Goal: Information Seeking & Learning: Compare options

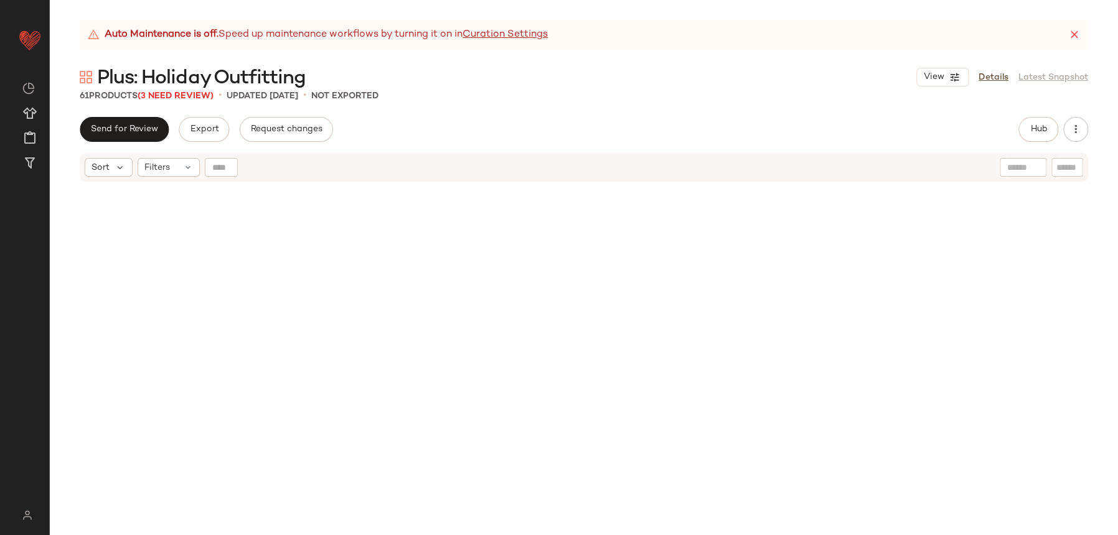
scroll to position [925, 0]
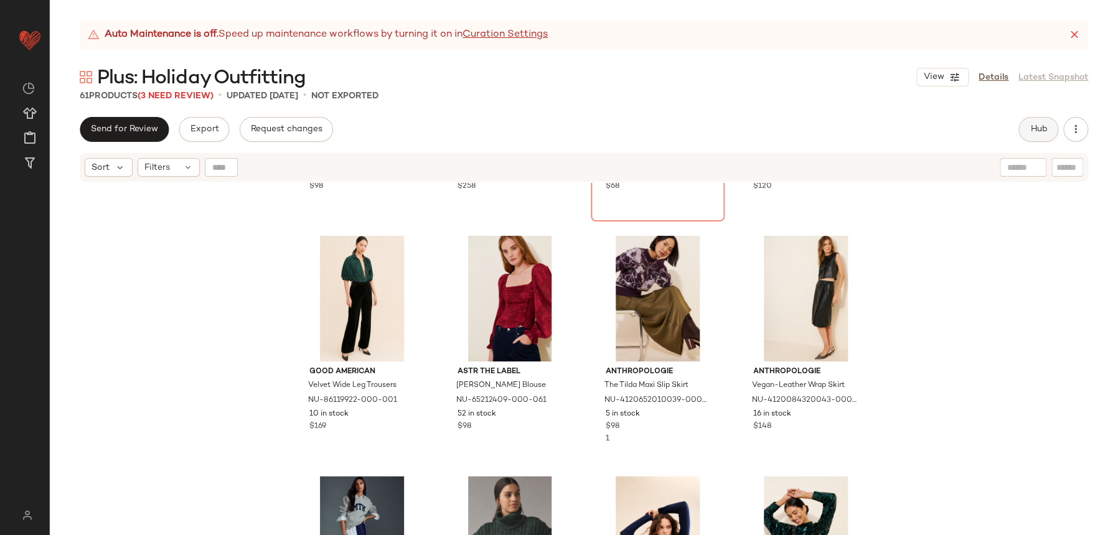
click at [1049, 122] on button "Hub" at bounding box center [1039, 129] width 40 height 25
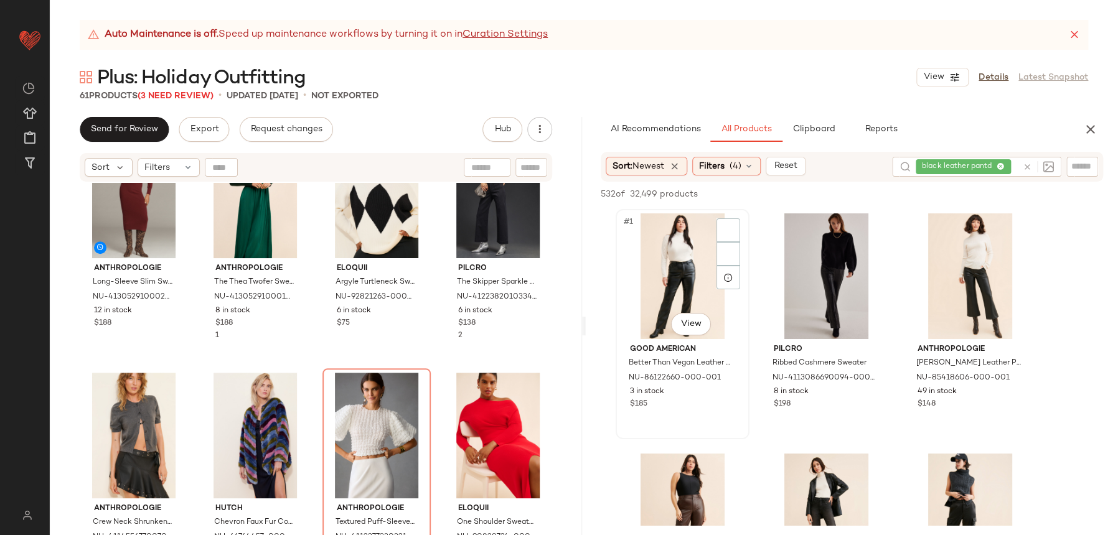
scroll to position [542, 0]
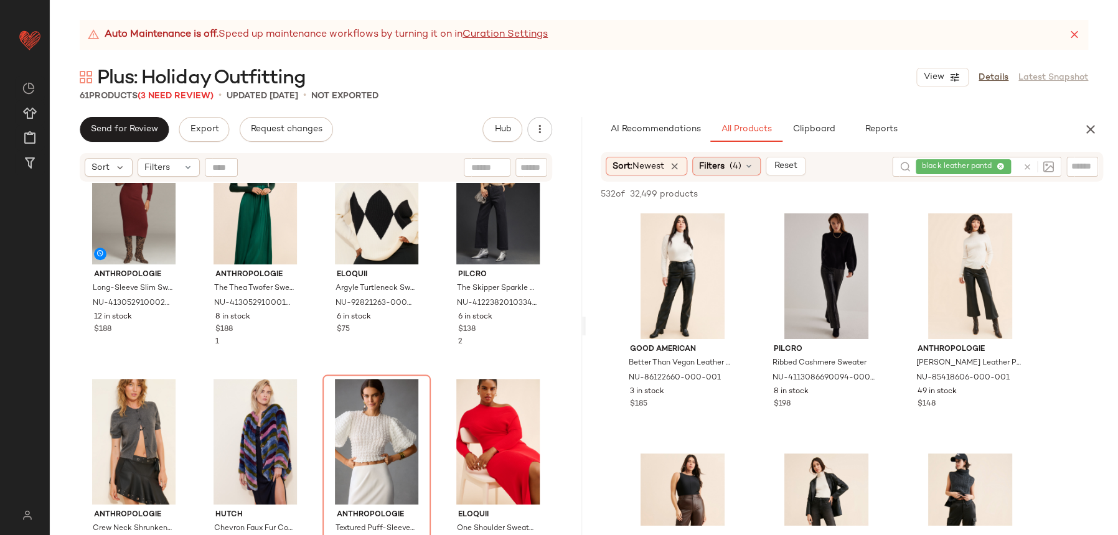
click at [734, 174] on div "Filters (4)" at bounding box center [726, 166] width 68 height 19
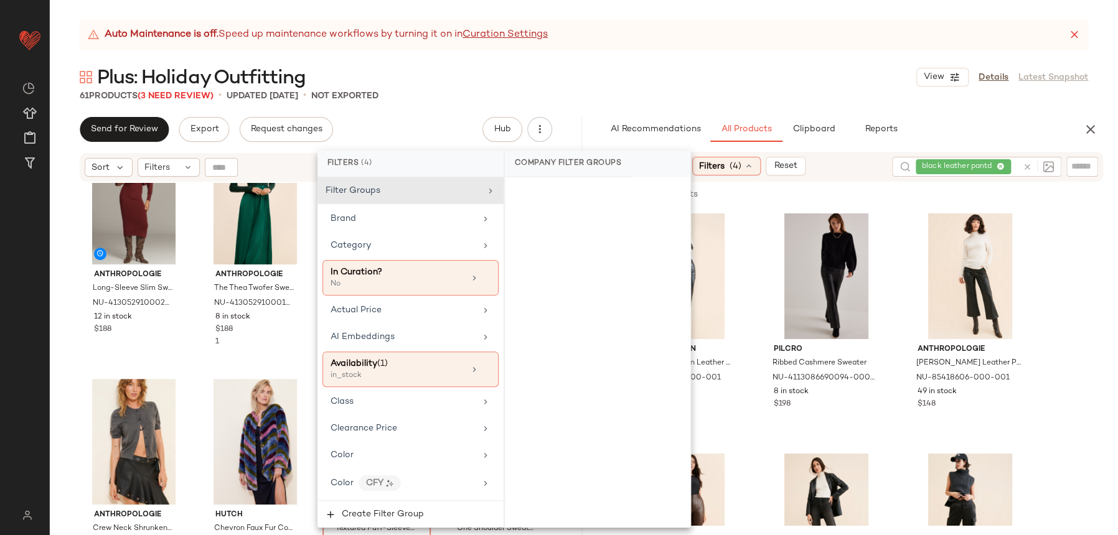
click at [1024, 168] on icon at bounding box center [1027, 166] width 9 height 9
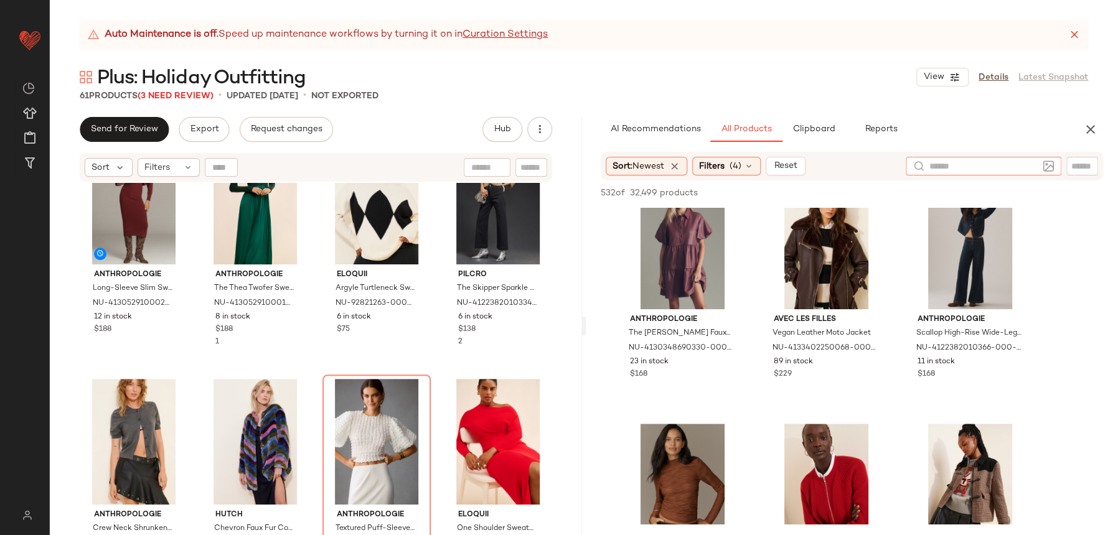
scroll to position [581, 0]
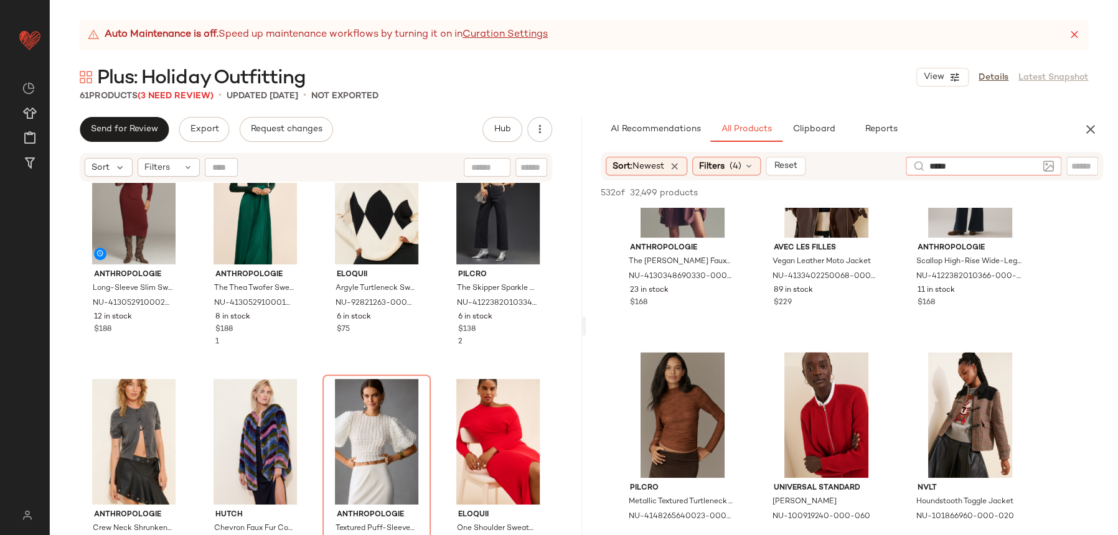
type input "******"
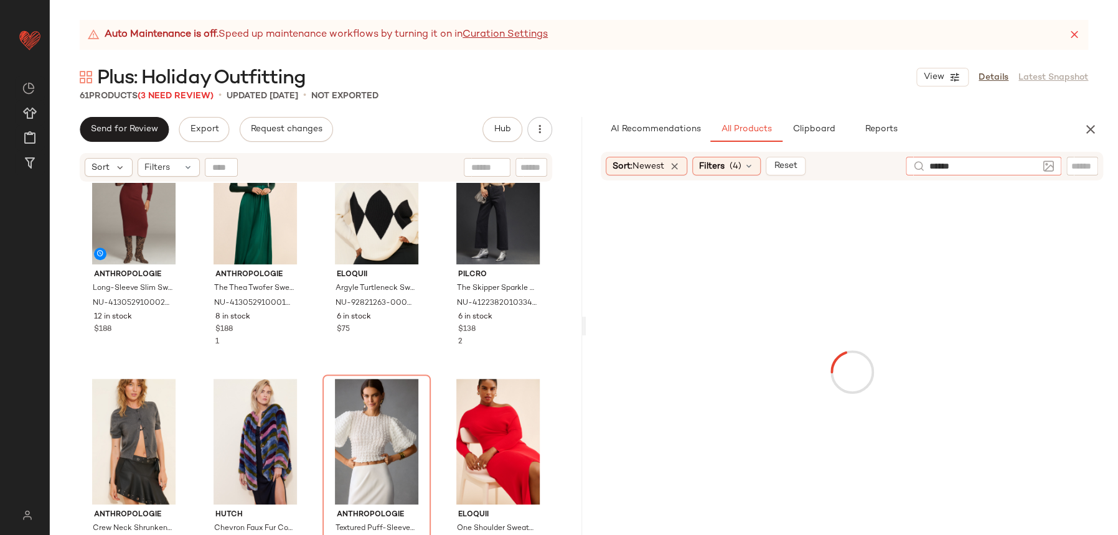
type input "*******"
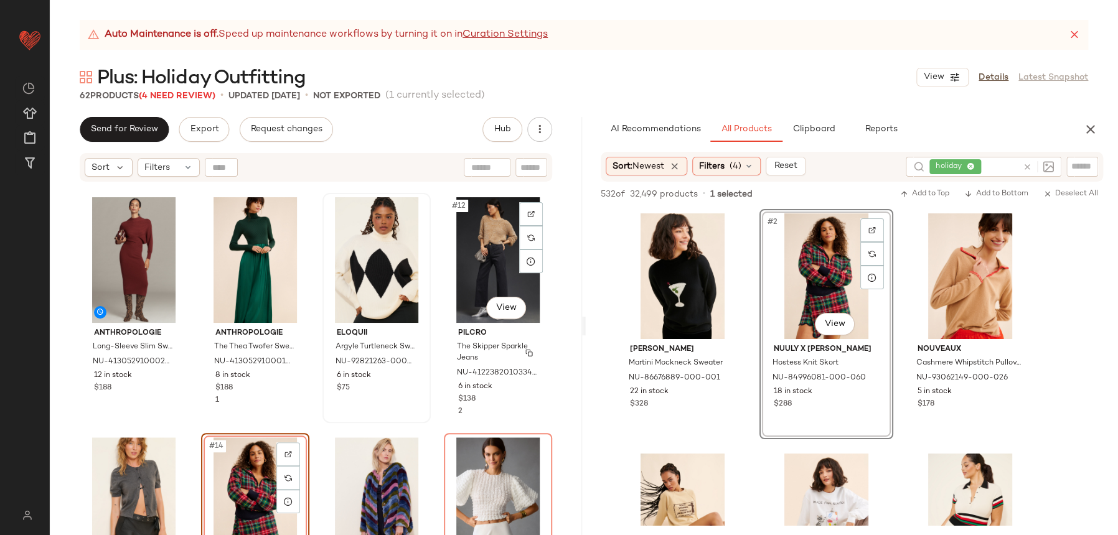
scroll to position [476, 0]
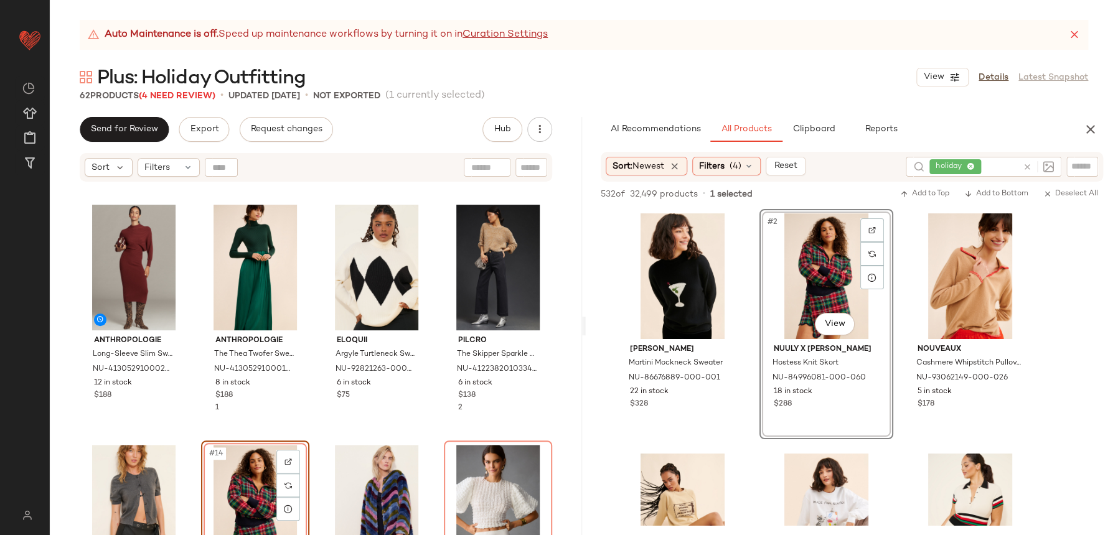
click at [303, 438] on div "Anthropologie Long-Sleeve Slim Sweater Midi Dress NU-4130529100023-000-627 12 i…" at bounding box center [316, 375] width 532 height 384
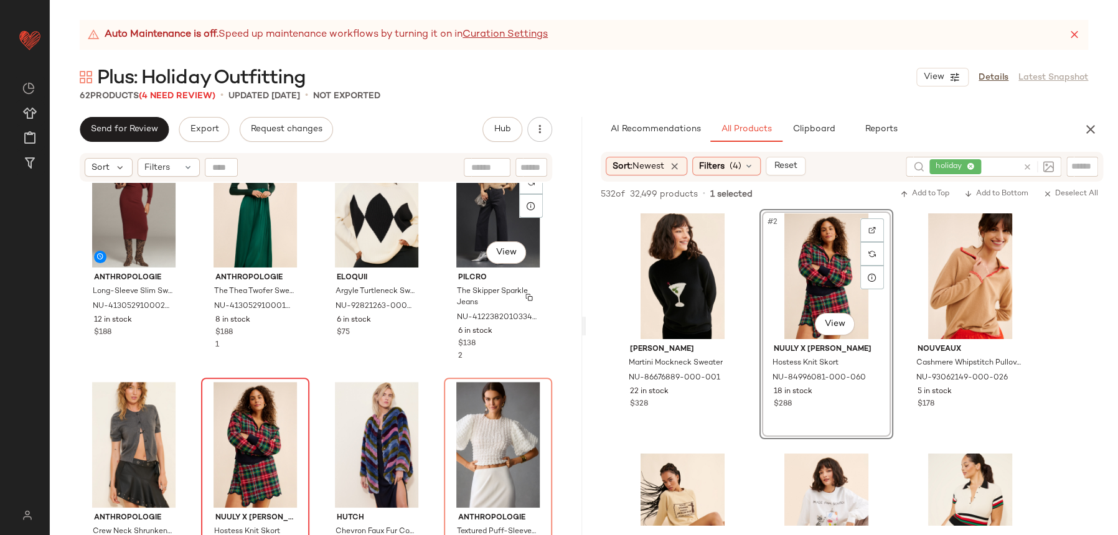
scroll to position [548, 0]
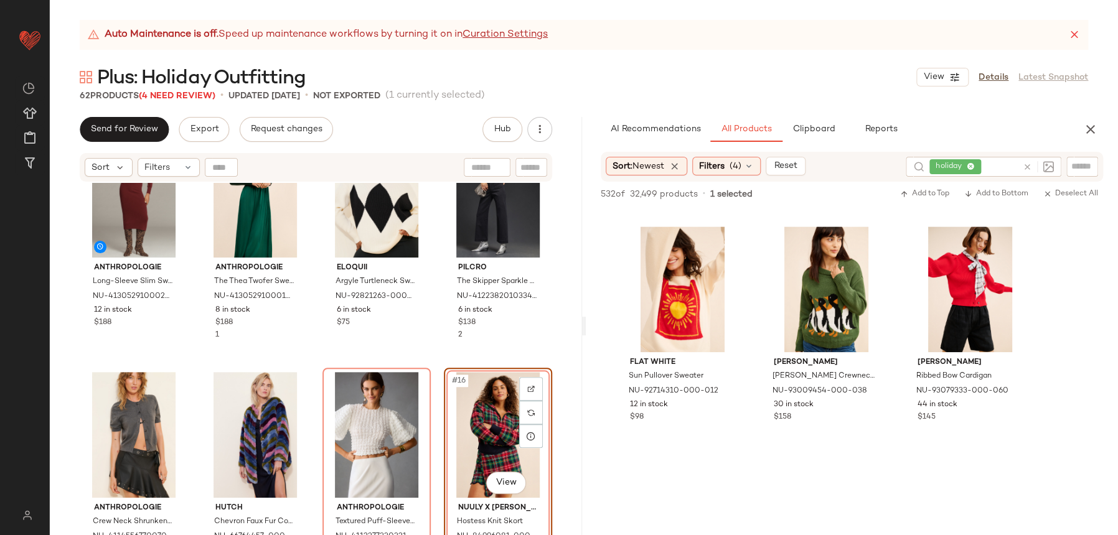
scroll to position [1026, 0]
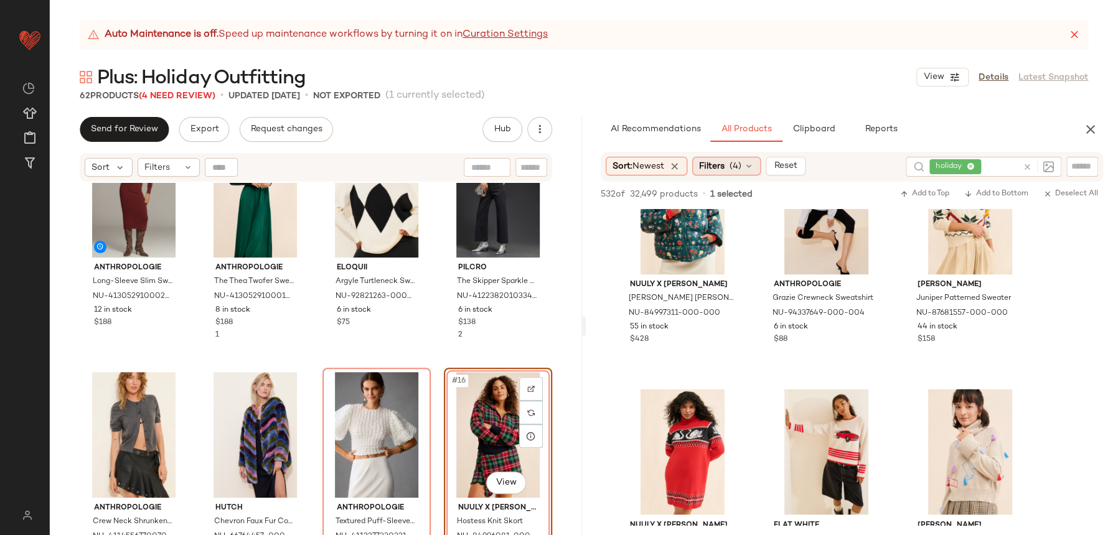
click at [715, 165] on span "Filters" at bounding box center [712, 166] width 26 height 13
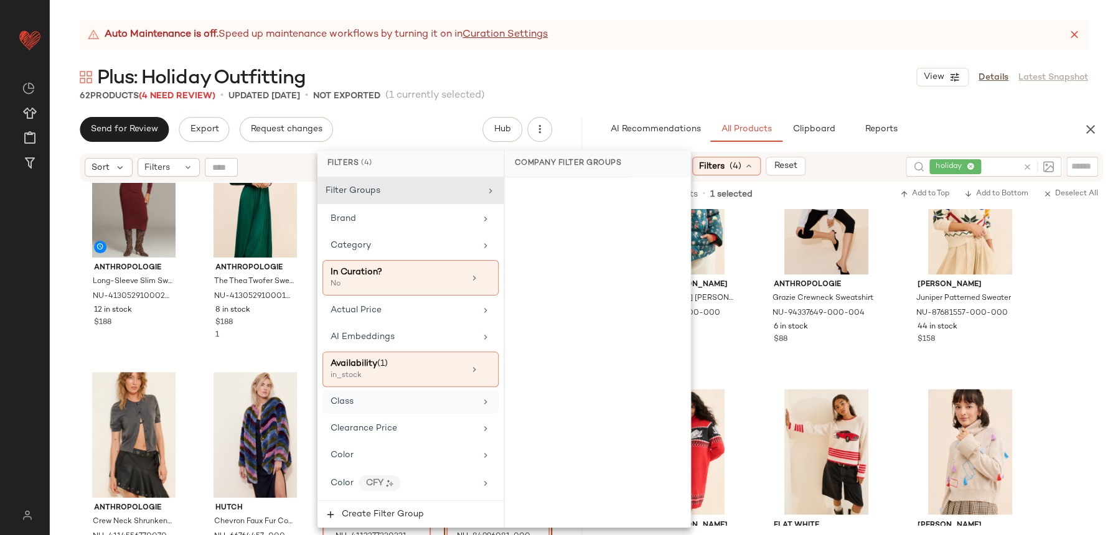
click at [400, 393] on div "Class" at bounding box center [410, 402] width 176 height 24
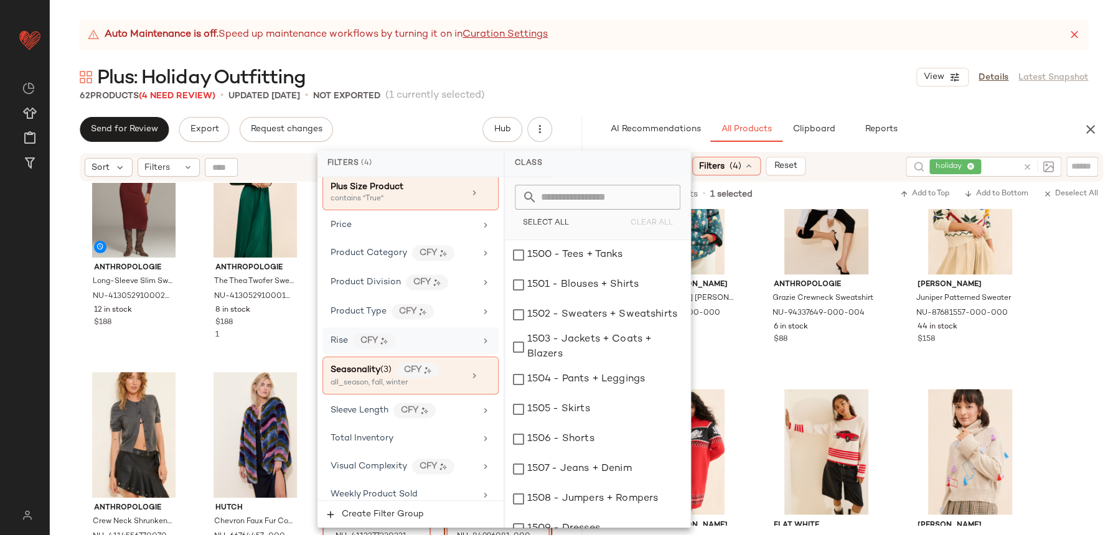
scroll to position [942, 0]
click at [618, 409] on div "1505 - Skirts" at bounding box center [598, 410] width 186 height 30
click at [618, 374] on div "1504 - Pants + Leggings" at bounding box center [598, 380] width 186 height 30
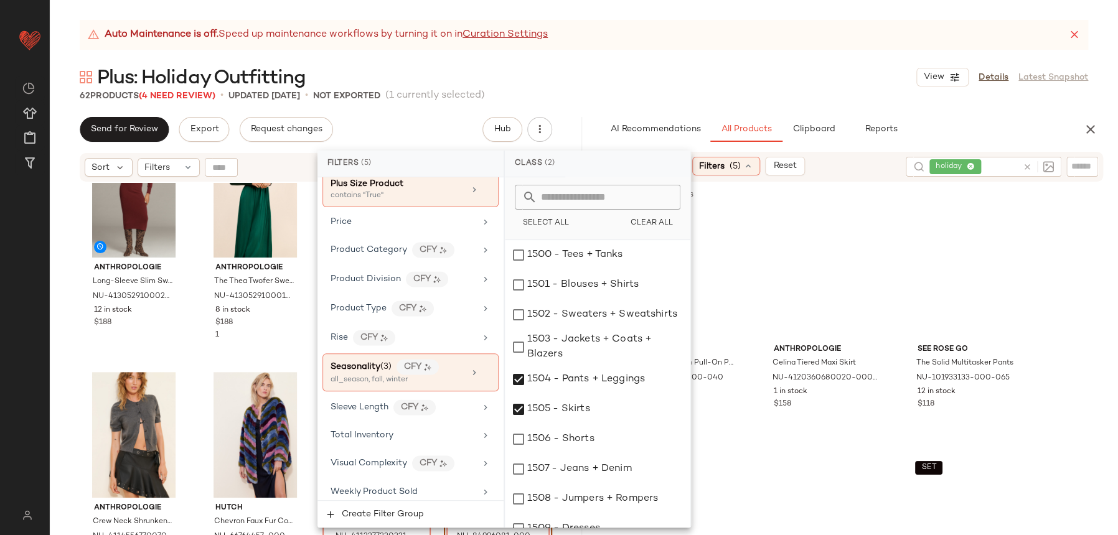
click at [185, 357] on div "Anthropologie Long-Sleeve Slim Sweater Midi Dress NU-4130529100023-000-627 12 i…" at bounding box center [316, 375] width 532 height 384
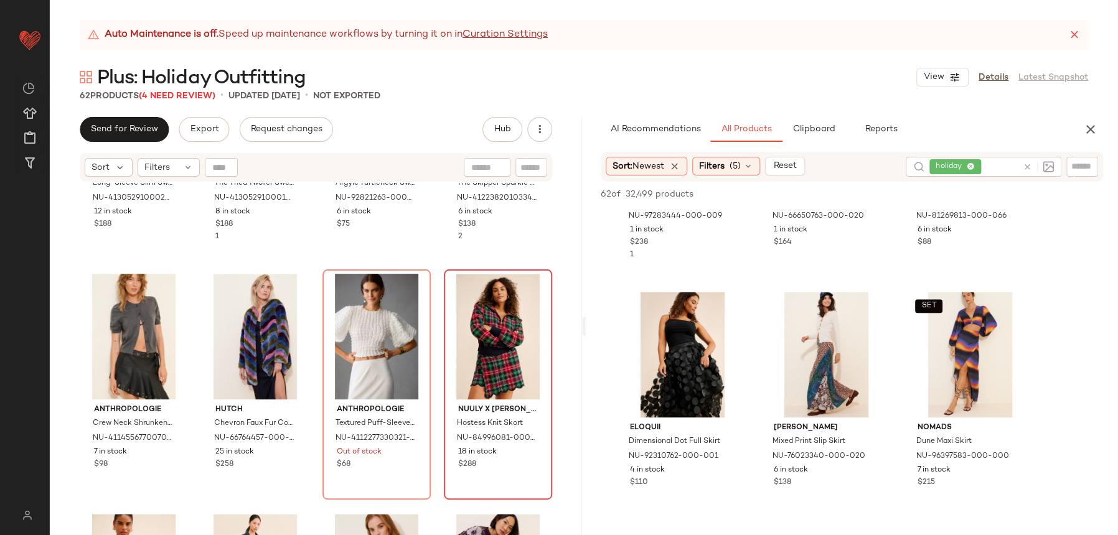
scroll to position [664, 0]
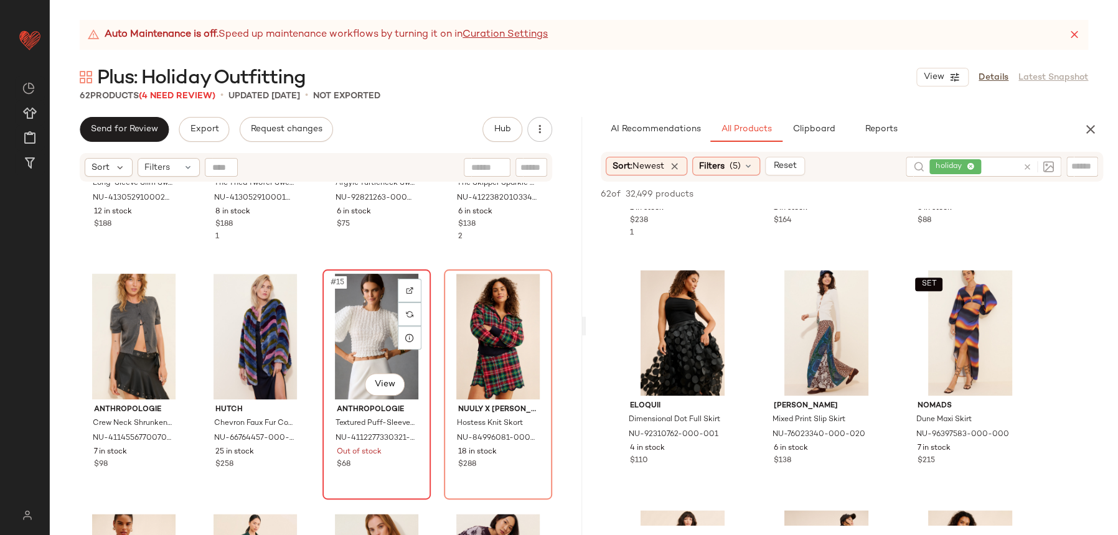
click at [375, 341] on div "#15 View" at bounding box center [377, 337] width 100 height 126
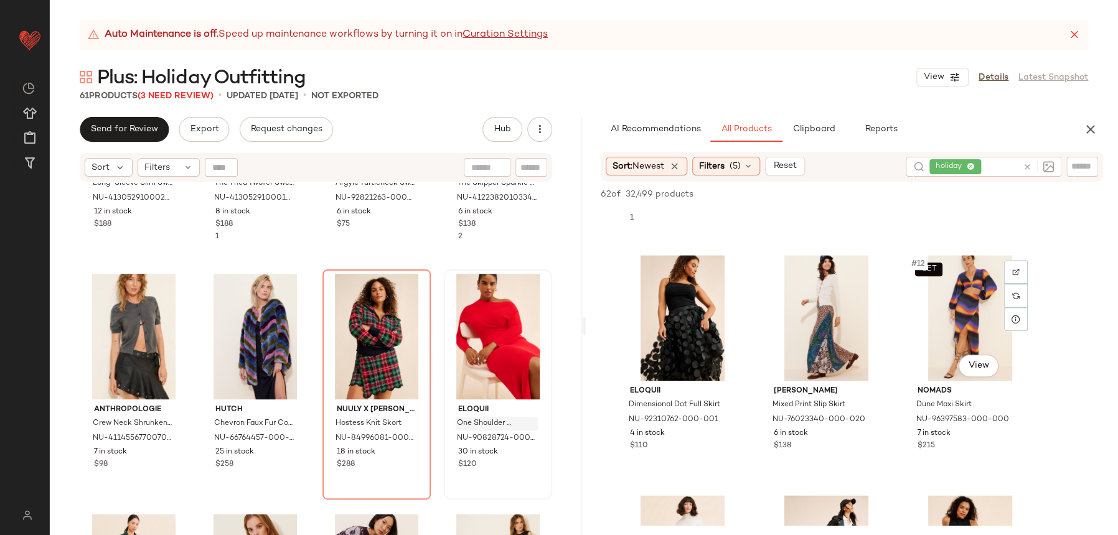
scroll to position [680, 0]
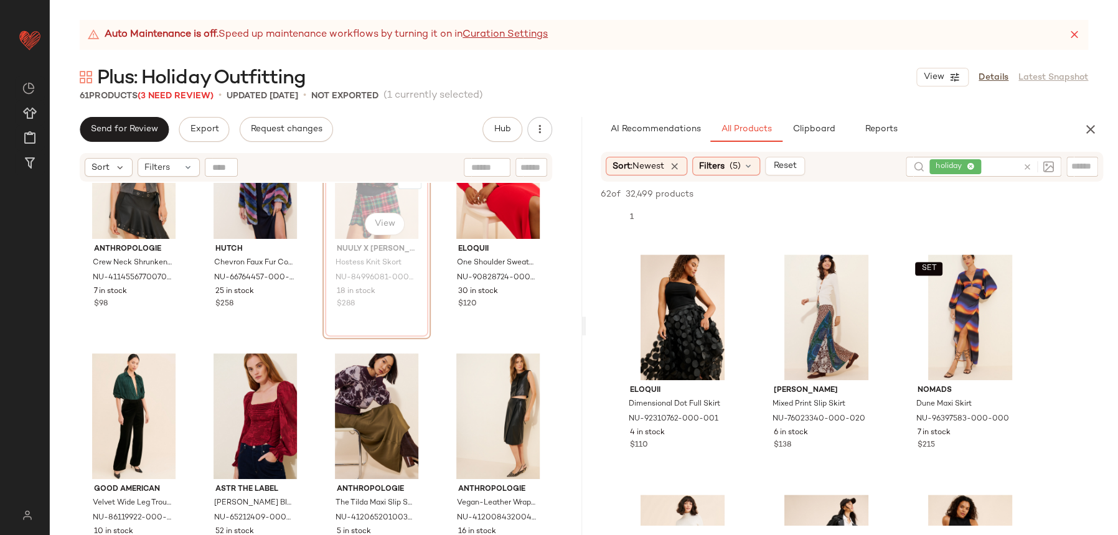
scroll to position [804, 0]
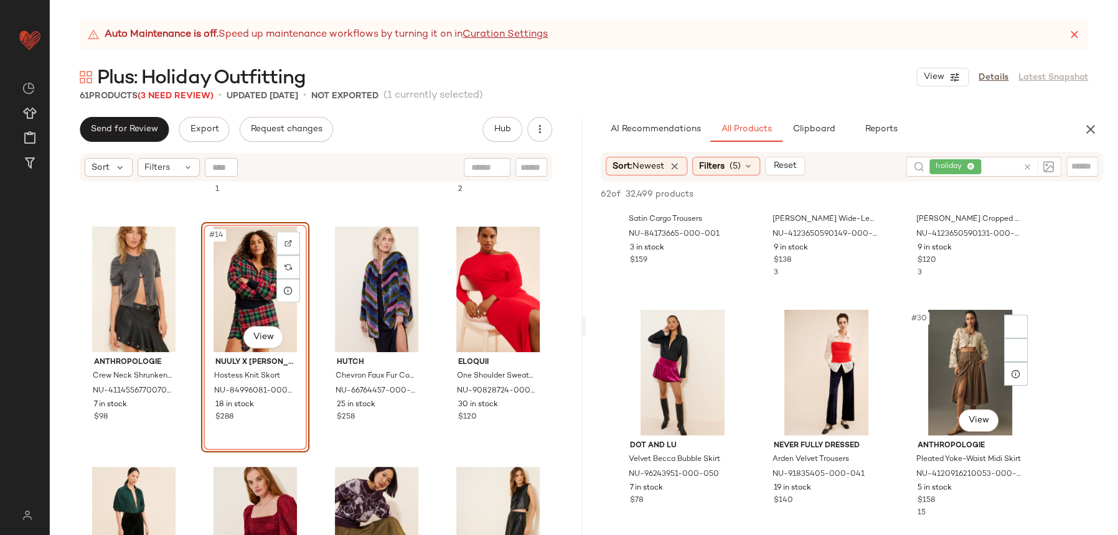
scroll to position [2117, 0]
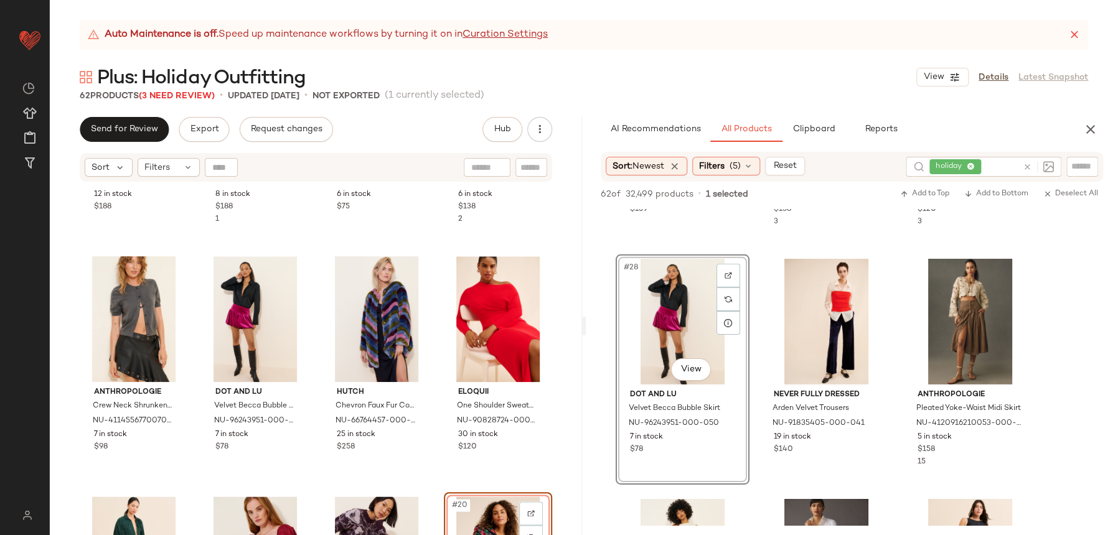
scroll to position [660, 0]
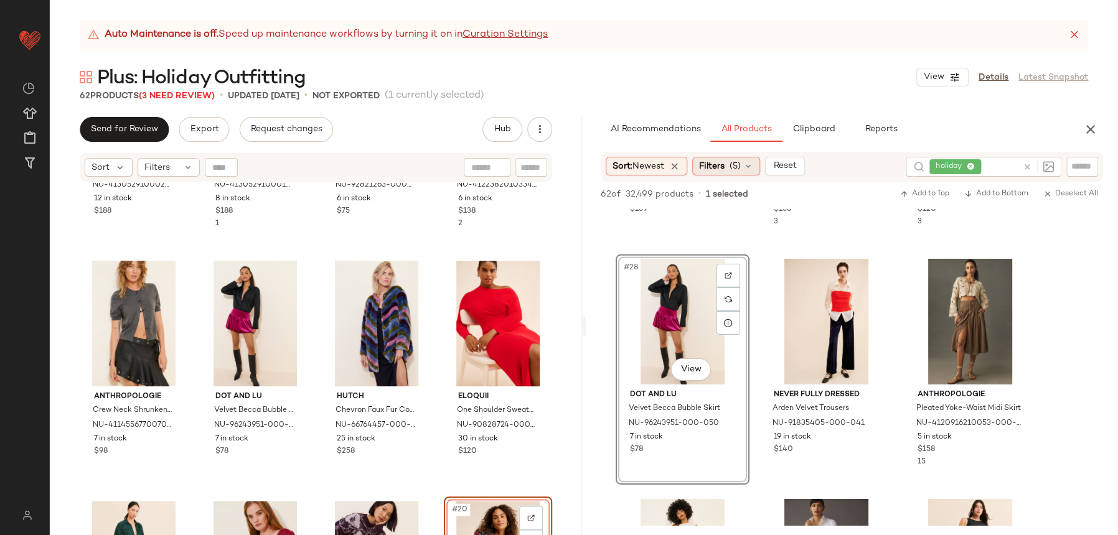
click at [750, 165] on icon at bounding box center [748, 166] width 10 height 10
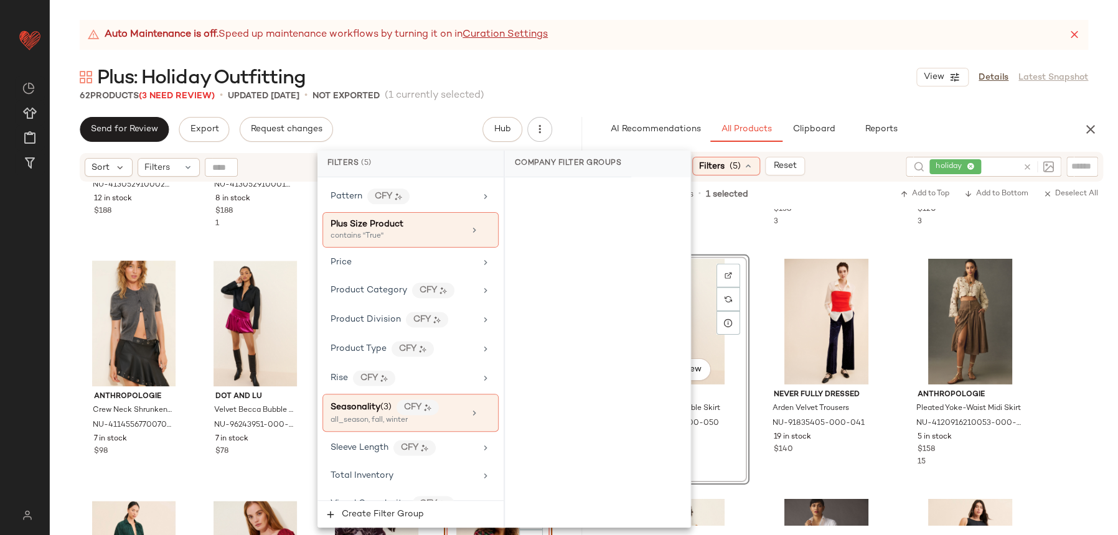
scroll to position [905, 0]
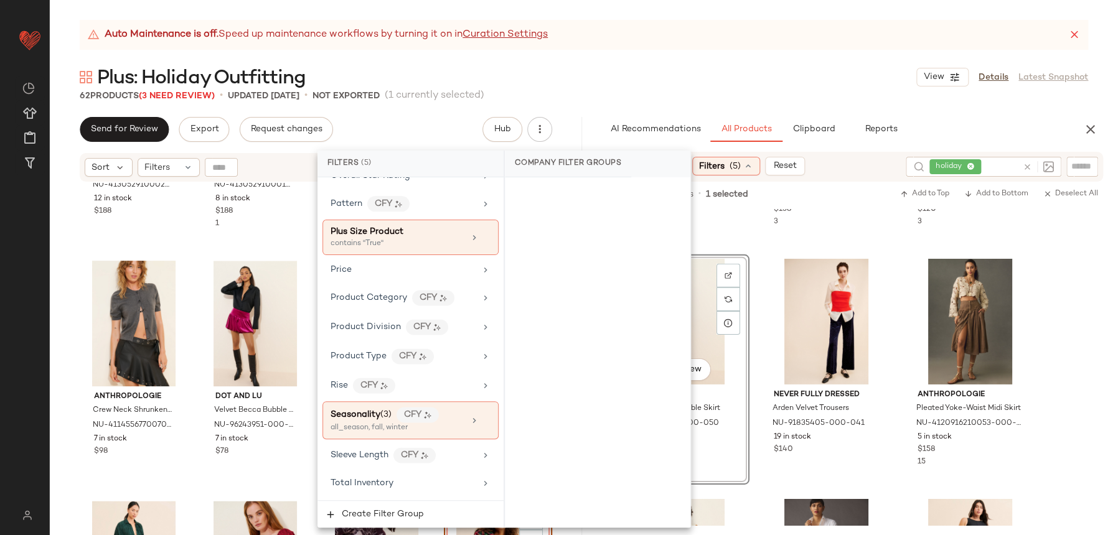
click at [1051, 212] on div "Eloquii Embroidered Hem Pull-On Pants NU-98144660-000-040 13 in stock $90 1 Ant…" at bounding box center [852, 370] width 532 height 4556
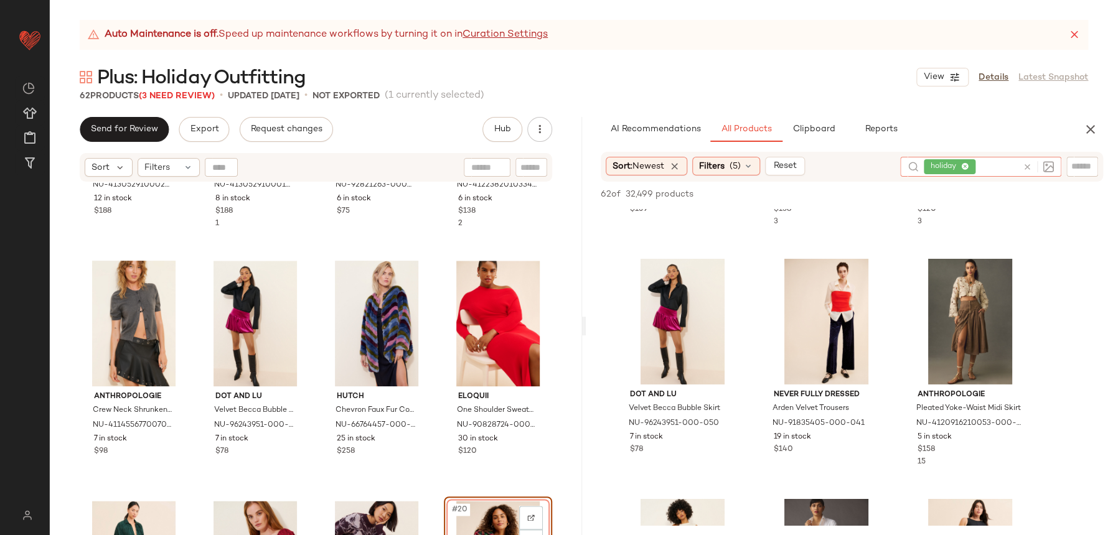
click at [1029, 165] on icon at bounding box center [1027, 166] width 9 height 9
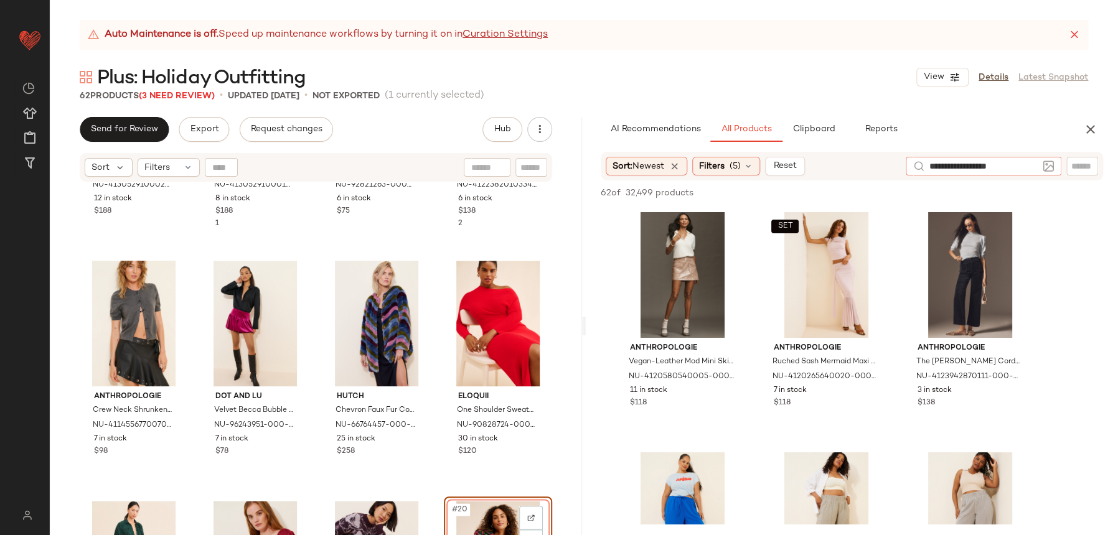
type input "**********"
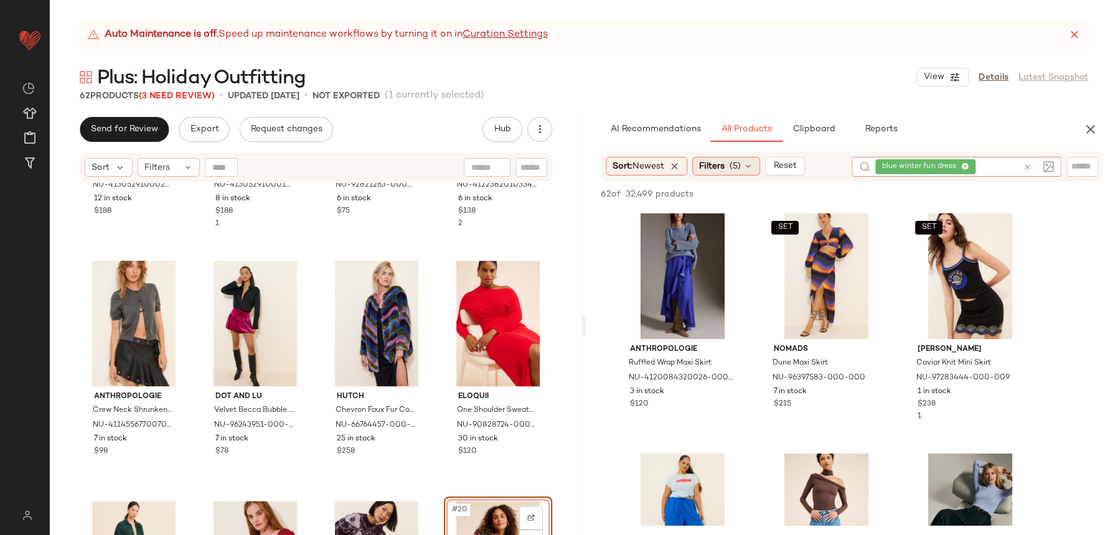
click at [722, 167] on span "Filters" at bounding box center [712, 166] width 26 height 13
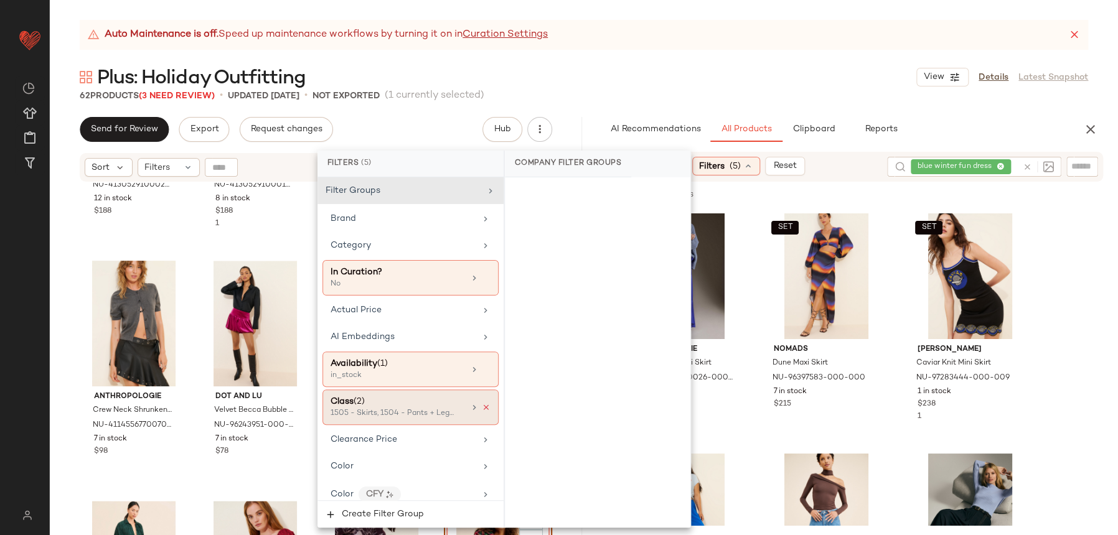
click at [482, 410] on icon at bounding box center [486, 407] width 9 height 9
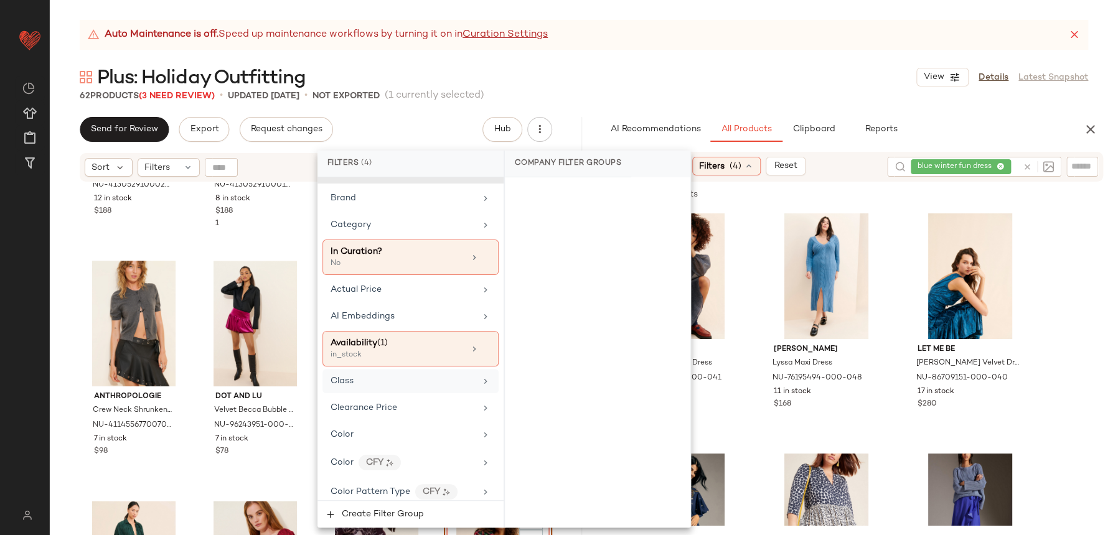
scroll to position [21, 0]
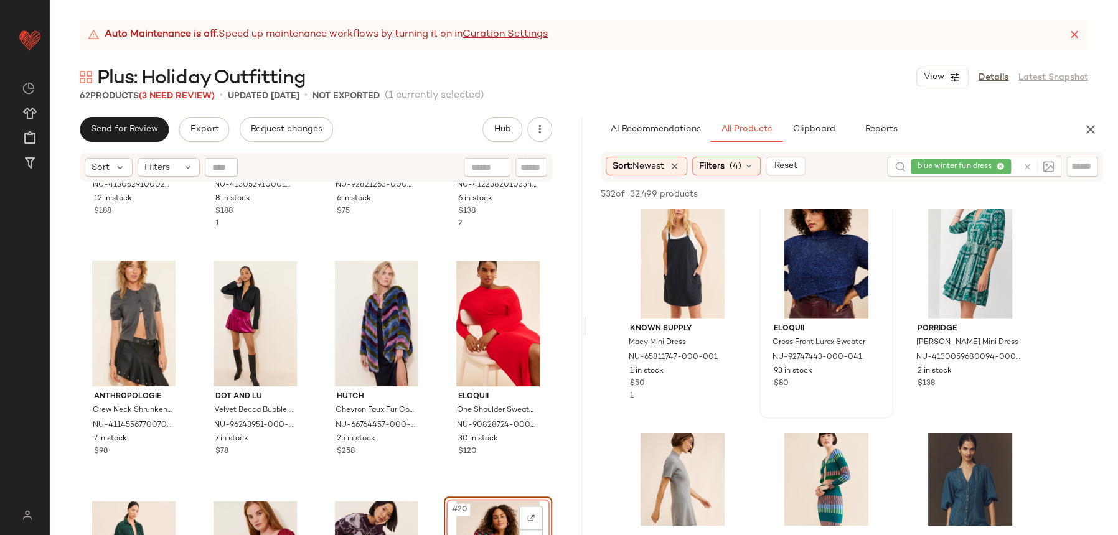
scroll to position [1423, 0]
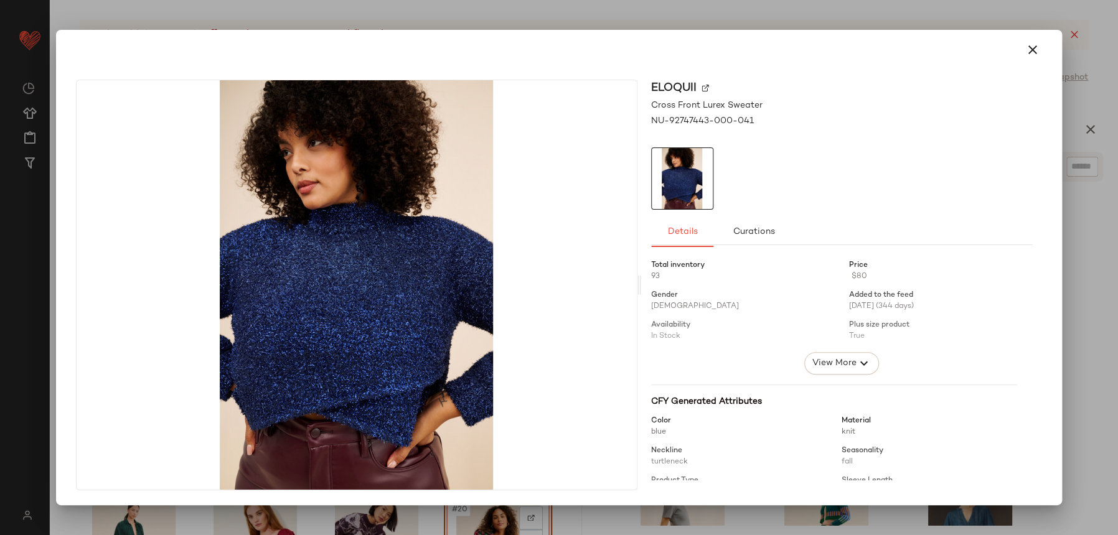
click at [1035, 26] on div at bounding box center [559, 267] width 1118 height 535
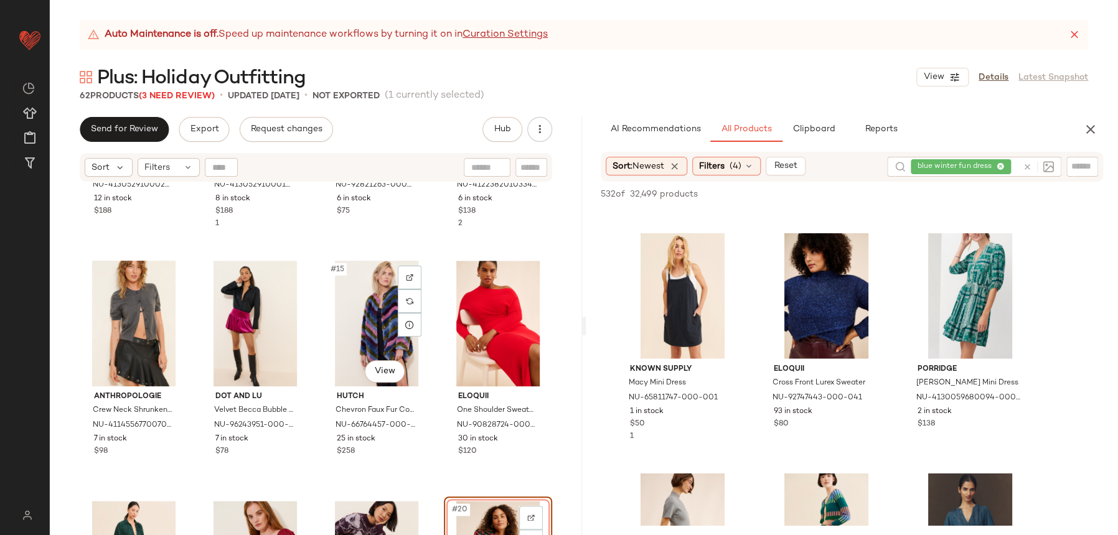
drag, startPoint x: 835, startPoint y: 227, endPoint x: 436, endPoint y: 363, distance: 422.1
click at [435, 364] on div "Send for Review Export Request changes Hub Send for Review External Review Inte…" at bounding box center [584, 326] width 1068 height 418
click at [416, 255] on div "Anthropologie Long-Sleeve Slim Sweater Midi Dress NU-4130529100023-000-627 12 i…" at bounding box center [316, 375] width 532 height 384
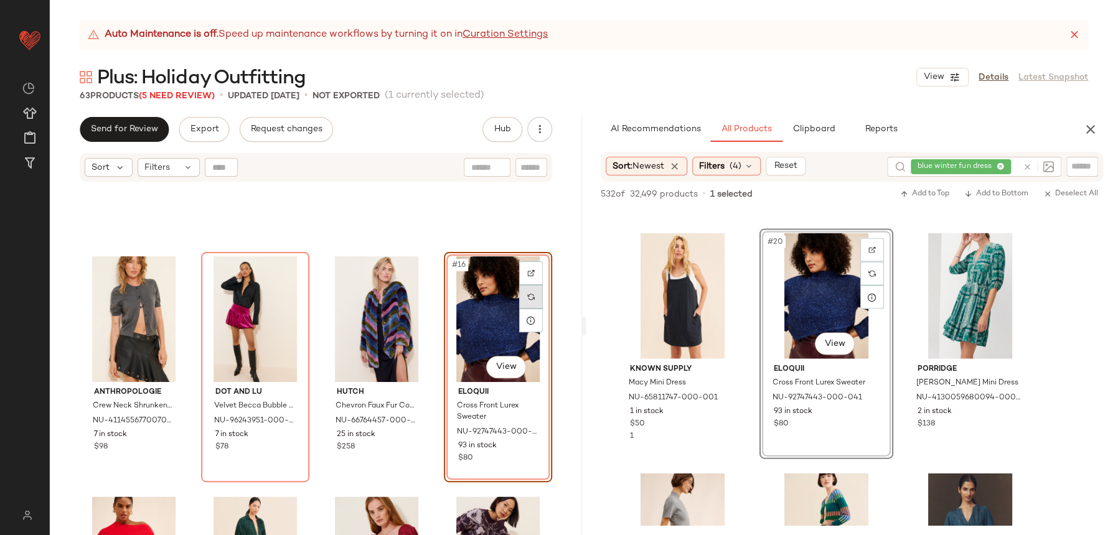
scroll to position [601, 0]
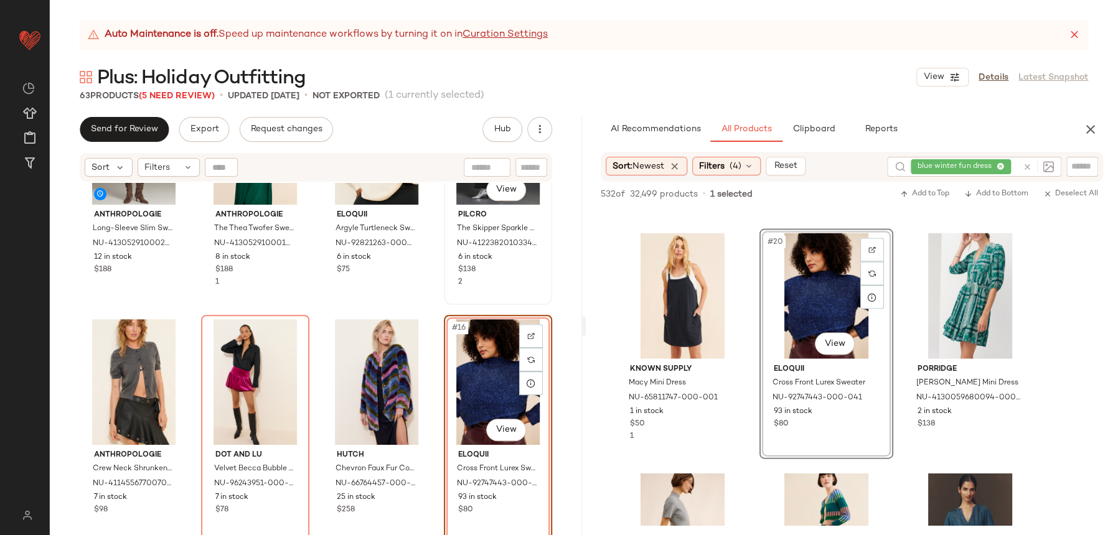
click at [445, 296] on div "#12 View Pilcro The Skipper Sparkle Jeans NU-4122382010334-000-001 6 in stock $…" at bounding box center [498, 190] width 106 height 228
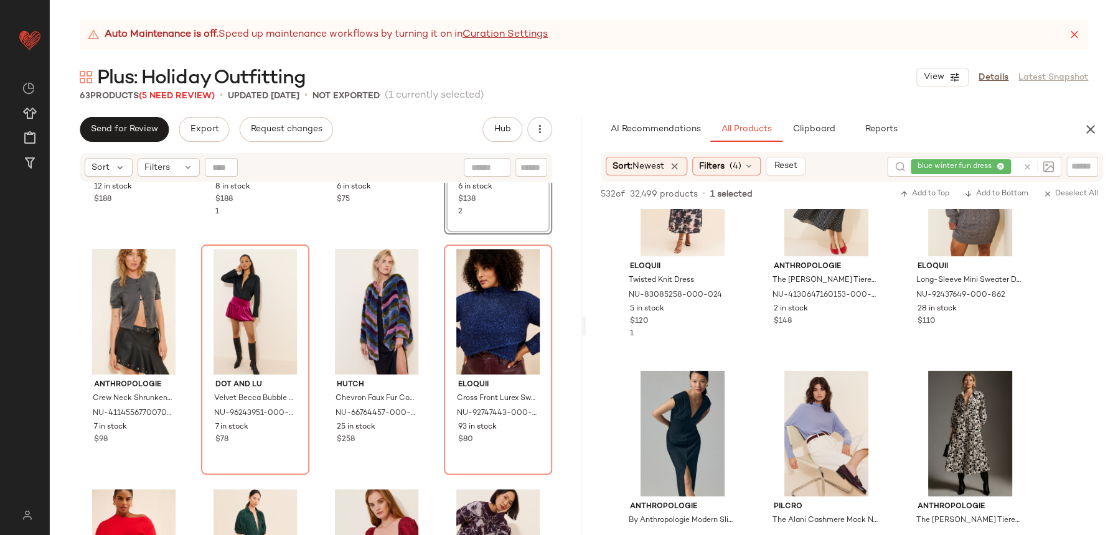
scroll to position [2284, 0]
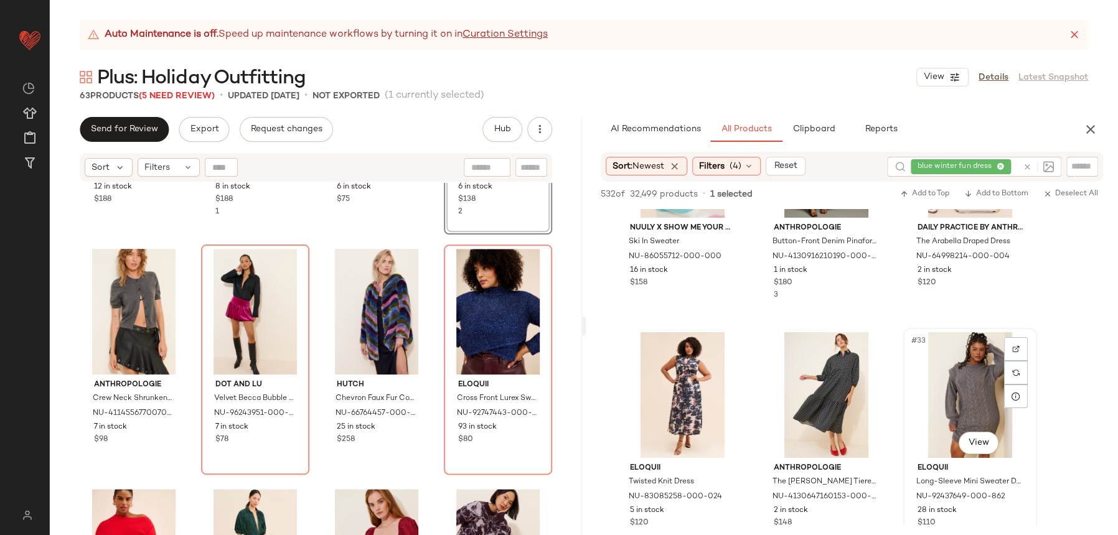
click at [976, 456] on div "#33 View" at bounding box center [970, 395] width 125 height 126
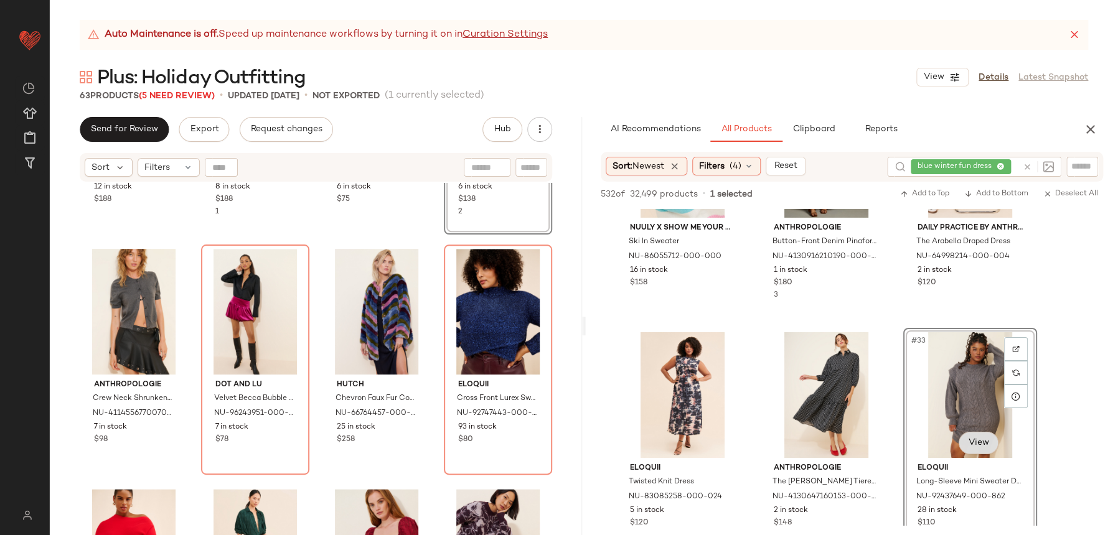
click at [977, 450] on body "Nuuly ** Dashboard All Products Global Clipboards (22) Curations (110) Alex Gab…" at bounding box center [559, 267] width 1118 height 535
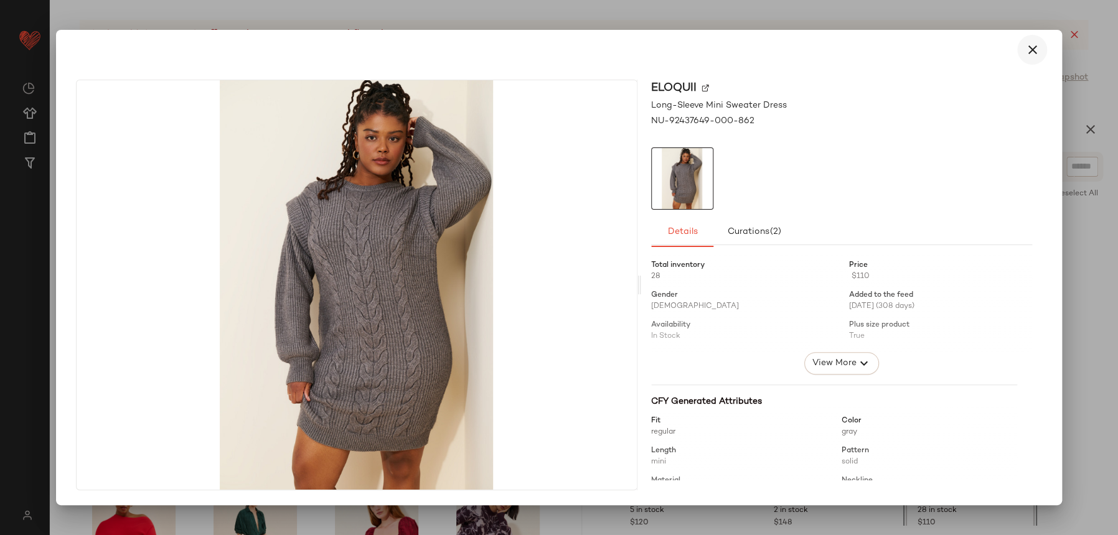
click at [1017, 48] on button "button" at bounding box center [1032, 50] width 30 height 30
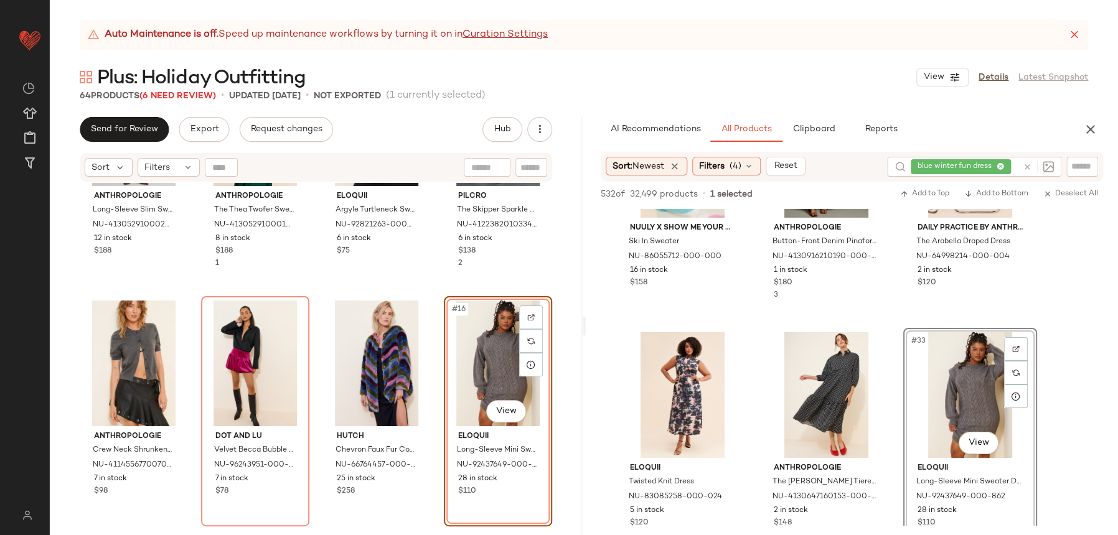
scroll to position [609, 0]
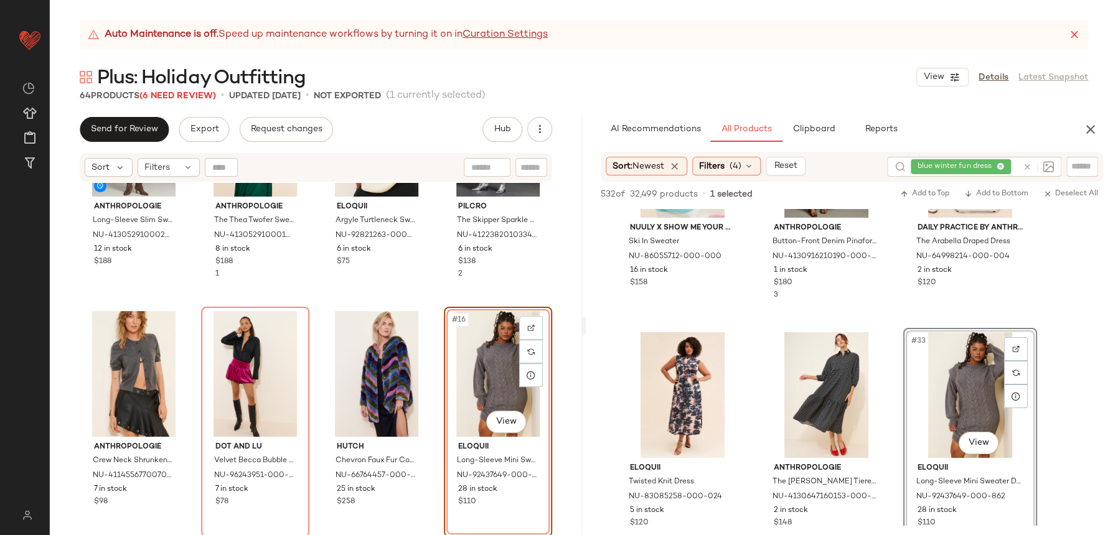
click at [443, 304] on div "Anthropologie Long-Sleeve Slim Sweater Midi Dress NU-4130529100023-000-627 12 i…" at bounding box center [316, 375] width 532 height 384
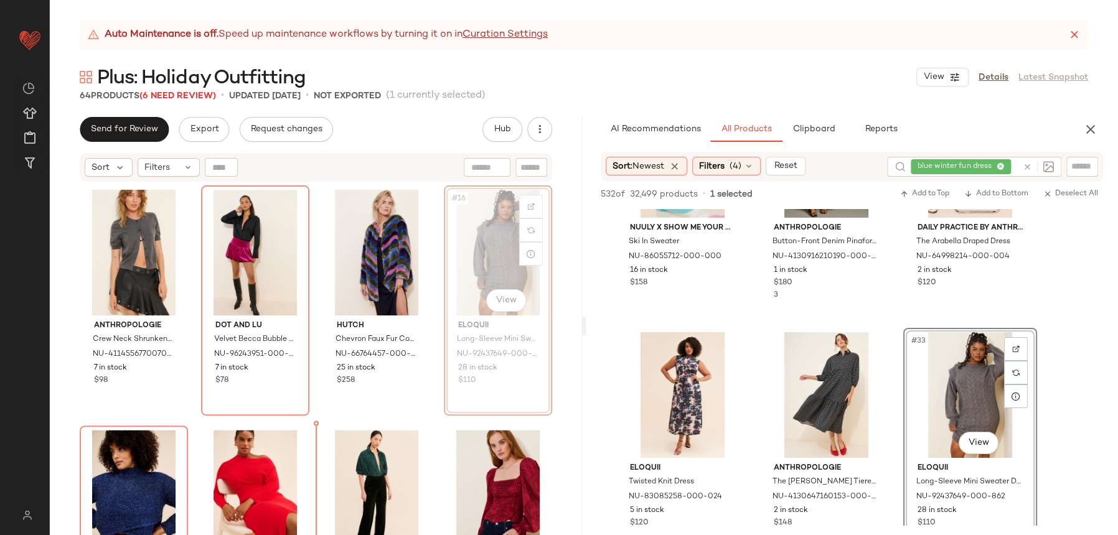
scroll to position [774, 0]
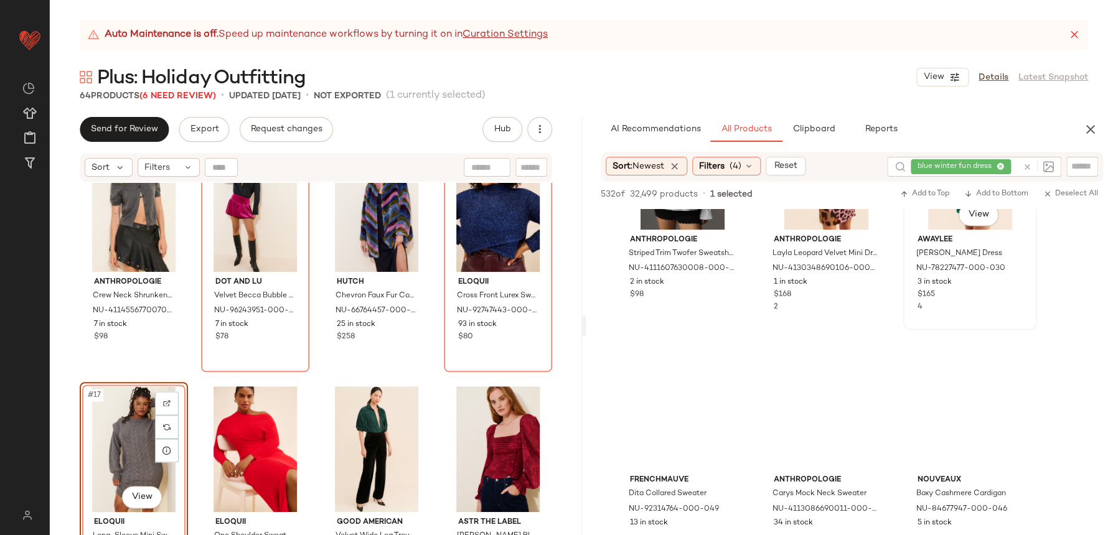
scroll to position [3476, 0]
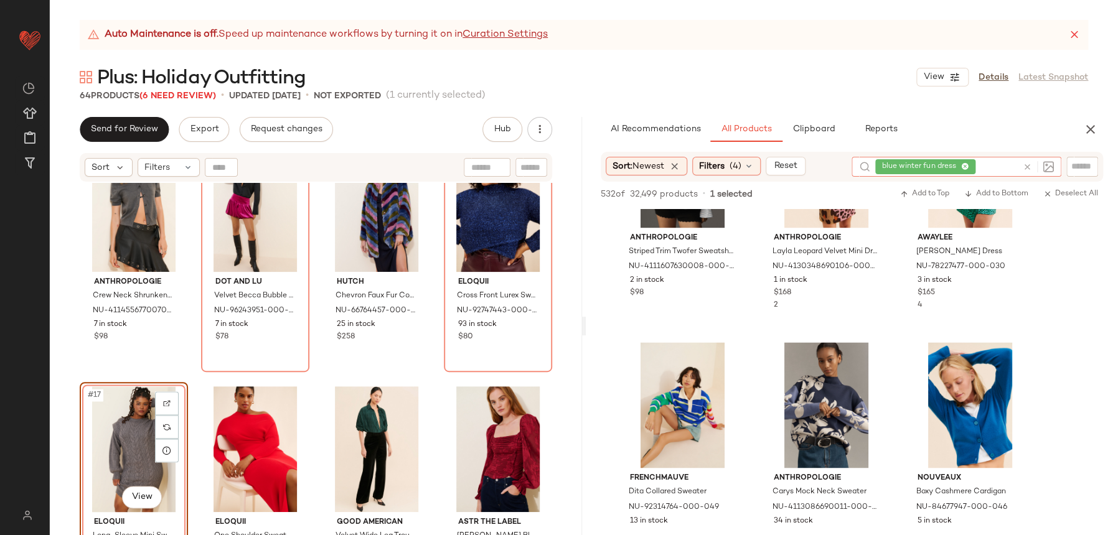
click at [1025, 160] on div at bounding box center [1036, 167] width 36 height 20
click at [1024, 163] on icon at bounding box center [1027, 166] width 9 height 9
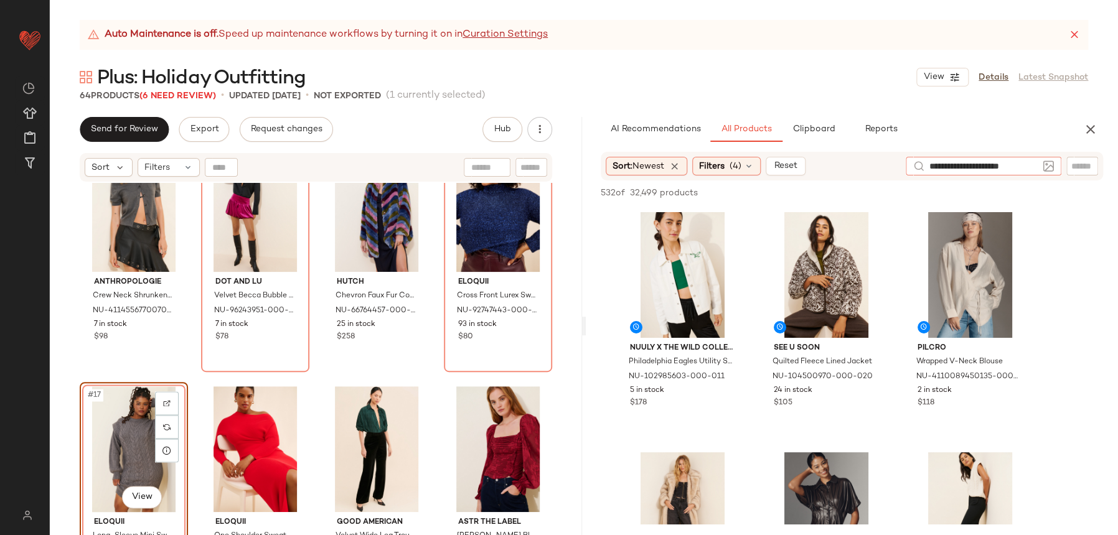
type input "**********"
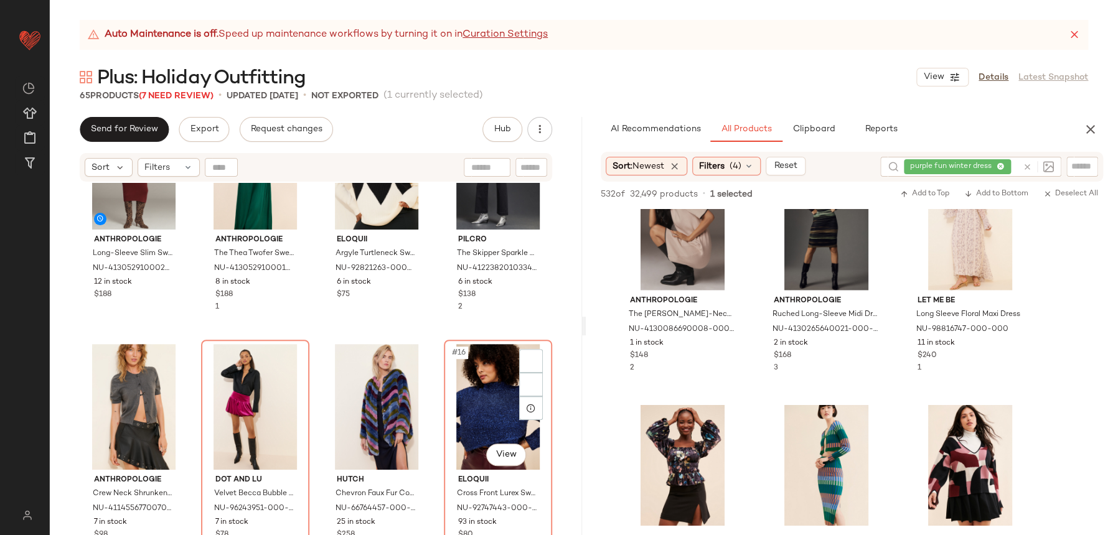
scroll to position [657, 0]
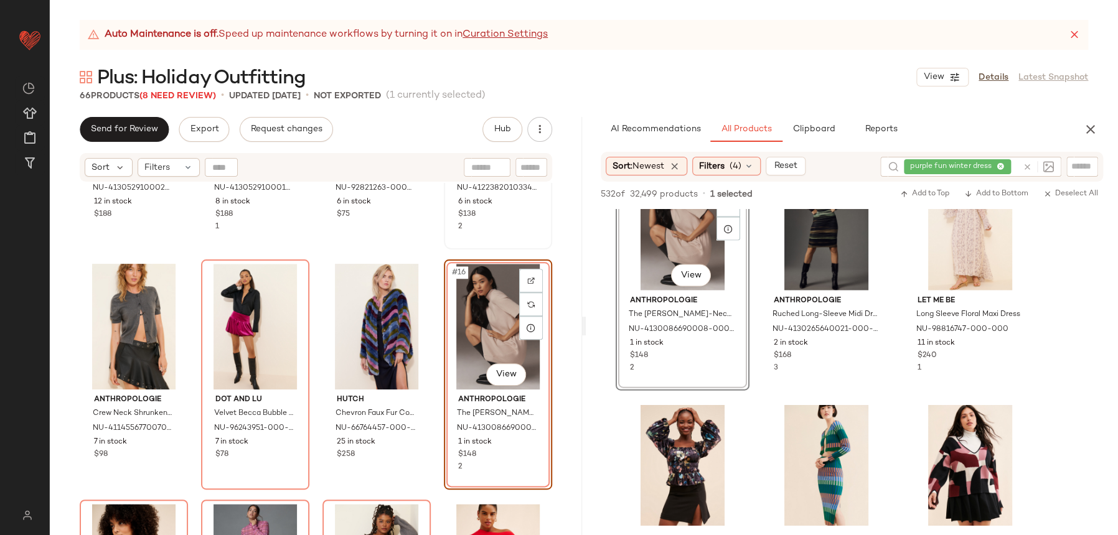
click at [446, 243] on div "#12 View Pilcro The Skipper Sparkle Jeans NU-4122382010334-000-001 6 in stock $…" at bounding box center [498, 135] width 106 height 228
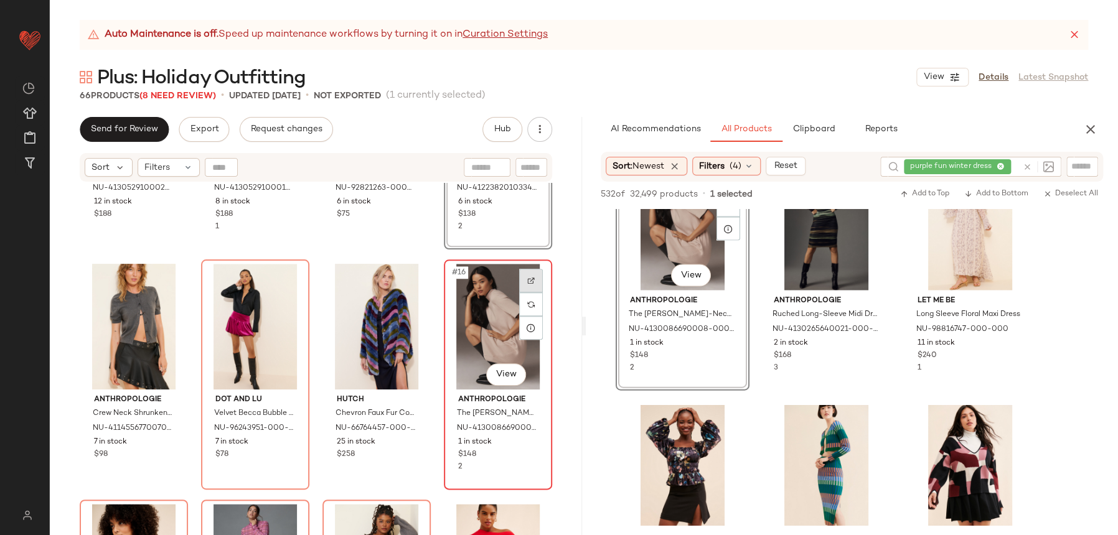
click at [527, 280] on img at bounding box center [530, 280] width 7 height 7
click at [551, 387] on div "Anthropologie Long-Sleeve Slim Sweater Midi Dress NU-4130529100023-000-627 12 i…" at bounding box center [316, 375] width 532 height 384
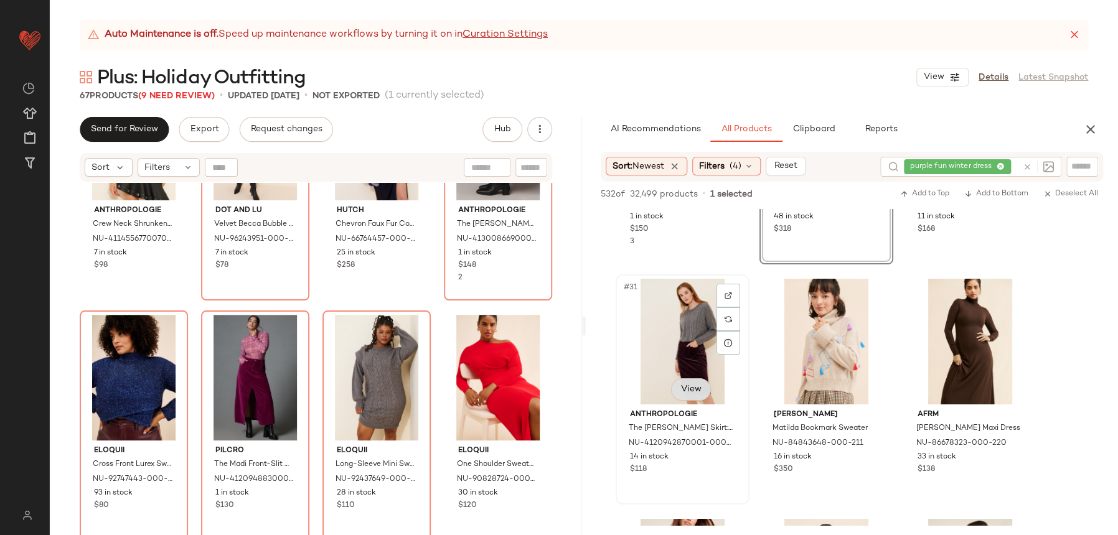
scroll to position [845, 0]
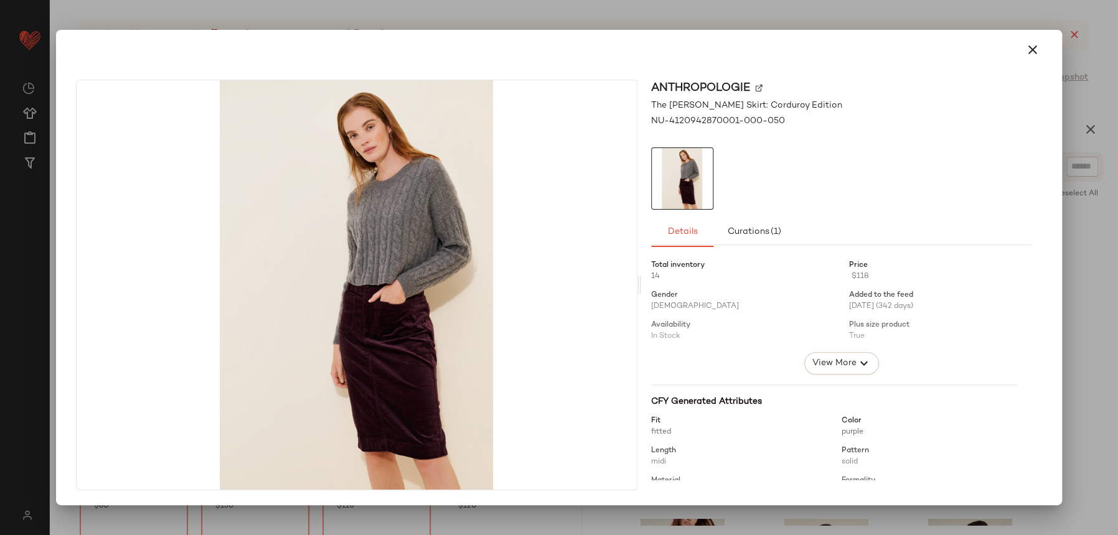
click at [1016, 34] on div at bounding box center [559, 50] width 996 height 40
click at [1026, 47] on icon "button" at bounding box center [1032, 49] width 15 height 15
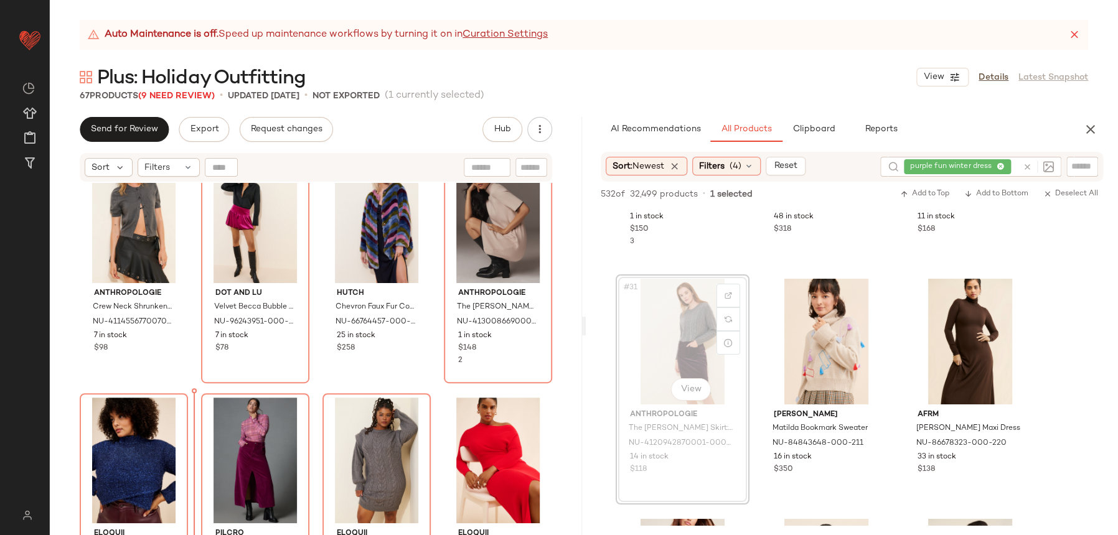
scroll to position [784, 0]
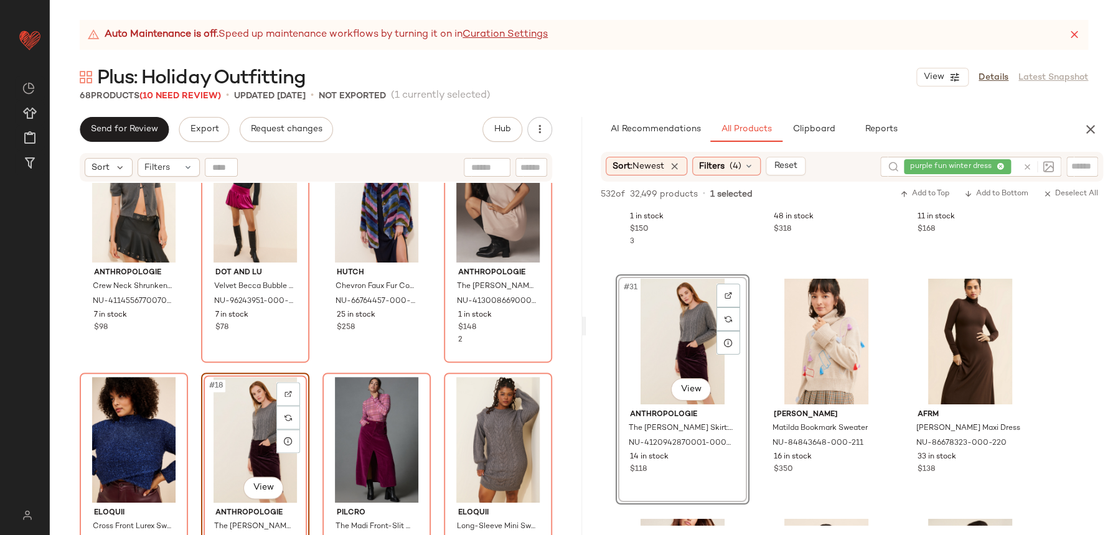
click at [311, 364] on div "Anthropologie Crew Neck Shrunken Cardigan NU-4114556770070-000-003 7 in stock $…" at bounding box center [316, 375] width 532 height 384
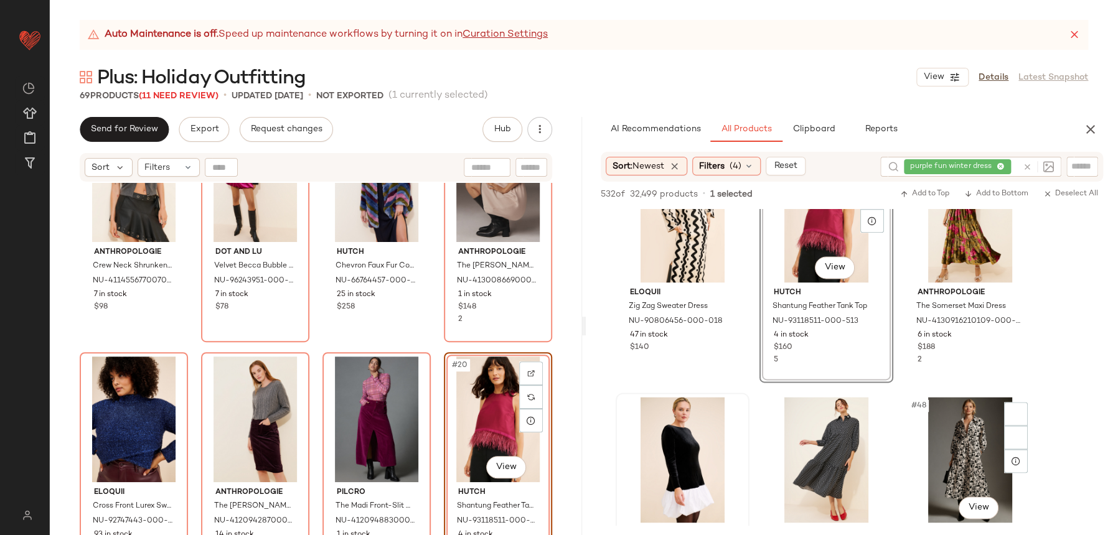
scroll to position [3433, 0]
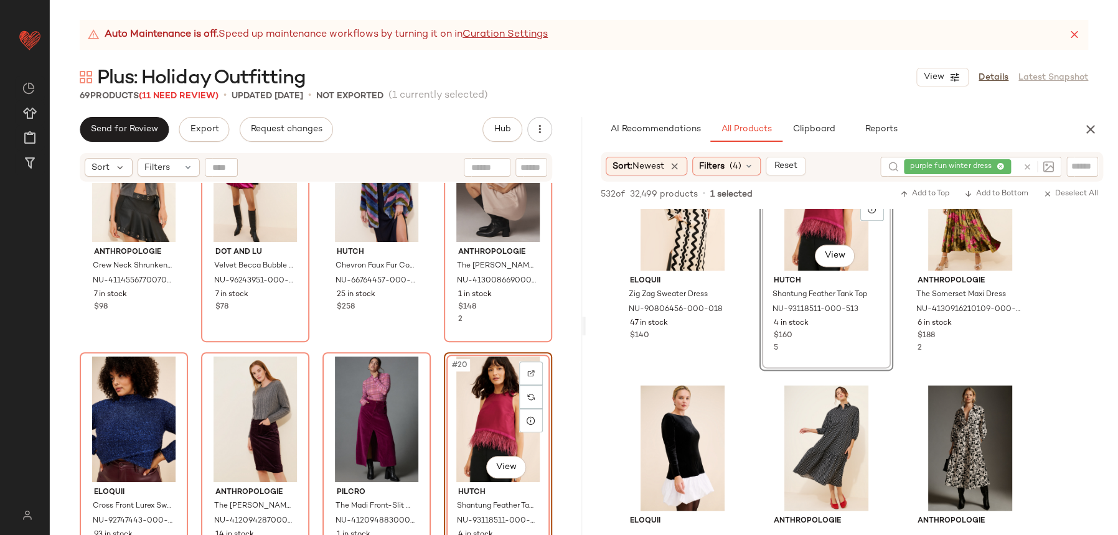
click at [417, 344] on div "Anthropologie Crew Neck Shrunken Cardigan NU-4114556770070-000-003 7 in stock $…" at bounding box center [316, 375] width 532 height 384
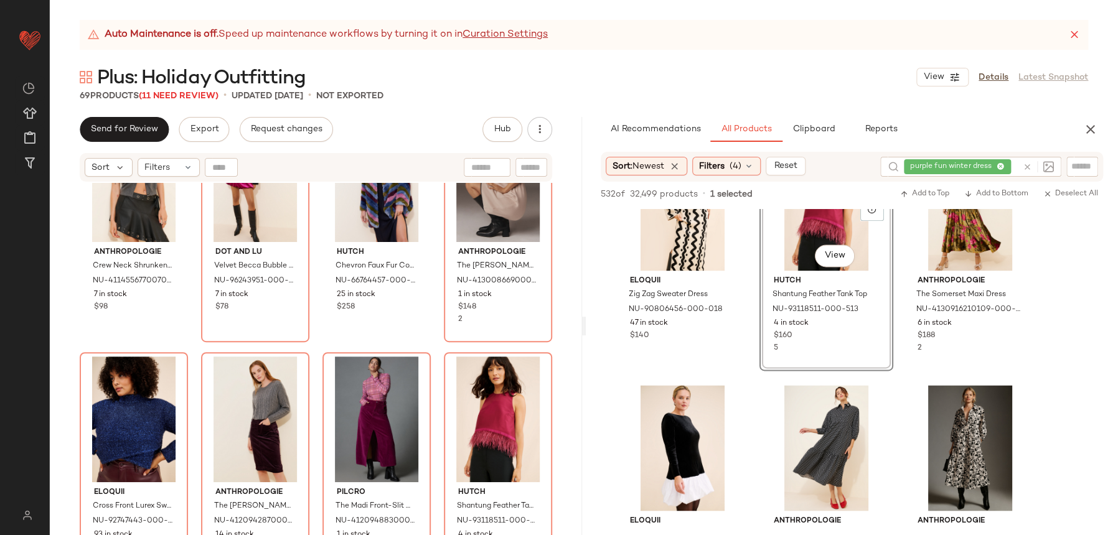
click at [430, 348] on div "Anthropologie Crew Neck Shrunken Cardigan NU-4114556770070-000-003 7 in stock $…" at bounding box center [316, 375] width 532 height 384
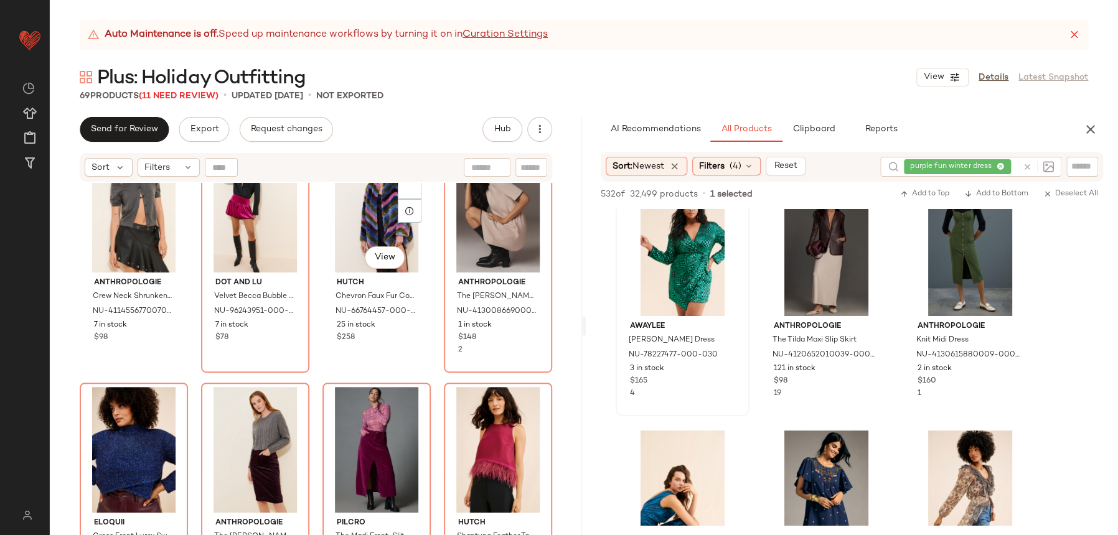
scroll to position [771, 0]
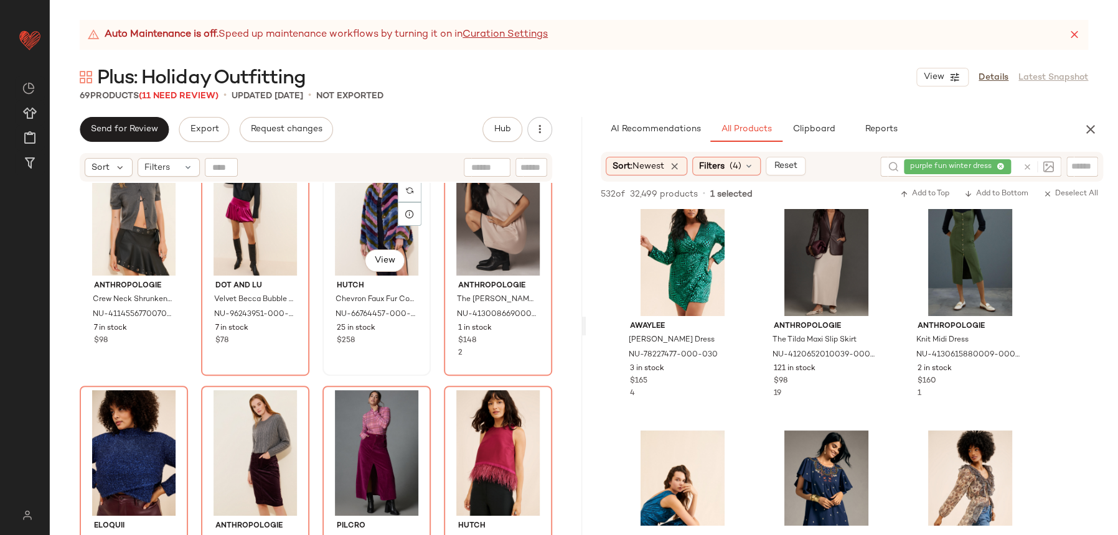
click at [368, 276] on div "Hutch Chevron Faux Fur Coat NU-66764457-000-000 25 in stock $258" at bounding box center [377, 312] width 100 height 72
click at [370, 256] on body "Nuuly ** Dashboard All Products Global Clipboards (22) Curations (110) Alex Gab…" at bounding box center [559, 267] width 1118 height 535
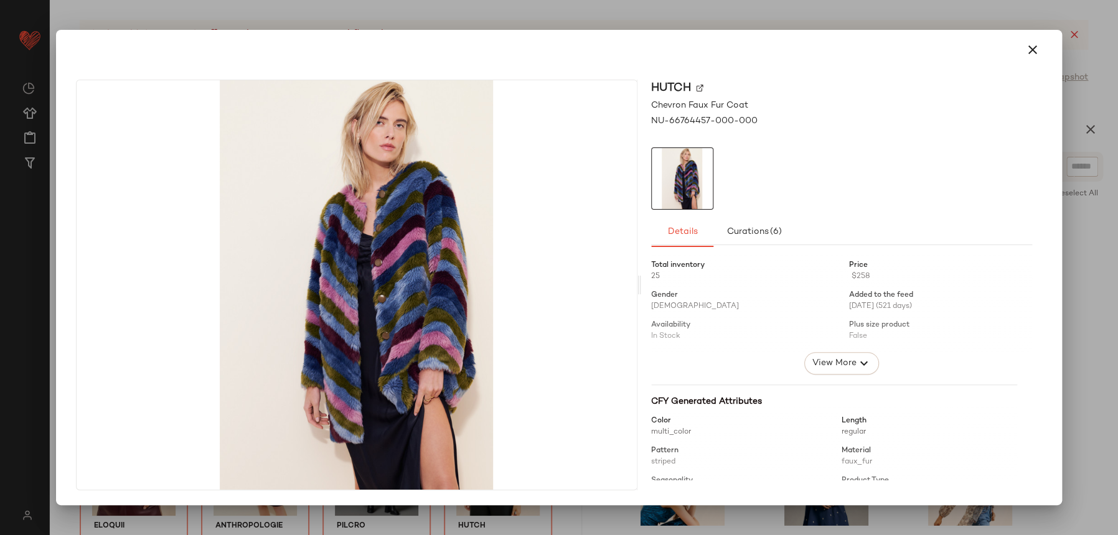
click at [1013, 57] on div at bounding box center [559, 50] width 976 height 30
click at [1022, 49] on button "button" at bounding box center [1032, 50] width 30 height 30
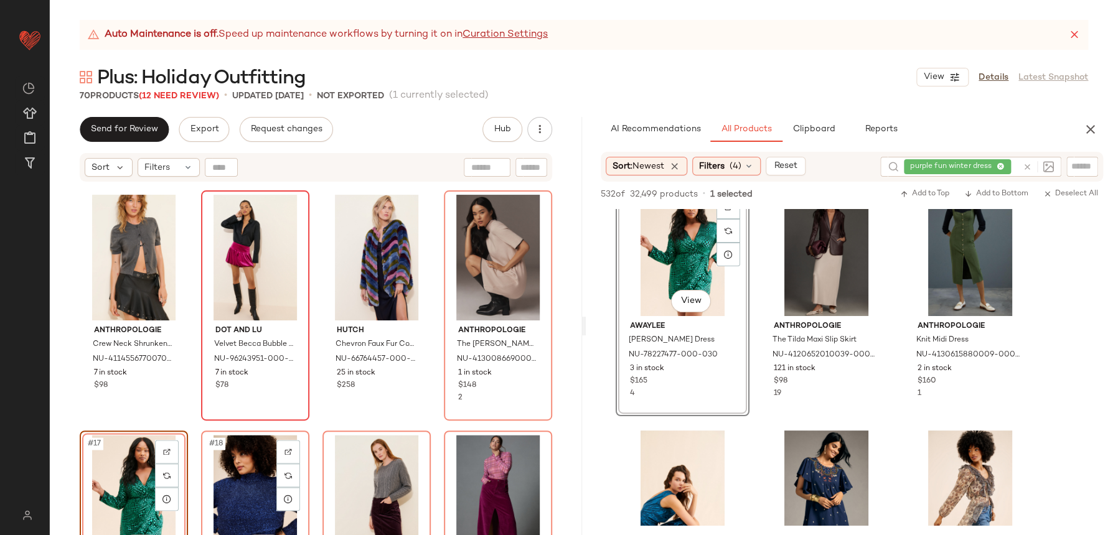
scroll to position [689, 0]
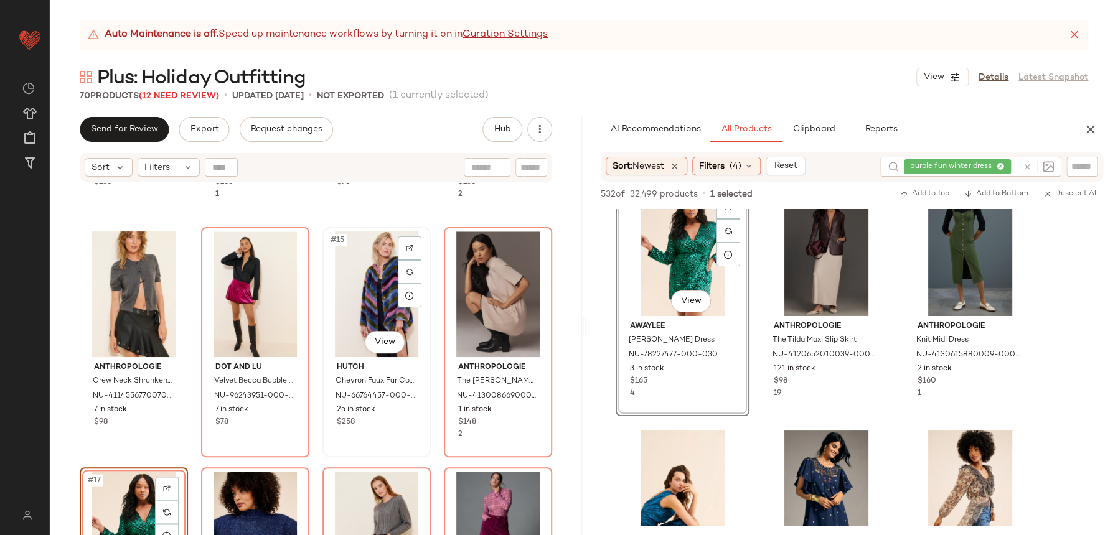
click at [331, 431] on div "#15 View Hutch Chevron Faux Fur Coat NU-66764457-000-000 25 in stock $258" at bounding box center [377, 342] width 106 height 228
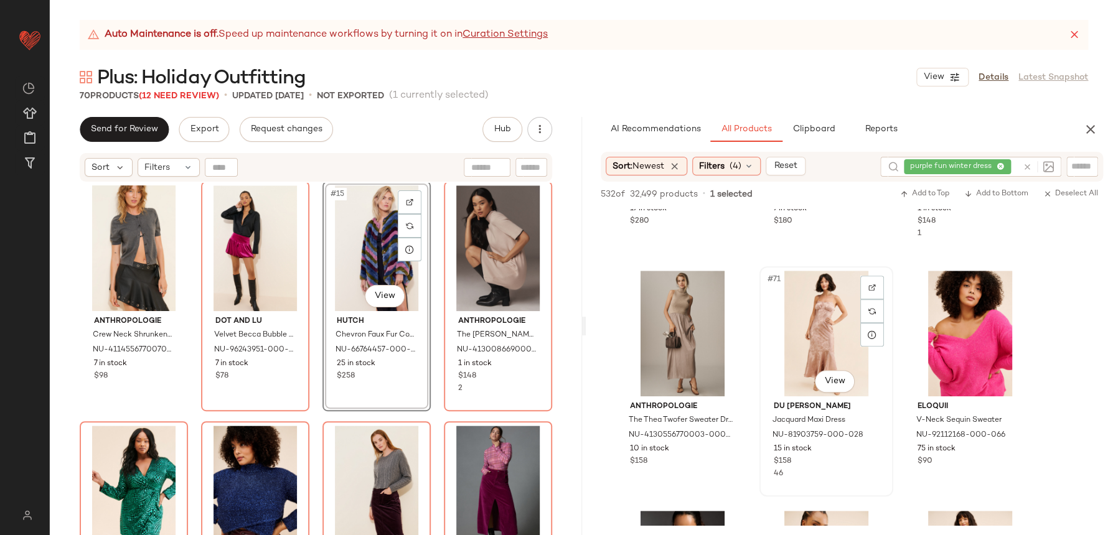
scroll to position [5469, 0]
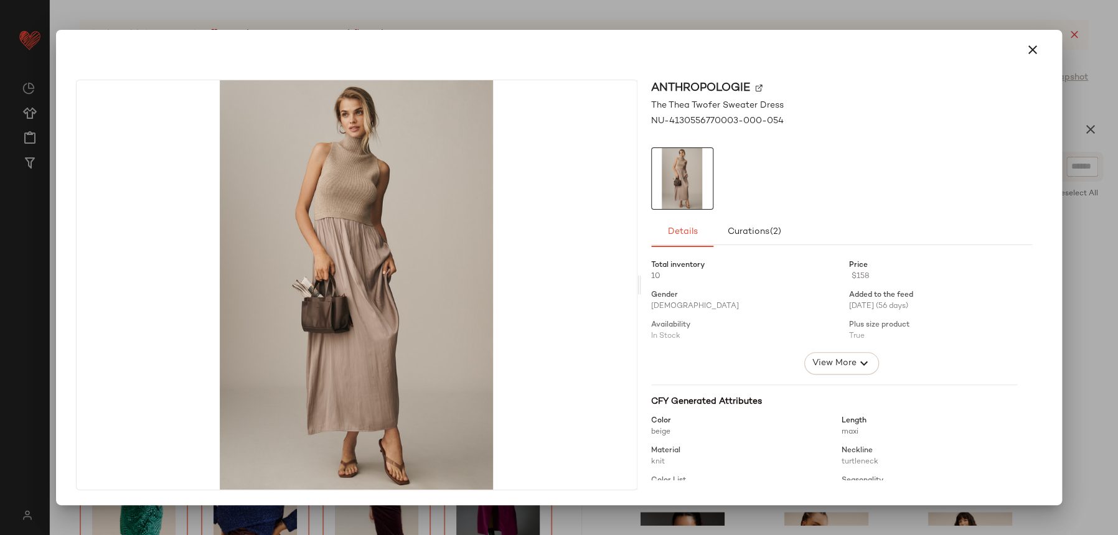
click at [1012, 55] on div at bounding box center [559, 50] width 976 height 30
click at [1038, 52] on icon "button" at bounding box center [1032, 49] width 15 height 15
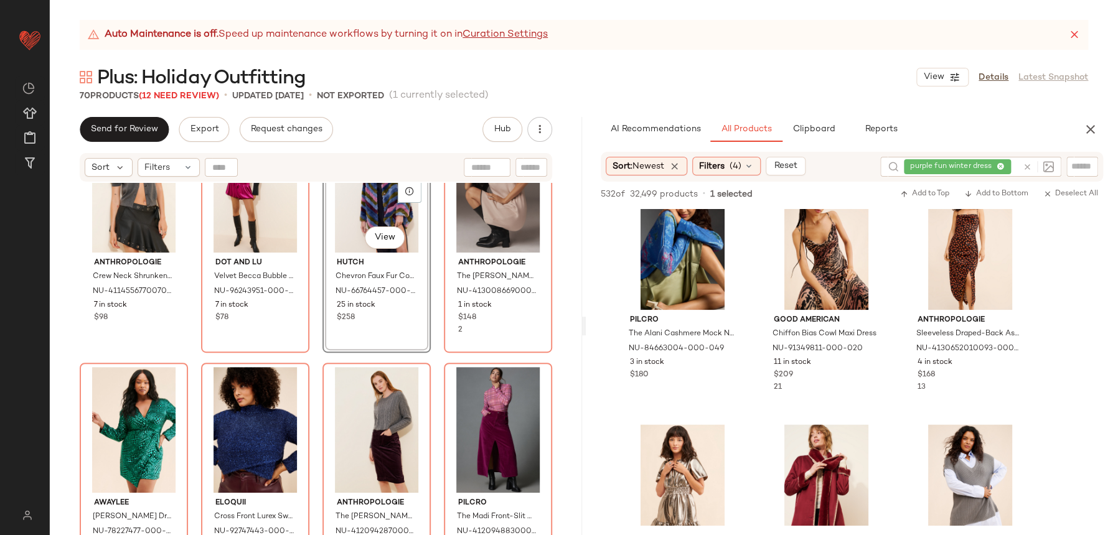
scroll to position [5885, 0]
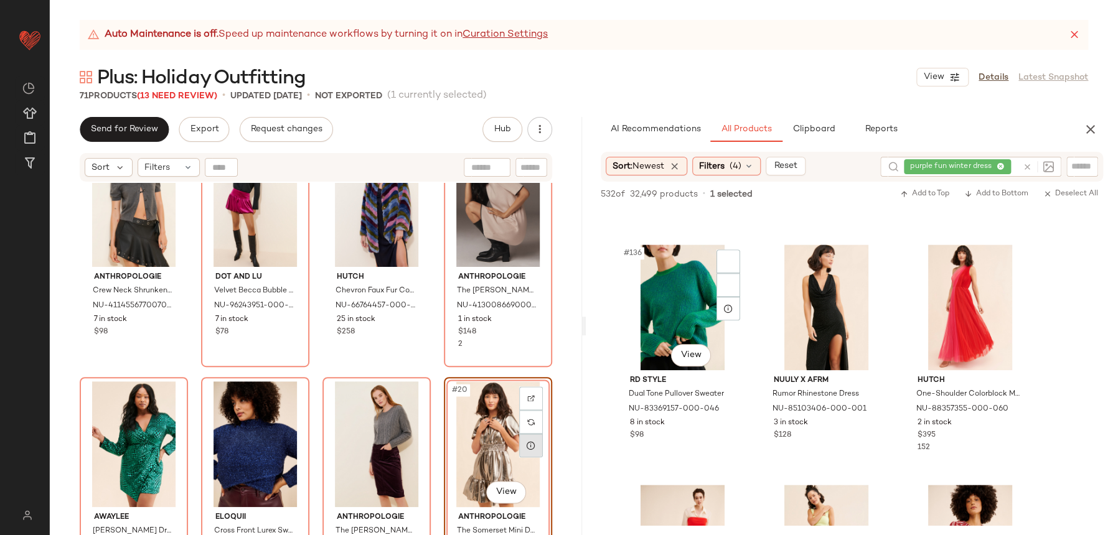
scroll to position [10754, 0]
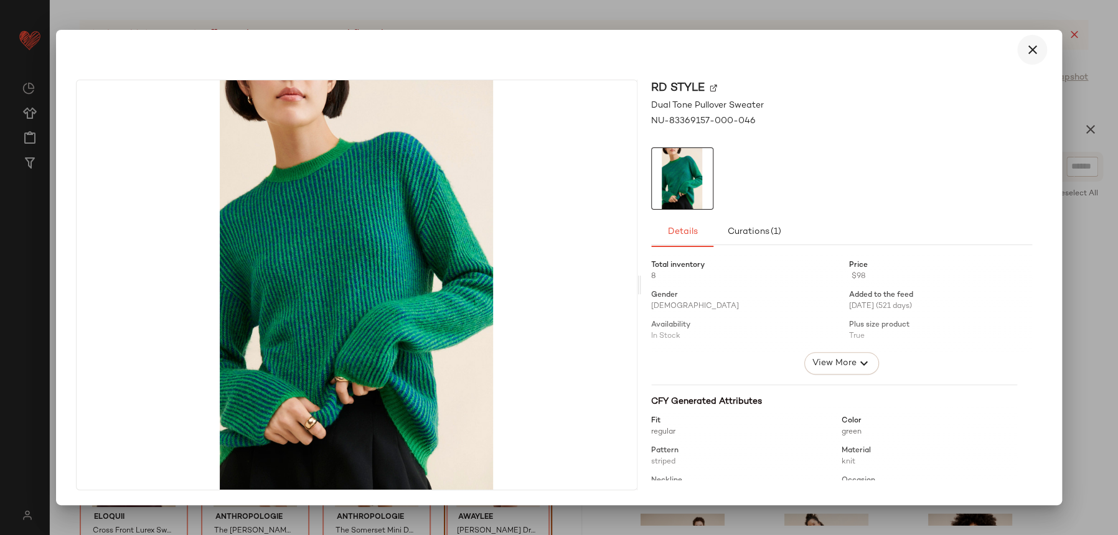
click at [1018, 54] on button "button" at bounding box center [1032, 50] width 30 height 30
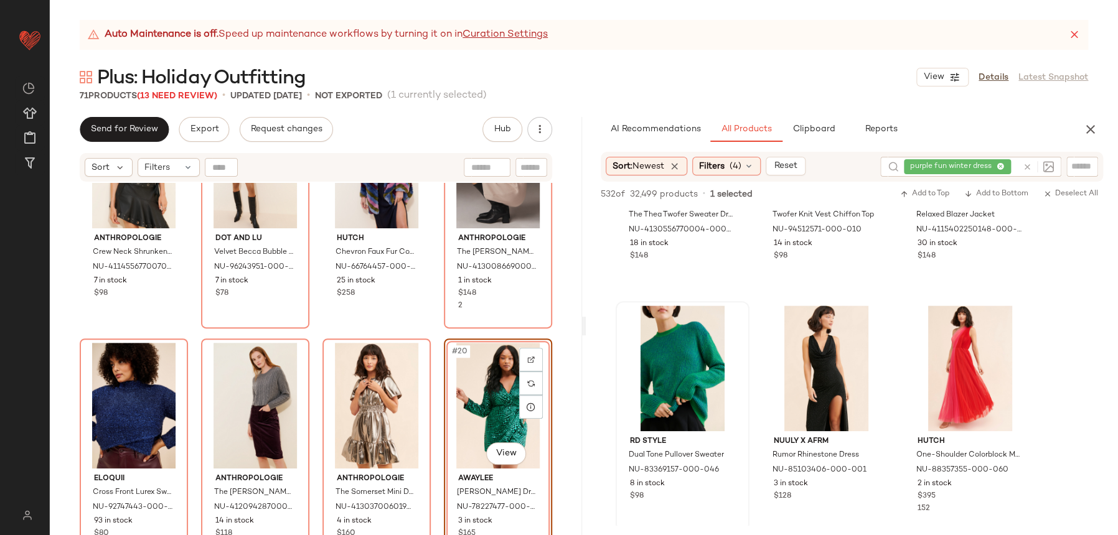
scroll to position [786, 0]
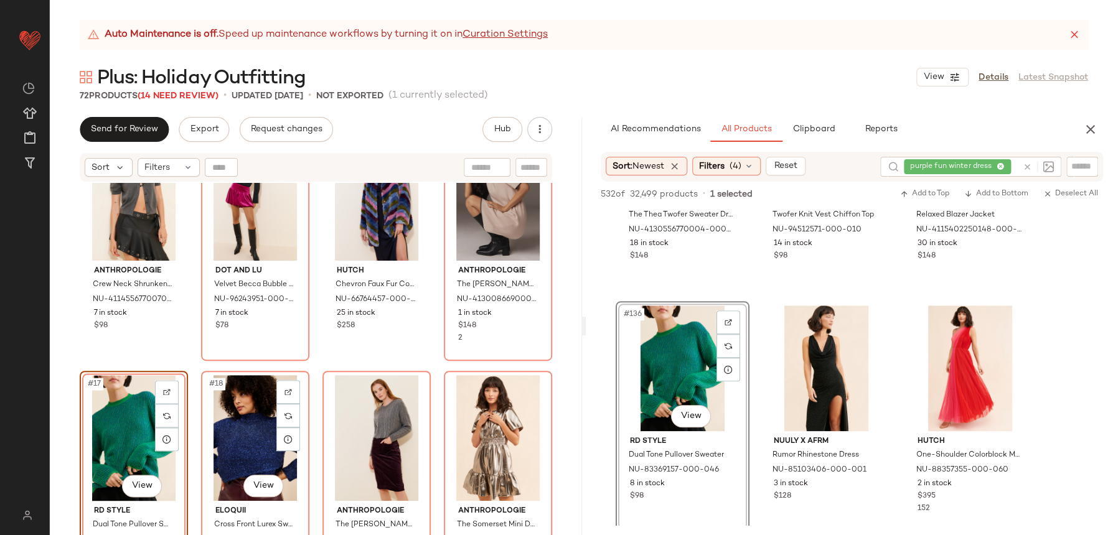
click at [189, 362] on div "Anthropologie Crew Neck Shrunken Cardigan NU-4114556770070-000-003 7 in stock $…" at bounding box center [316, 375] width 532 height 384
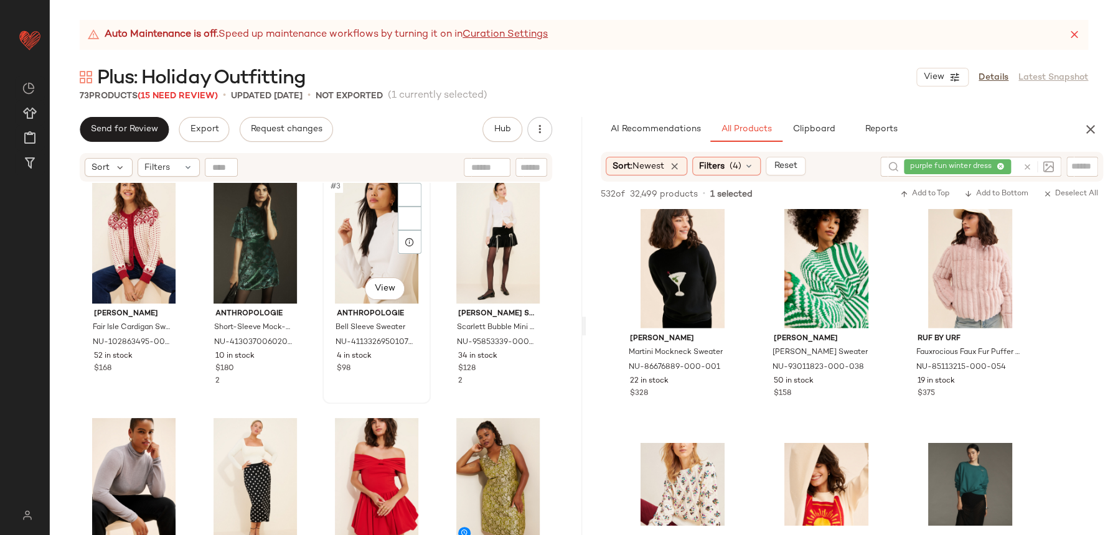
scroll to position [0, 0]
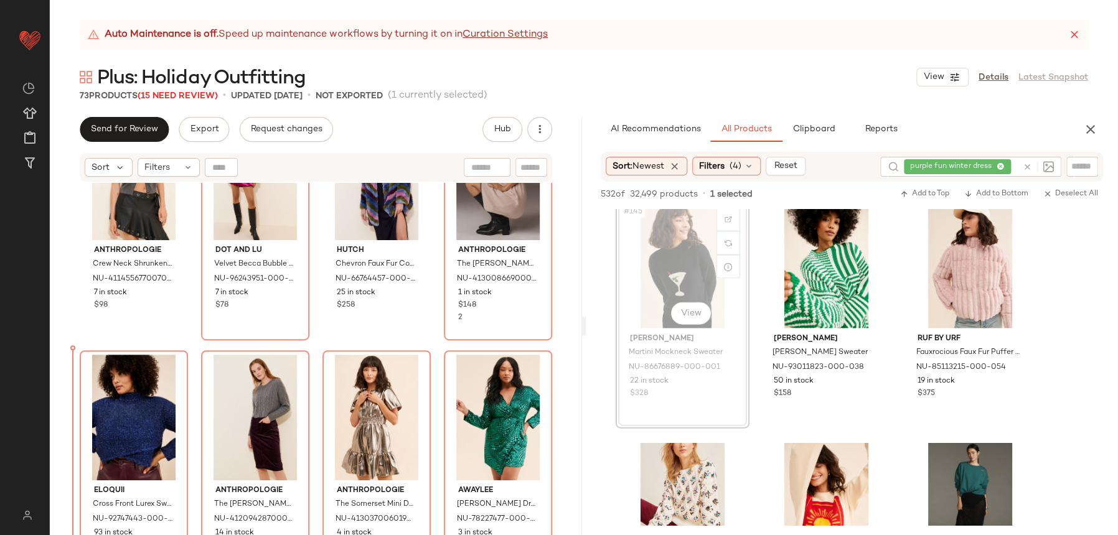
scroll to position [816, 0]
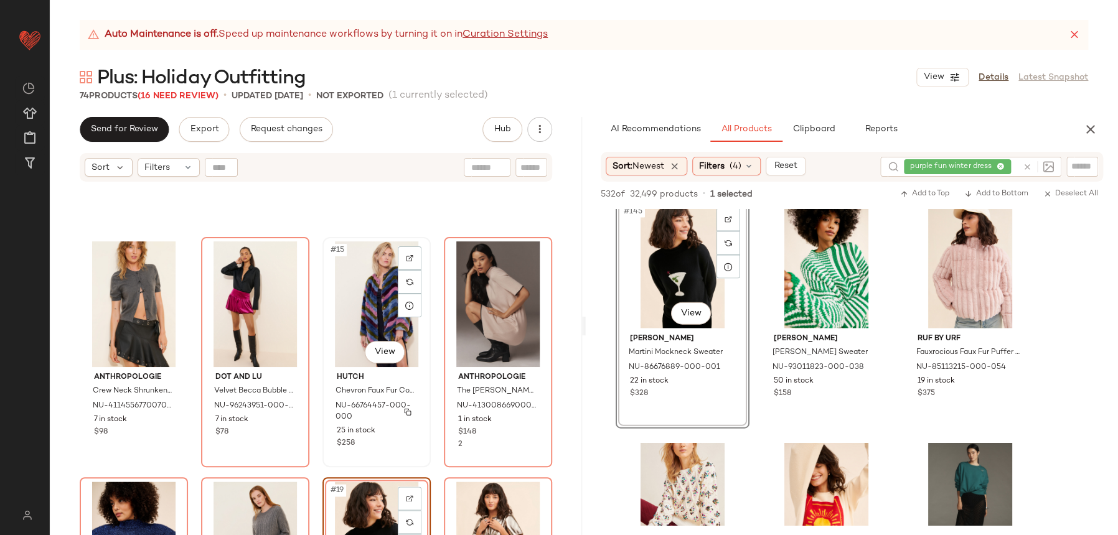
click at [324, 446] on div "#15 View Hutch Chevron Faux Fur Coat NU-66764457-000-000 25 in stock $258" at bounding box center [377, 352] width 106 height 228
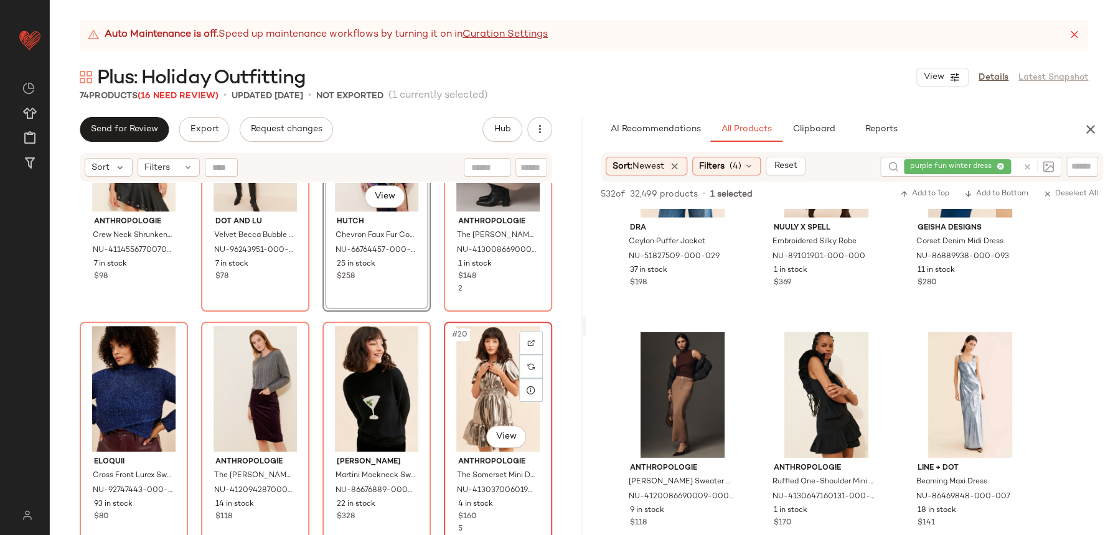
scroll to position [826, 0]
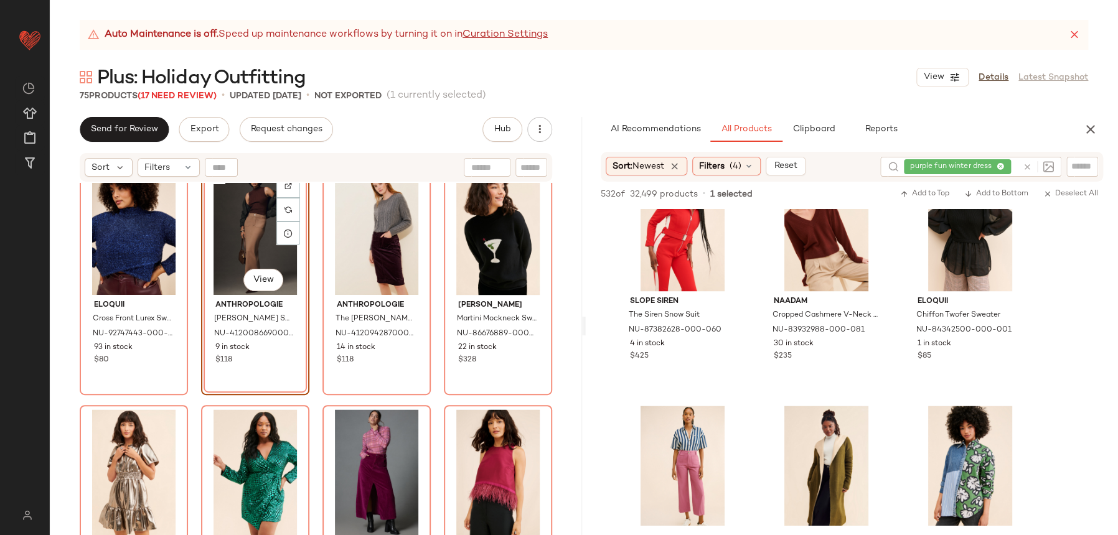
scroll to position [18581, 0]
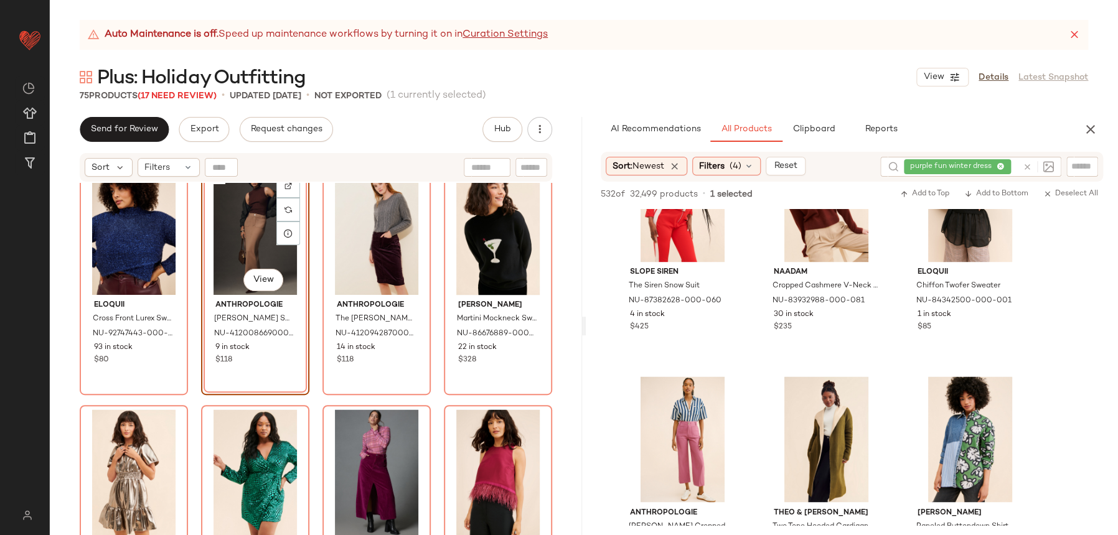
click at [1072, 27] on div "Auto Maintenance is off. Speed up maintenance workflows by turning it on in Cur…" at bounding box center [584, 35] width 1009 height 30
click at [1074, 31] on icon at bounding box center [1074, 35] width 12 height 12
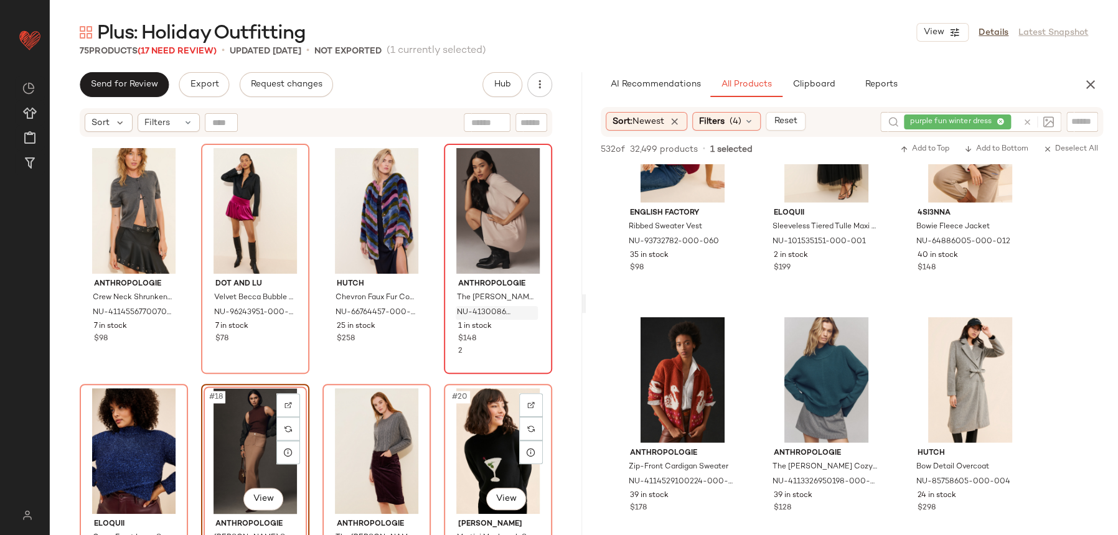
scroll to position [727, 0]
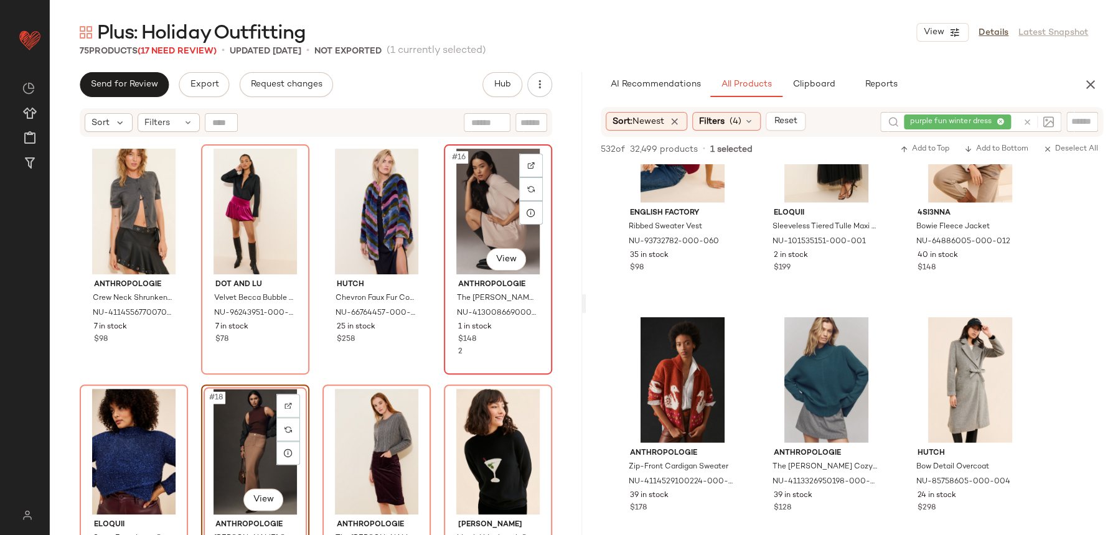
click at [445, 367] on div "#16 View Anthropologie The Annalise Mock-Neck Mini Sweater Dress NU-41300866900…" at bounding box center [498, 260] width 106 height 228
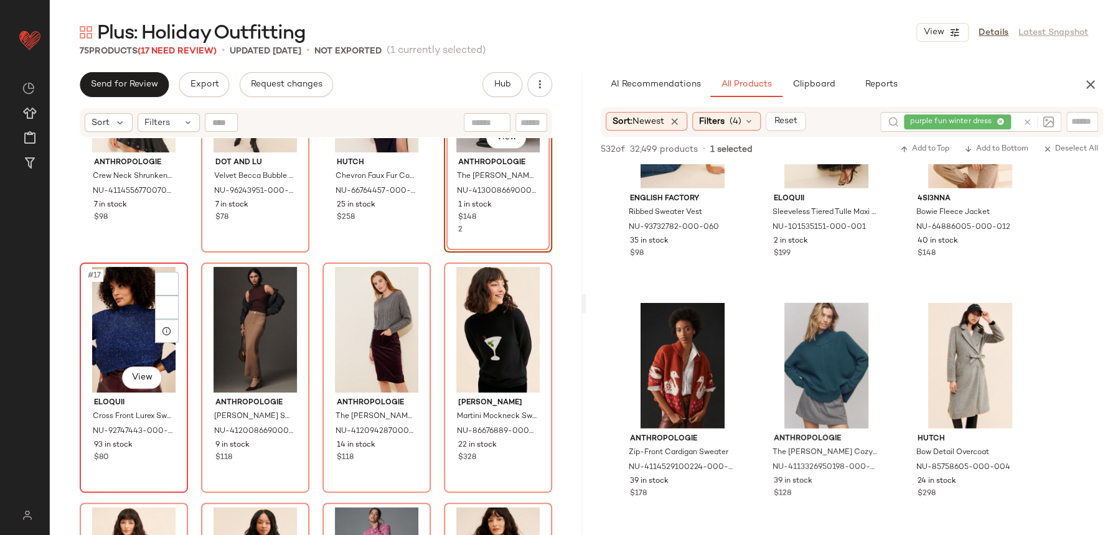
scroll to position [19335, 0]
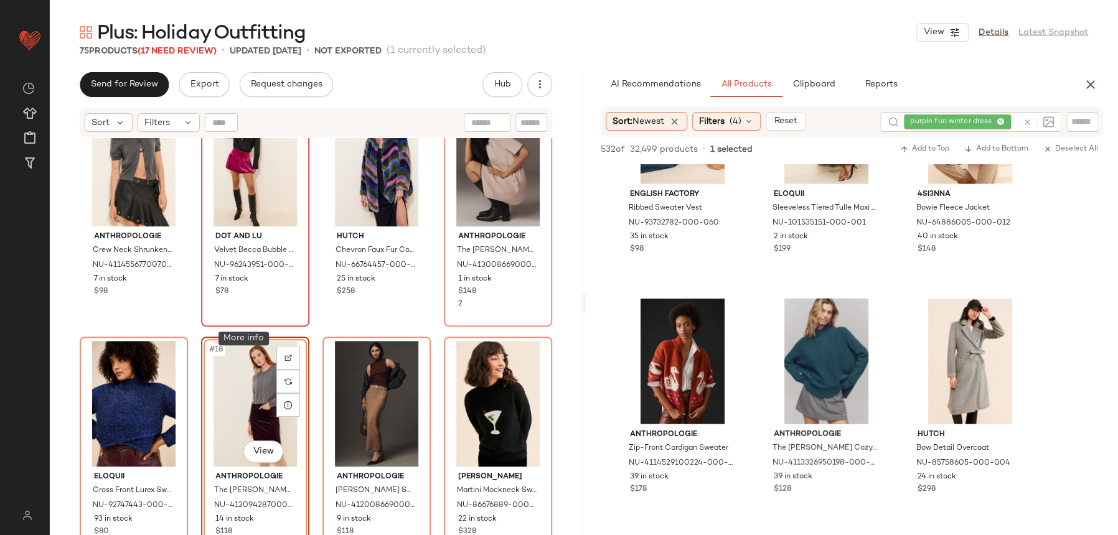
scroll to position [751, 0]
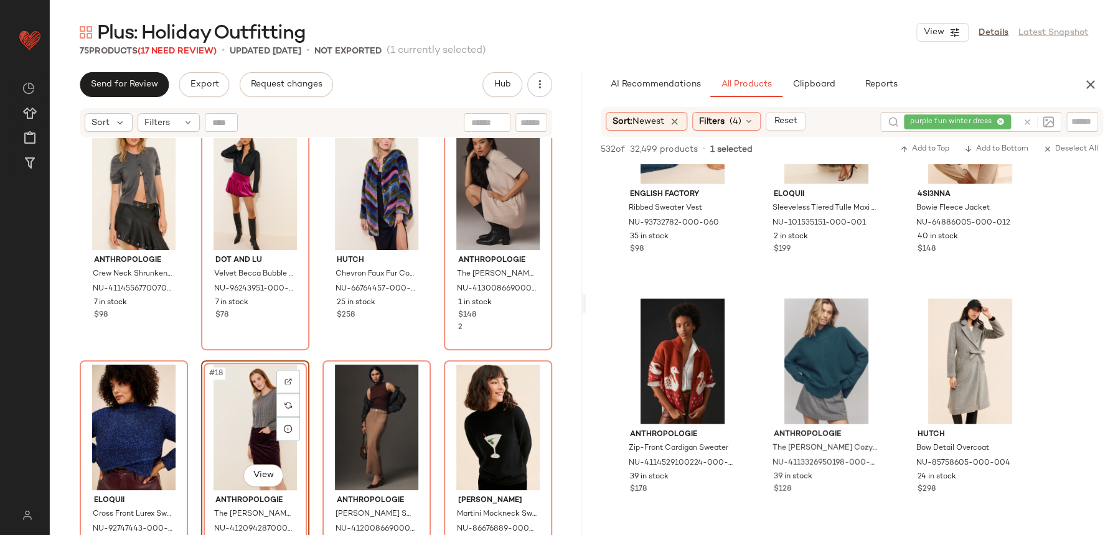
click at [310, 340] on div "Anthropologie Crew Neck Shrunken Cardigan NU-4114556770070-000-003 7 in stock $…" at bounding box center [316, 352] width 532 height 428
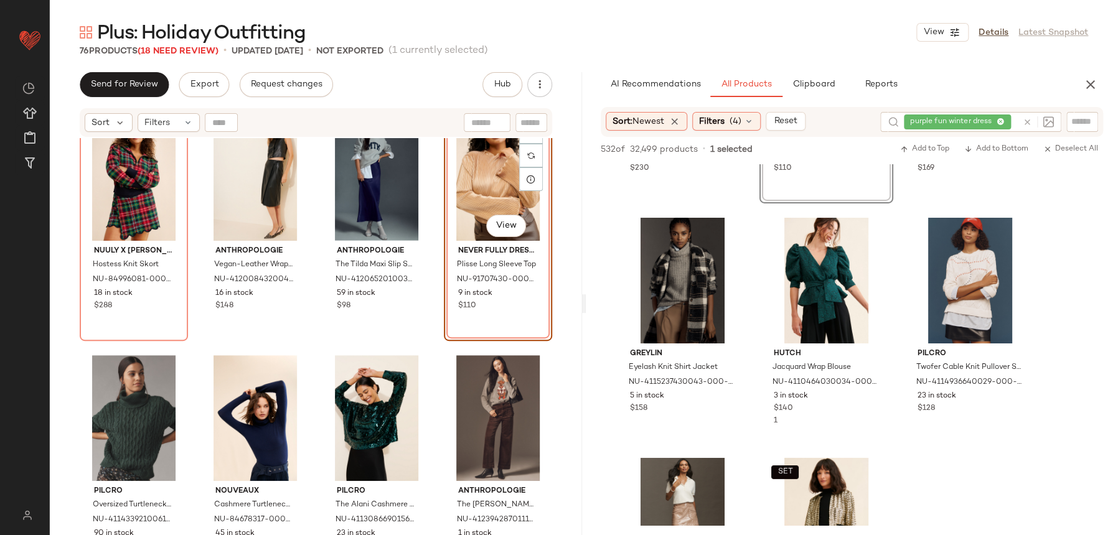
scroll to position [19919, 0]
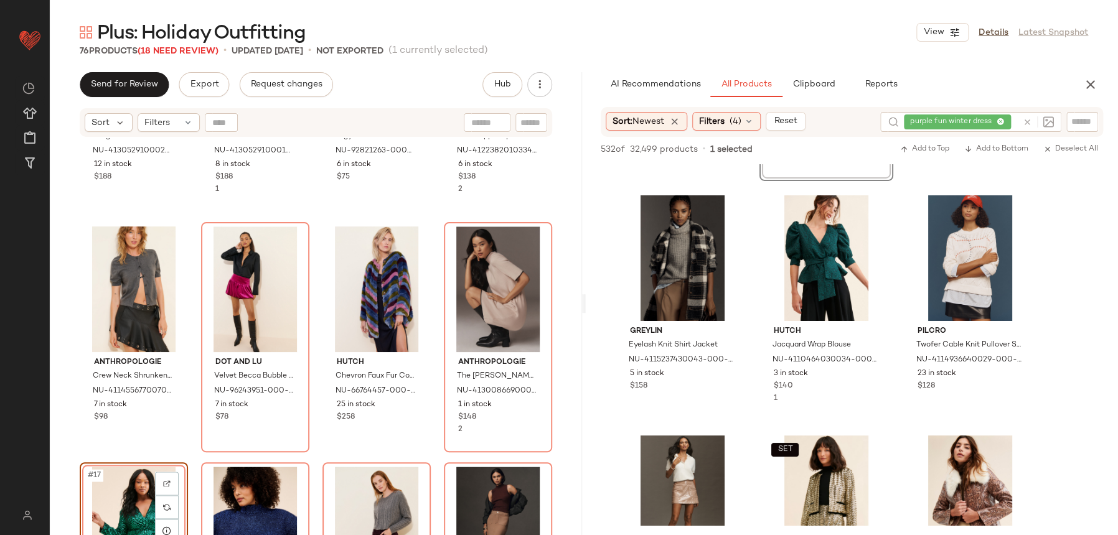
click at [308, 453] on div "Anthropologie Long-Sleeve Slim Sweater Midi Dress NU-4130529100023-000-627 12 i…" at bounding box center [316, 352] width 532 height 428
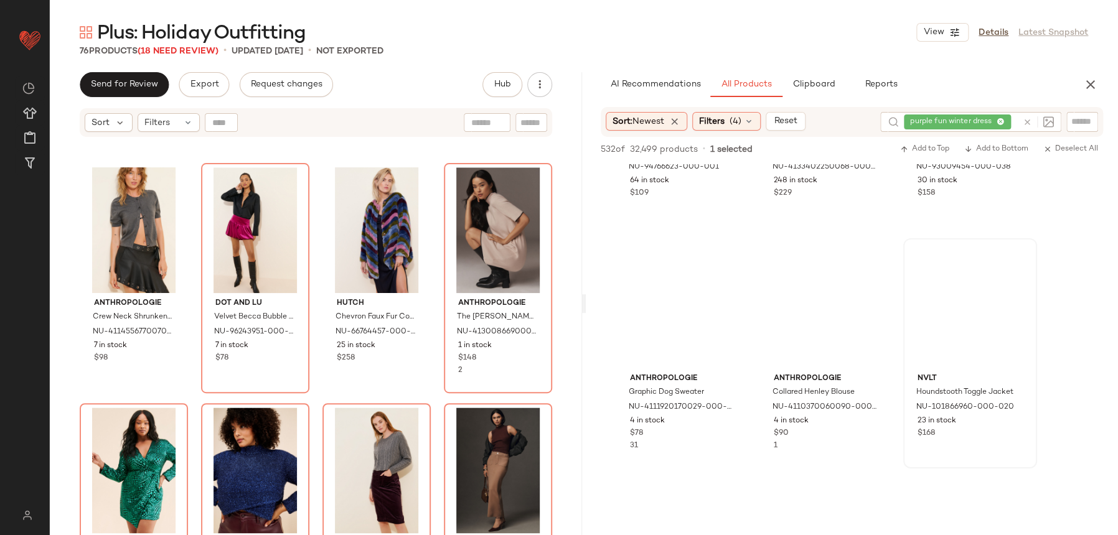
scroll to position [22279, 0]
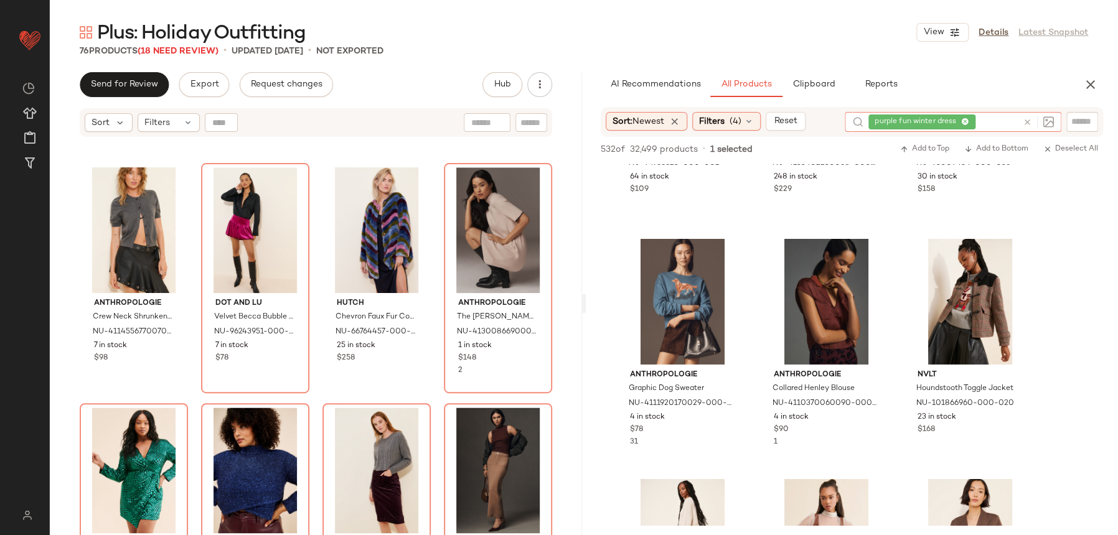
click at [1032, 125] on div at bounding box center [1038, 121] width 31 height 11
click at [1027, 122] on icon at bounding box center [1027, 122] width 9 height 9
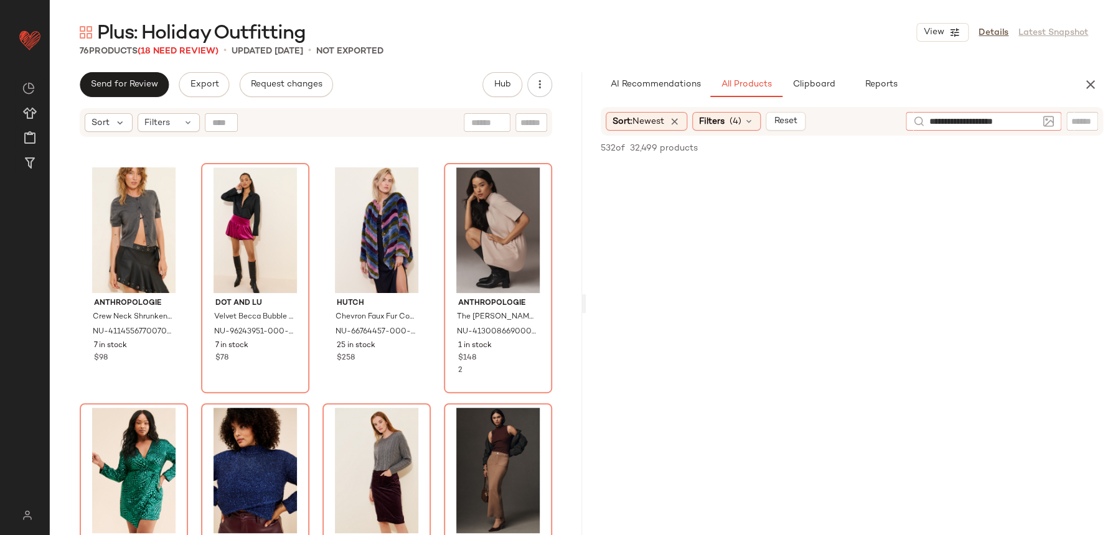
type input "**********"
click at [1103, 83] on div "AI Recommendations All Products Clipboard Reports" at bounding box center [852, 84] width 532 height 25
click at [1096, 82] on icon "button" at bounding box center [1090, 84] width 15 height 15
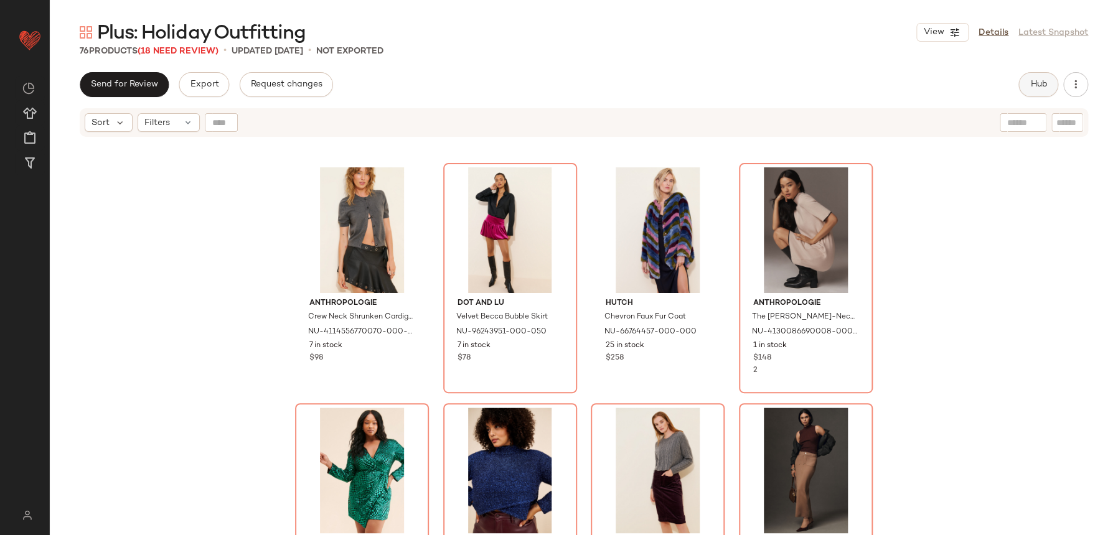
click at [1030, 76] on button "Hub" at bounding box center [1039, 84] width 40 height 25
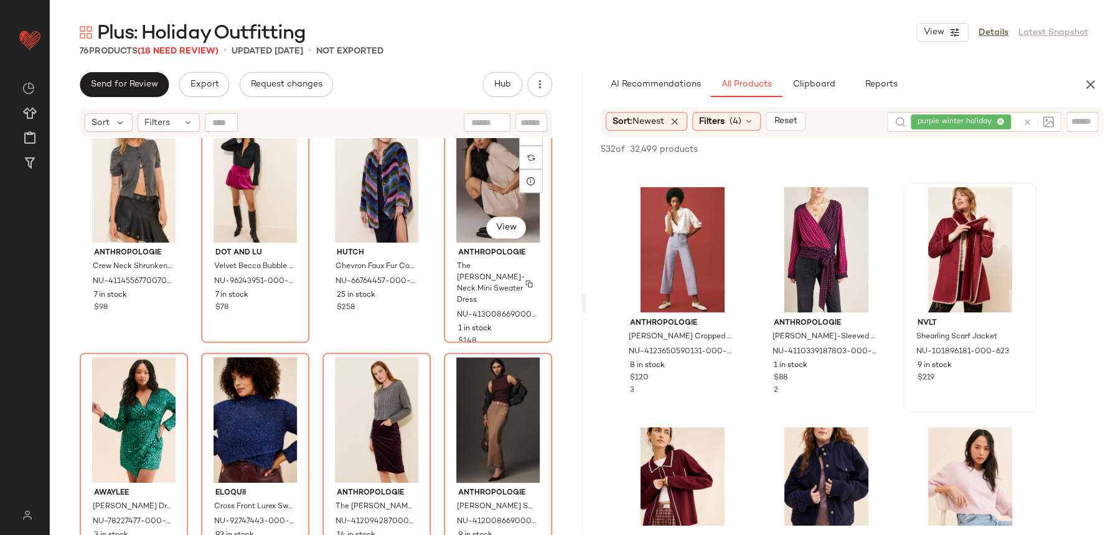
scroll to position [795, 0]
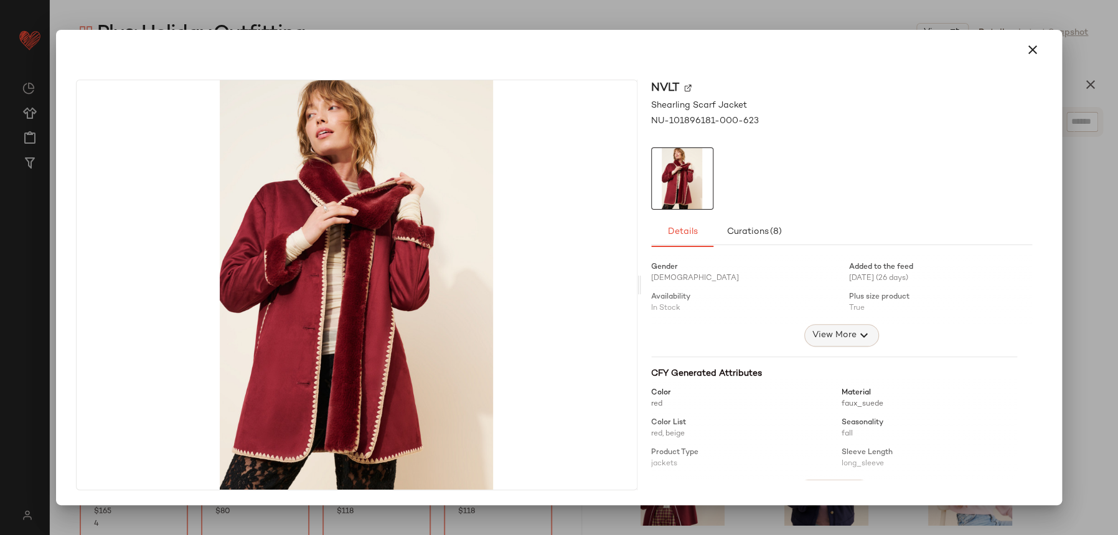
click at [848, 334] on span "View More" at bounding box center [834, 335] width 45 height 15
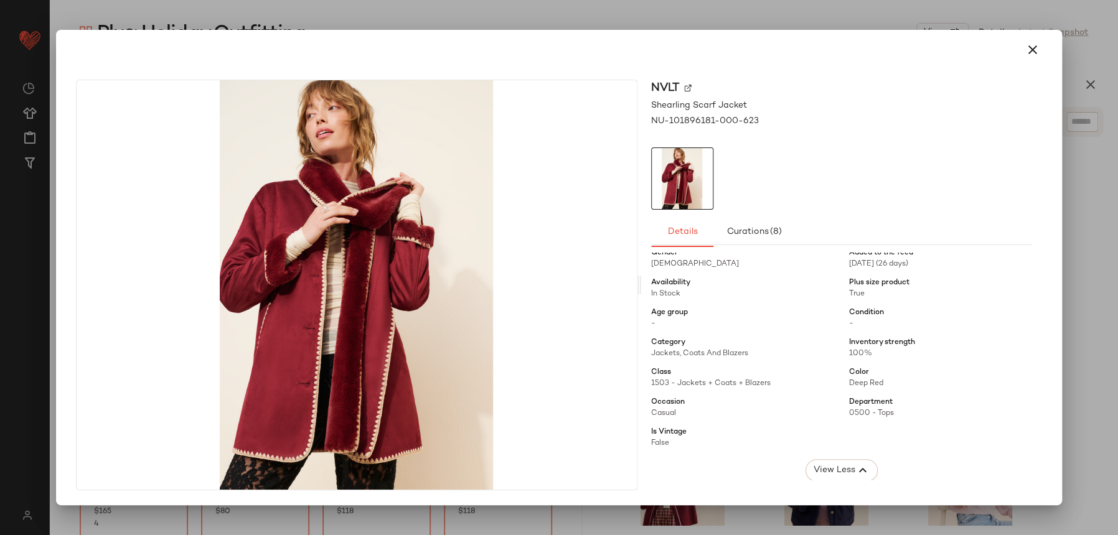
scroll to position [133, 0]
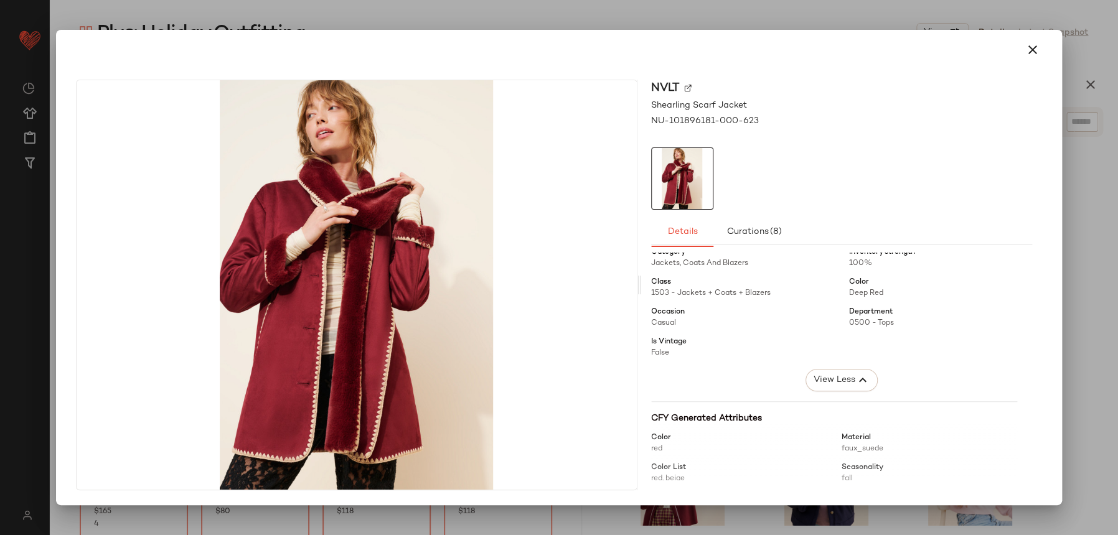
click at [1025, 42] on icon "button" at bounding box center [1032, 49] width 15 height 15
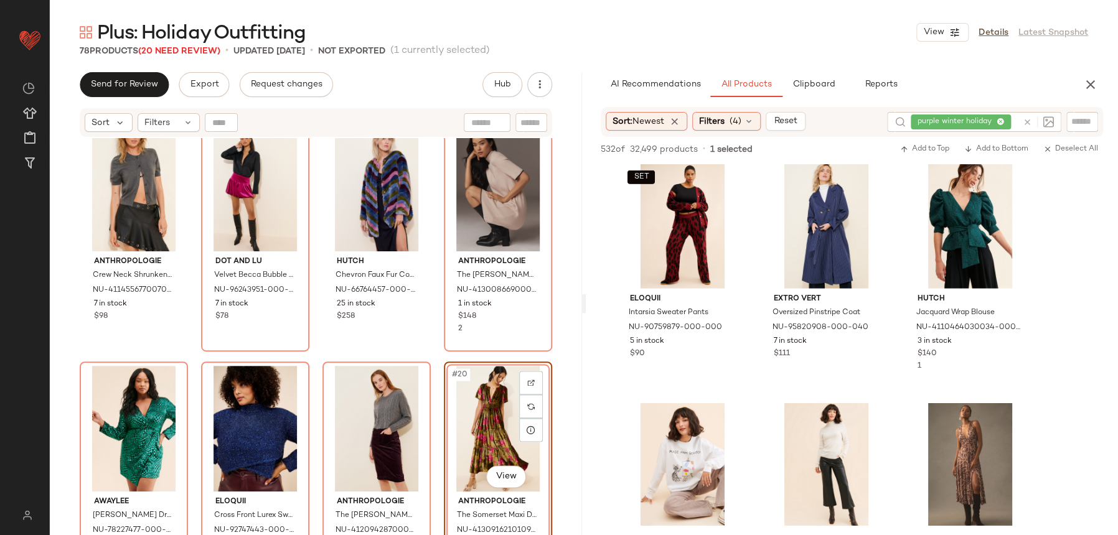
scroll to position [6934, 0]
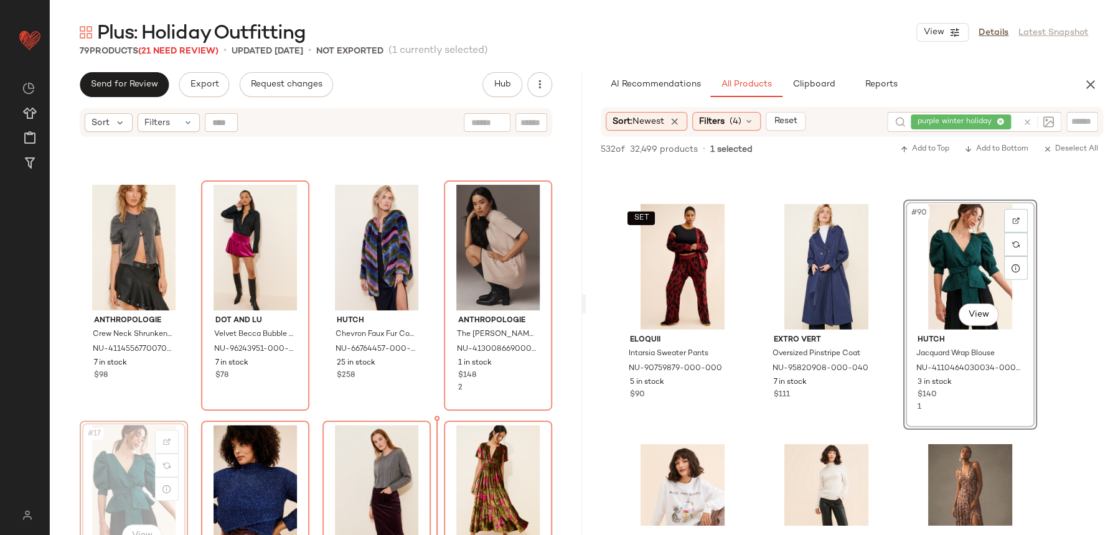
scroll to position [693, 0]
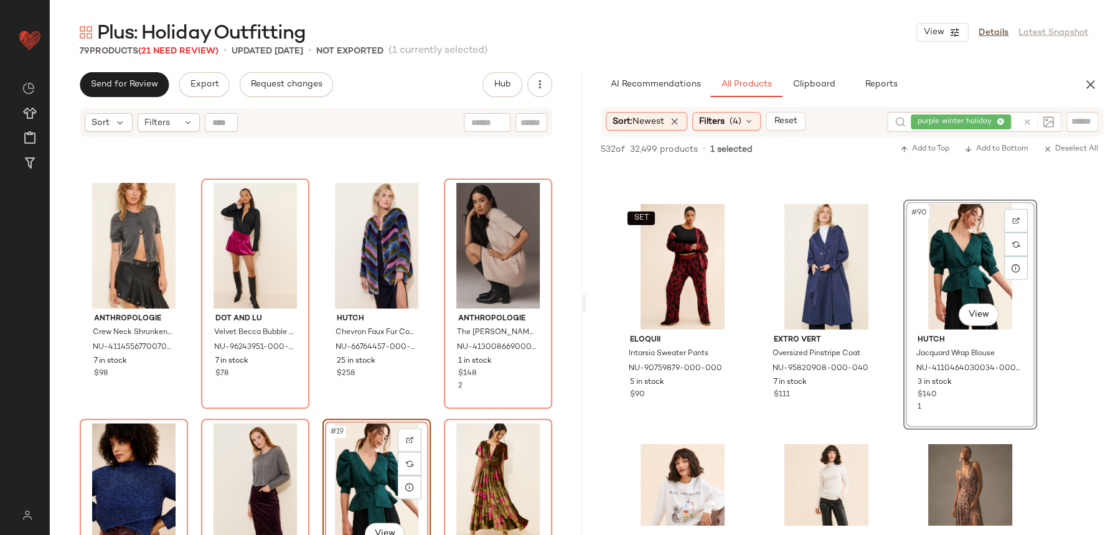
click at [322, 410] on div "Anthropologie Crew Neck Shrunken Cardigan NU-4114556770070-000-003 7 in stock $…" at bounding box center [316, 352] width 532 height 428
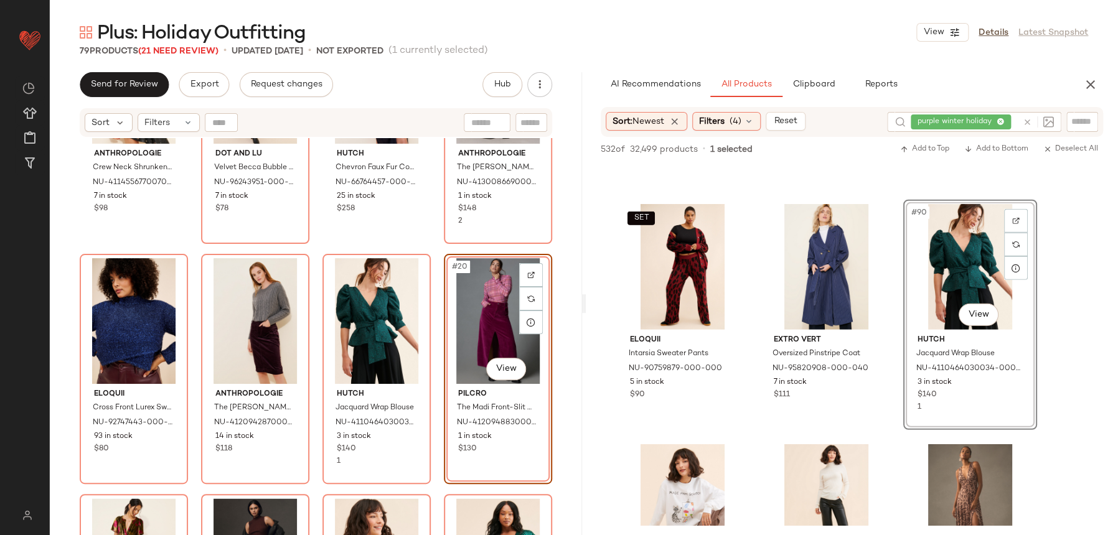
scroll to position [769, 0]
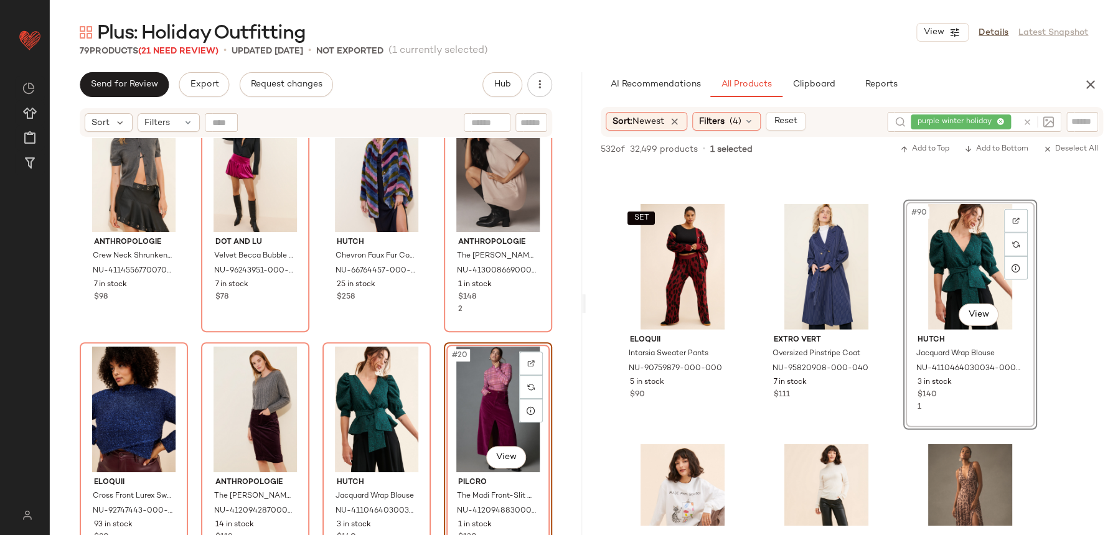
click at [445, 344] on div "#20 View Pilcro The Madi Front-Slit Corduroy Skirt NU-4120948830001-000-056 1 i…" at bounding box center [498, 458] width 106 height 228
click at [441, 334] on div "Anthropologie Crew Neck Shrunken Cardigan NU-4114556770070-000-003 7 in stock $…" at bounding box center [316, 352] width 532 height 428
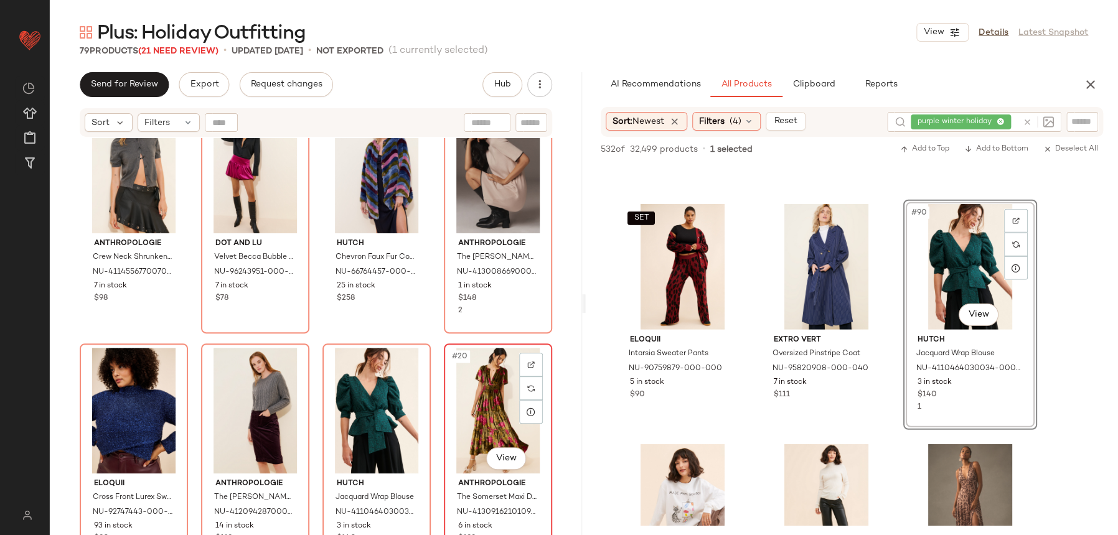
scroll to position [767, 0]
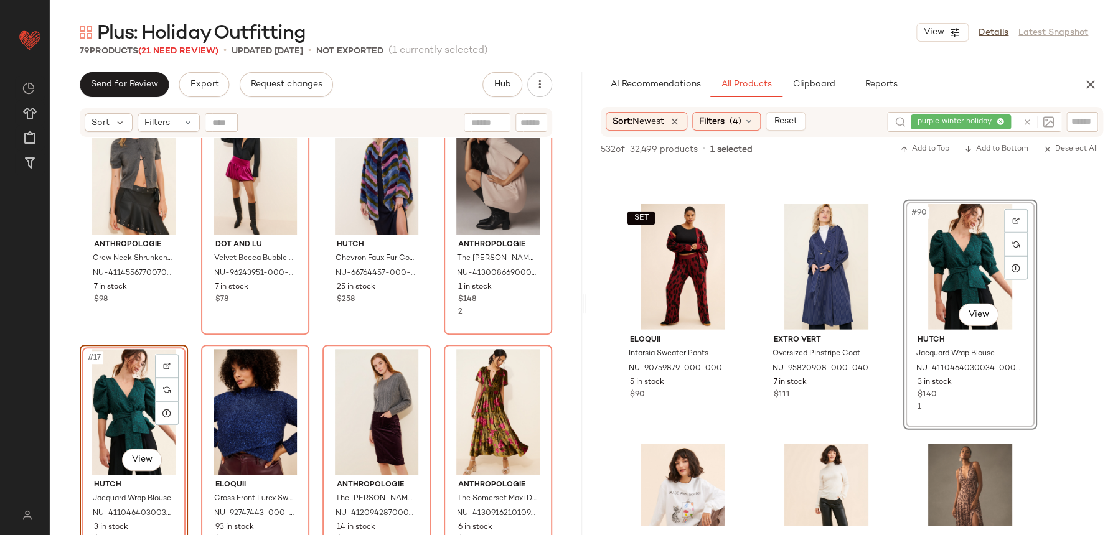
click at [292, 335] on div "Anthropologie Crew Neck Shrunken Cardigan NU-4114556770070-000-003 7 in stock $…" at bounding box center [316, 352] width 532 height 428
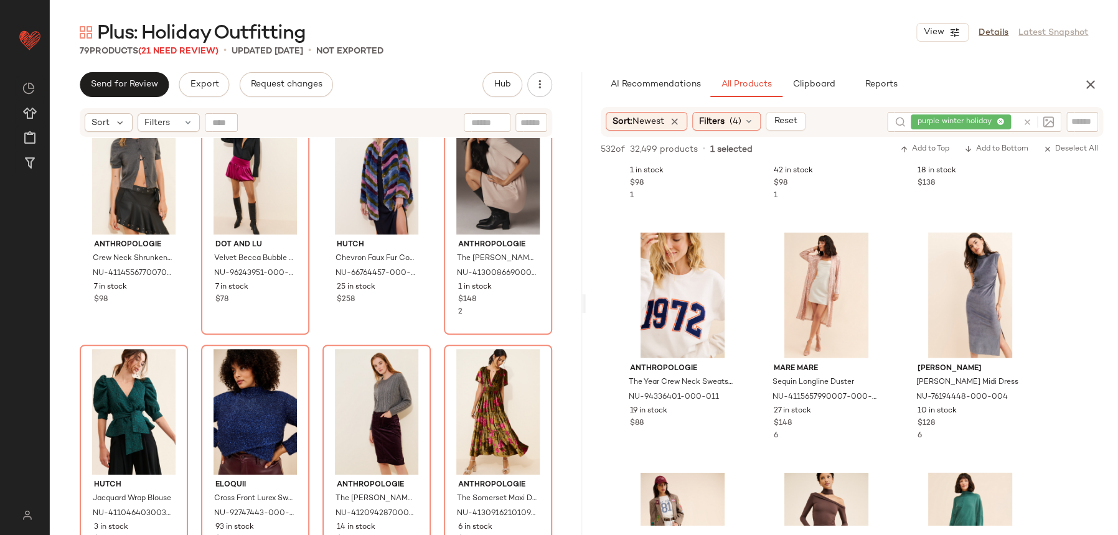
scroll to position [9063, 0]
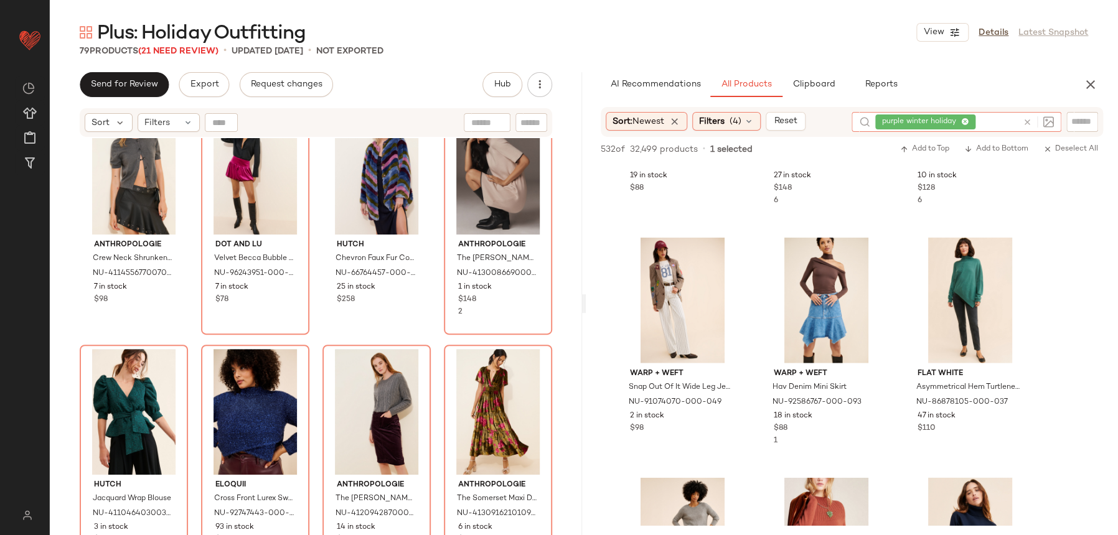
click at [1027, 123] on icon at bounding box center [1027, 122] width 9 height 9
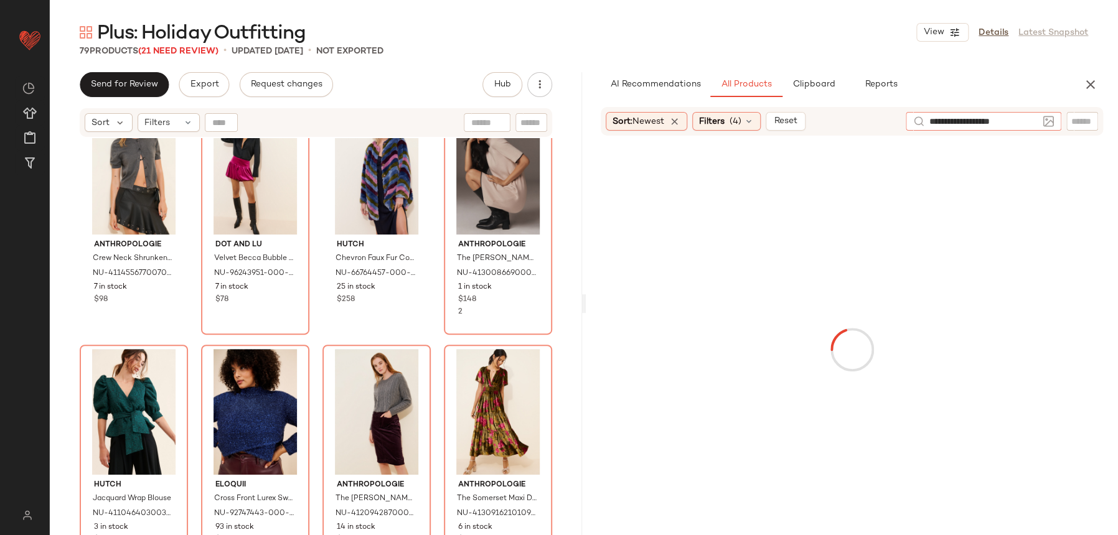
type input "**********"
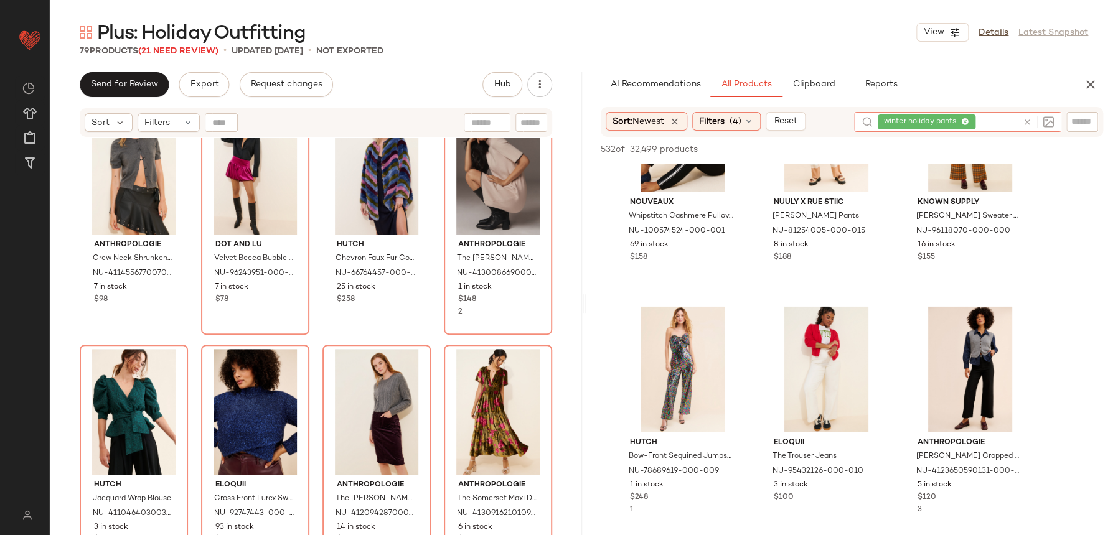
scroll to position [1321, 0]
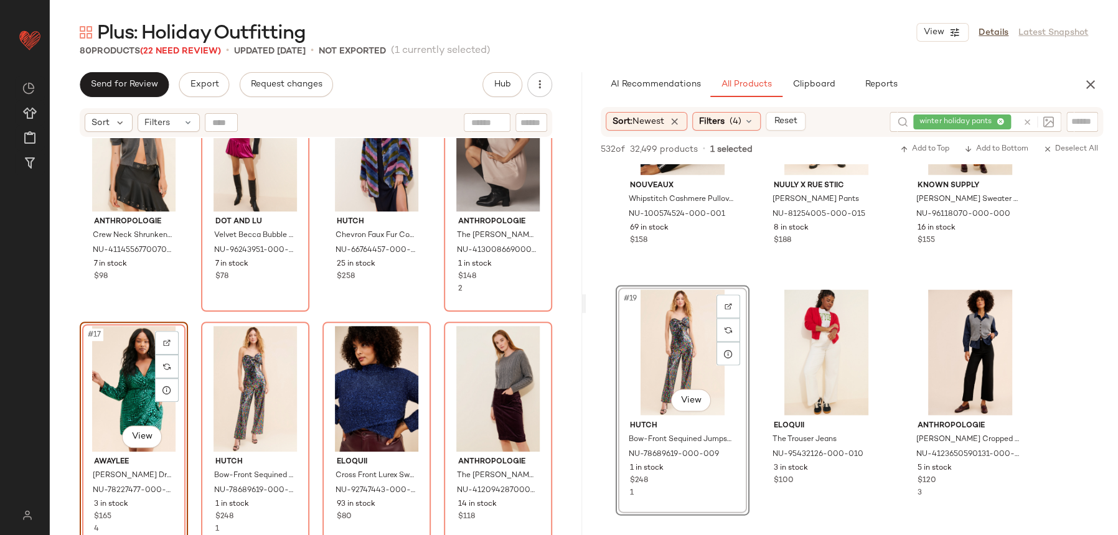
scroll to position [732, 0]
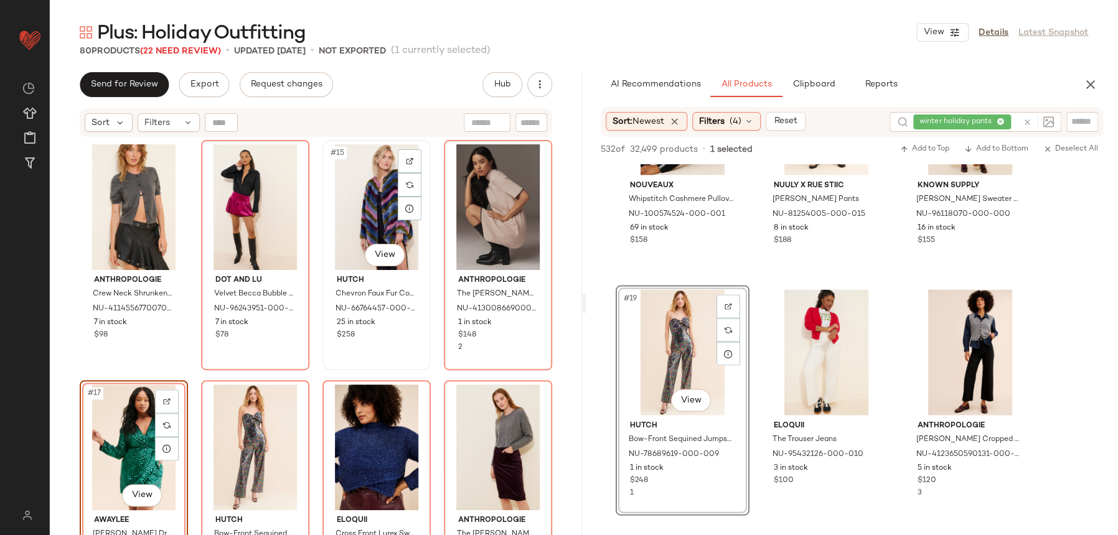
click at [327, 360] on div "#15 View Hutch Chevron Faux Fur Coat NU-66764457-000-000 25 in stock $258" at bounding box center [377, 255] width 106 height 228
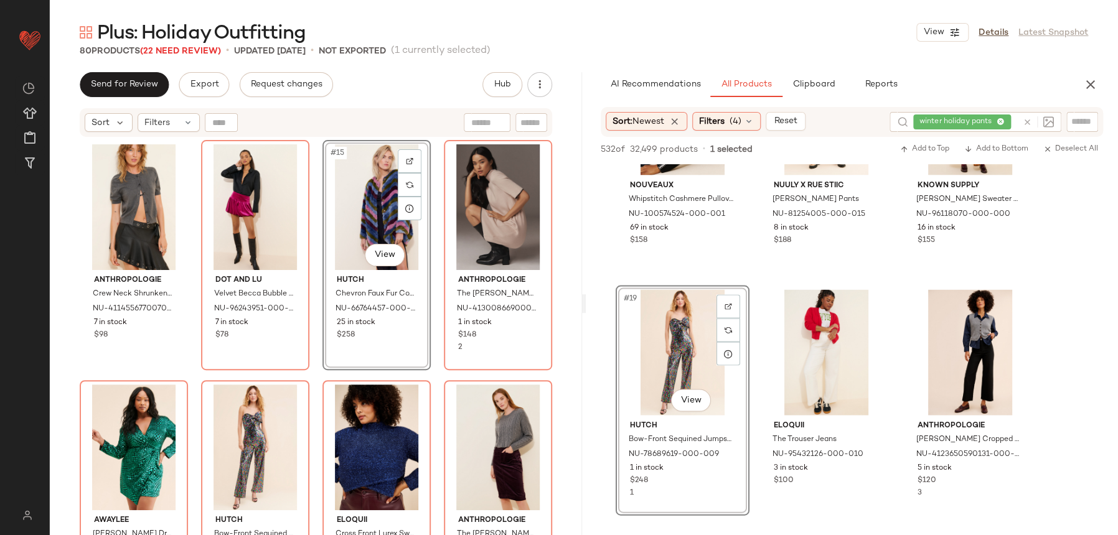
click at [324, 367] on div "#15 View Hutch Chevron Faux Fur Coat NU-66764457-000-000 25 in stock $258" at bounding box center [377, 255] width 106 height 228
click at [478, 377] on div "Anthropologie Crew Neck Shrunken Cardigan NU-4114556770070-000-003 7 in stock $…" at bounding box center [316, 352] width 532 height 428
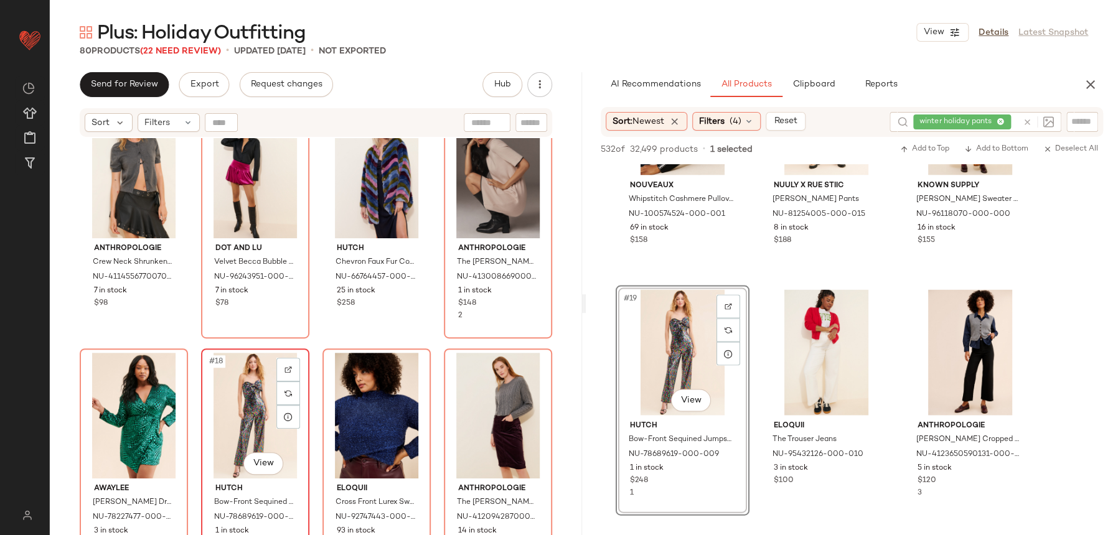
scroll to position [821, 0]
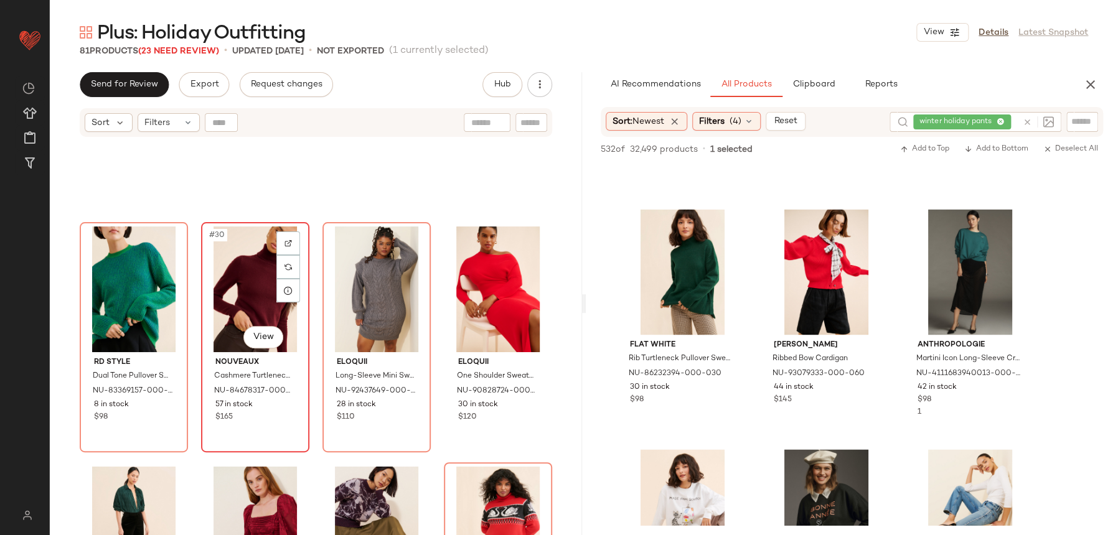
scroll to position [1599, 0]
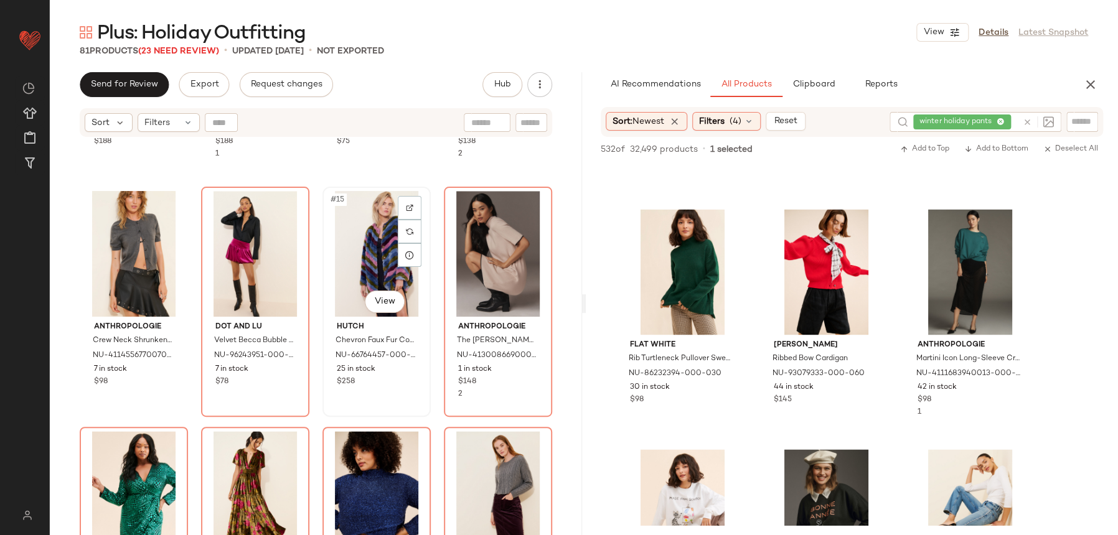
click at [324, 384] on div "#15 View Hutch Chevron Faux Fur Coat NU-66764457-000-000 25 in stock $258" at bounding box center [377, 302] width 106 height 228
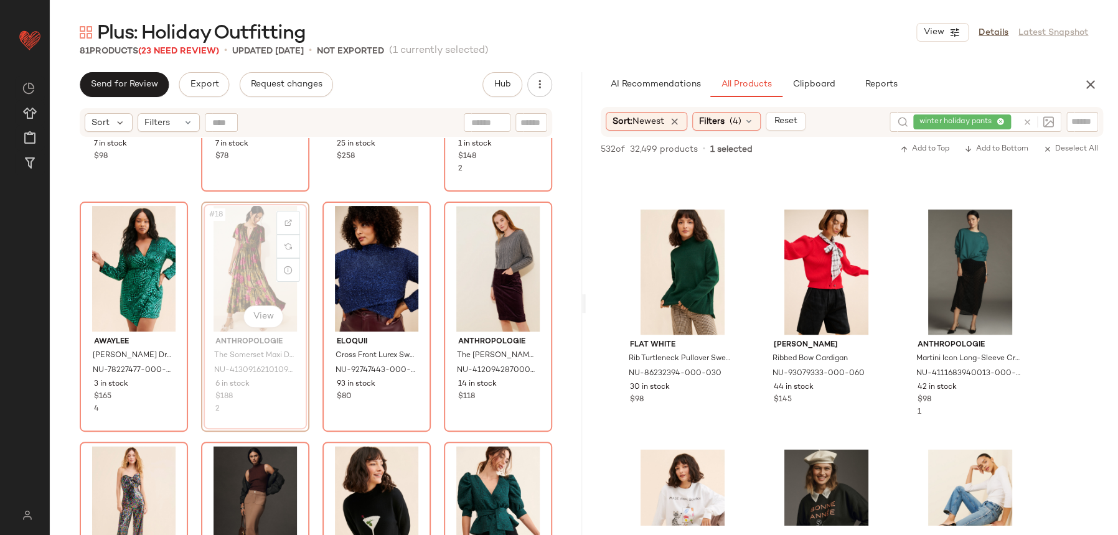
scroll to position [927, 0]
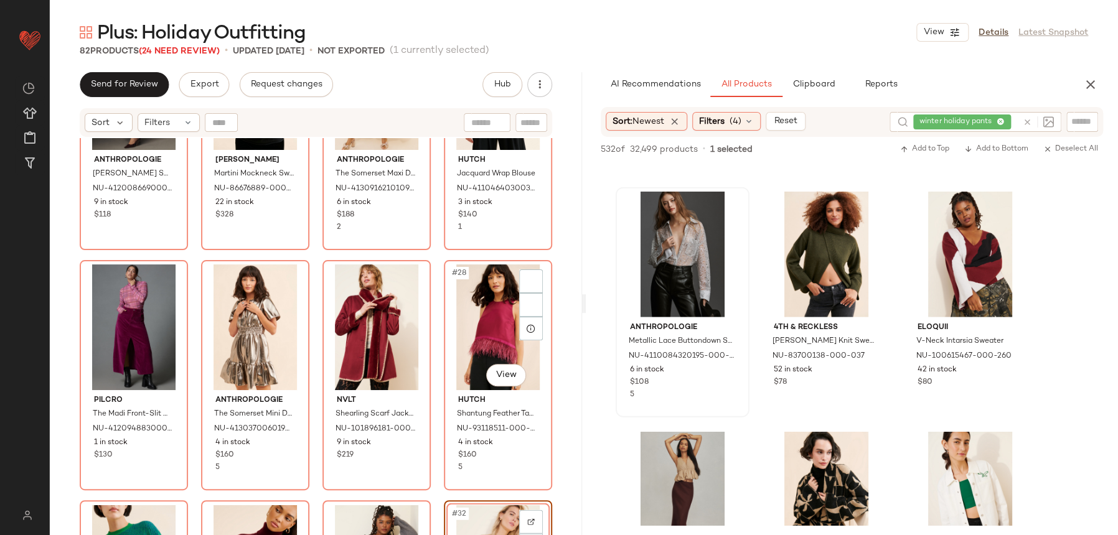
scroll to position [1330, 0]
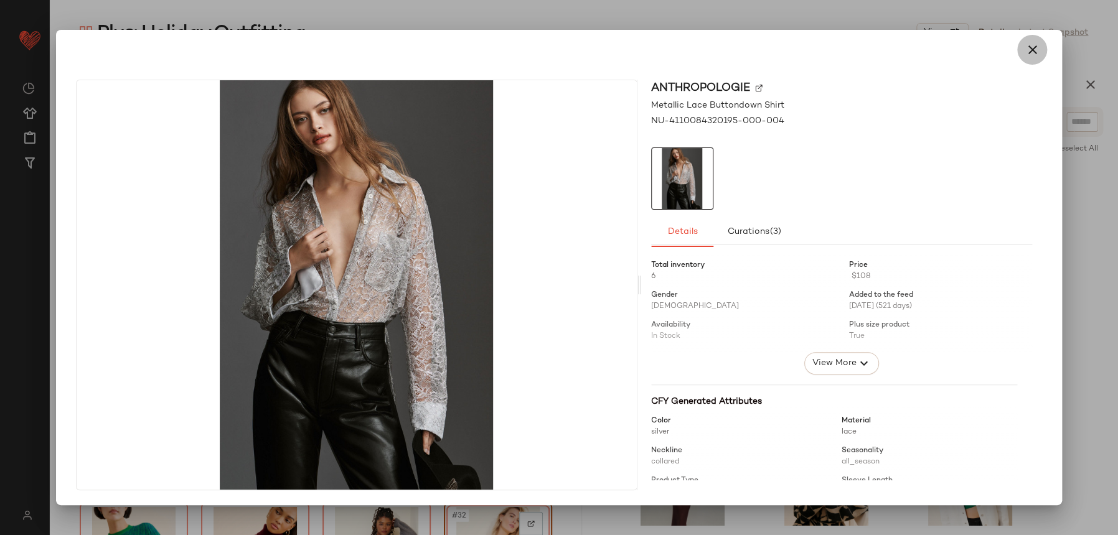
click at [1019, 55] on button "button" at bounding box center [1032, 50] width 30 height 30
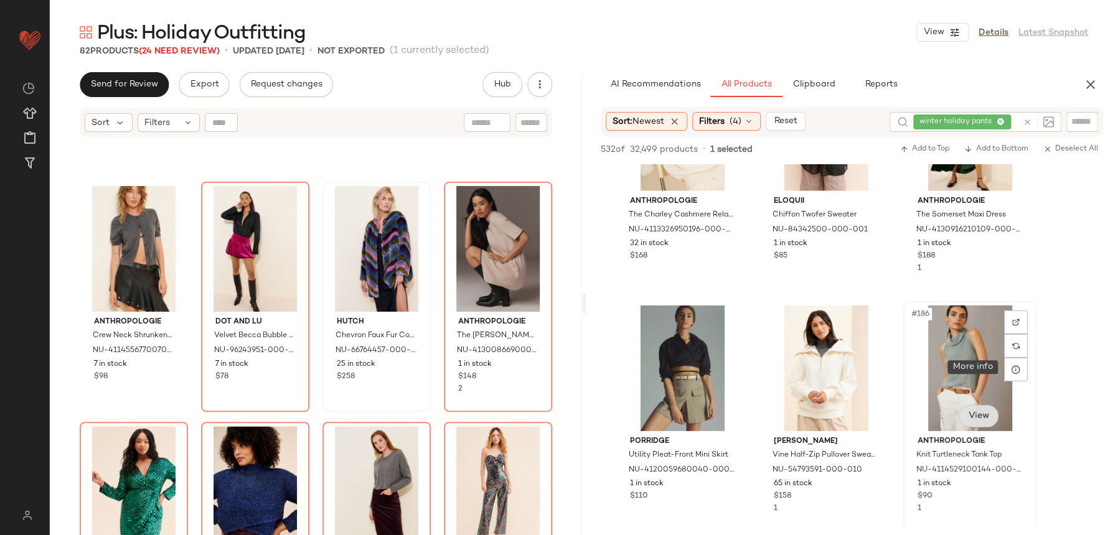
scroll to position [14523, 0]
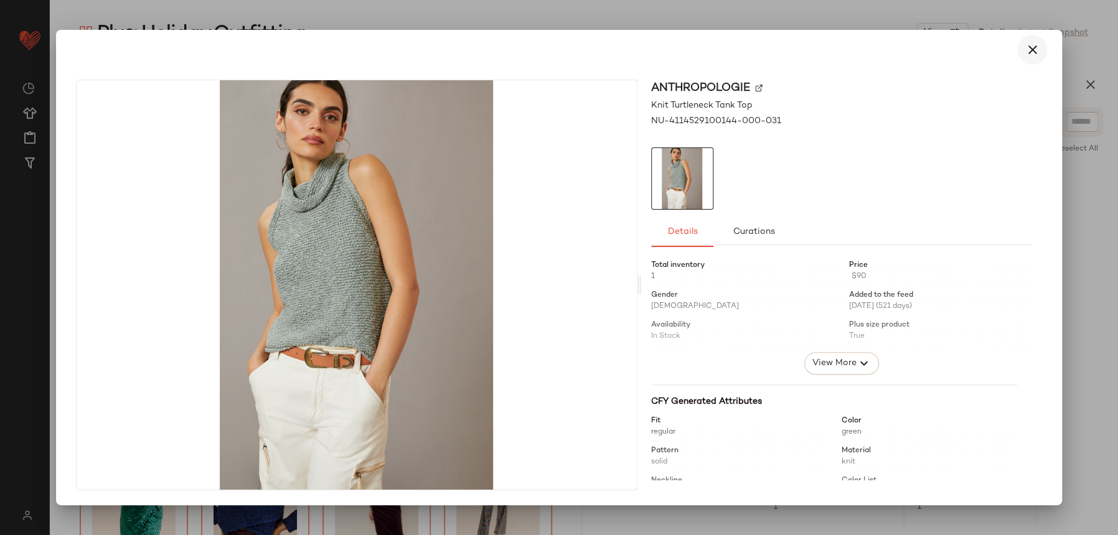
click at [1043, 55] on button "button" at bounding box center [1032, 50] width 30 height 30
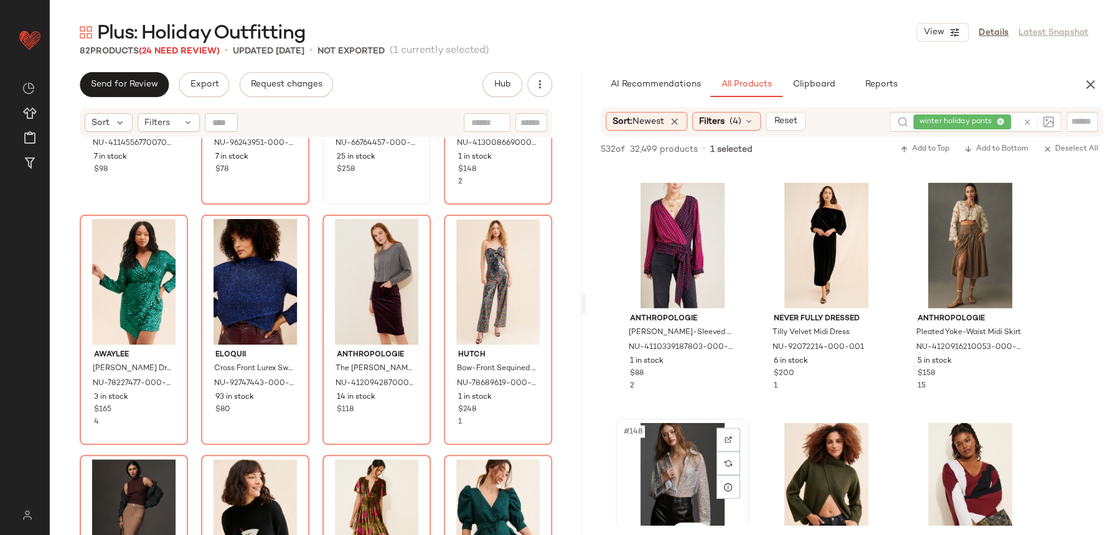
scroll to position [11607, 0]
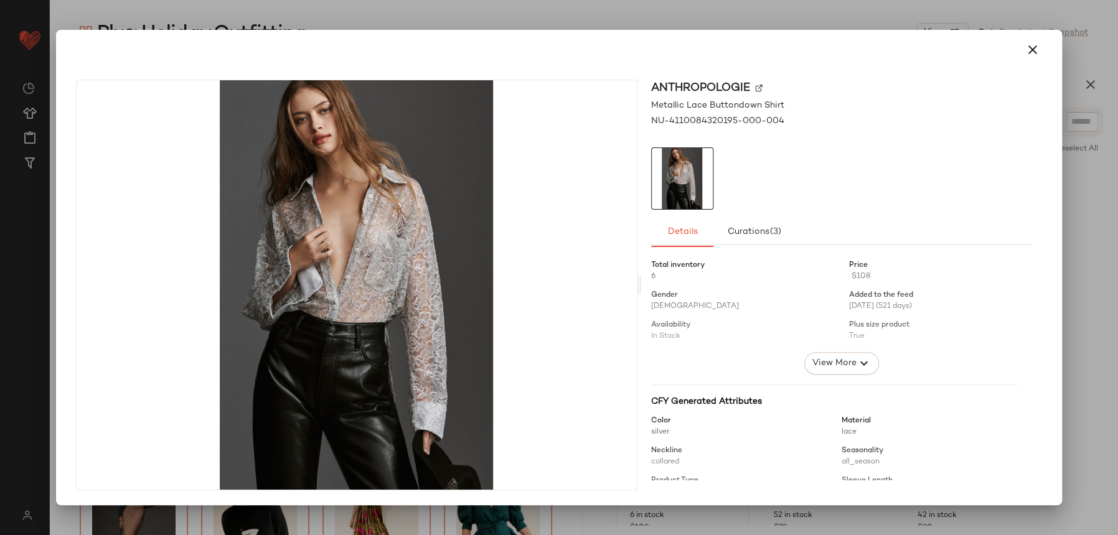
drag, startPoint x: 1029, startPoint y: 56, endPoint x: 1027, endPoint y: 83, distance: 26.9
click at [1014, 54] on div at bounding box center [559, 50] width 976 height 30
click at [1037, 64] on div at bounding box center [559, 50] width 976 height 30
click at [1030, 50] on icon "button" at bounding box center [1032, 49] width 15 height 15
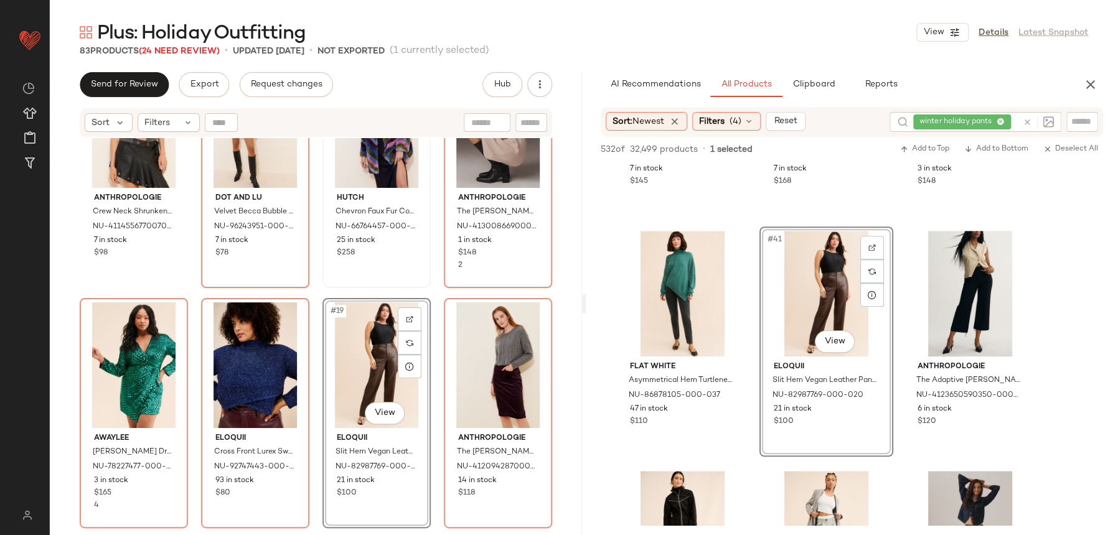
scroll to position [804, 0]
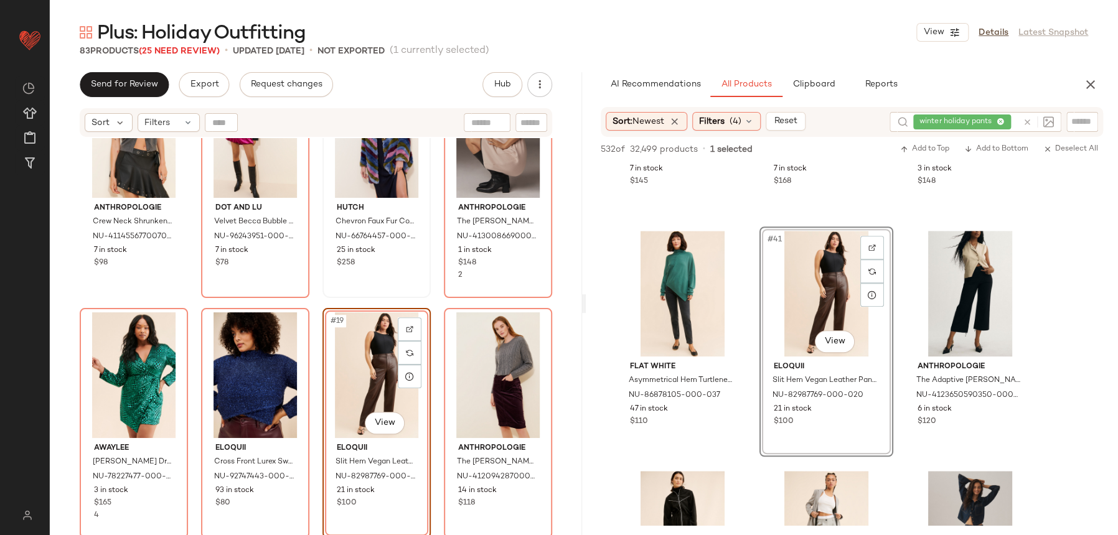
click at [335, 322] on span "#19" at bounding box center [337, 321] width 17 height 12
click at [326, 304] on div "Anthropologie Crew Neck Shrunken Cardigan NU-4114556770070-000-003 7 in stock $…" at bounding box center [316, 352] width 532 height 428
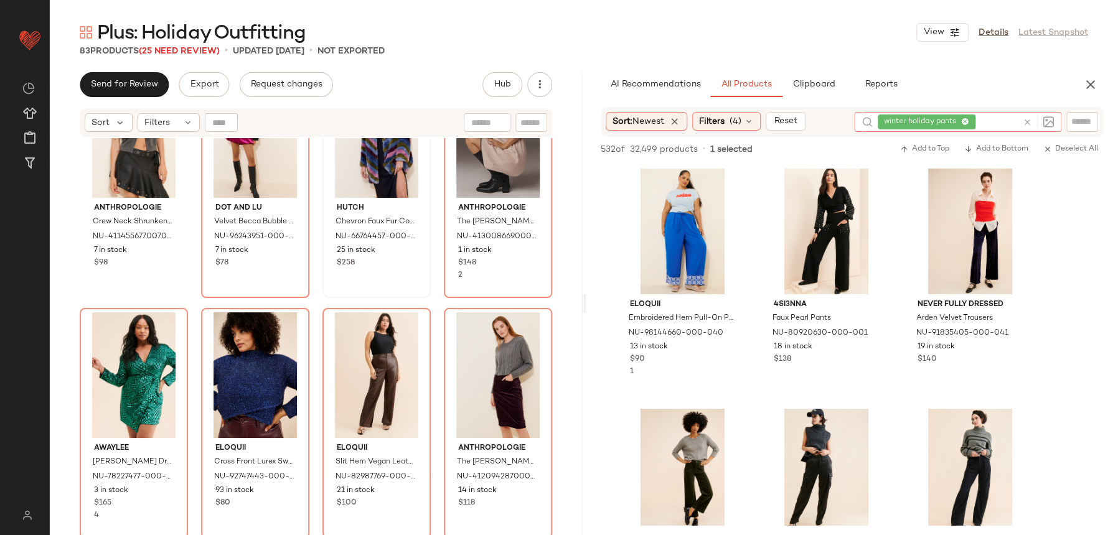
click at [1032, 116] on div at bounding box center [1038, 121] width 31 height 11
click at [1027, 118] on icon at bounding box center [1027, 122] width 9 height 9
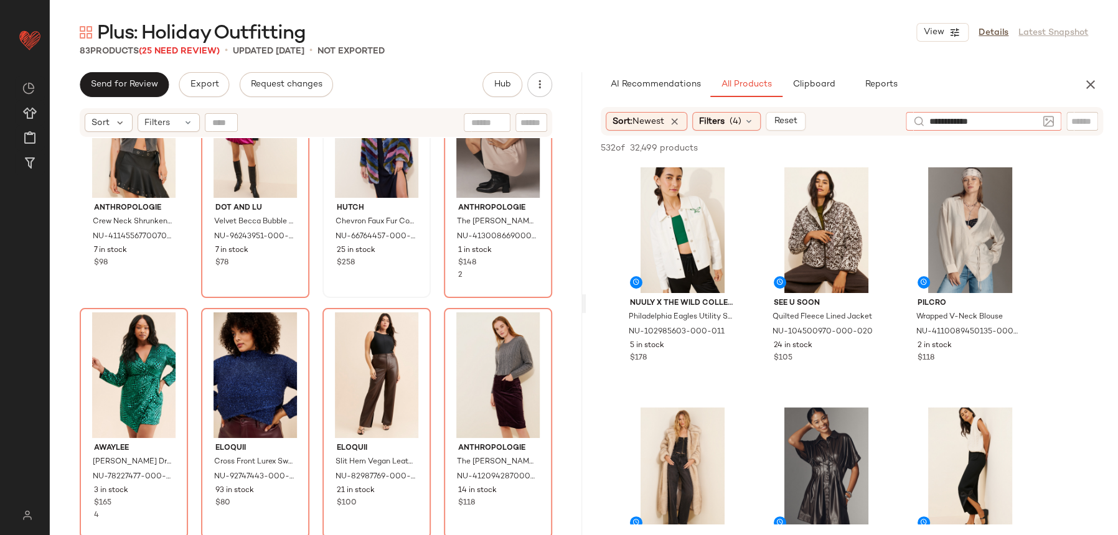
type input "**********"
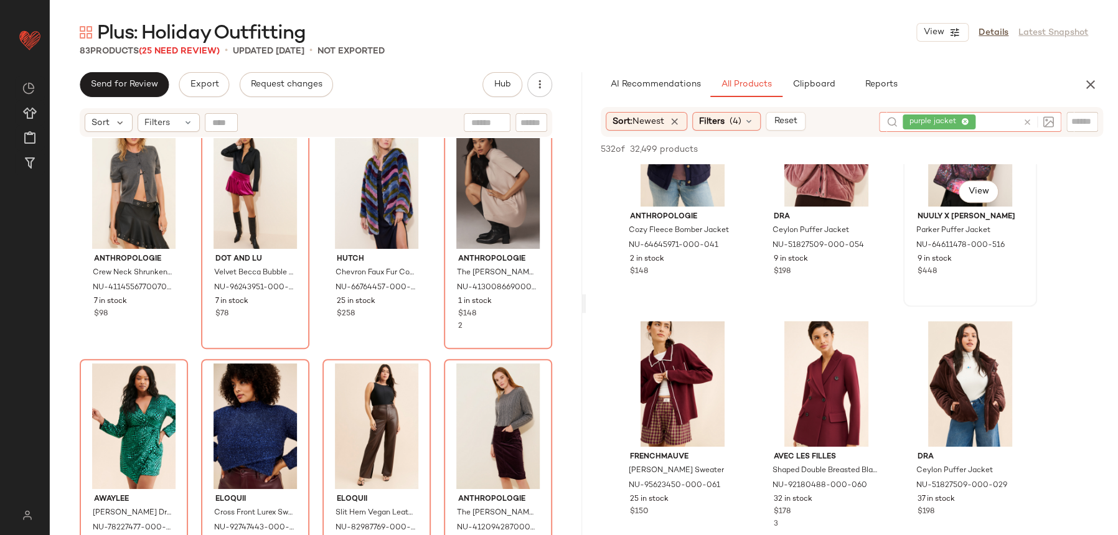
scroll to position [281, 0]
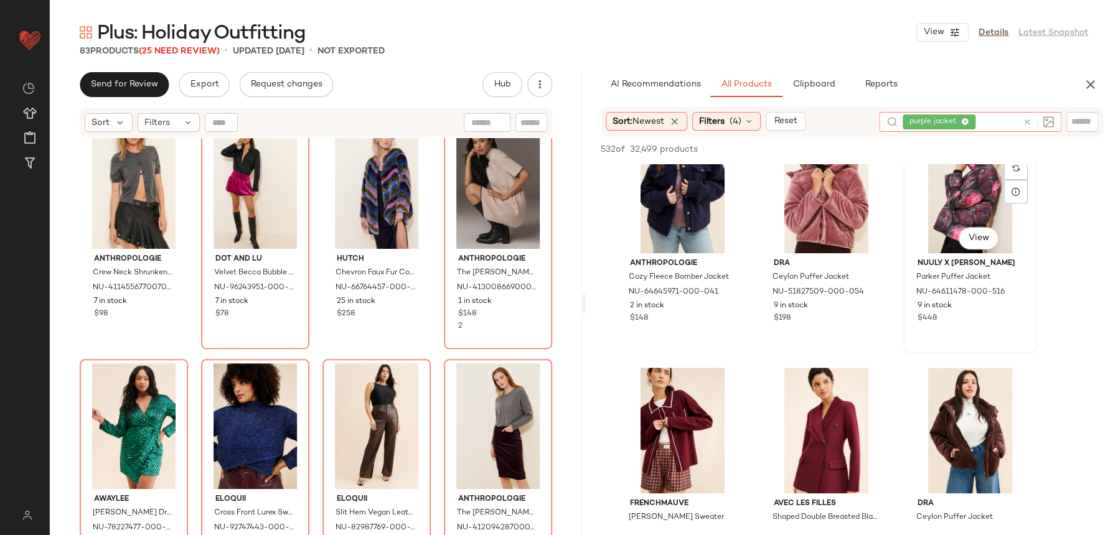
click at [980, 251] on div "#6 View" at bounding box center [970, 191] width 125 height 126
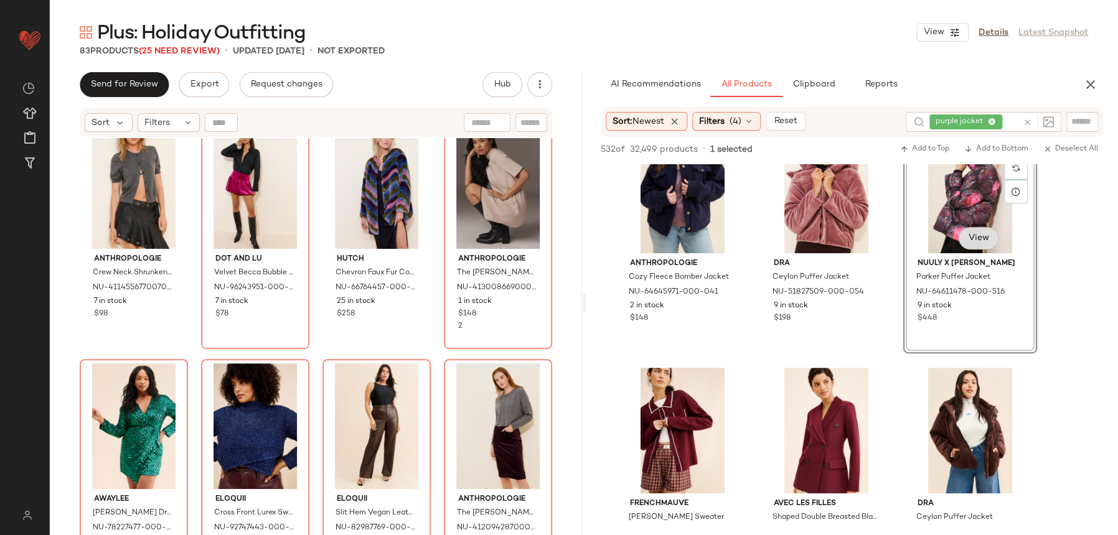
click at [982, 233] on body "Nuuly ** Dashboard All Products Global Clipboards (22) Curations (110) Alex Gab…" at bounding box center [559, 267] width 1118 height 535
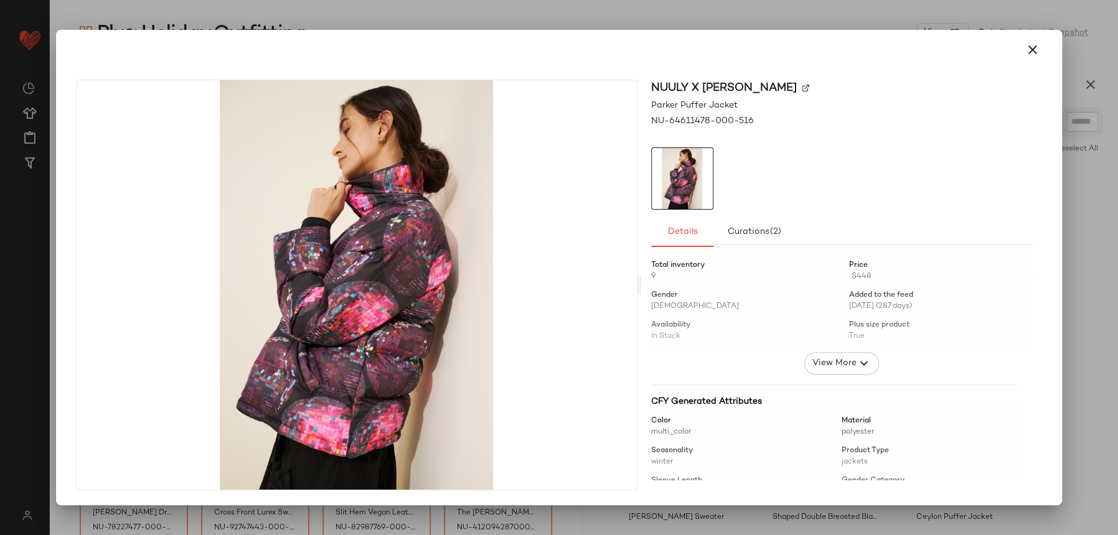
click at [1009, 35] on div at bounding box center [559, 50] width 976 height 30
click at [1020, 50] on button "button" at bounding box center [1032, 50] width 30 height 30
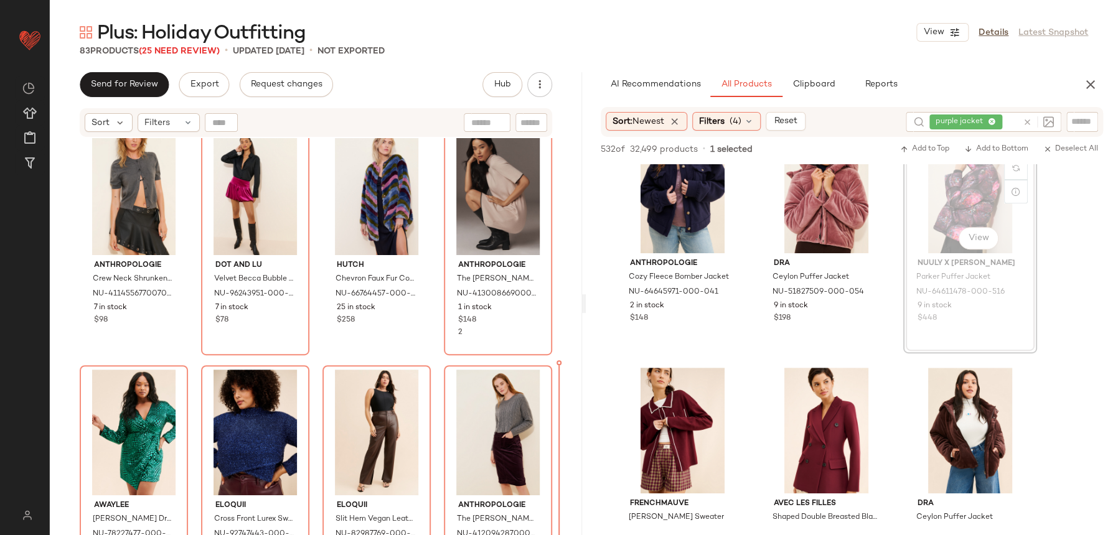
scroll to position [750, 0]
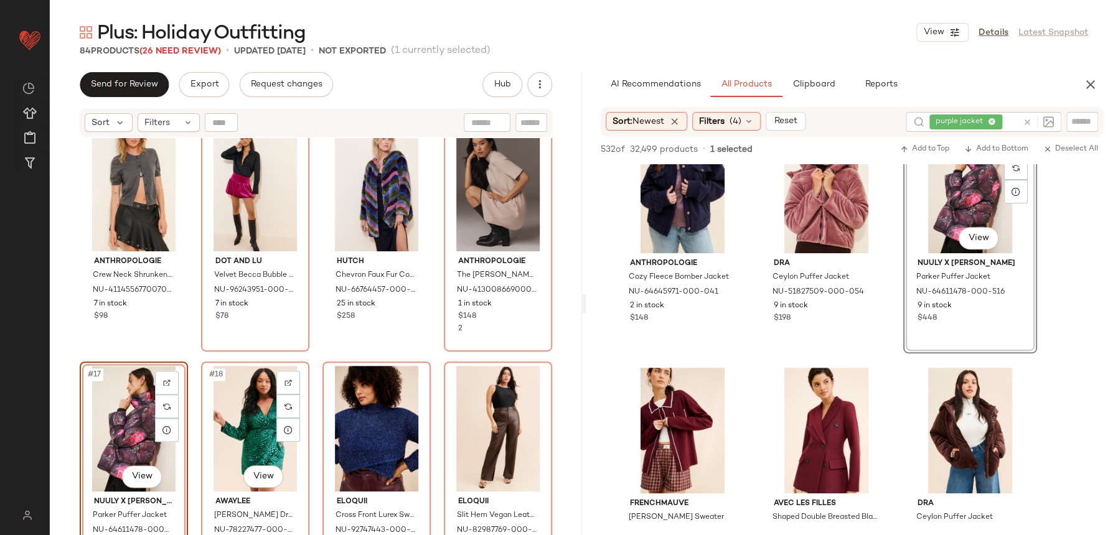
click at [296, 354] on div "Anthropologie Crew Neck Shrunken Cardigan NU-4114556770070-000-003 7 in stock $…" at bounding box center [316, 352] width 532 height 428
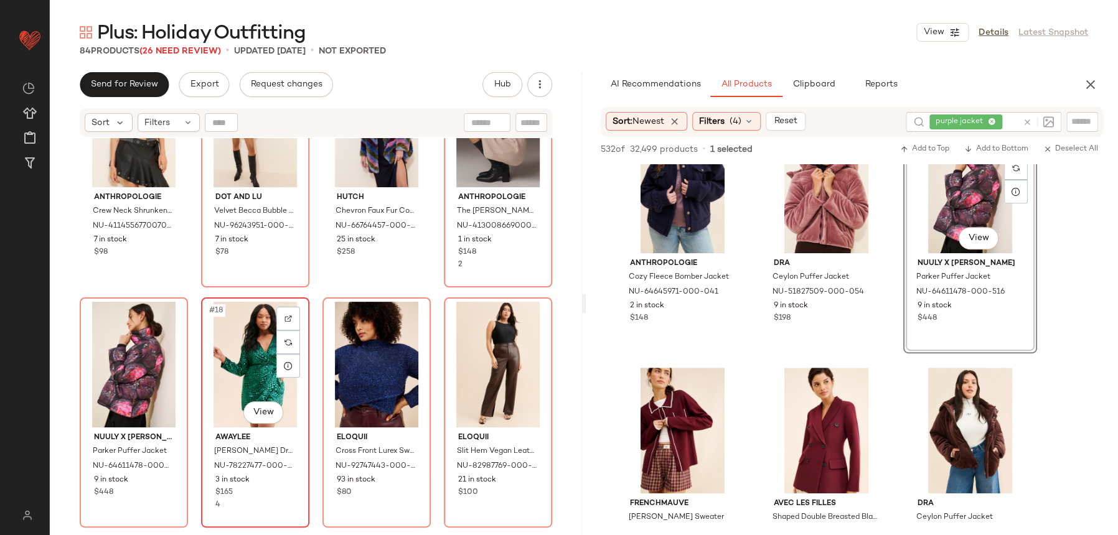
scroll to position [816, 0]
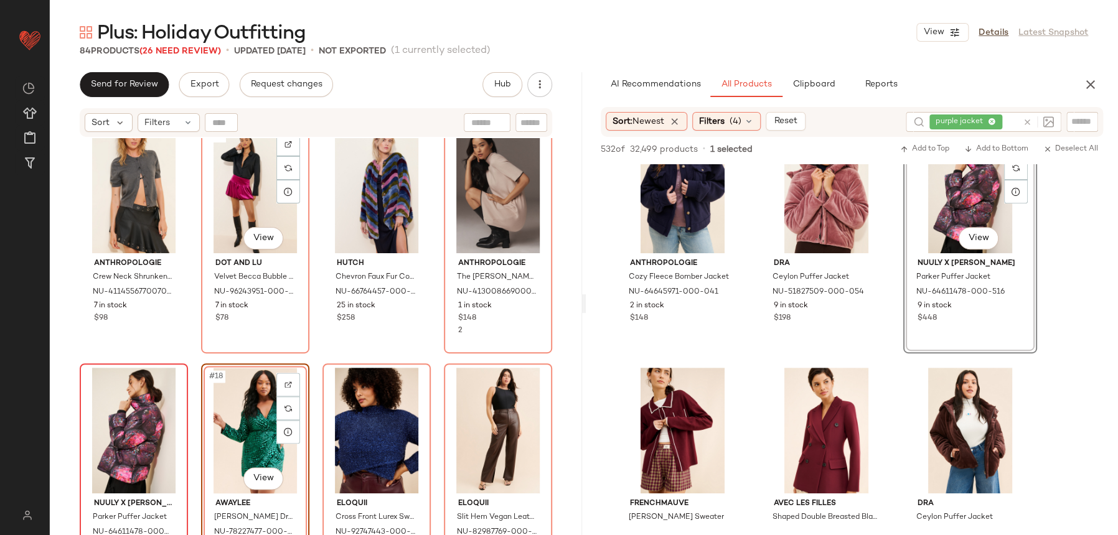
scroll to position [763, 0]
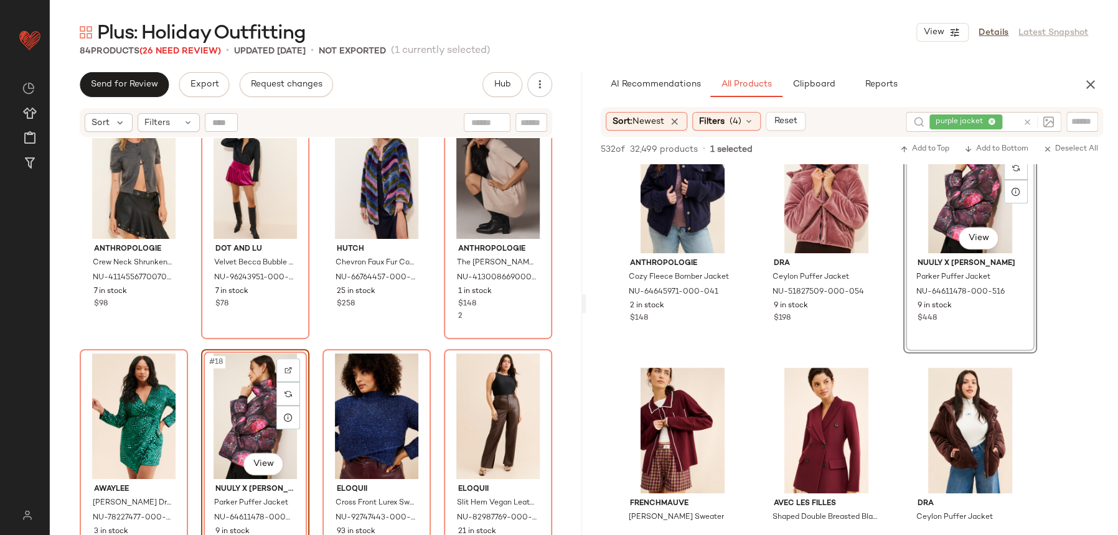
click at [325, 344] on div "Anthropologie Crew Neck Shrunken Cardigan NU-4114556770070-000-003 7 in stock $…" at bounding box center [316, 352] width 532 height 428
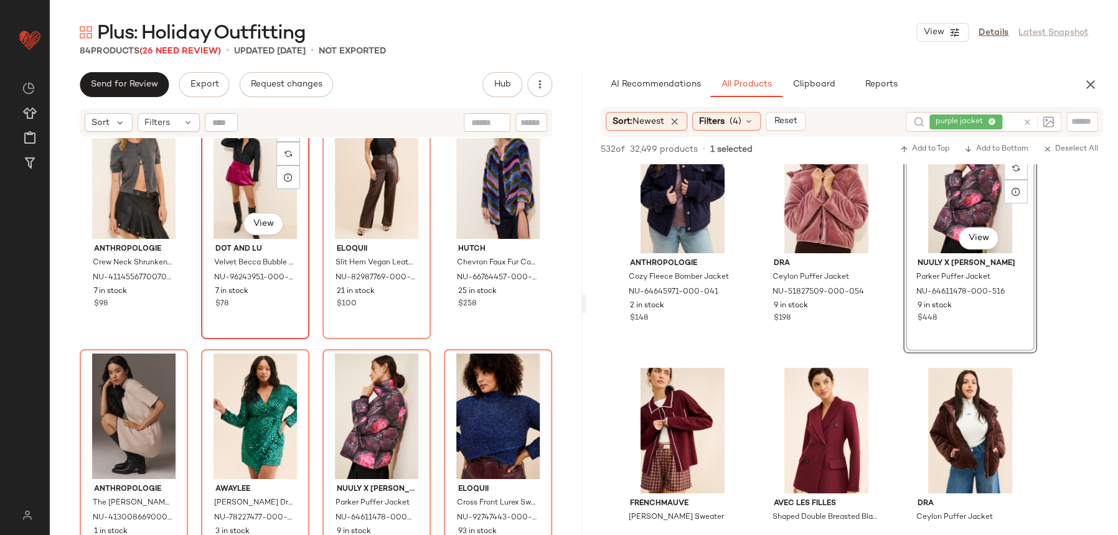
scroll to position [761, 0]
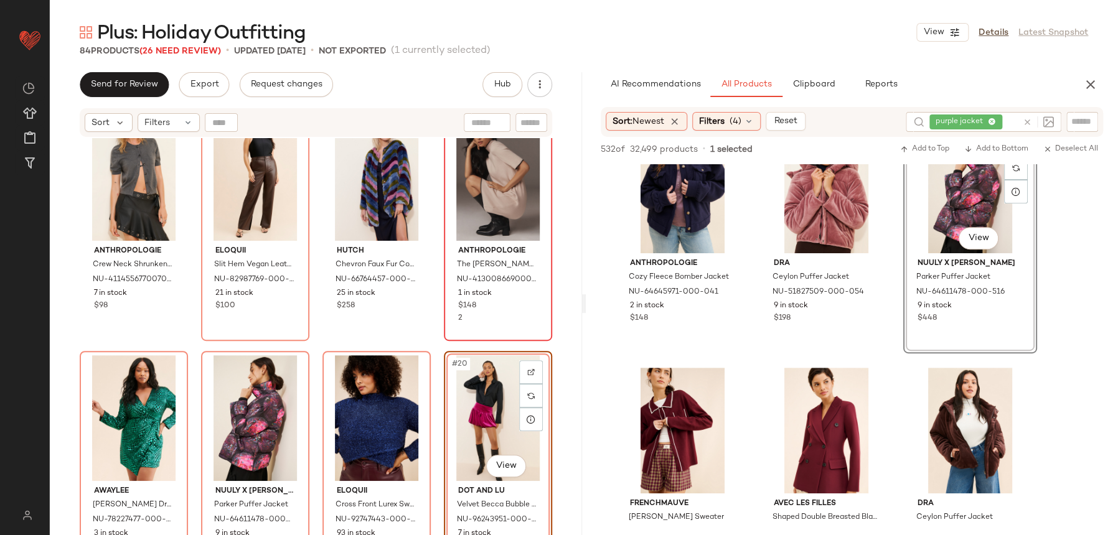
click at [445, 334] on div "Anthropologie The Annalise Mock-Neck Mini Sweater Dress NU-4130086690008-000-00…" at bounding box center [498, 226] width 106 height 228
click at [444, 351] on div "#20 View Dot and Lu Velvet Becca Bubble Skirt NU-96243951-000-050 7 in stock $78" at bounding box center [498, 466] width 108 height 230
click at [432, 349] on div "Anthropologie Crew Neck Shrunken Cardigan NU-4114556770070-000-003 7 in stock $…" at bounding box center [316, 352] width 532 height 428
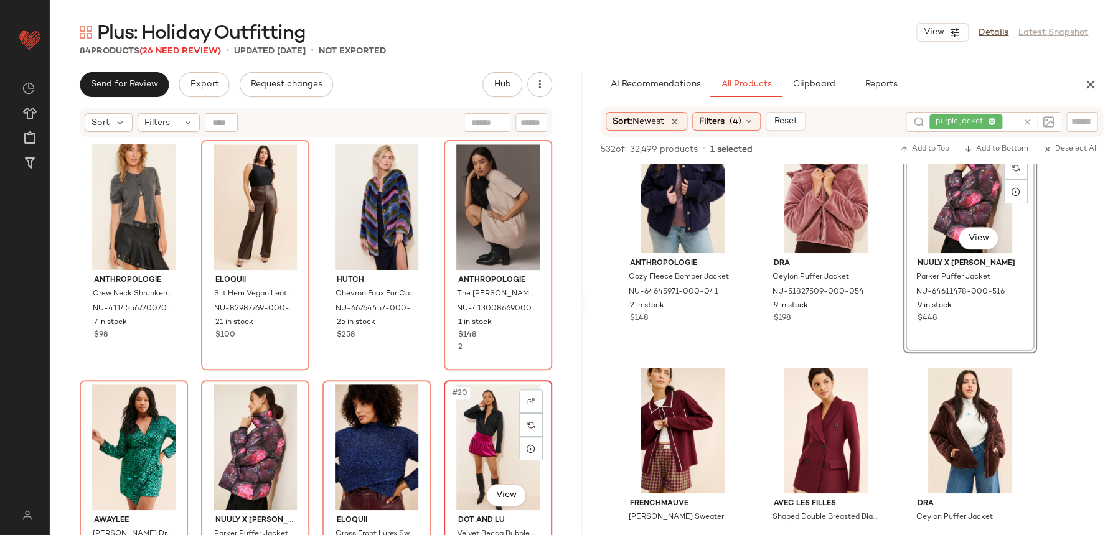
scroll to position [738, 0]
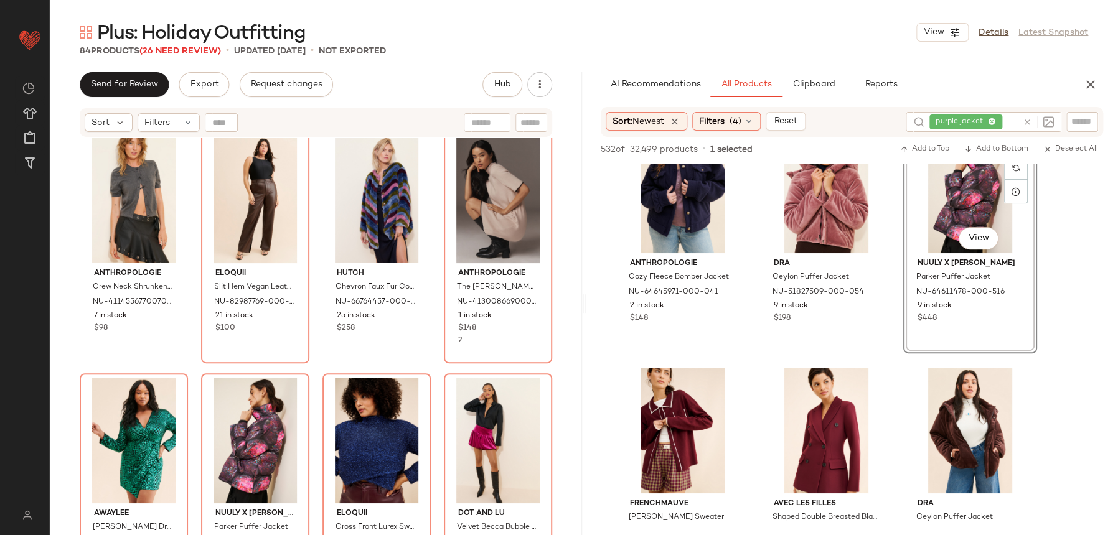
click at [435, 366] on div "Anthropologie Long-Sleeve Slim Sweater Midi Dress NU-4130529100023-000-627 12 i…" at bounding box center [316, 352] width 532 height 428
click at [294, 362] on div "Anthropologie Long-Sleeve Slim Sweater Midi Dress NU-4130529100023-000-627 12 i…" at bounding box center [316, 352] width 532 height 428
click at [306, 371] on div "Anthropologie Long-Sleeve Slim Sweater Midi Dress NU-4130529100023-000-627 12 i…" at bounding box center [316, 352] width 532 height 428
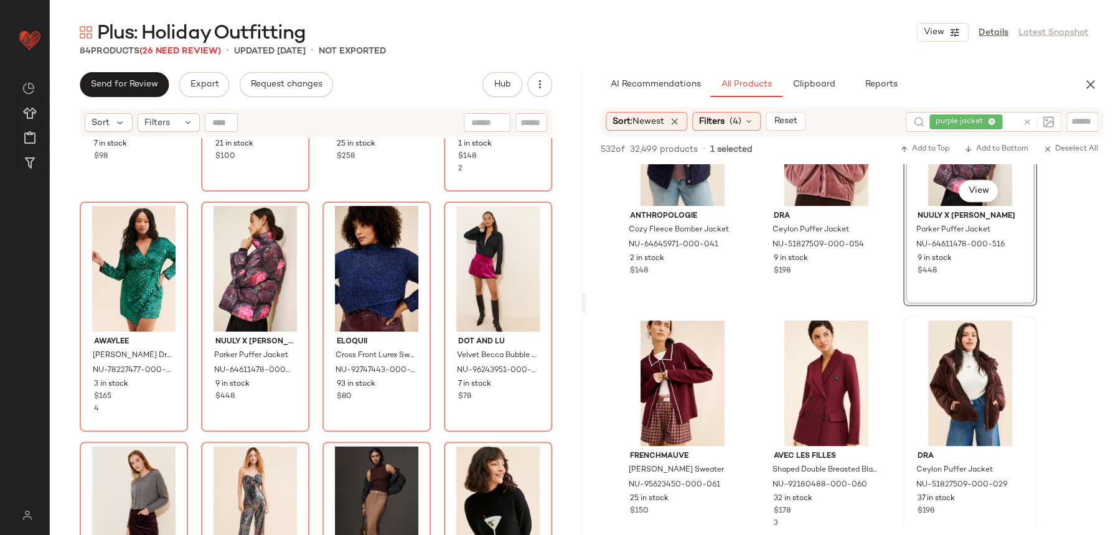
scroll to position [550, 0]
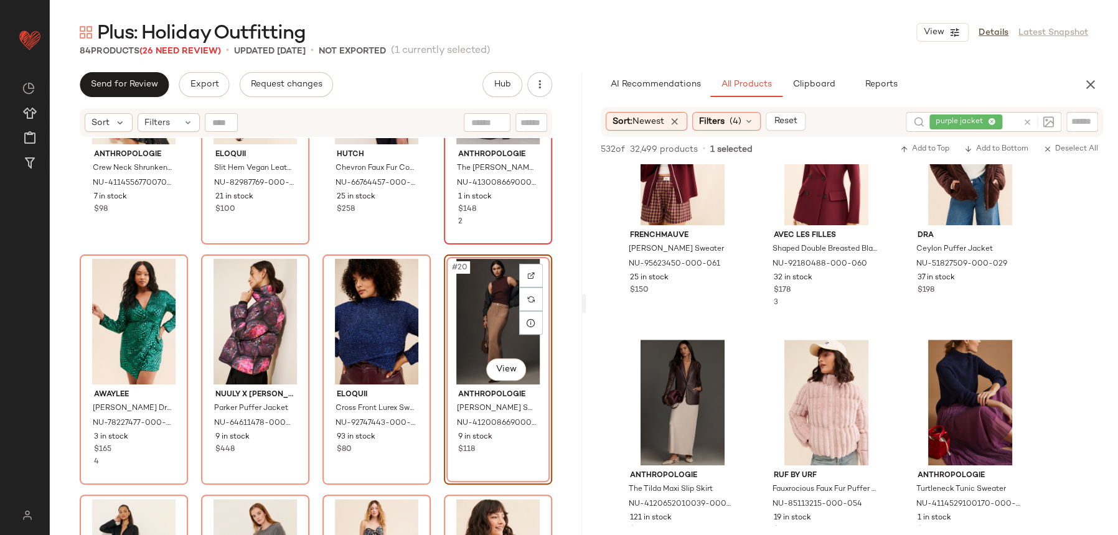
scroll to position [677, 0]
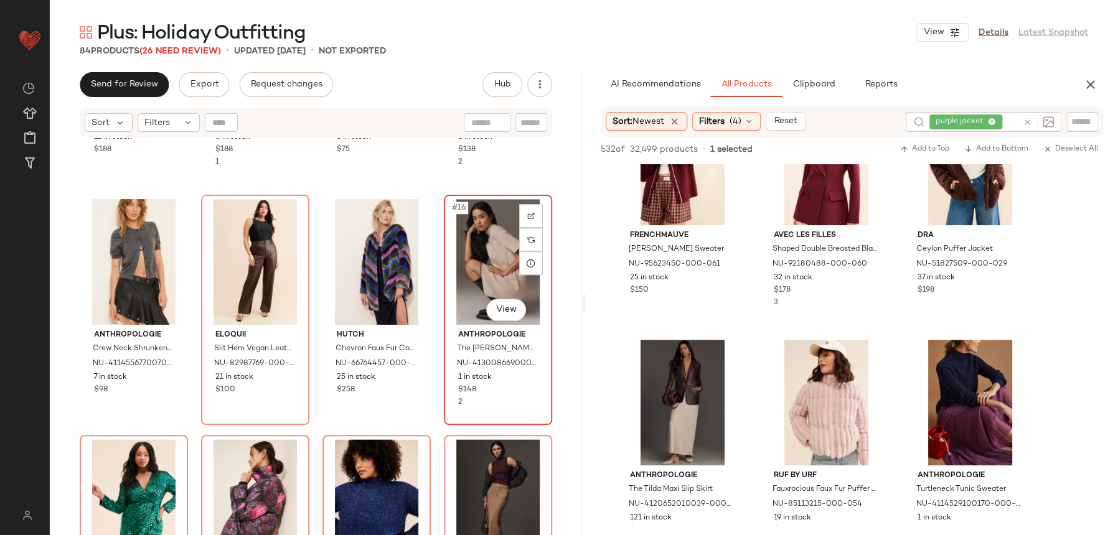
click at [444, 409] on div "#16 View Anthropologie The Annalise Mock-Neck Mini Sweater Dress NU-41300866900…" at bounding box center [498, 310] width 108 height 230
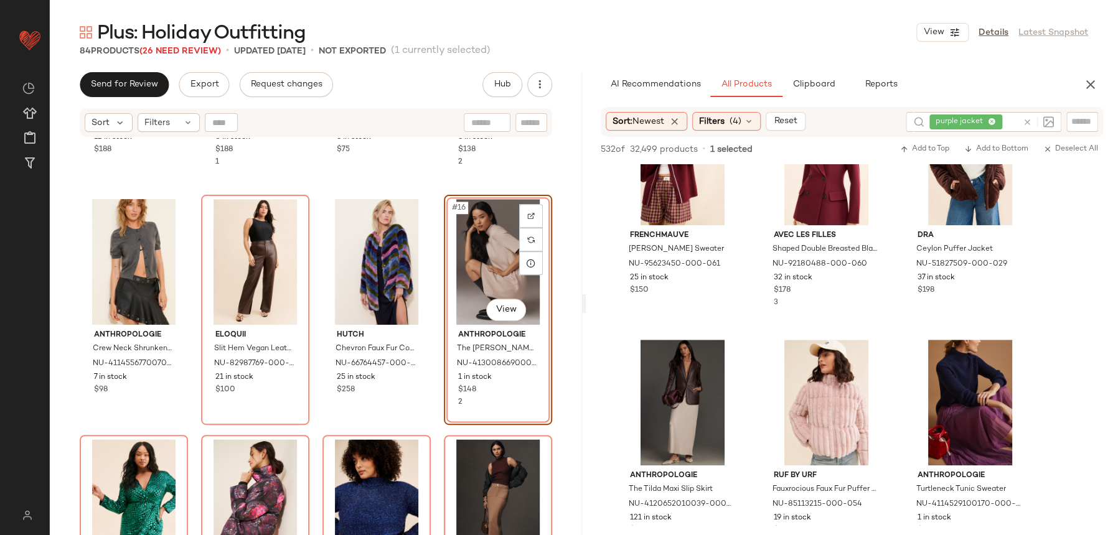
click at [444, 404] on div "#16 View Anthropologie The Annalise Mock-Neck Mini Sweater Dress NU-41300866900…" at bounding box center [498, 310] width 108 height 230
click at [435, 422] on div "Anthropologie Long-Sleeve Slim Sweater Midi Dress NU-4130529100023-000-627 12 i…" at bounding box center [316, 352] width 532 height 428
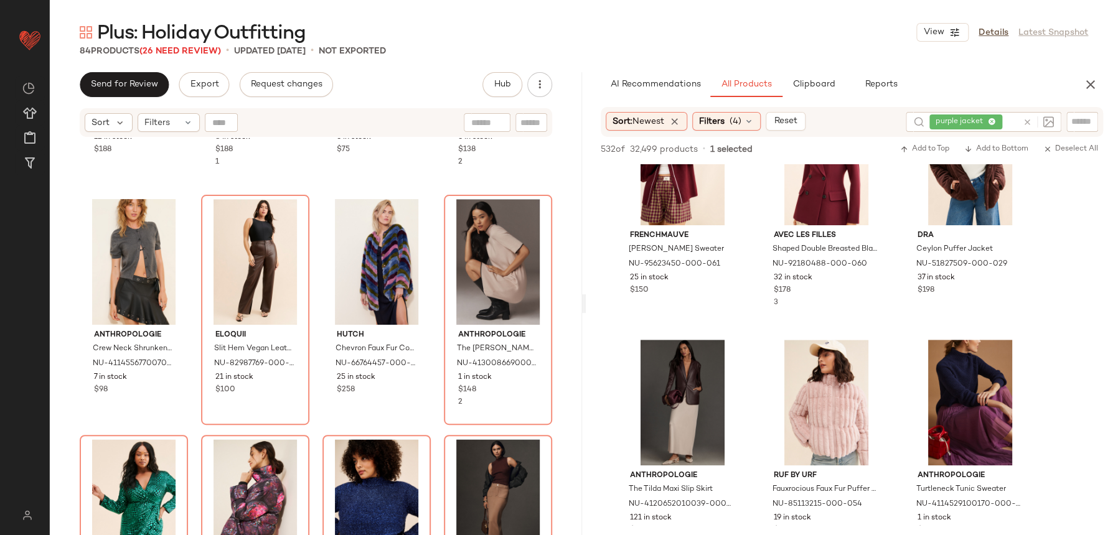
click at [419, 428] on div "Anthropologie Long-Sleeve Slim Sweater Midi Dress NU-4130529100023-000-627 12 i…" at bounding box center [316, 352] width 532 height 428
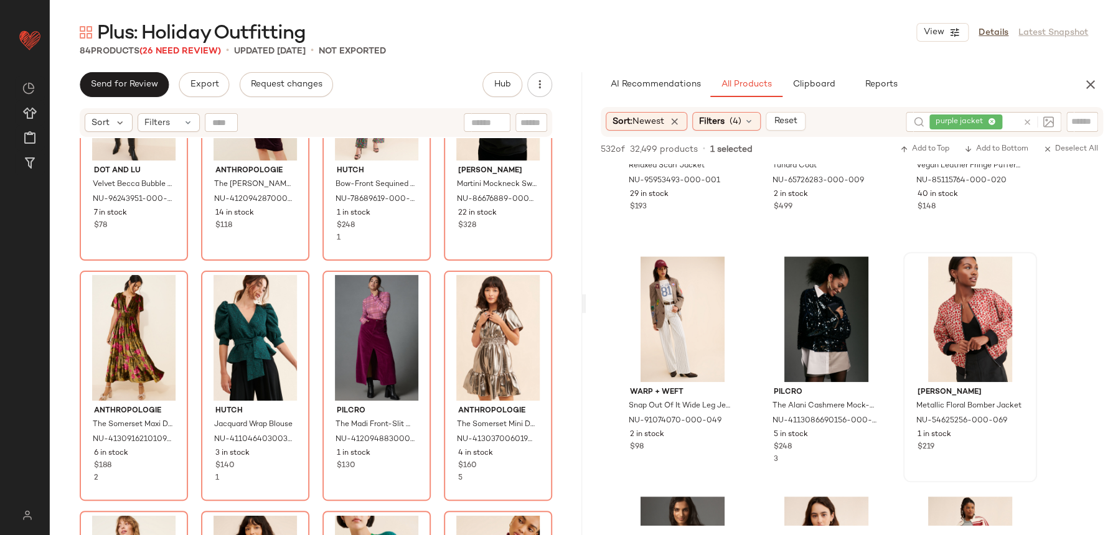
scroll to position [3038, 0]
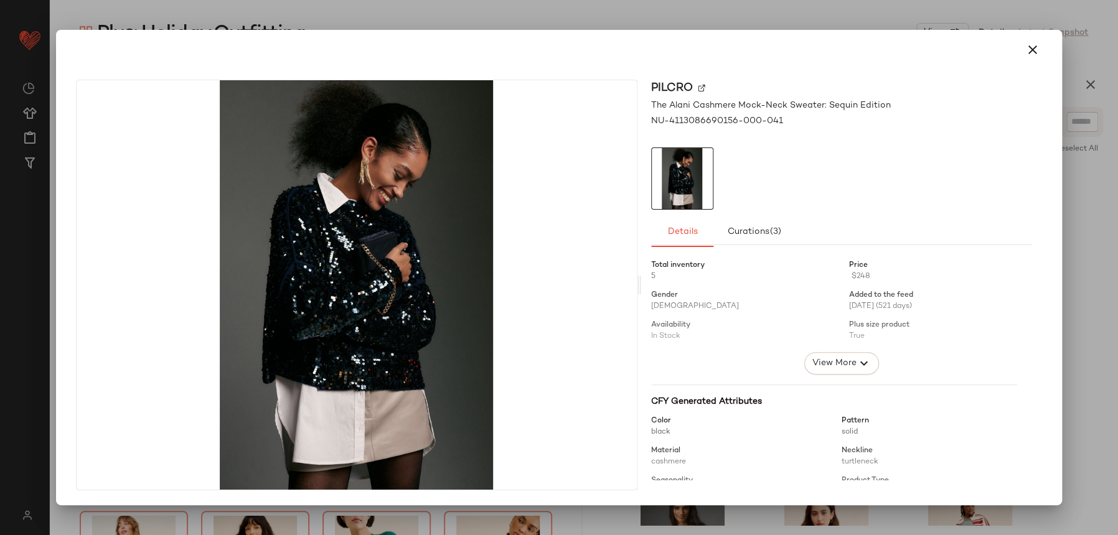
click at [1053, 52] on div at bounding box center [559, 50] width 996 height 40
click at [1034, 42] on icon "button" at bounding box center [1032, 49] width 15 height 15
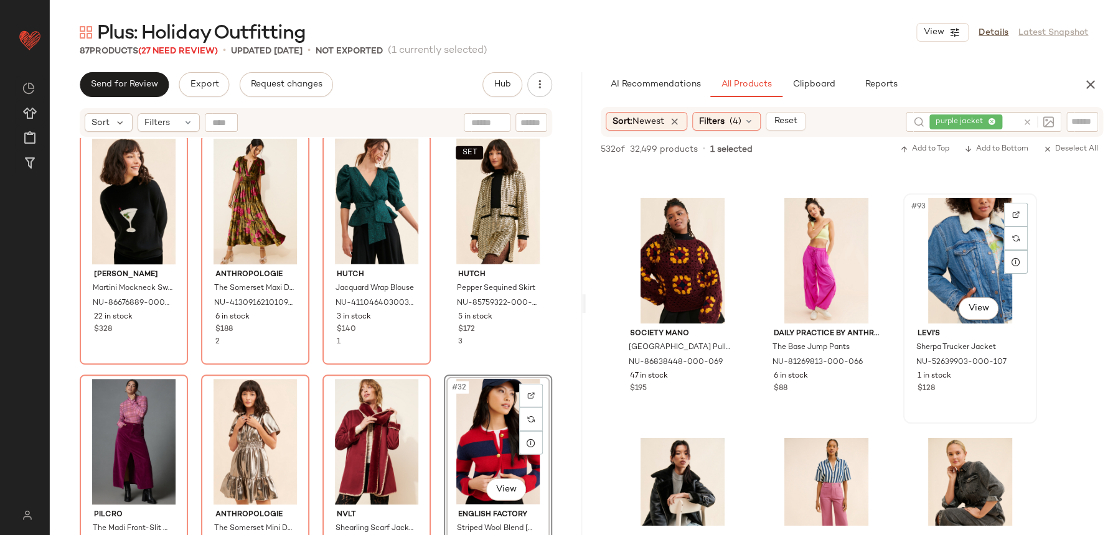
scroll to position [7346, 0]
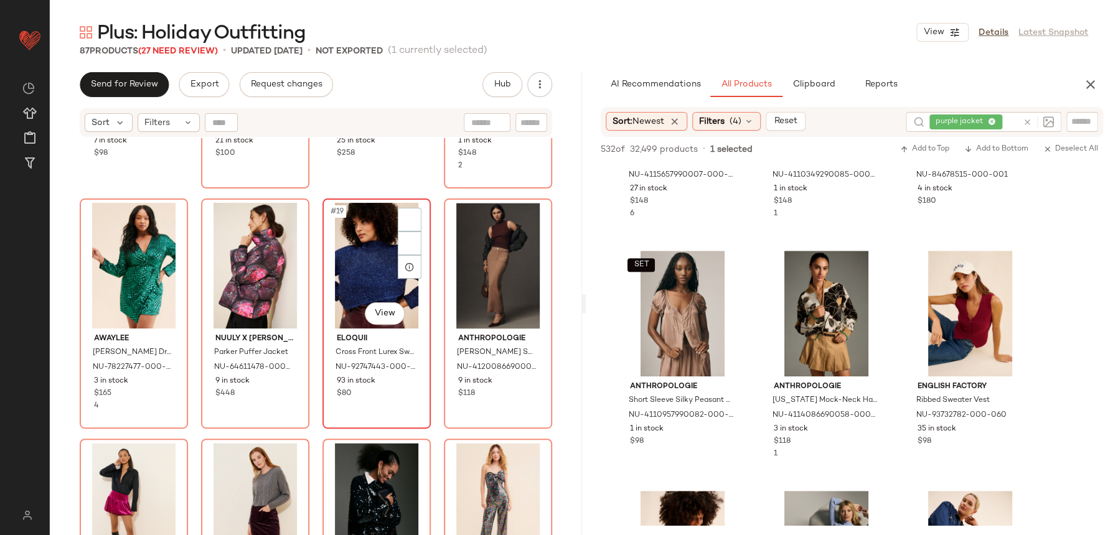
scroll to position [917, 0]
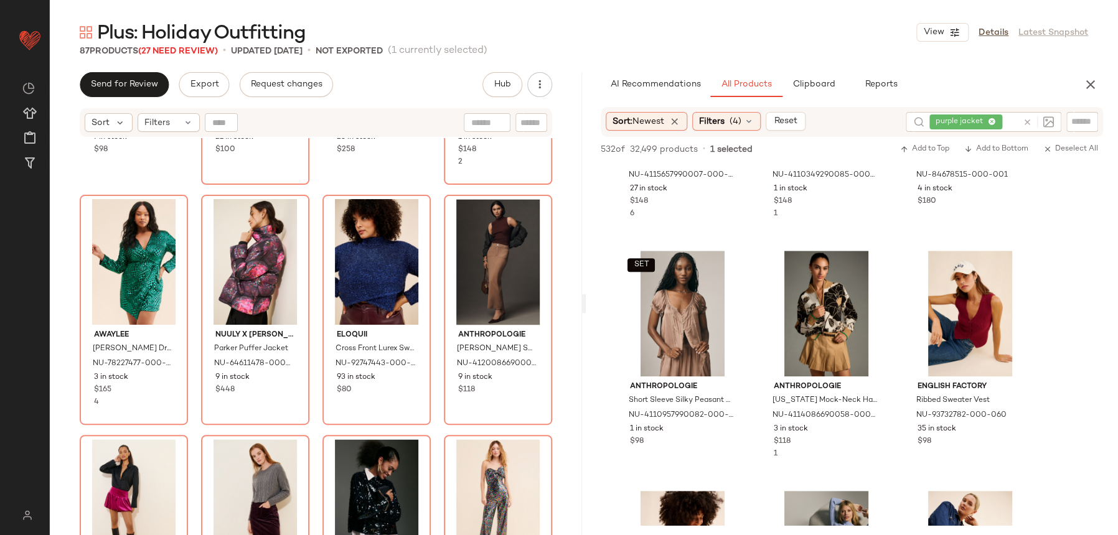
click at [542, 433] on div "Anthropologie Crew Neck Shrunken Cardigan NU-4114556770070-000-003 7 in stock $…" at bounding box center [316, 352] width 532 height 428
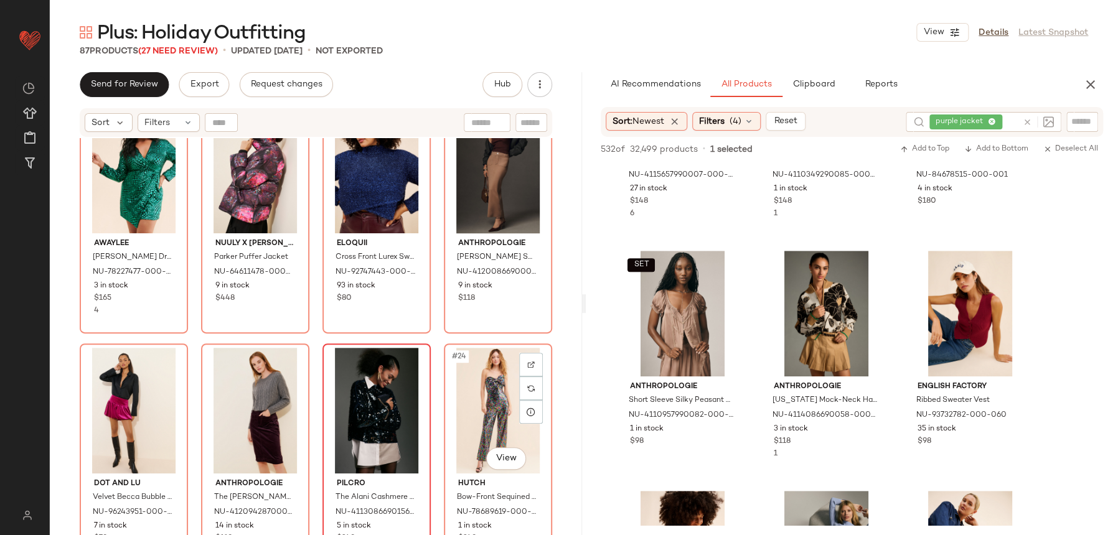
scroll to position [1011, 0]
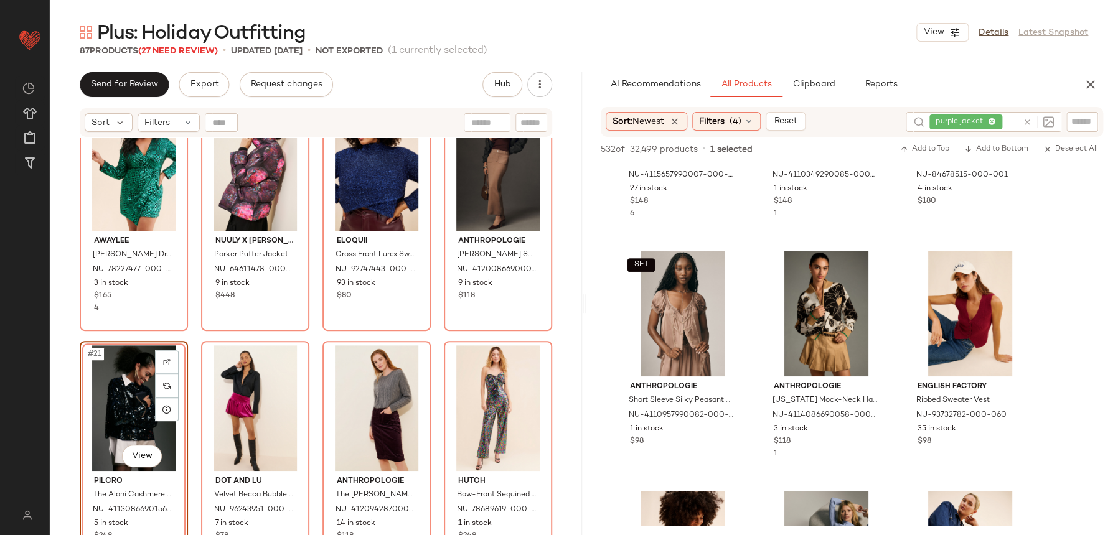
click at [322, 342] on div "Anthropologie The [PERSON_NAME] Skirt: Corduroy Edition NU-4120942870001-000-05…" at bounding box center [376, 456] width 108 height 230
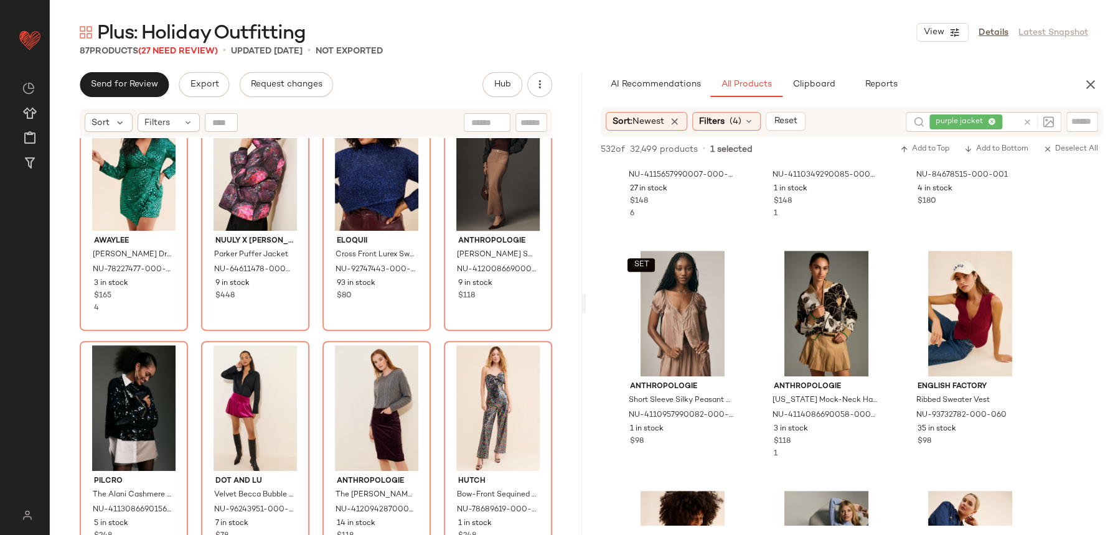
click at [313, 341] on div "Anthropologie Crew Neck Shrunken Cardigan NU-4114556770070-000-003 7 in stock $…" at bounding box center [316, 352] width 532 height 428
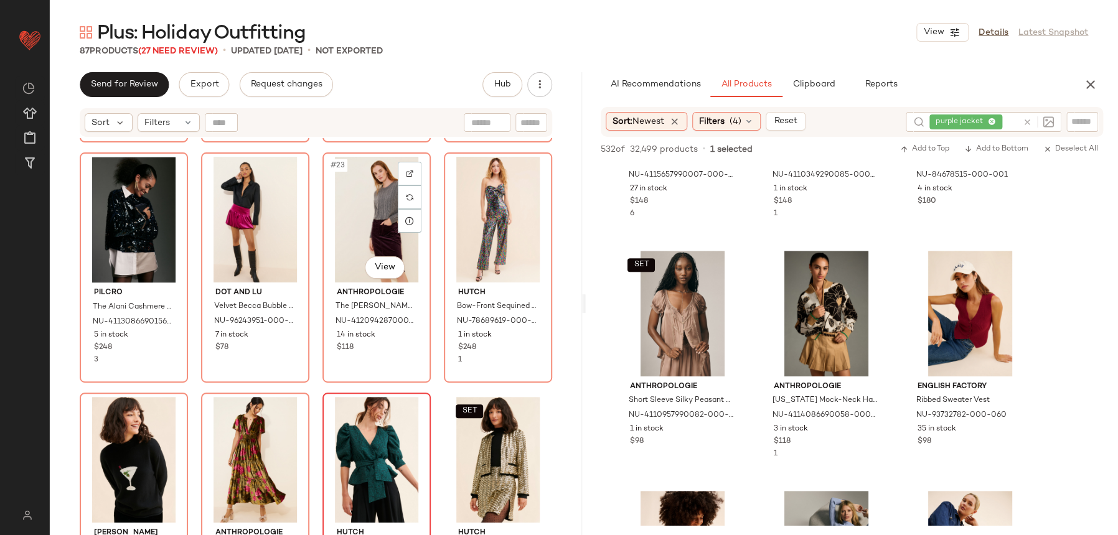
scroll to position [1208, 0]
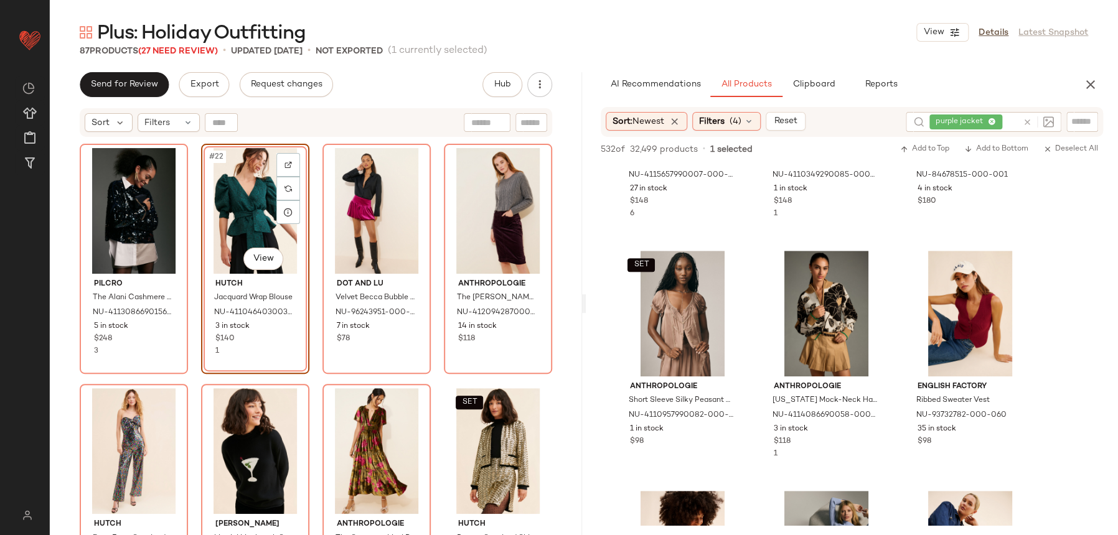
drag, startPoint x: 433, startPoint y: 380, endPoint x: 438, endPoint y: 374, distance: 8.0
click at [433, 380] on div "Pilcro The Alani Cashmere Mock-Neck Sweater: Sequin Edition NU-4113086690156-00…" at bounding box center [316, 352] width 532 height 428
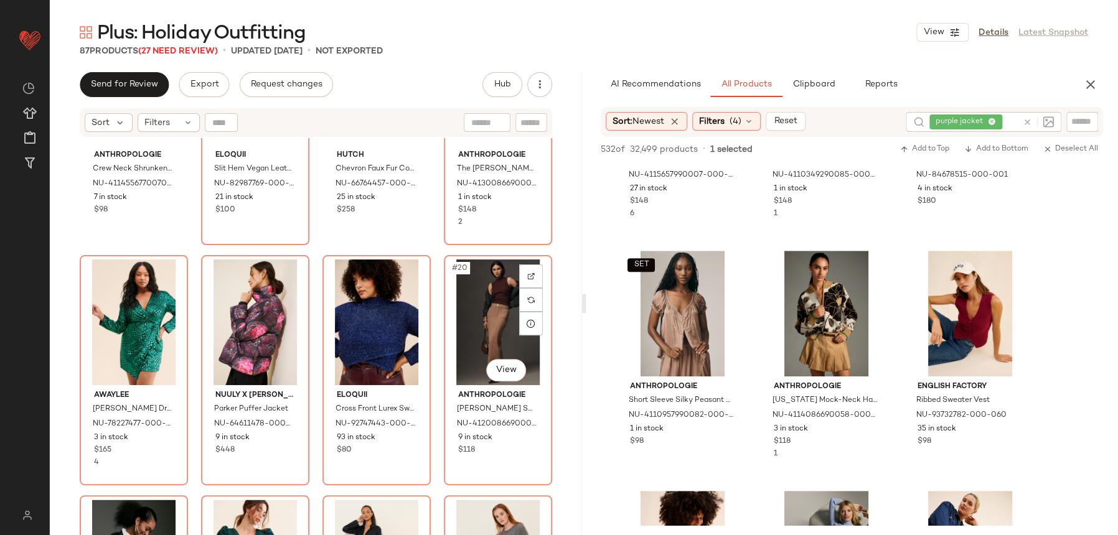
scroll to position [852, 0]
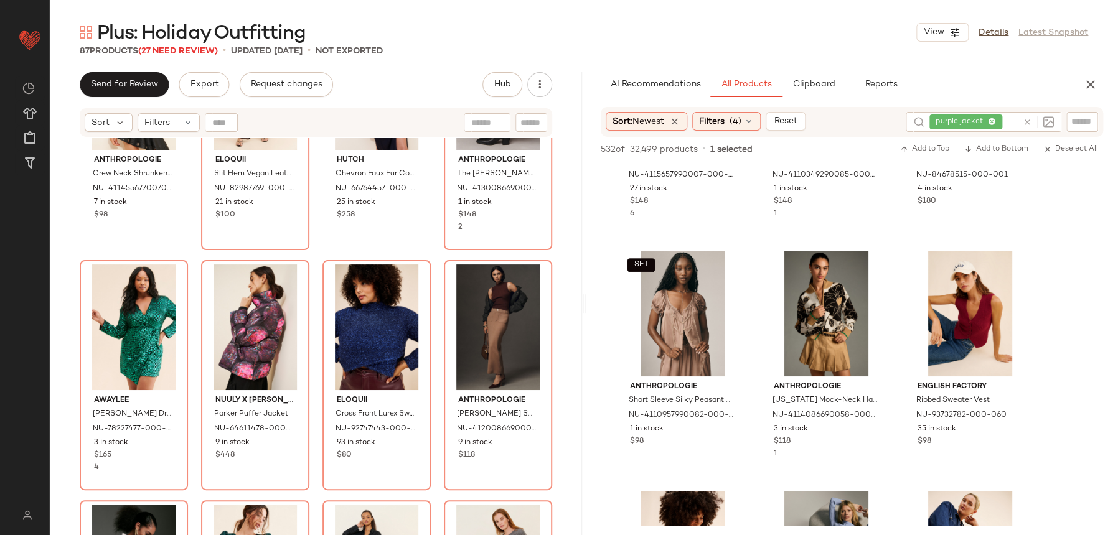
click at [1026, 121] on icon at bounding box center [1027, 122] width 9 height 9
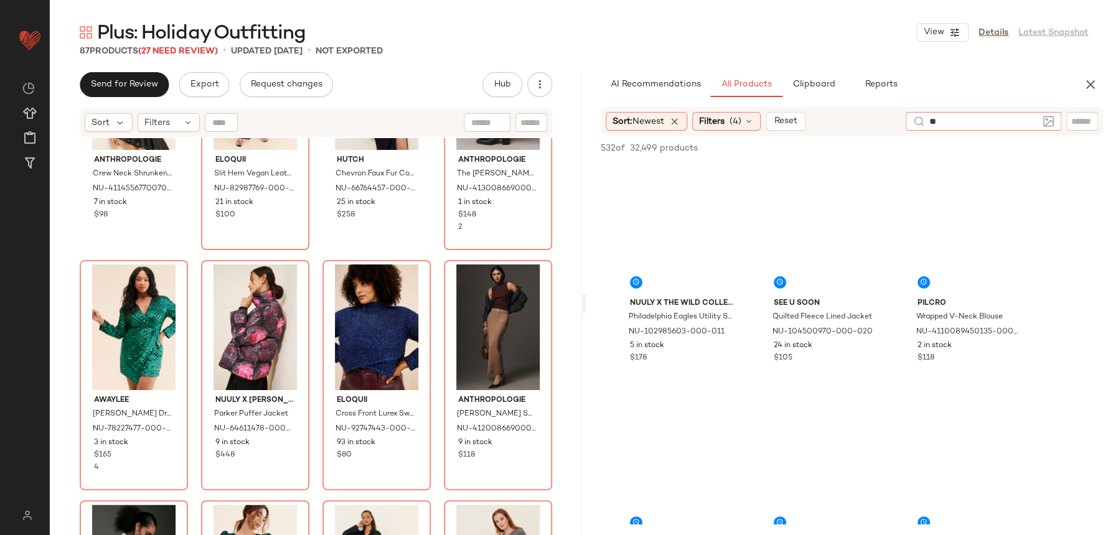
type input "*"
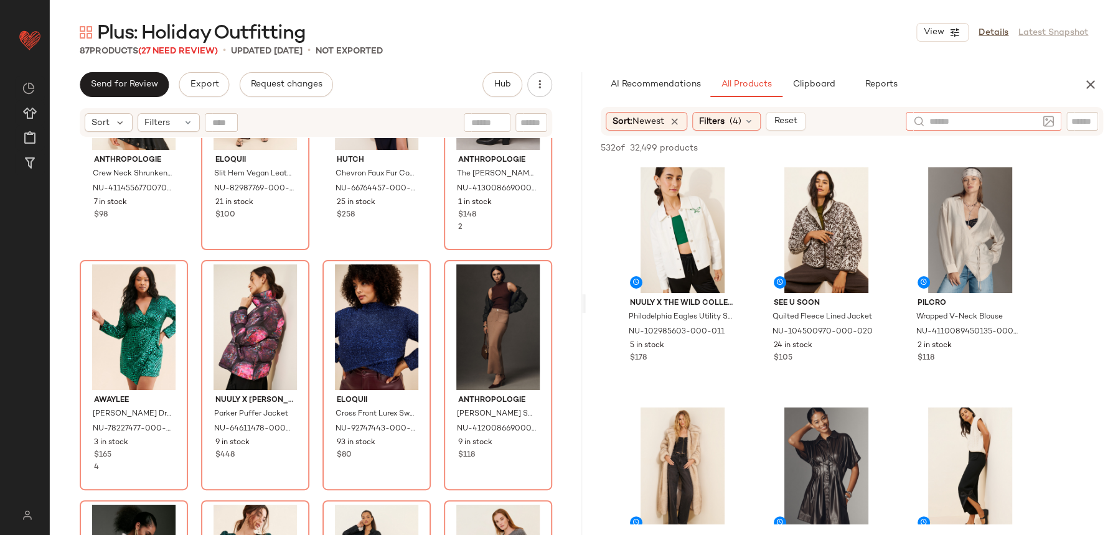
type input "*"
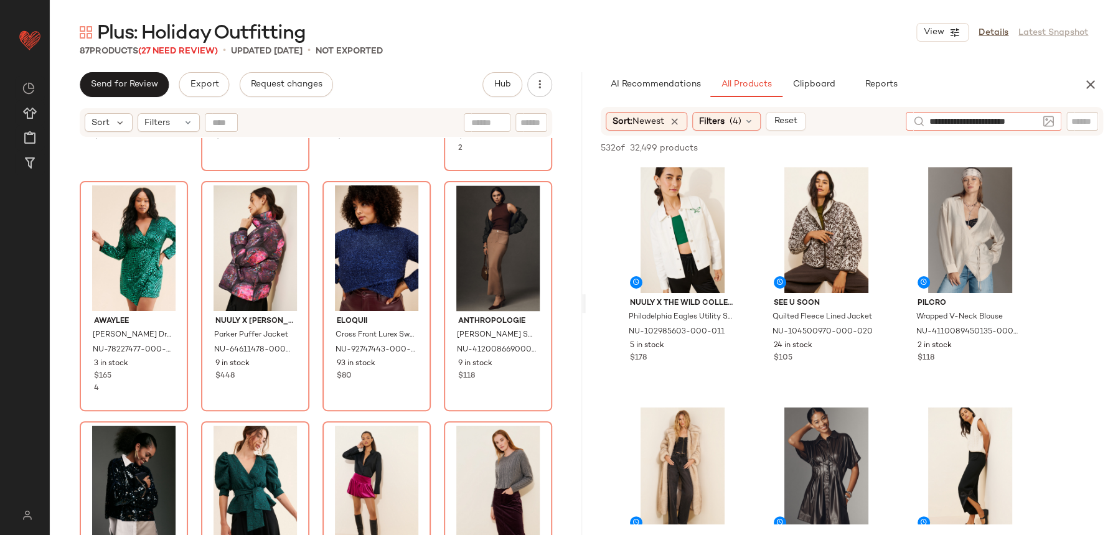
type input "**********"
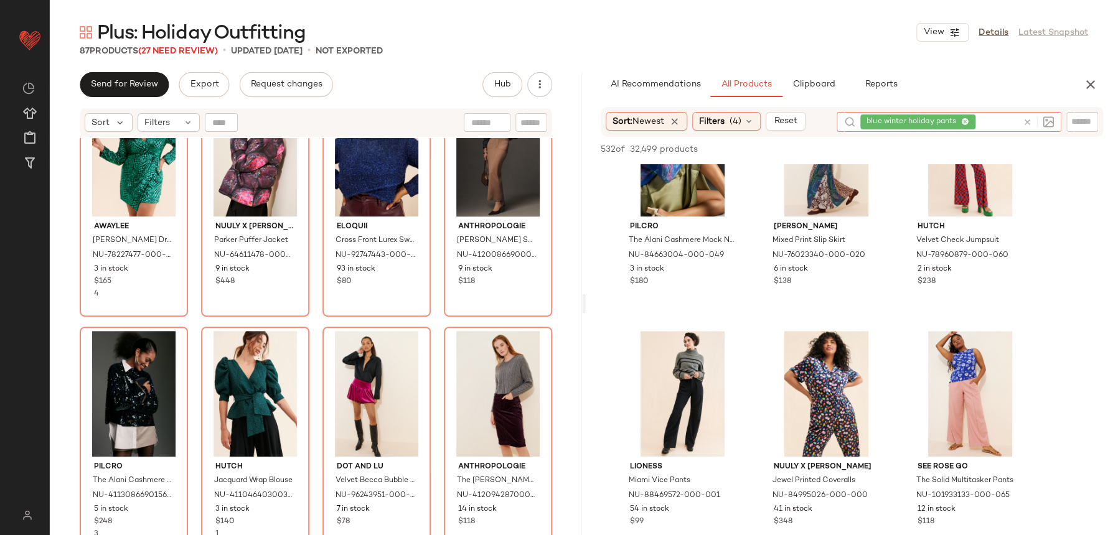
scroll to position [672, 0]
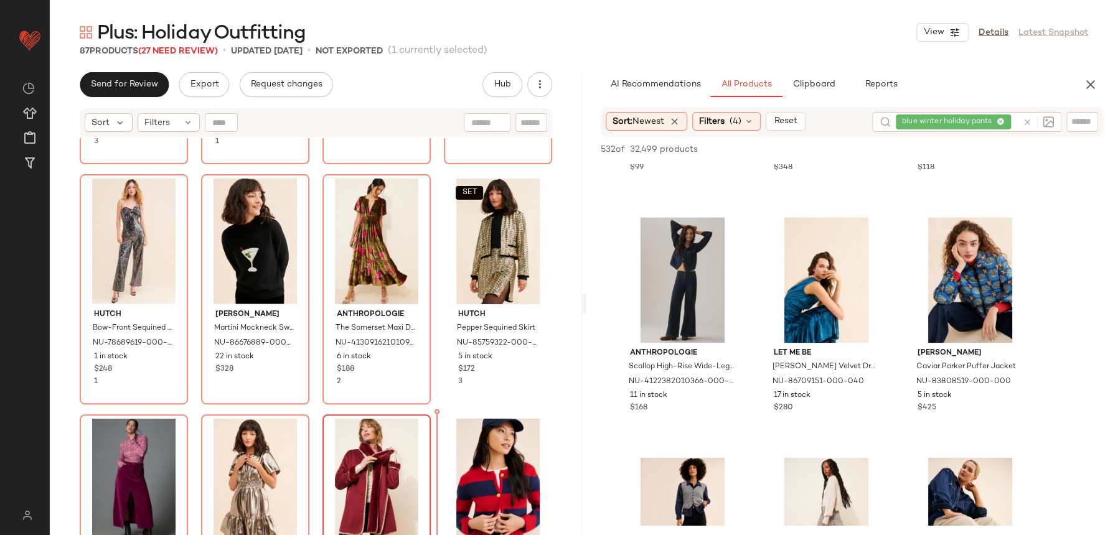
scroll to position [1442, 0]
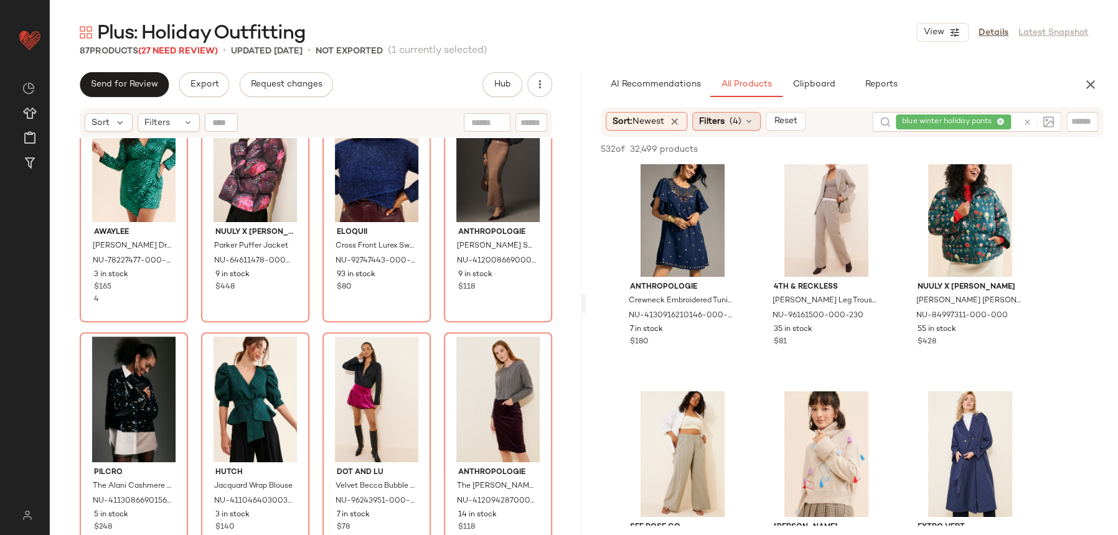
scroll to position [7476, 0]
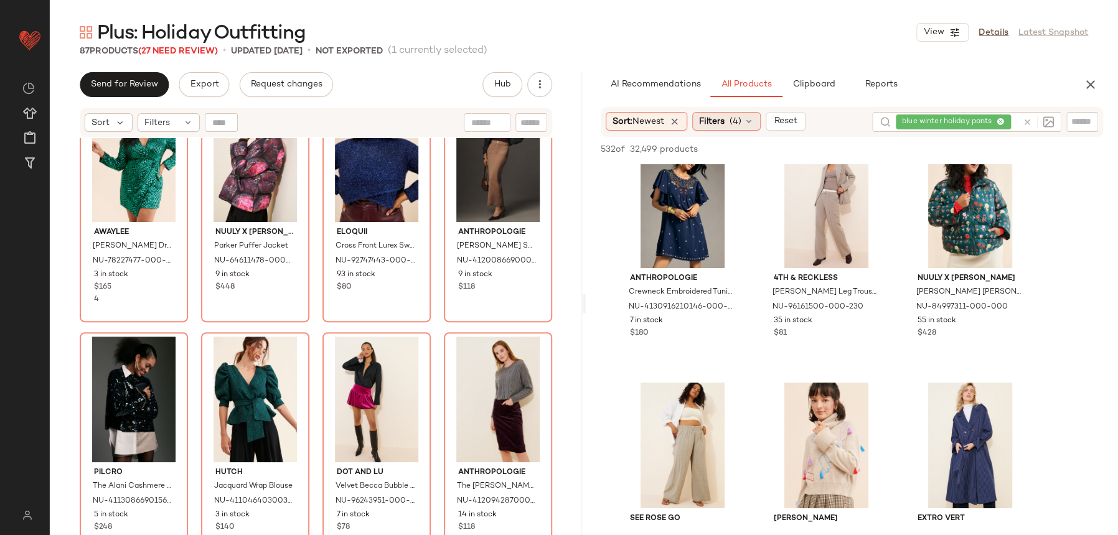
click at [732, 127] on div "Filters (4)" at bounding box center [726, 121] width 68 height 19
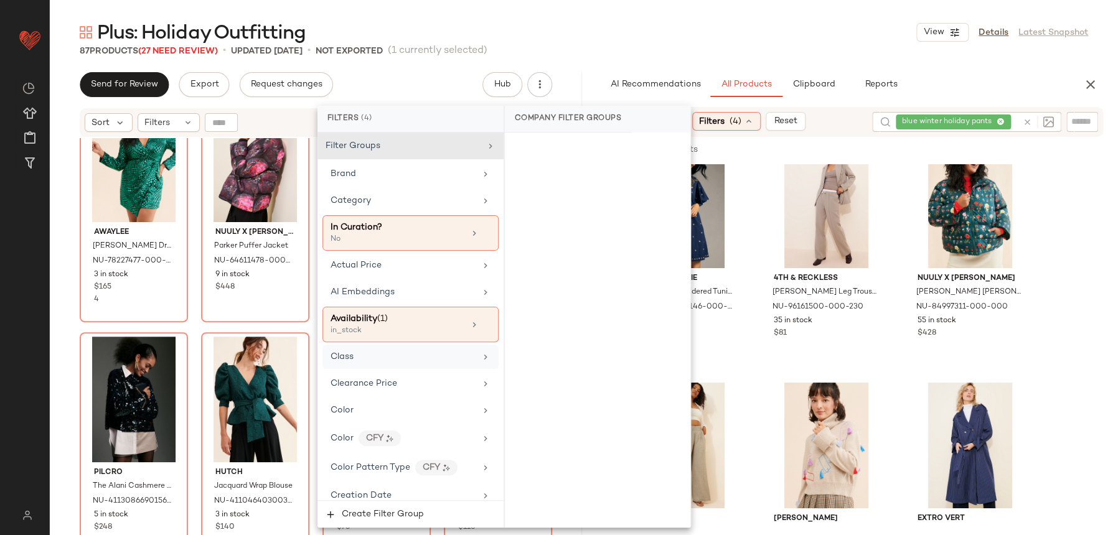
click at [411, 351] on div "Class" at bounding box center [403, 357] width 145 height 13
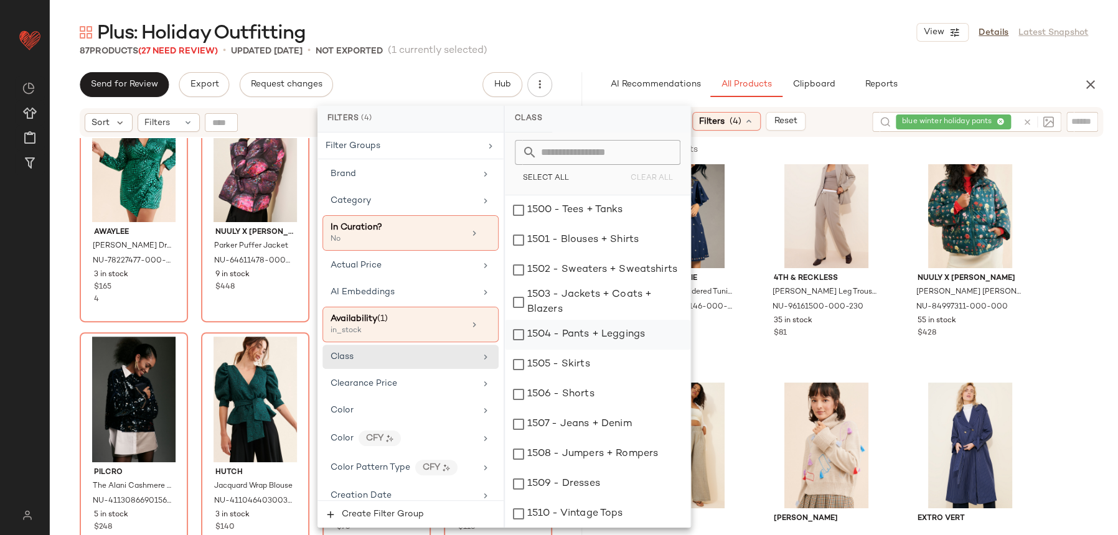
click at [600, 332] on div "1504 - Pants + Leggings" at bounding box center [598, 335] width 186 height 30
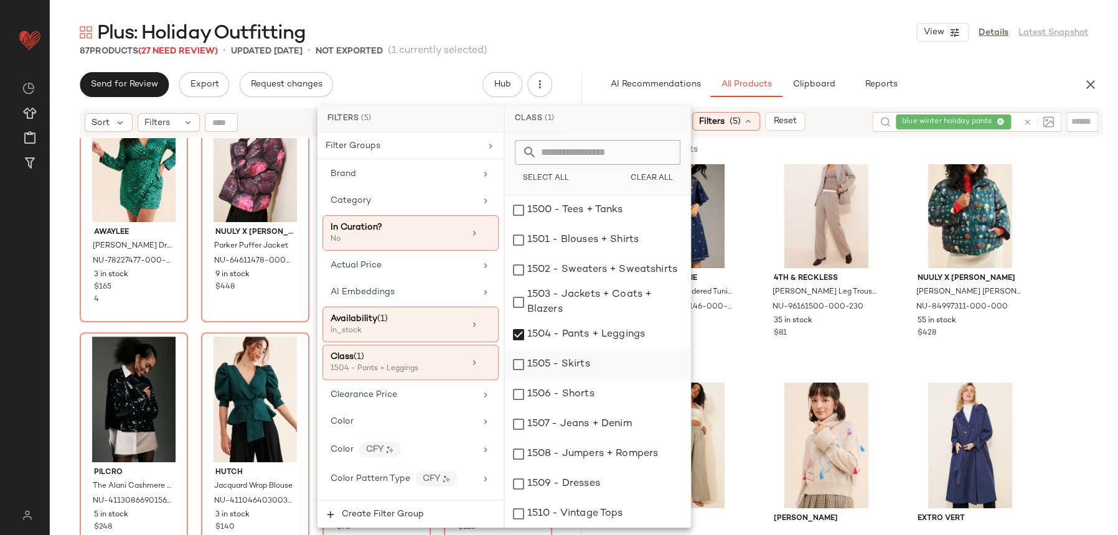
click at [588, 362] on div "1505 - Skirts" at bounding box center [598, 365] width 186 height 30
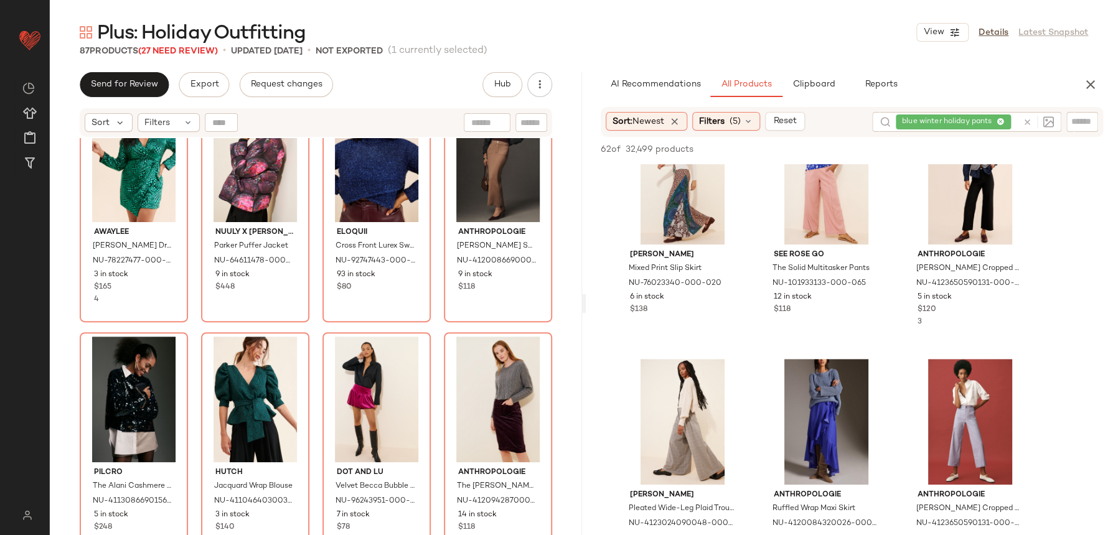
scroll to position [466, 0]
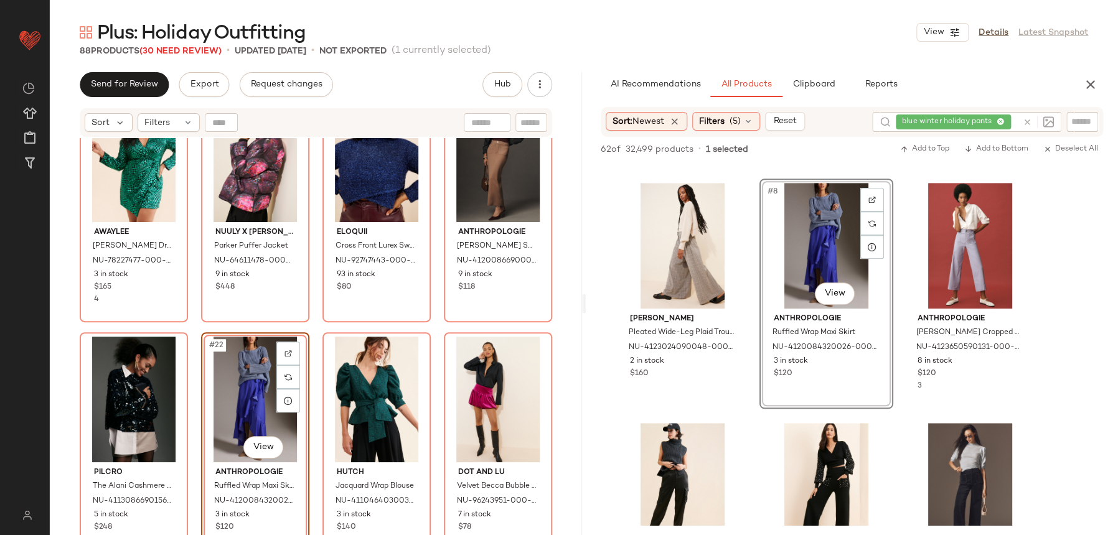
click at [286, 332] on div "#22 View Anthropologie Ruffled Wrap Maxi Skirt NU-4120084320026-000-040 3 in st…" at bounding box center [255, 447] width 108 height 230
click at [303, 324] on div "Awaylee [PERSON_NAME] Dress NU-78227477-000-030 3 in stock $165 4 Nuuly x [PERS…" at bounding box center [316, 352] width 532 height 428
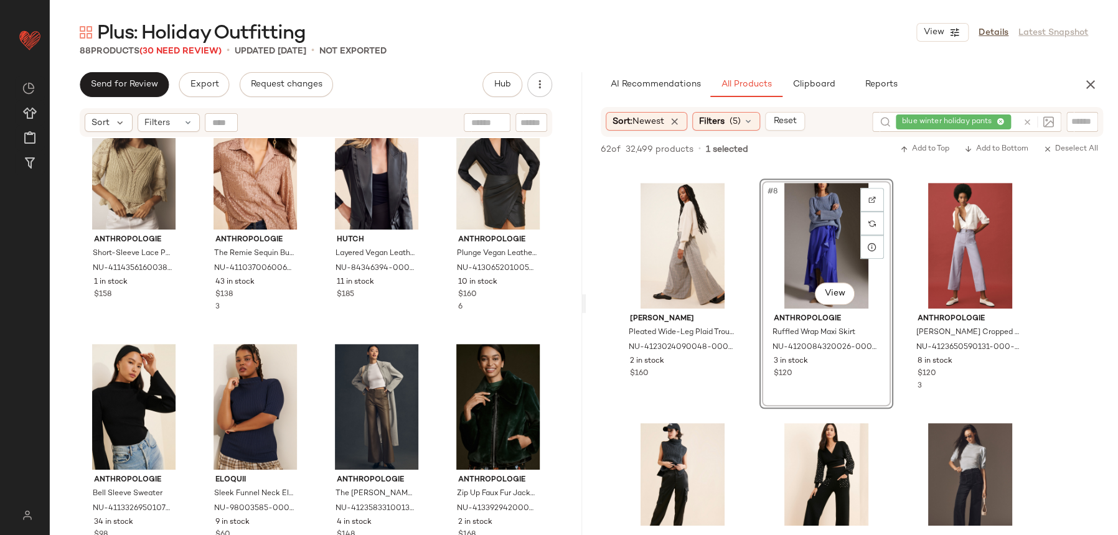
scroll to position [3626, 0]
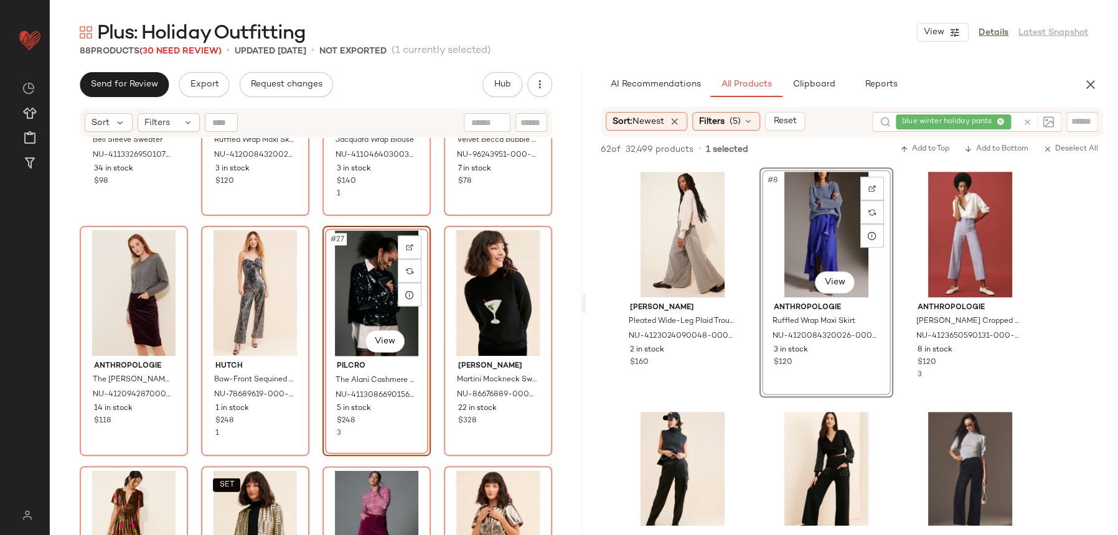
scroll to position [486, 0]
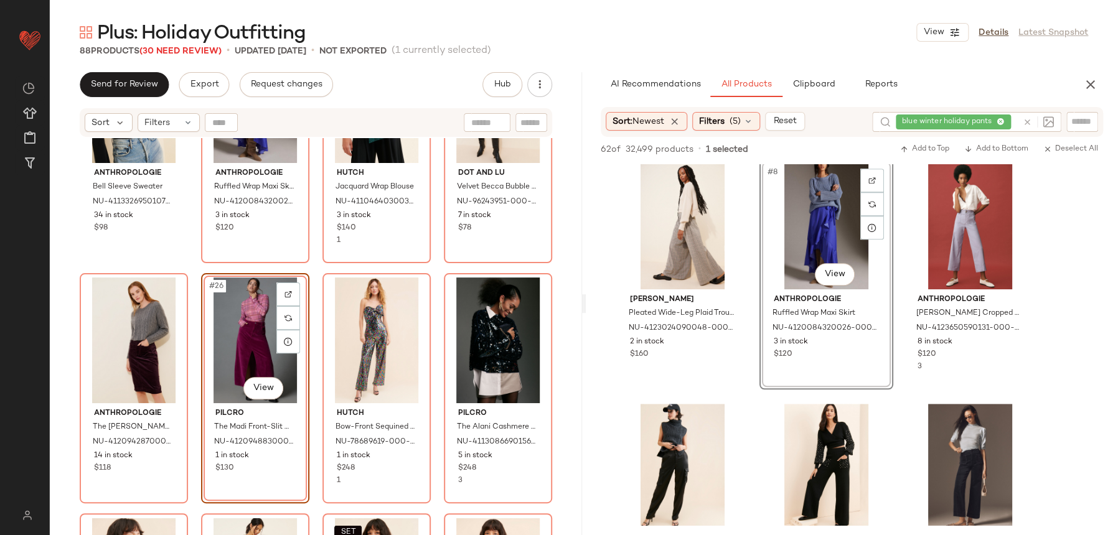
scroll to position [1286, 0]
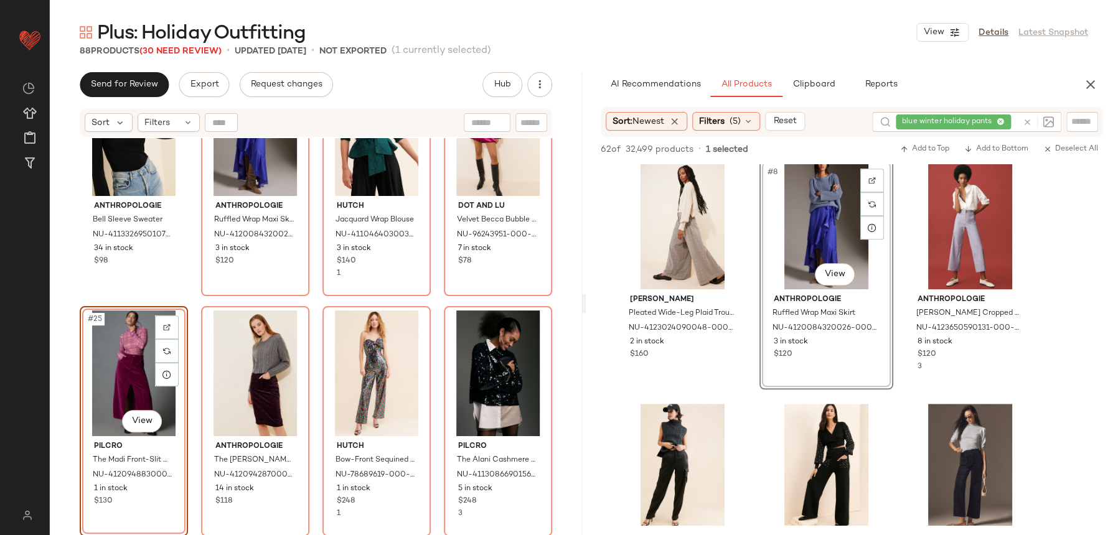
click at [305, 304] on div "Anthropologie Bell Sleeve Sweater NU-4113326950107-000-001 34 in stock $98 Anth…" at bounding box center [316, 352] width 532 height 428
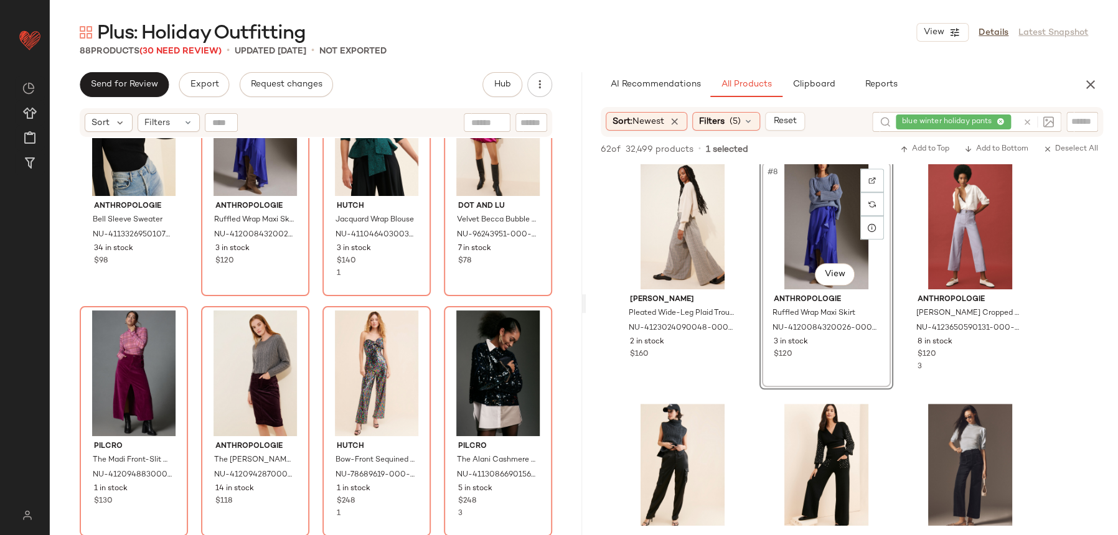
drag, startPoint x: 1028, startPoint y: 118, endPoint x: 928, endPoint y: 111, distance: 100.5
click at [1015, 118] on div "blue winter holiday pants" at bounding box center [966, 122] width 189 height 20
click at [729, 115] on div "Filters (5)" at bounding box center [726, 121] width 68 height 19
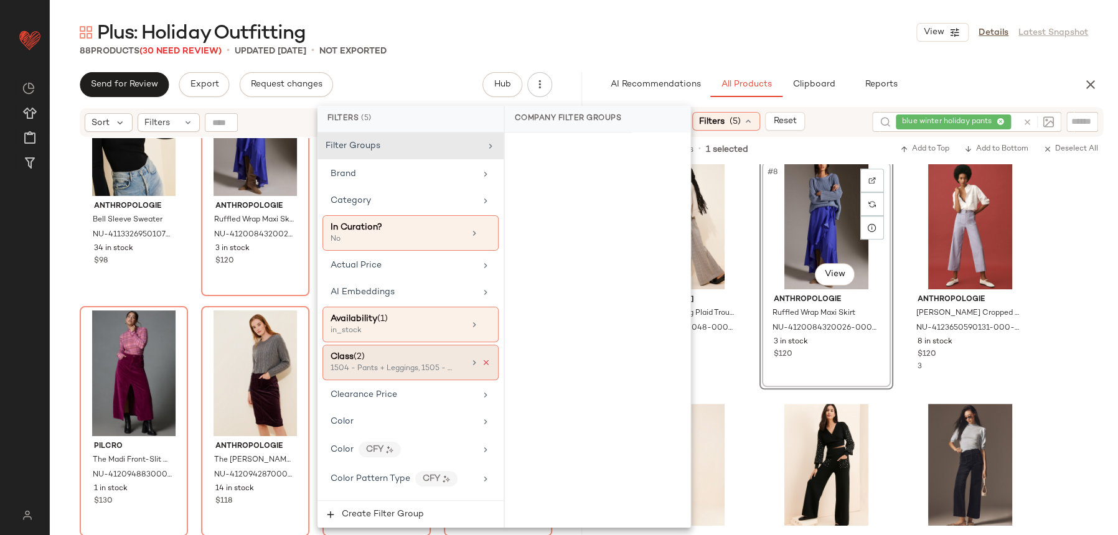
click at [483, 360] on icon at bounding box center [486, 363] width 9 height 9
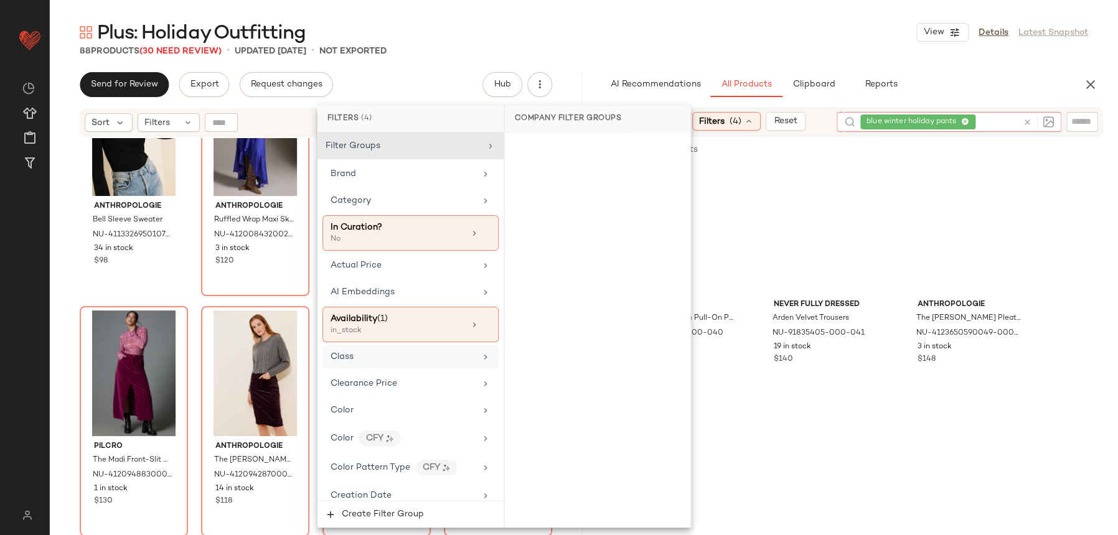
click at [1018, 126] on div at bounding box center [1036, 122] width 36 height 20
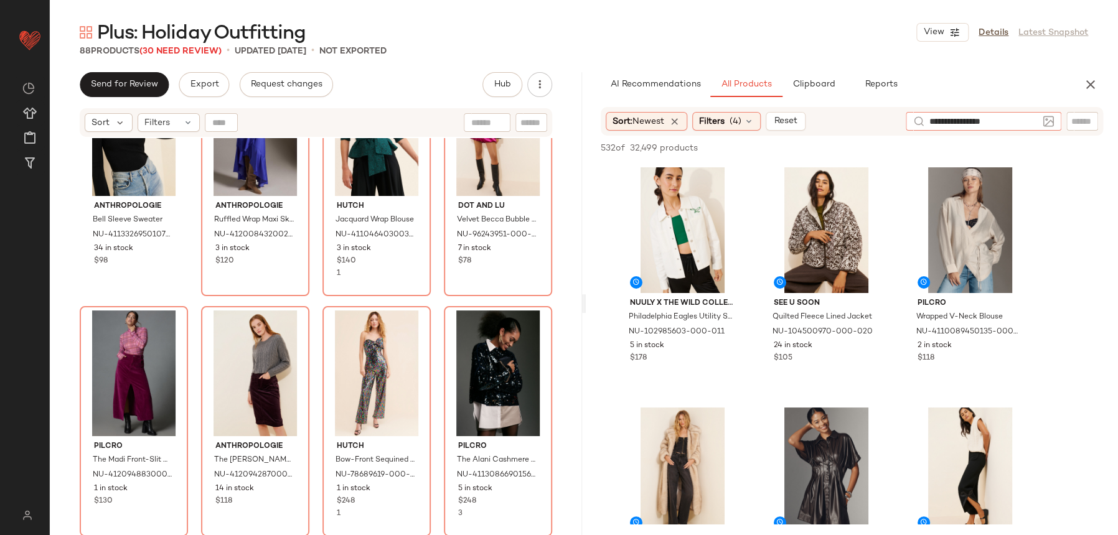
type input "**********"
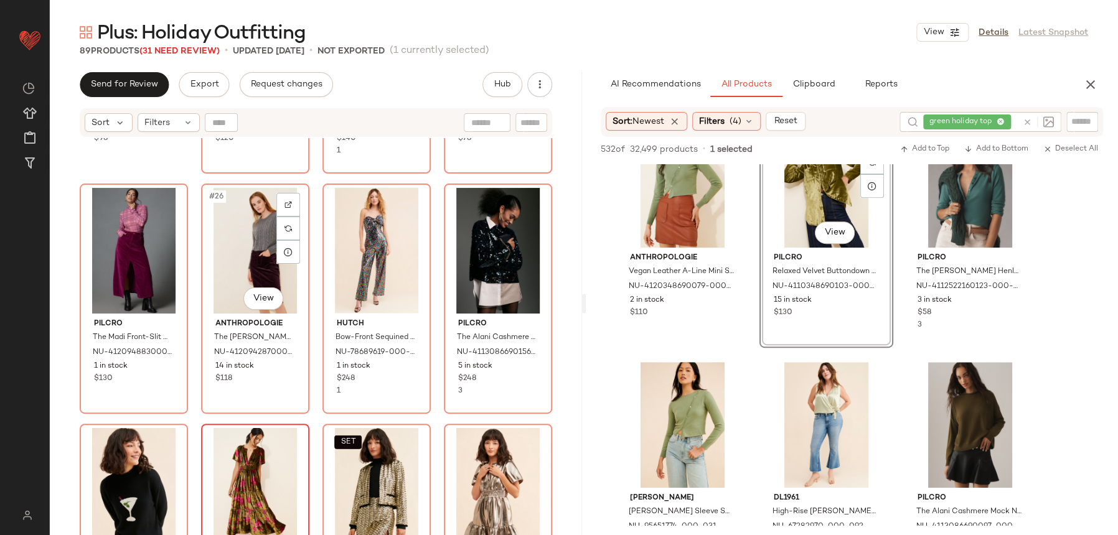
scroll to position [1408, 0]
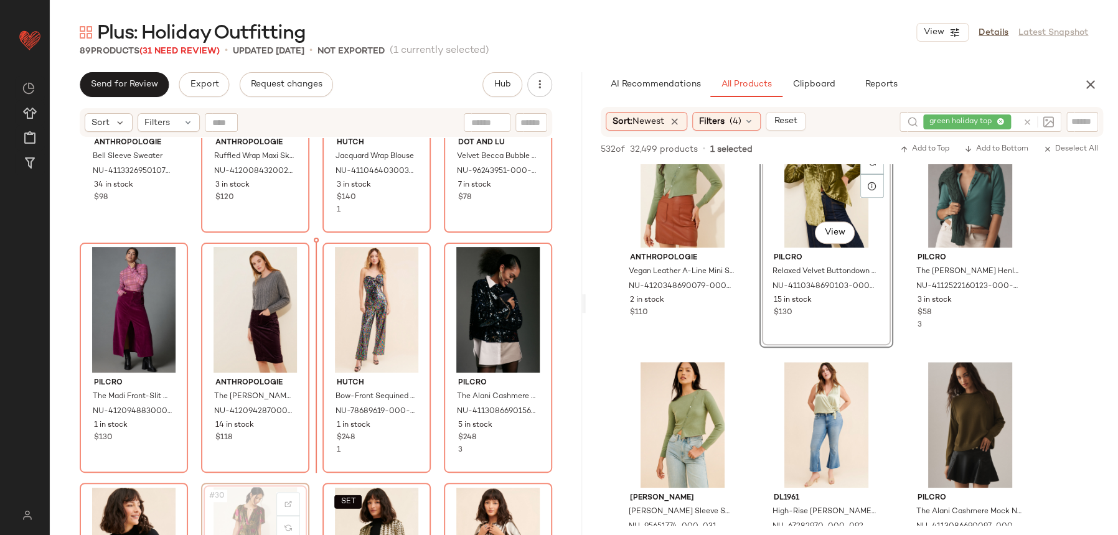
scroll to position [1350, 0]
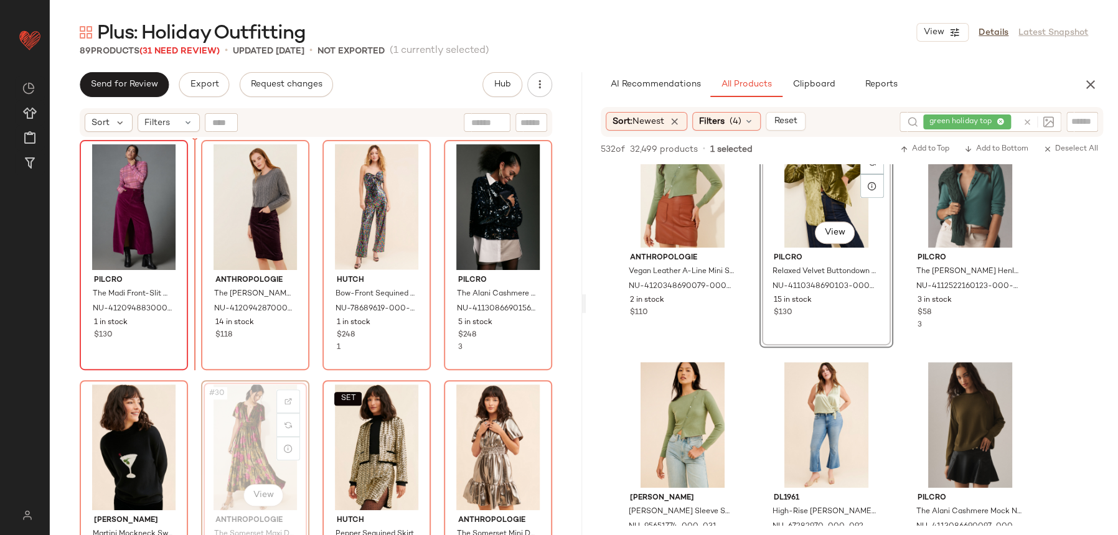
scroll to position [1447, 0]
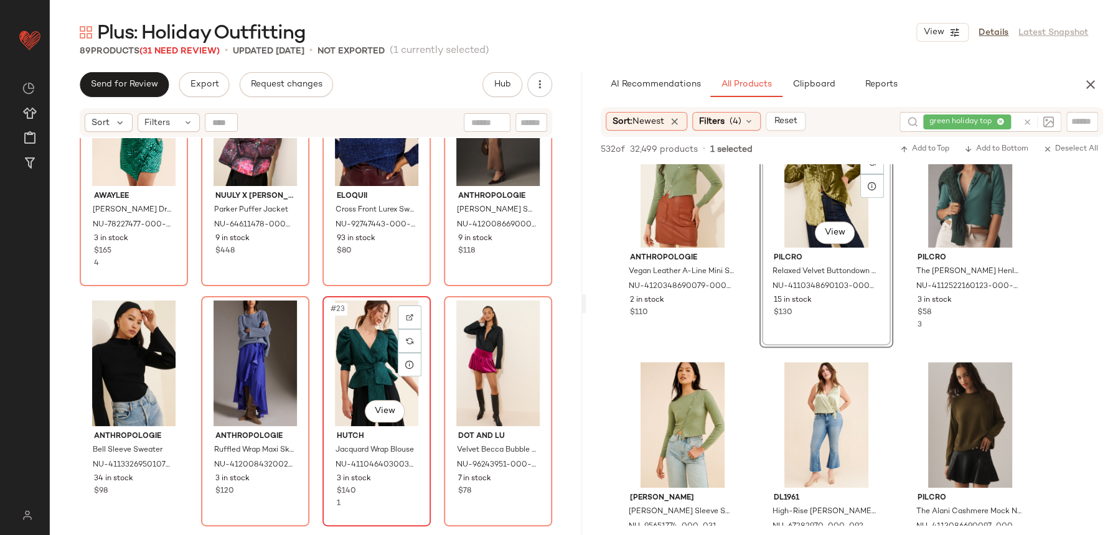
scroll to position [1207, 0]
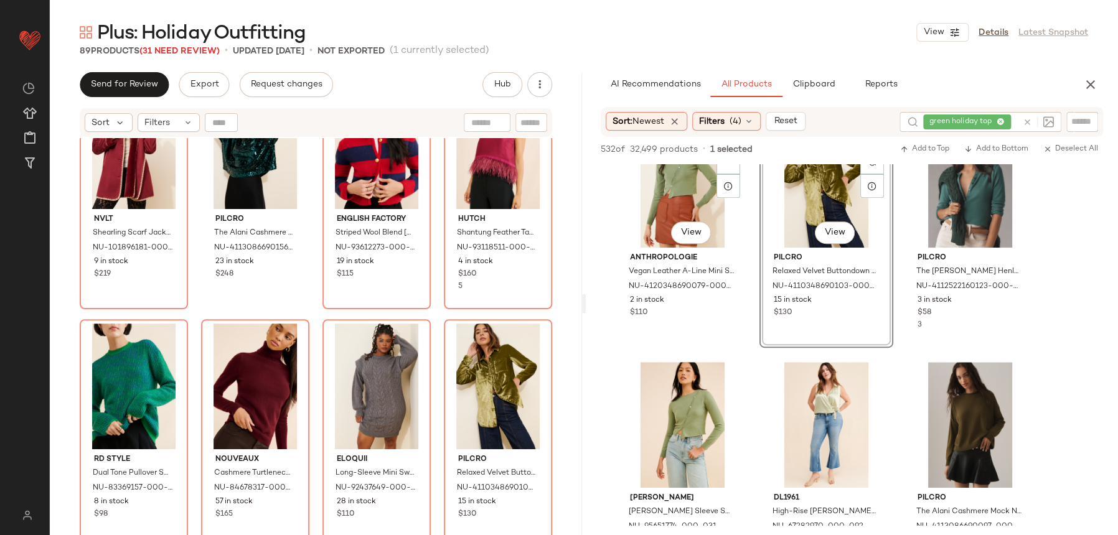
scroll to position [2013, 0]
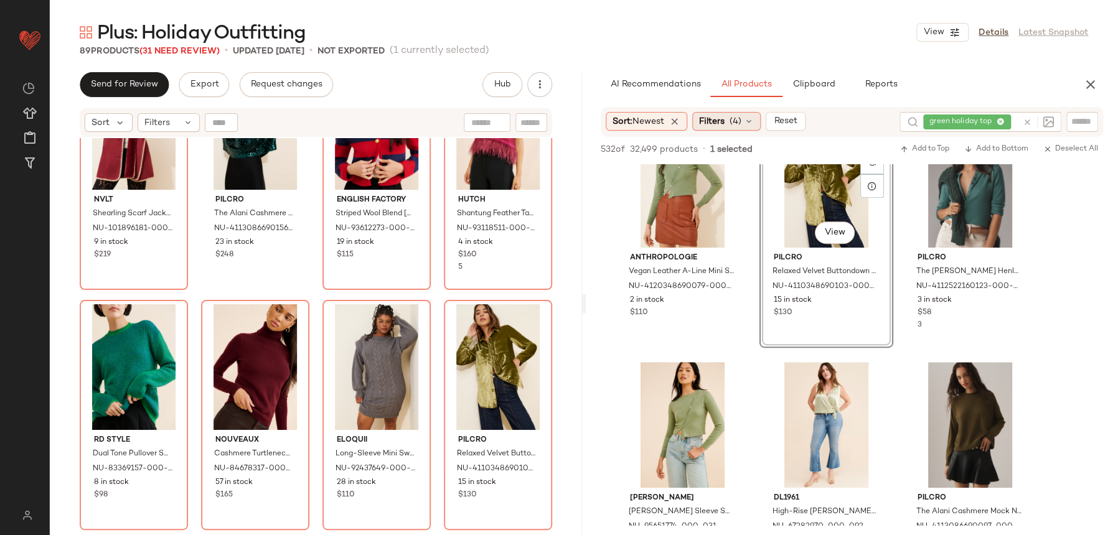
click at [720, 115] on span "Filters" at bounding box center [712, 121] width 26 height 13
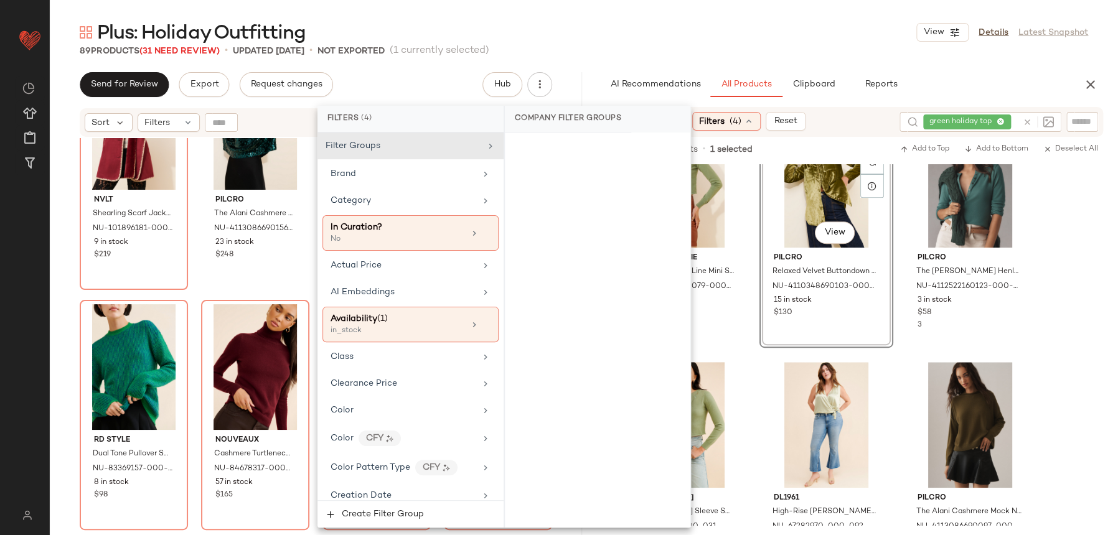
click at [1027, 123] on icon at bounding box center [1027, 122] width 9 height 9
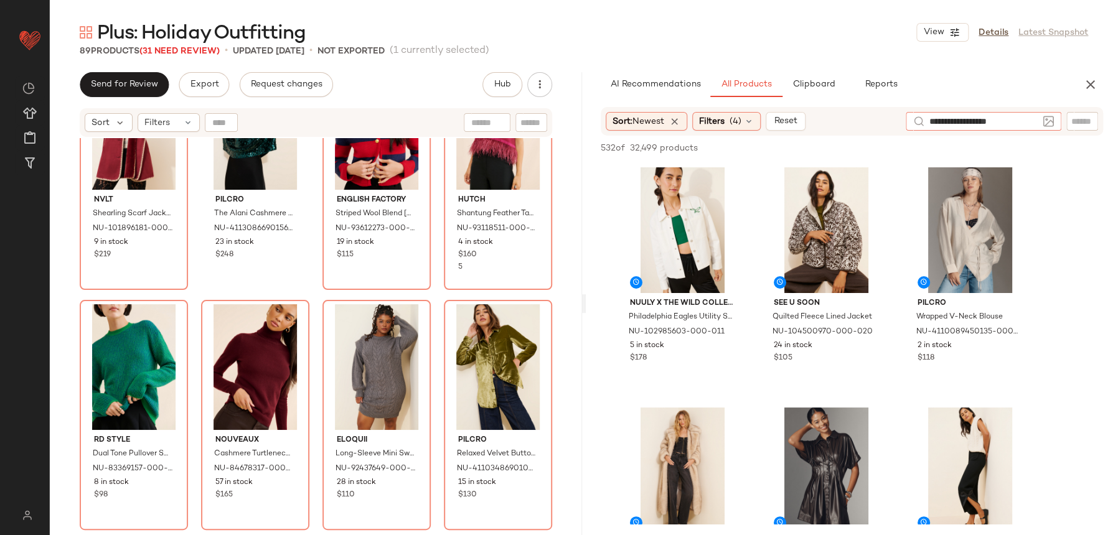
type input "**********"
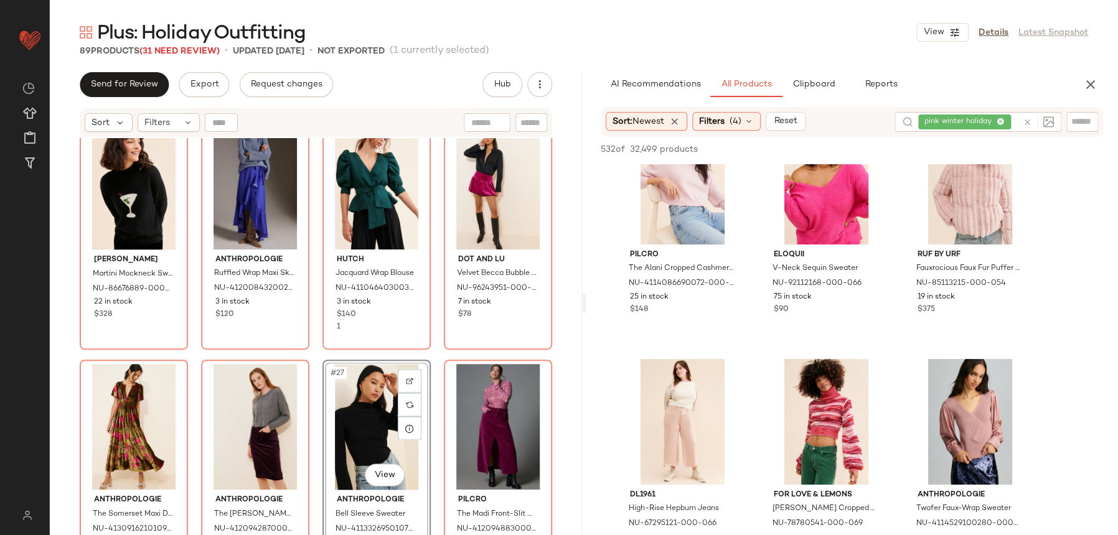
scroll to position [0, 0]
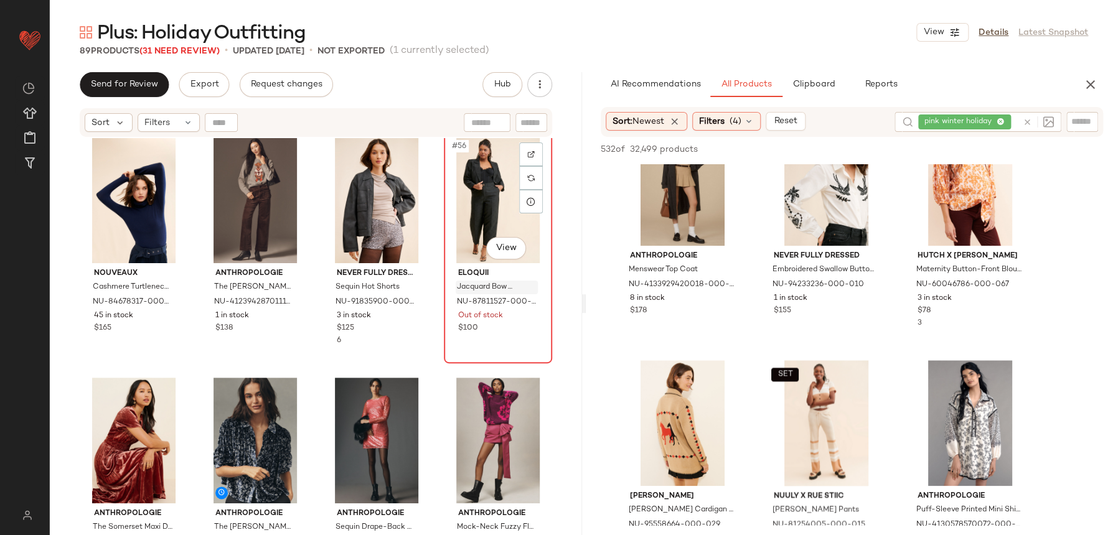
scroll to position [3143, 0]
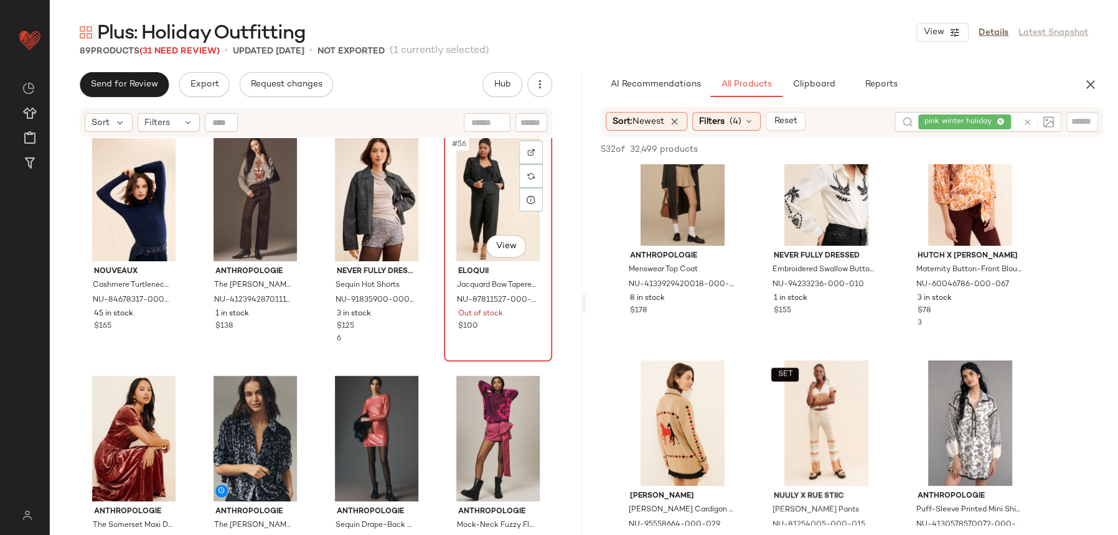
click at [501, 210] on div "#56 View" at bounding box center [498, 199] width 100 height 126
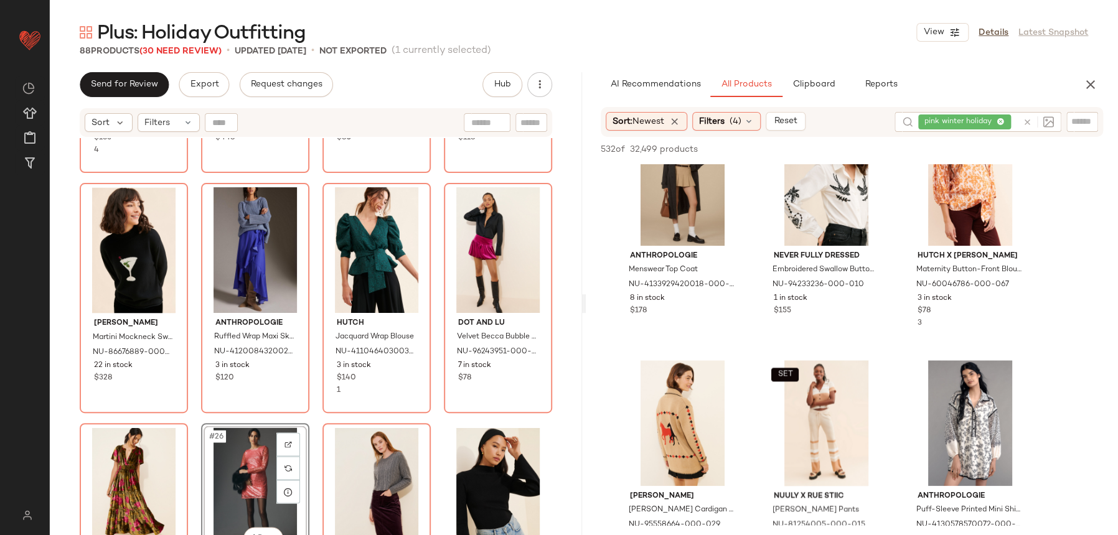
click at [310, 427] on div "Awaylee [PERSON_NAME] Dress NU-78227477-000-030 3 in stock $165 4 Nuuly x [PERS…" at bounding box center [316, 352] width 532 height 428
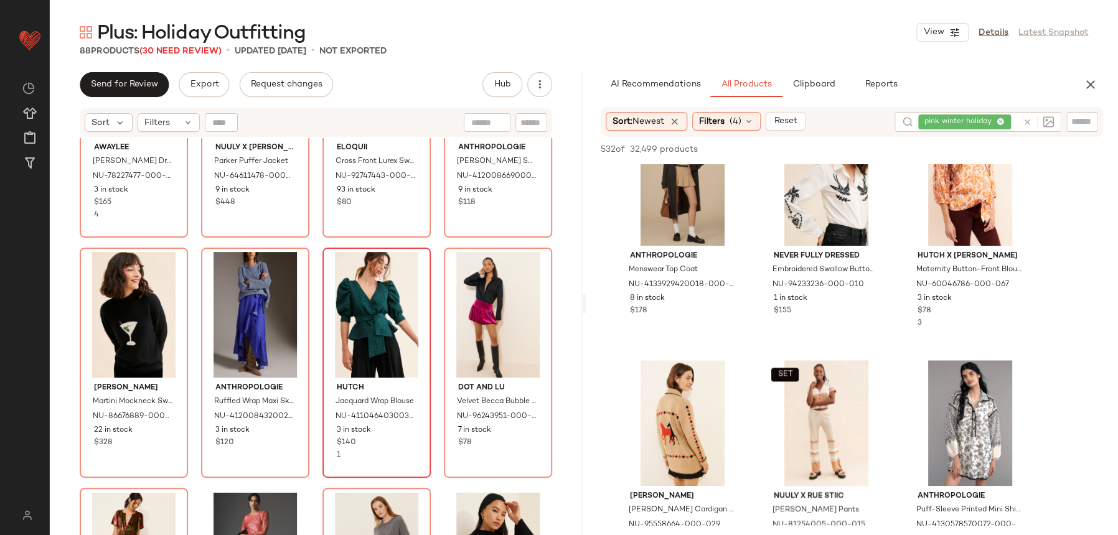
scroll to position [1143, 0]
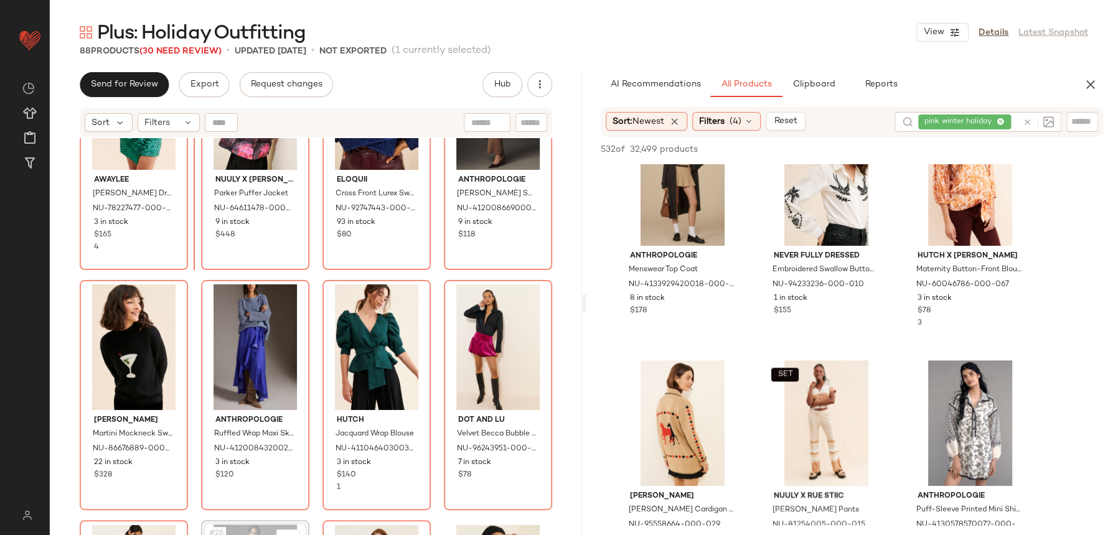
scroll to position [963, 0]
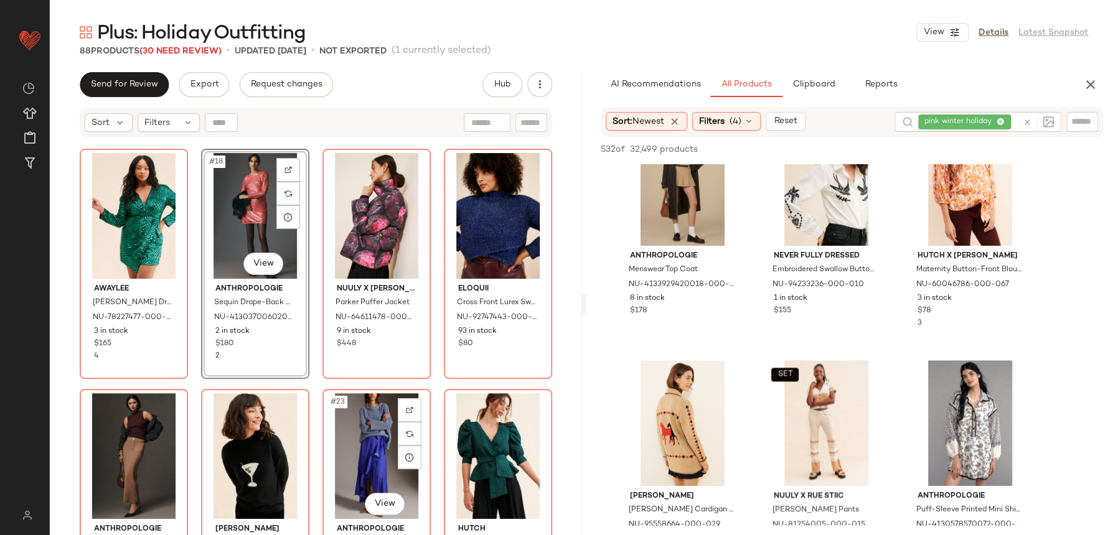
drag, startPoint x: 314, startPoint y: 215, endPoint x: 307, endPoint y: 408, distance: 193.1
click at [306, 445] on div "Awaylee [PERSON_NAME] Dress NU-78227477-000-030 3 in stock $165 4 #18 View Anth…" at bounding box center [316, 352] width 532 height 428
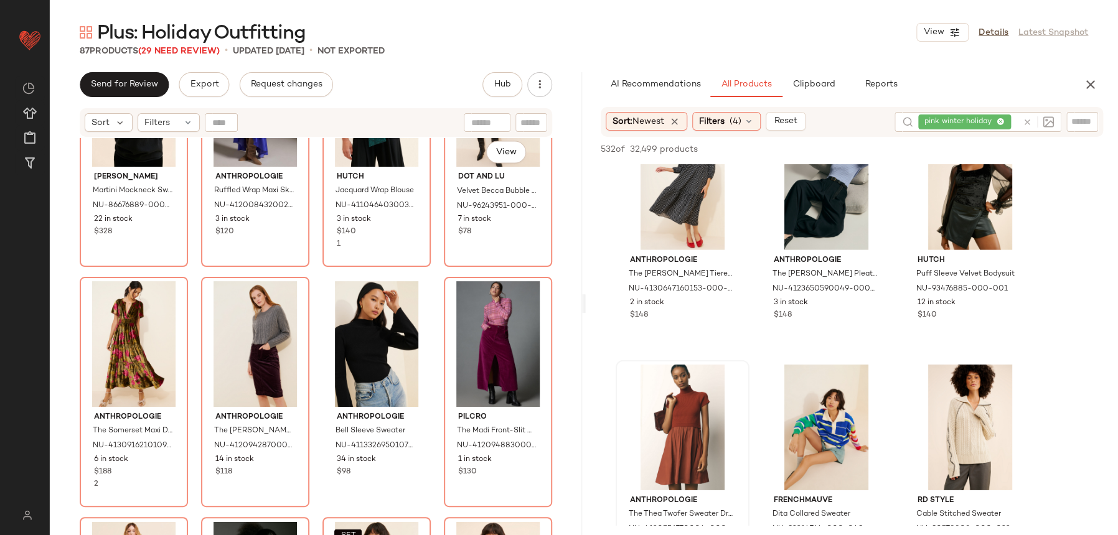
scroll to position [1319, 0]
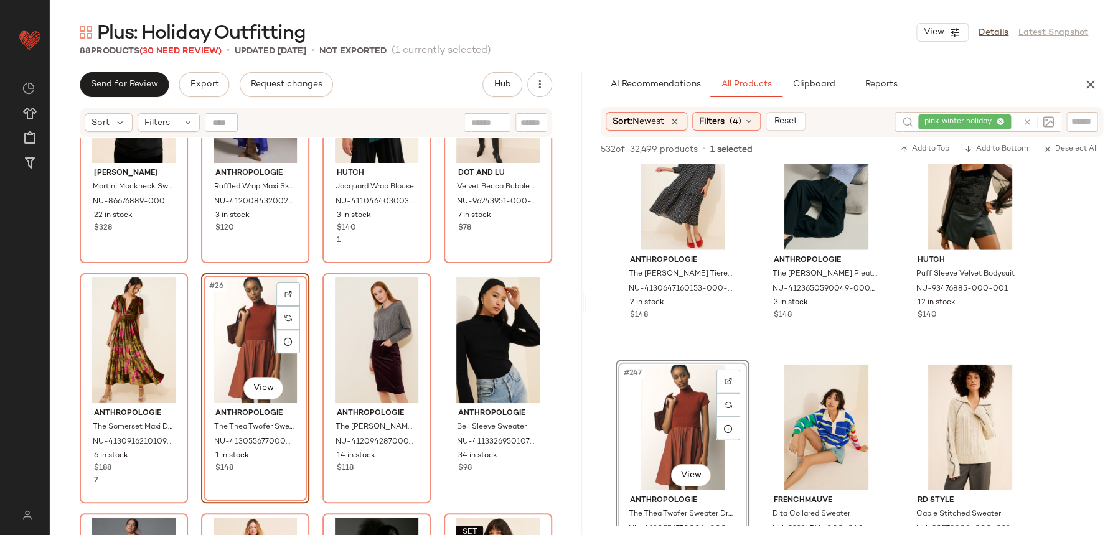
click at [321, 268] on div "[PERSON_NAME] Sweater NU-86676889-000-001 22 in stock $328 Anthropologie Ruffle…" at bounding box center [316, 352] width 532 height 428
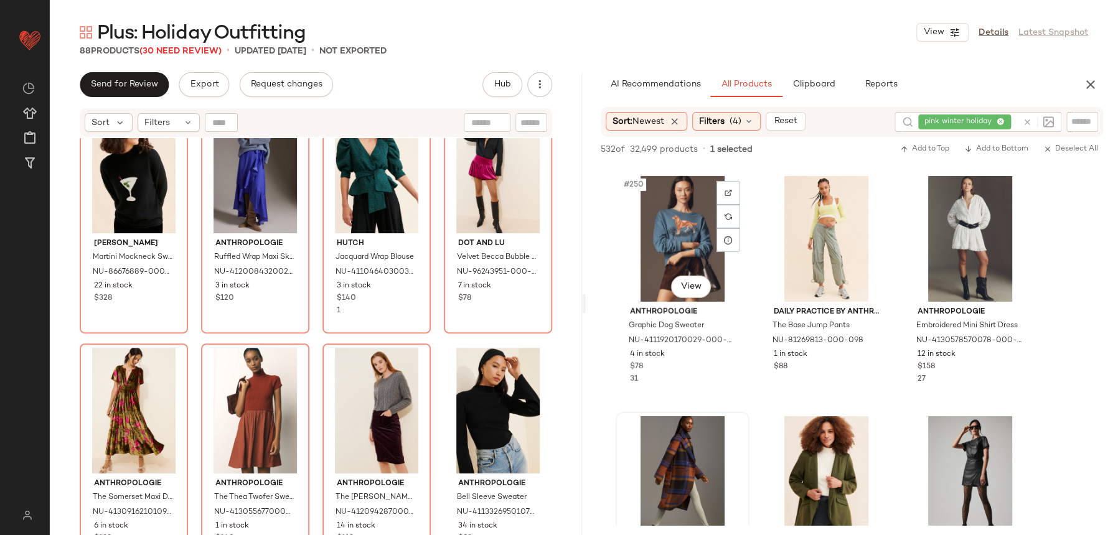
scroll to position [20060, 0]
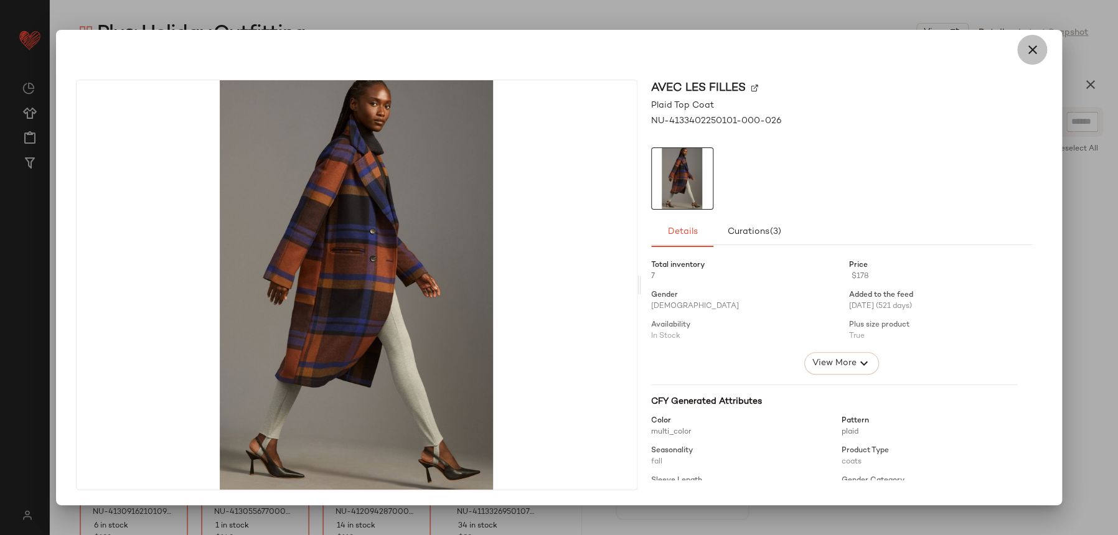
click at [1028, 46] on icon "button" at bounding box center [1032, 49] width 15 height 15
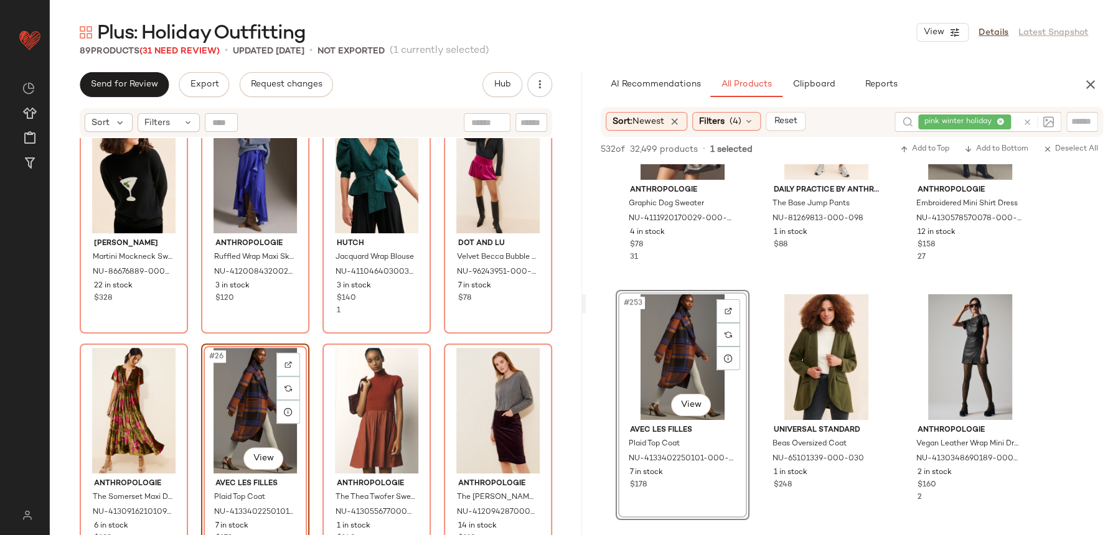
click at [297, 337] on div "[PERSON_NAME] Sweater NU-86676889-000-001 22 in stock $328 Anthropologie Ruffle…" at bounding box center [316, 352] width 532 height 428
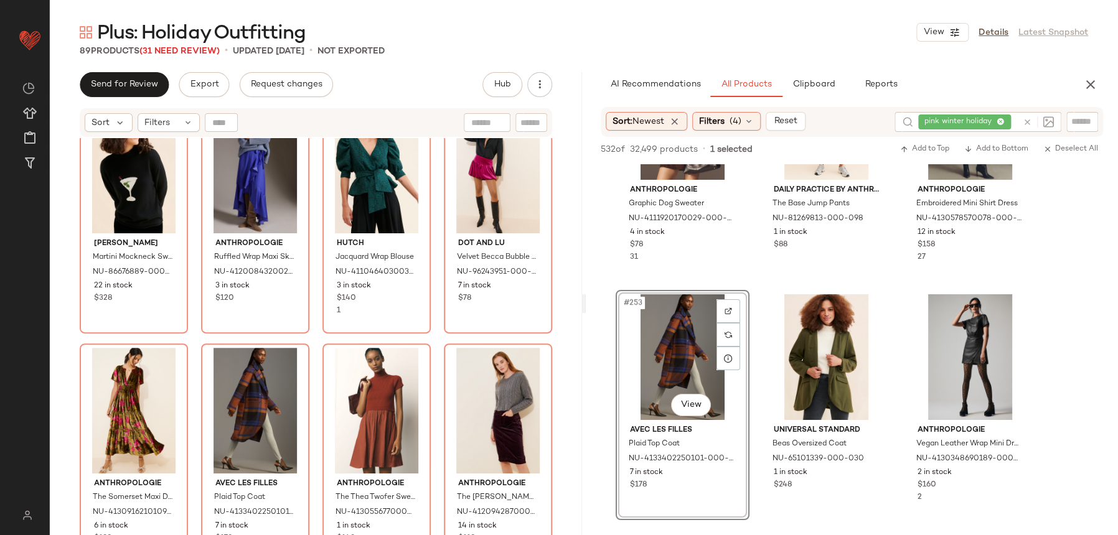
click at [1025, 124] on icon at bounding box center [1027, 122] width 9 height 9
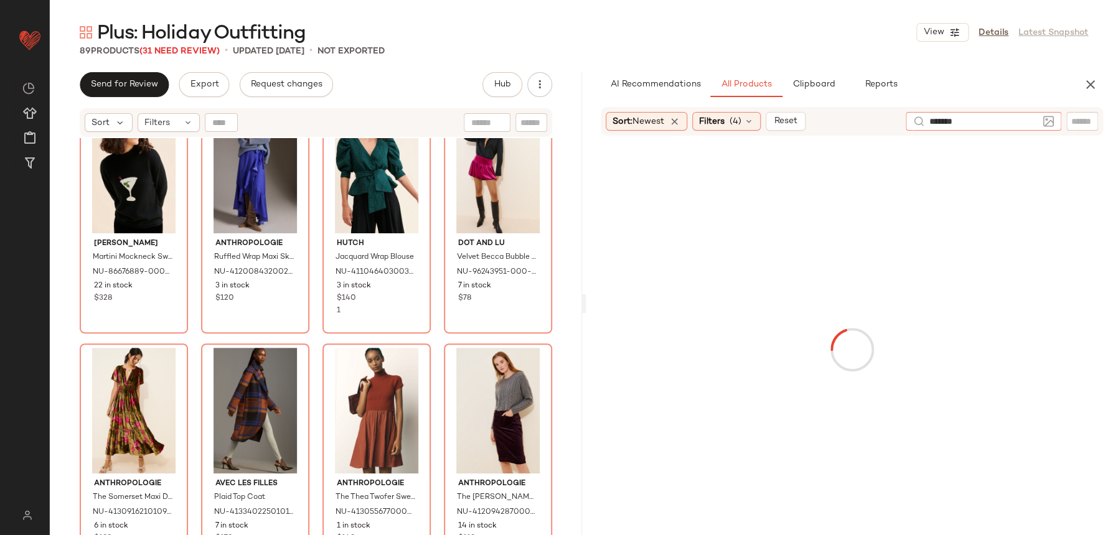
type input "********"
click at [1094, 80] on icon "button" at bounding box center [1090, 84] width 15 height 15
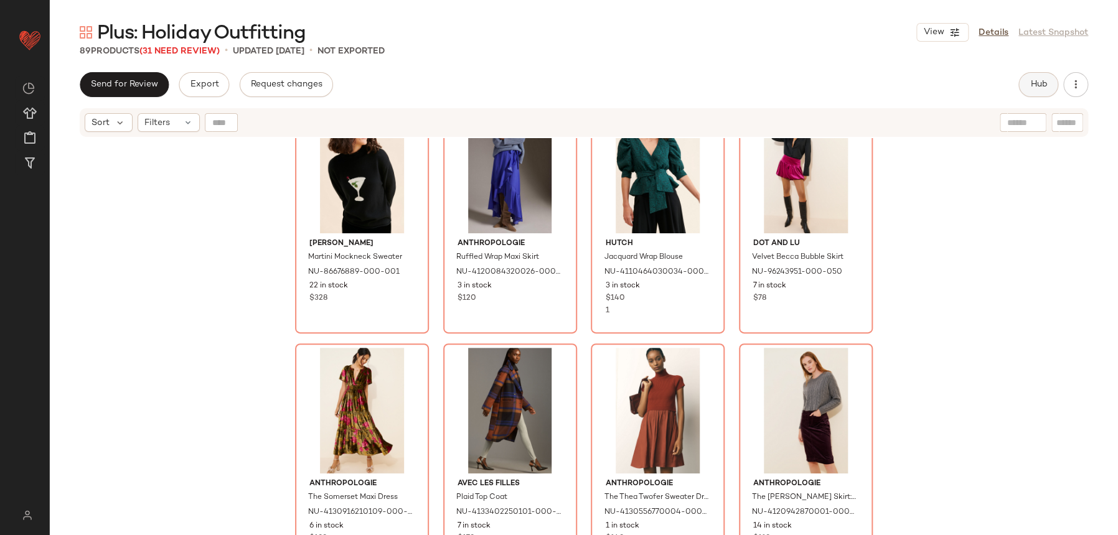
click at [1044, 87] on span "Hub" at bounding box center [1038, 85] width 17 height 10
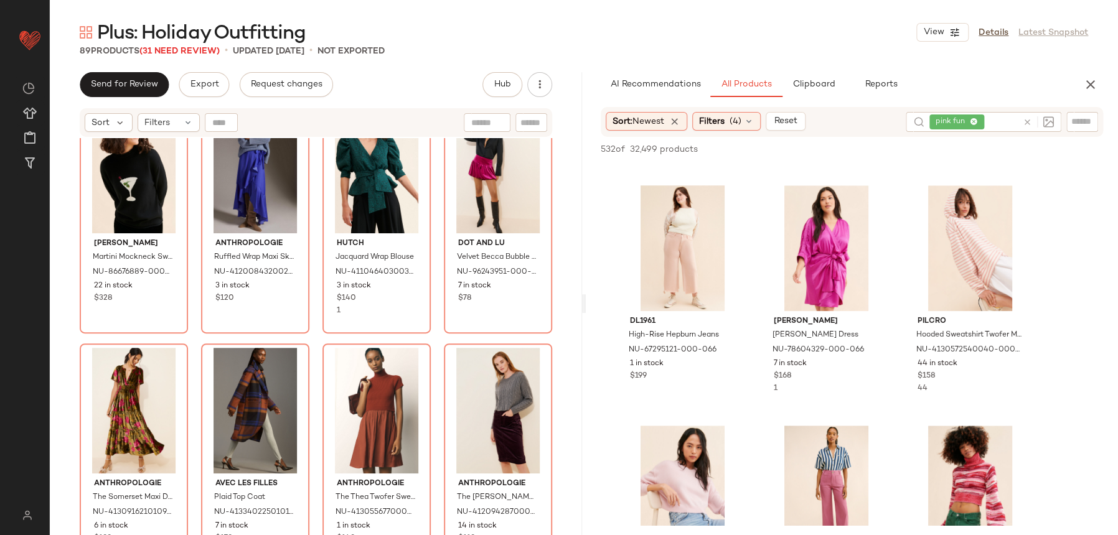
scroll to position [253, 0]
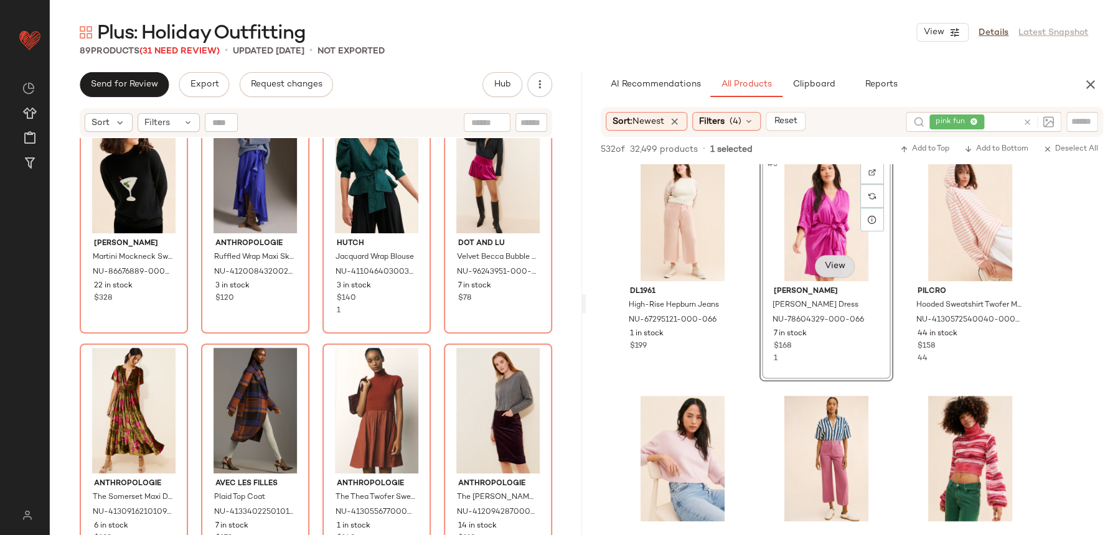
click at [828, 263] on body "Nuuly ** Dashboard All Products Global Clipboards (22) Curations (110) [PERSON_…" at bounding box center [559, 267] width 1118 height 535
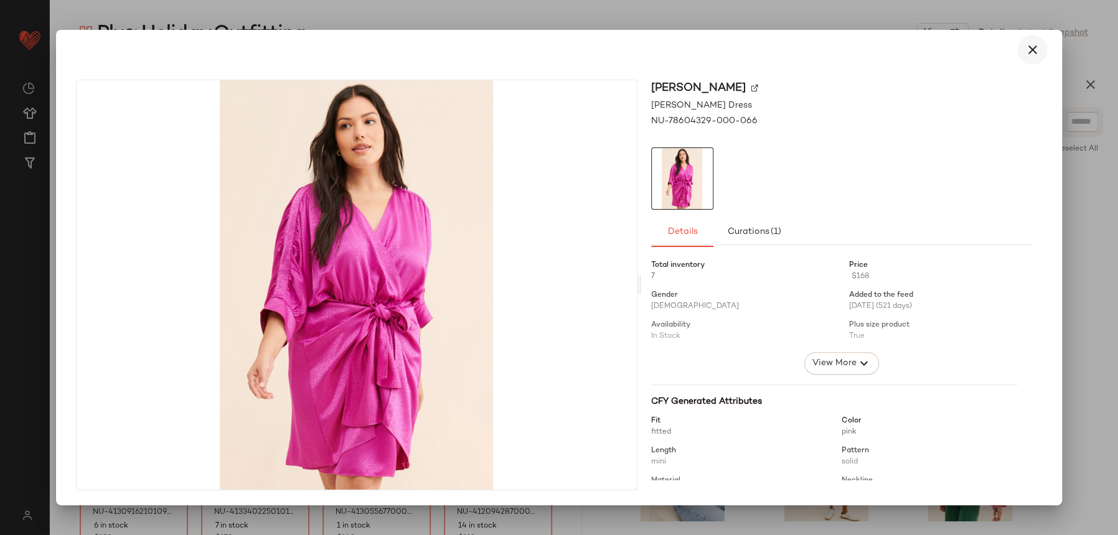
click at [1025, 40] on button "button" at bounding box center [1032, 50] width 30 height 30
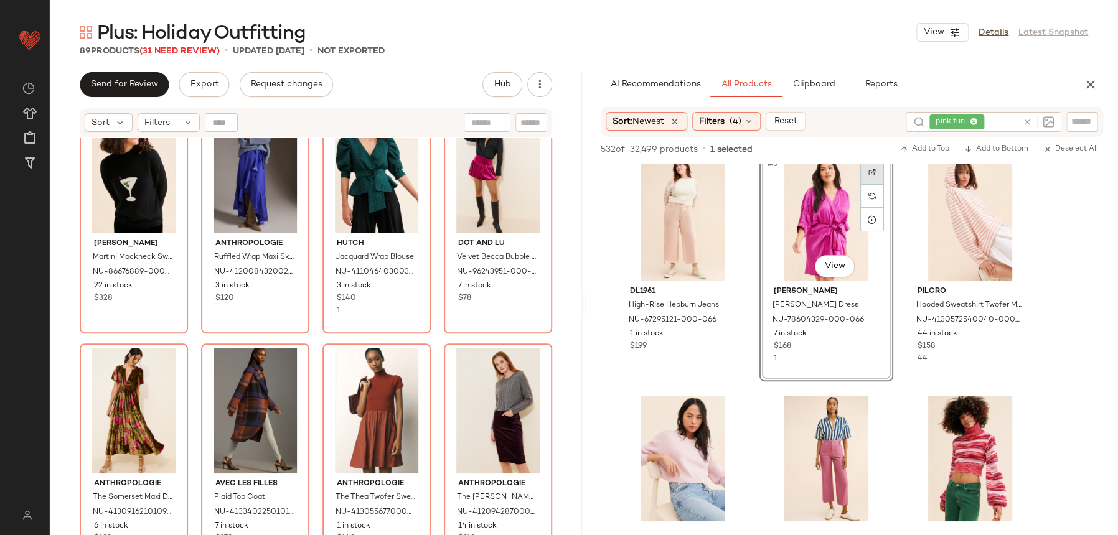
click at [870, 169] on img at bounding box center [871, 172] width 7 height 7
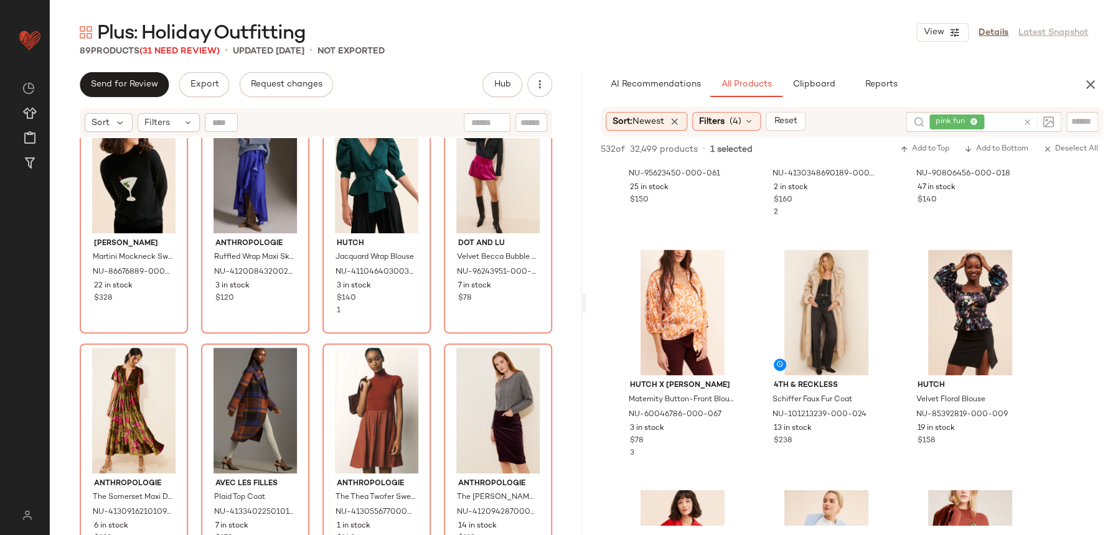
scroll to position [8579, 0]
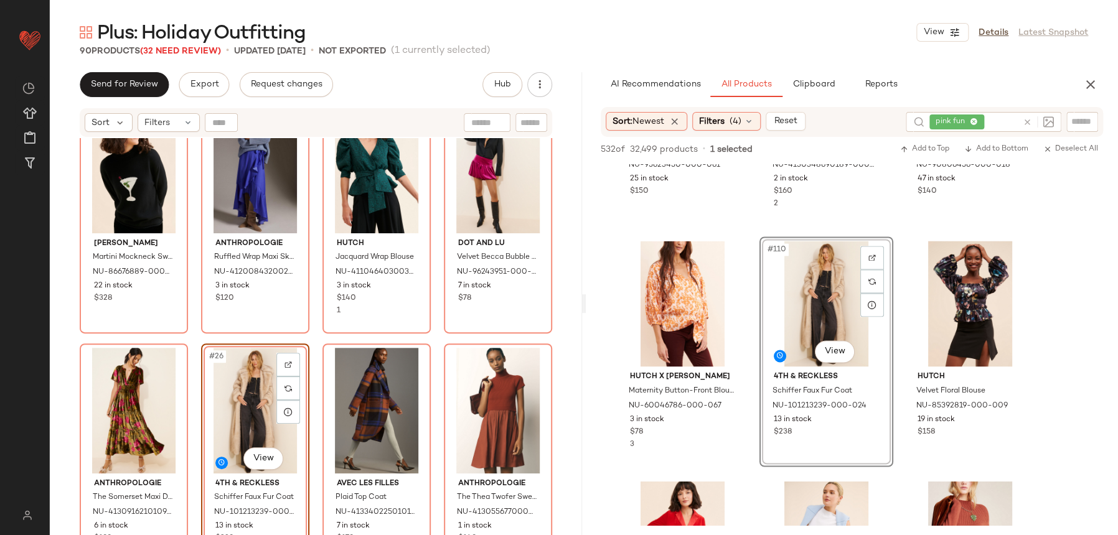
click at [309, 344] on div "[PERSON_NAME] Sweater NU-86676889-000-001 22 in stock $328 Anthropologie Ruffle…" at bounding box center [316, 352] width 532 height 428
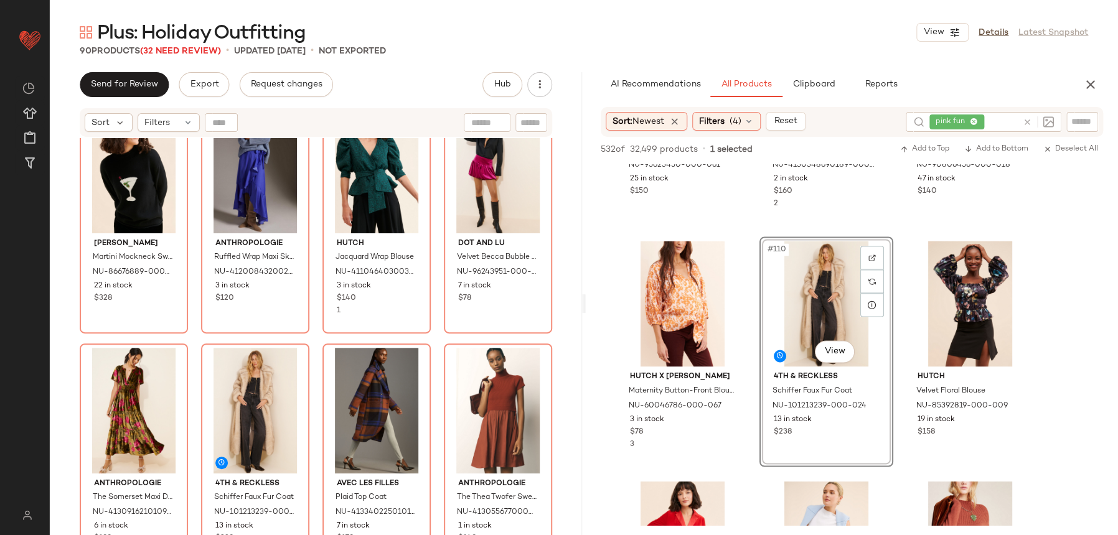
click at [313, 336] on div "[PERSON_NAME] Sweater NU-86676889-000-001 22 in stock $328 Anthropologie Ruffle…" at bounding box center [316, 352] width 532 height 428
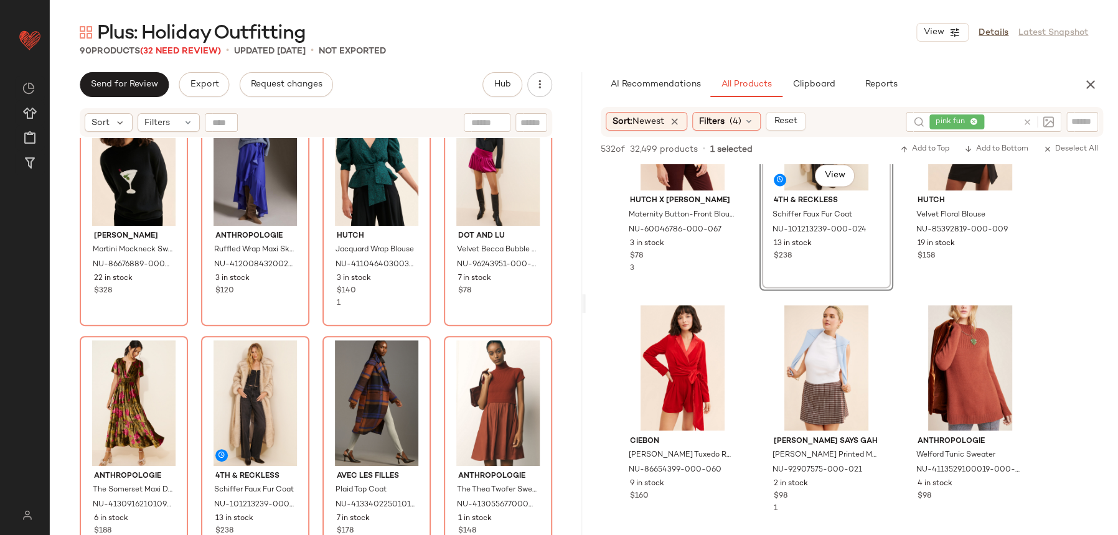
scroll to position [8758, 0]
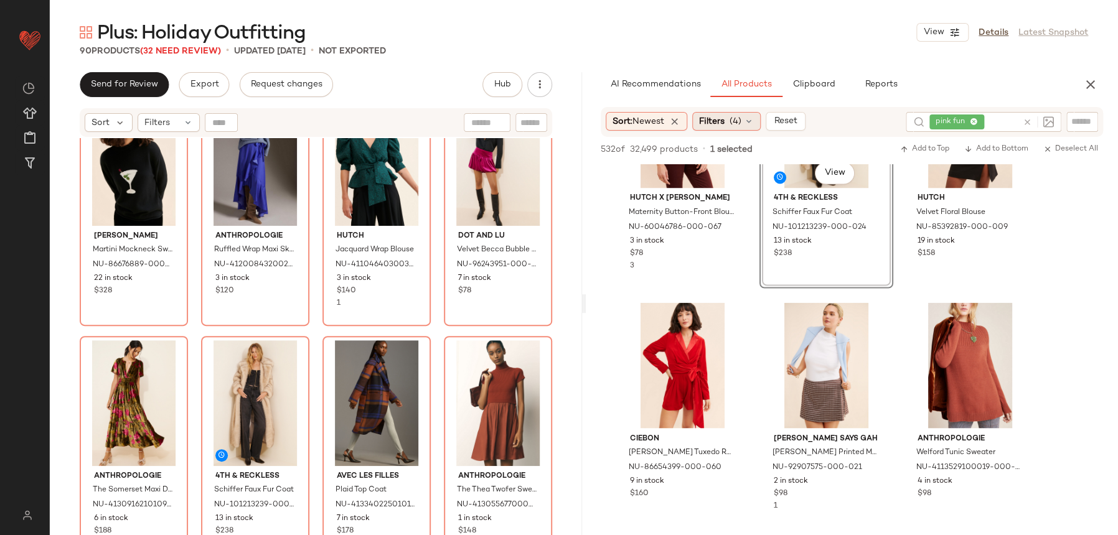
click at [718, 126] on span "Filters" at bounding box center [712, 121] width 26 height 13
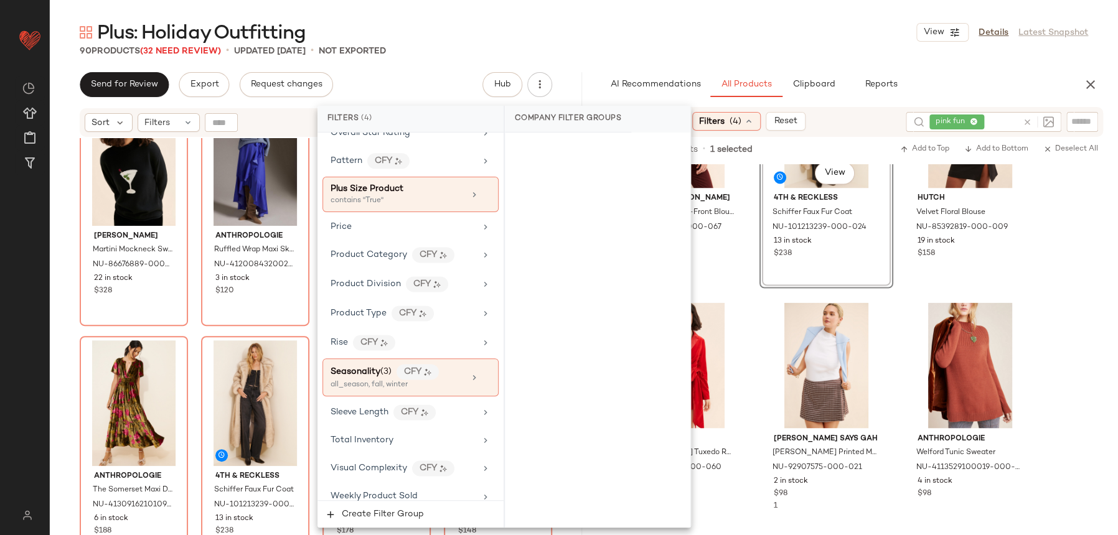
scroll to position [897, 0]
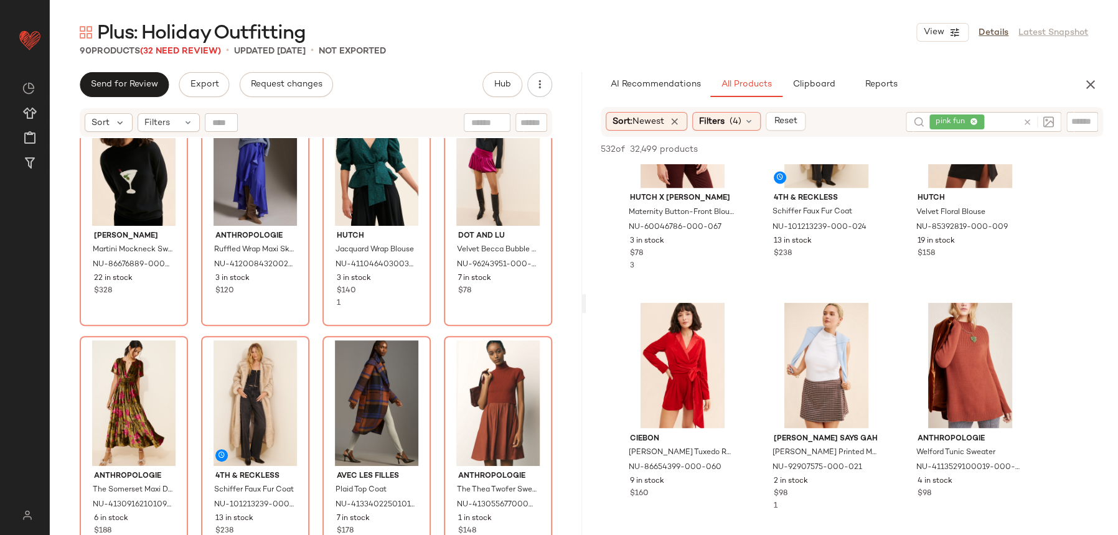
click at [309, 334] on div "[PERSON_NAME] Sweater NU-86676889-000-001 22 in stock $328 Anthropologie Ruffle…" at bounding box center [316, 352] width 532 height 428
click at [322, 323] on div "Hutch Jacquard Wrap Blouse NU-4110464030034-000-037 3 in stock $140 1" at bounding box center [376, 211] width 108 height 230
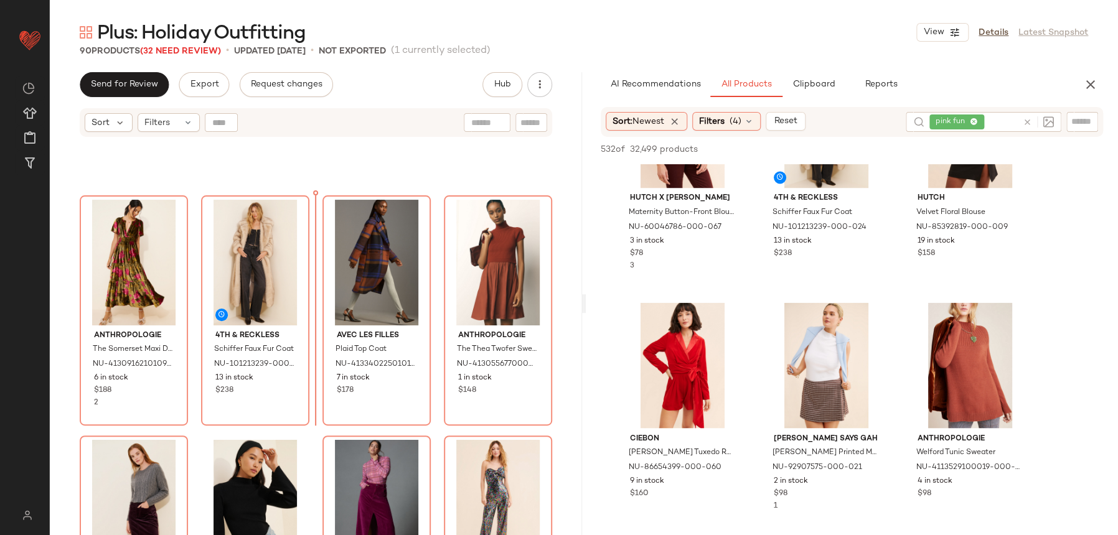
scroll to position [1396, 0]
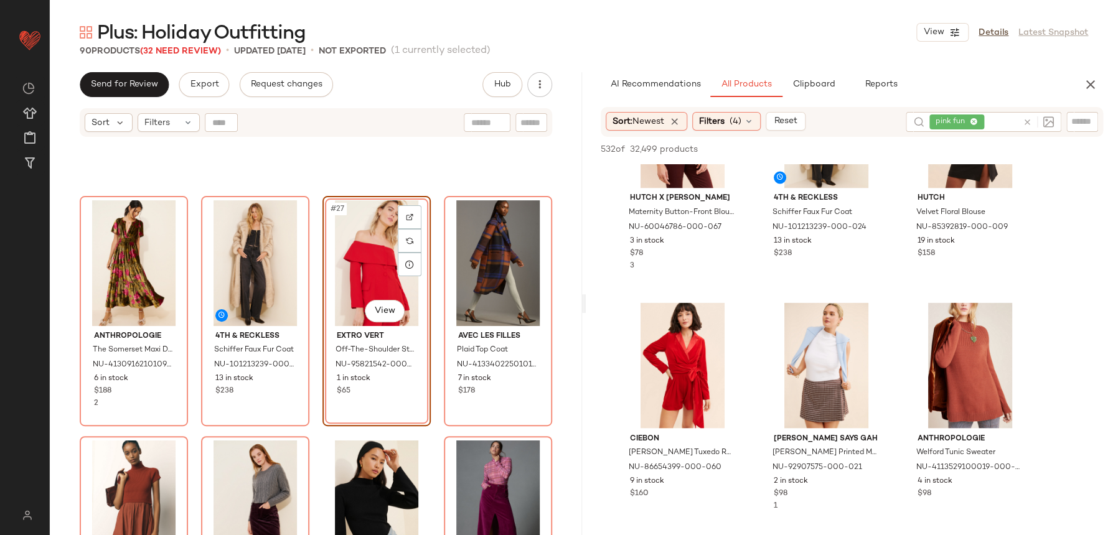
click at [324, 359] on div "#27 View Extro Vert Off-The-Shoulder Structured Blazer NU-95821542-000-060 1 in…" at bounding box center [377, 311] width 106 height 228
click at [304, 359] on div "4th & Reckless Schiffer Faux Fur Coat NU-101213239-000-024 13 in stock $238" at bounding box center [255, 311] width 106 height 228
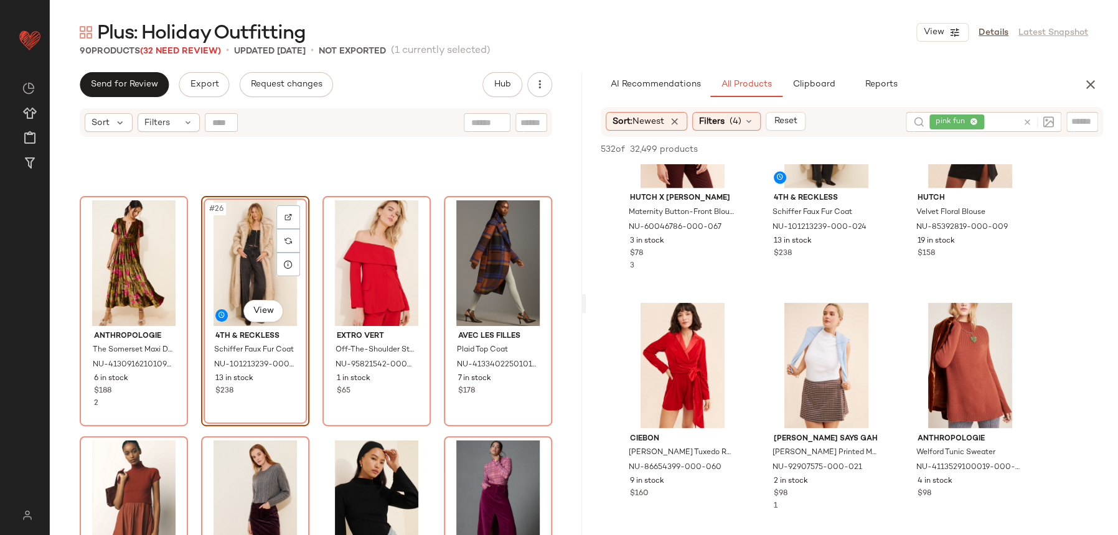
click at [316, 368] on div "Anthropologie The Somerset Maxi Dress NU-4130916210109-000-038 6 in stock $188 …" at bounding box center [316, 352] width 532 height 428
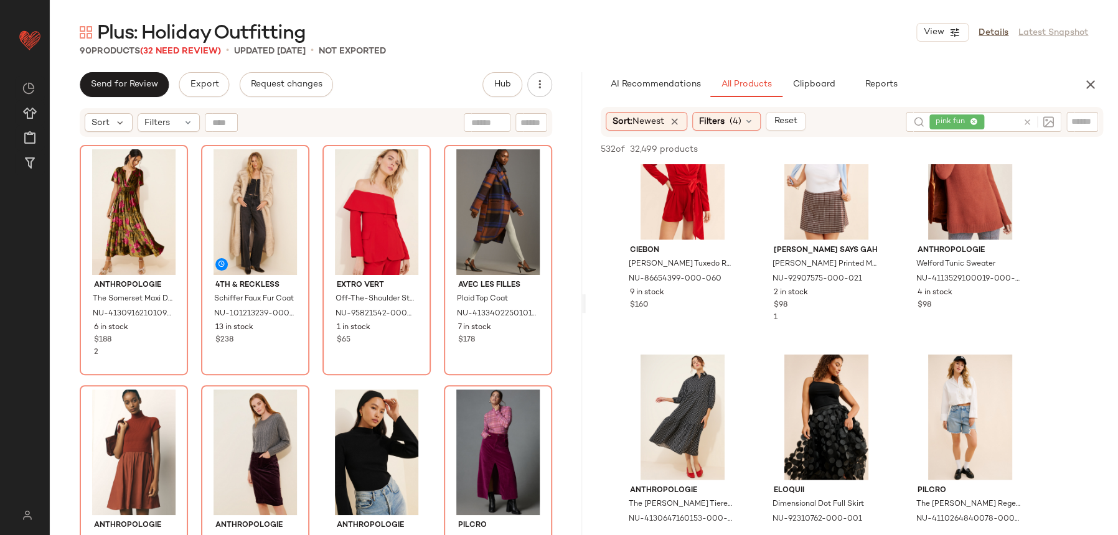
scroll to position [8829, 0]
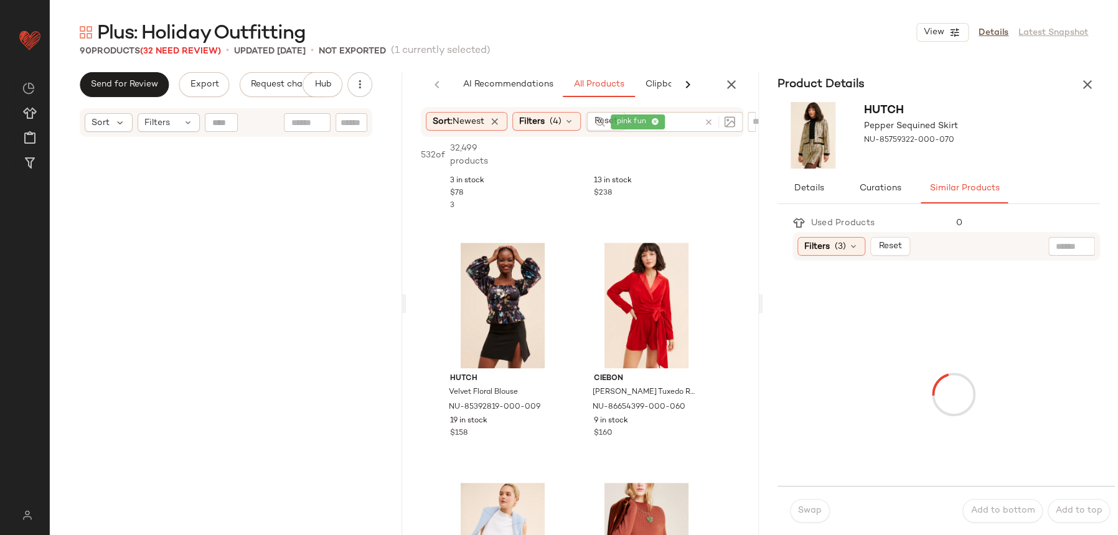
scroll to position [509, 0]
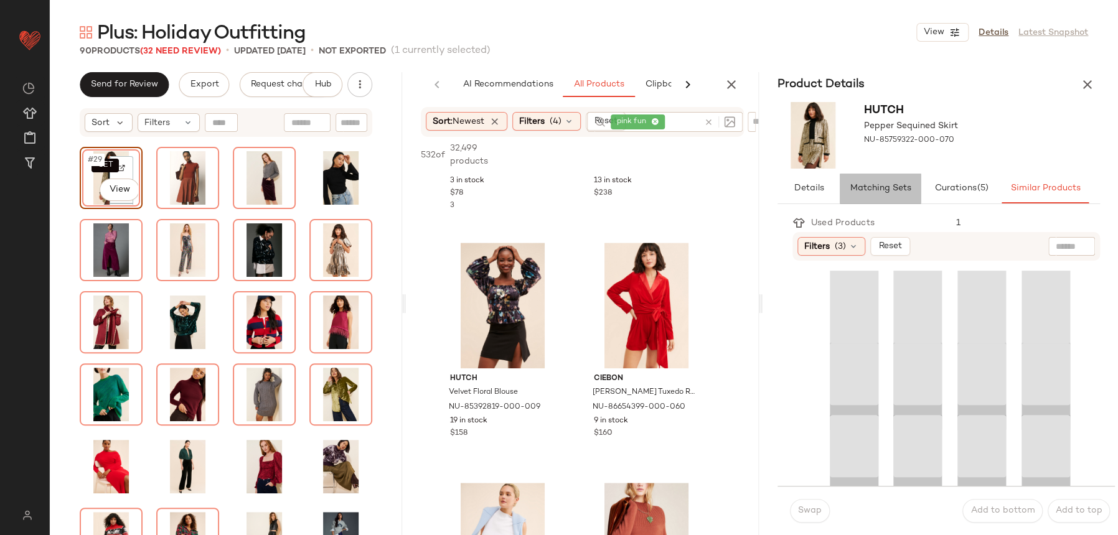
click at [865, 197] on button "Matching Sets" at bounding box center [880, 189] width 81 height 30
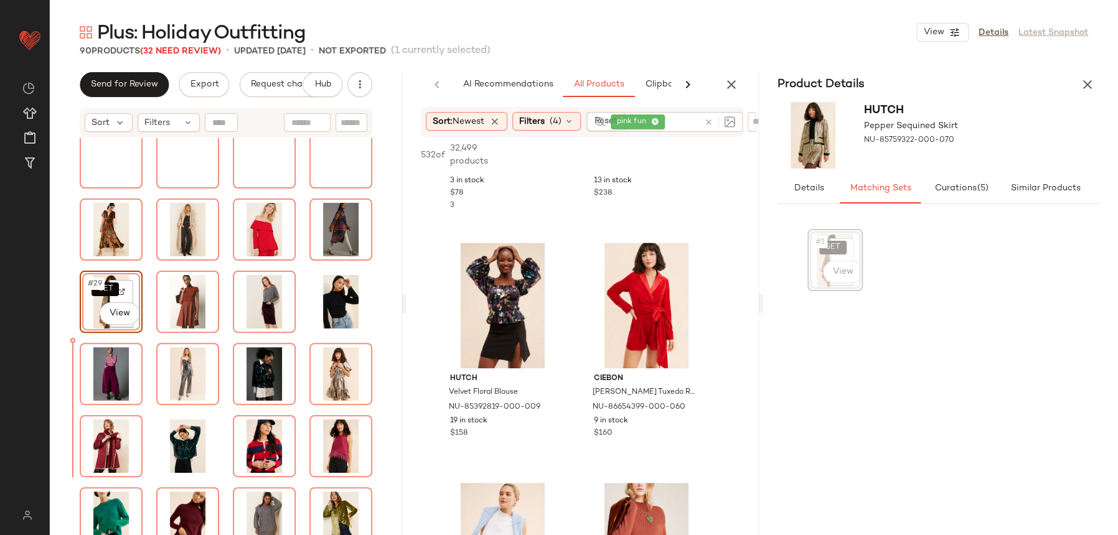
scroll to position [351, 0]
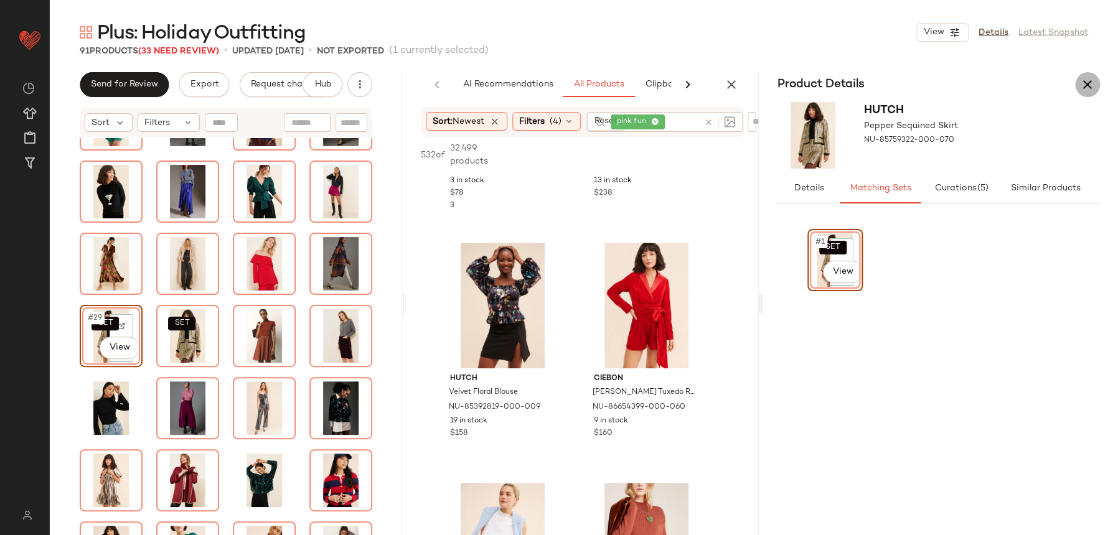
click at [1082, 88] on icon "button" at bounding box center [1087, 84] width 15 height 15
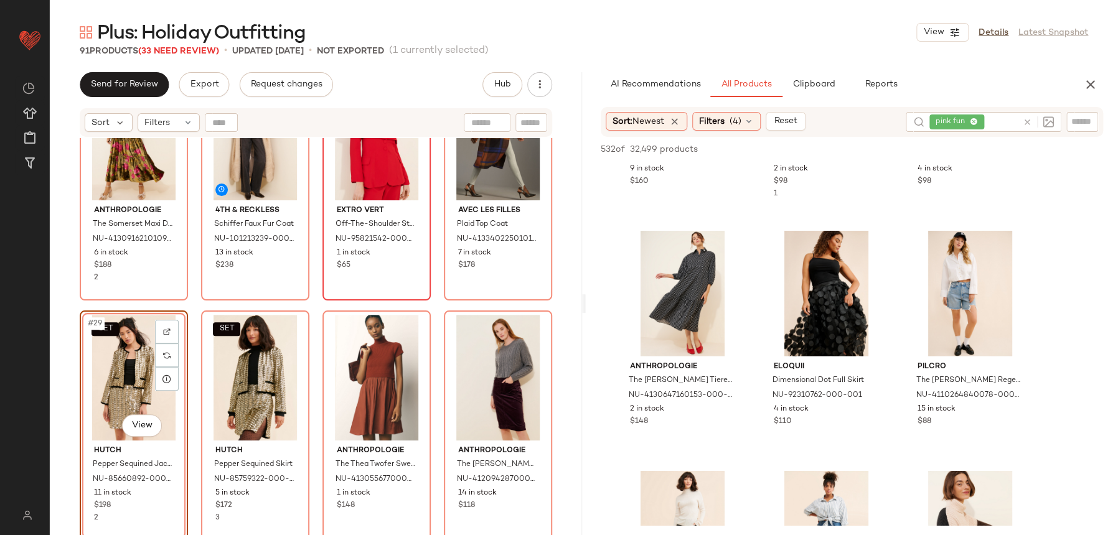
scroll to position [1444, 0]
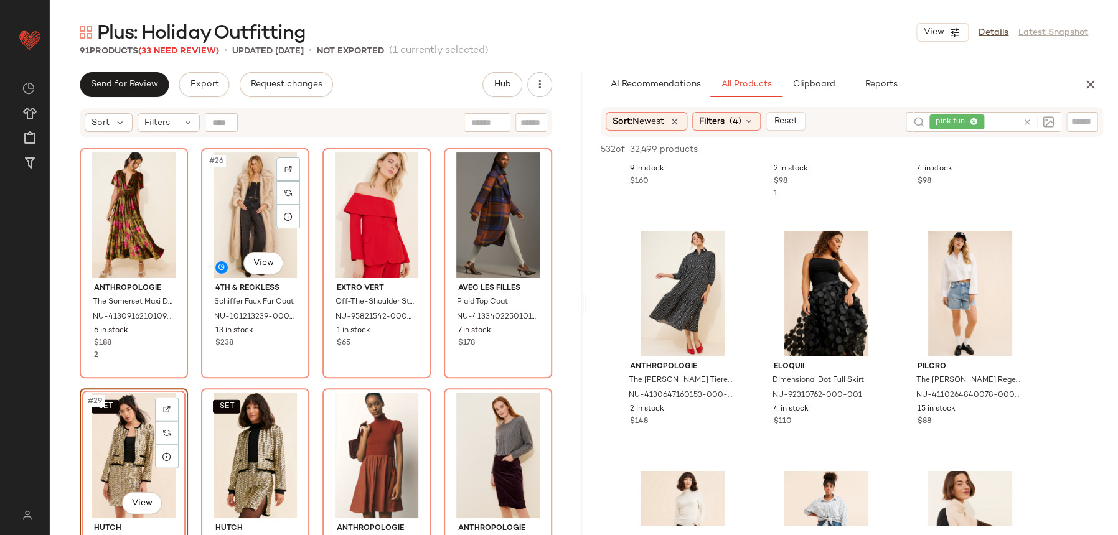
click at [298, 380] on div "Anthropologie The Somerset Maxi Dress NU-4130916210109-000-038 6 in stock $188 …" at bounding box center [316, 352] width 532 height 428
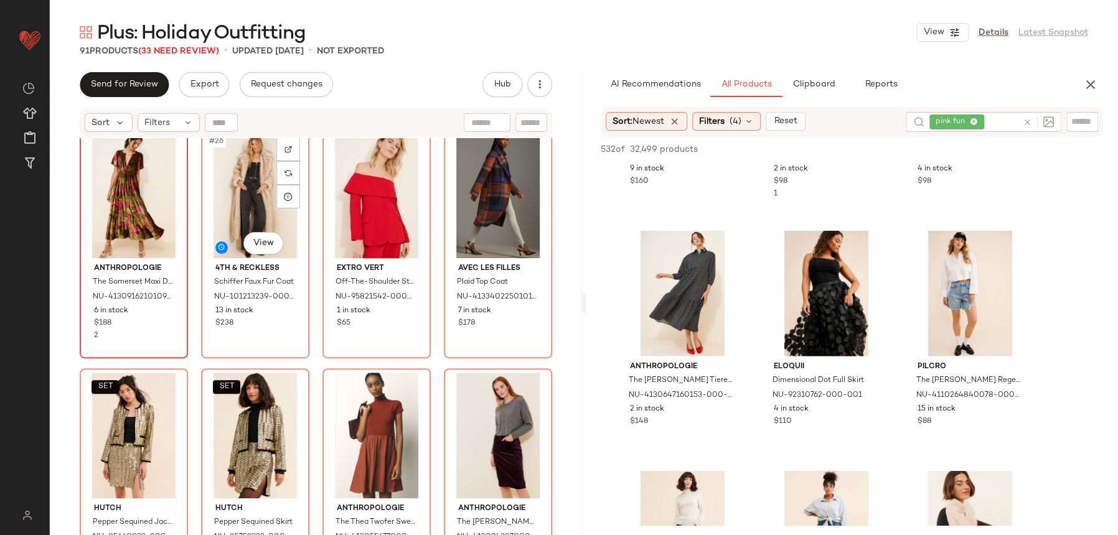
scroll to position [1466, 0]
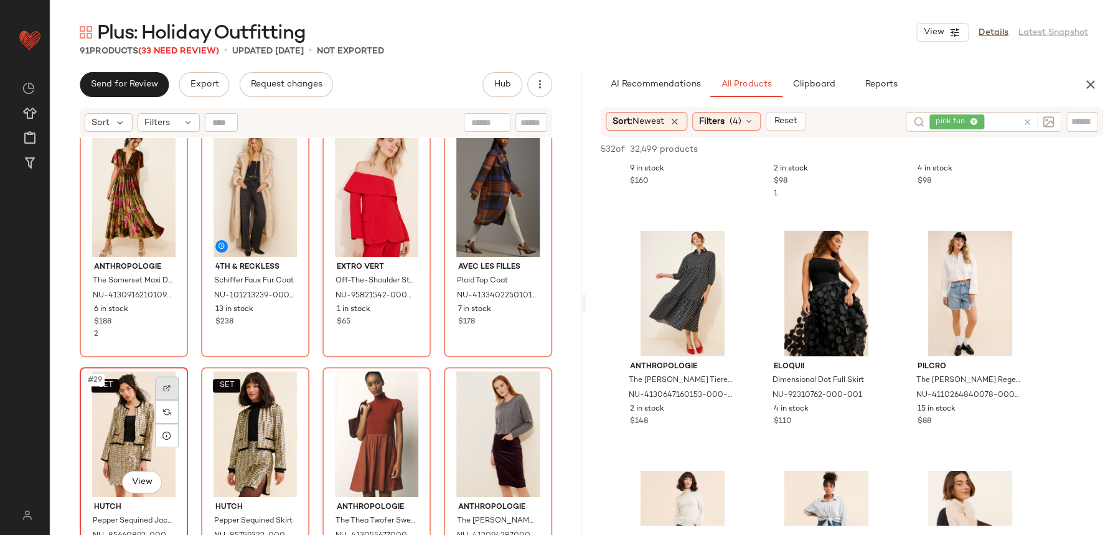
click at [168, 378] on div at bounding box center [167, 389] width 24 height 24
click at [295, 357] on div "Anthropologie The Somerset Maxi Dress NU-4130916210109-000-038 6 in stock $188 …" at bounding box center [316, 352] width 532 height 428
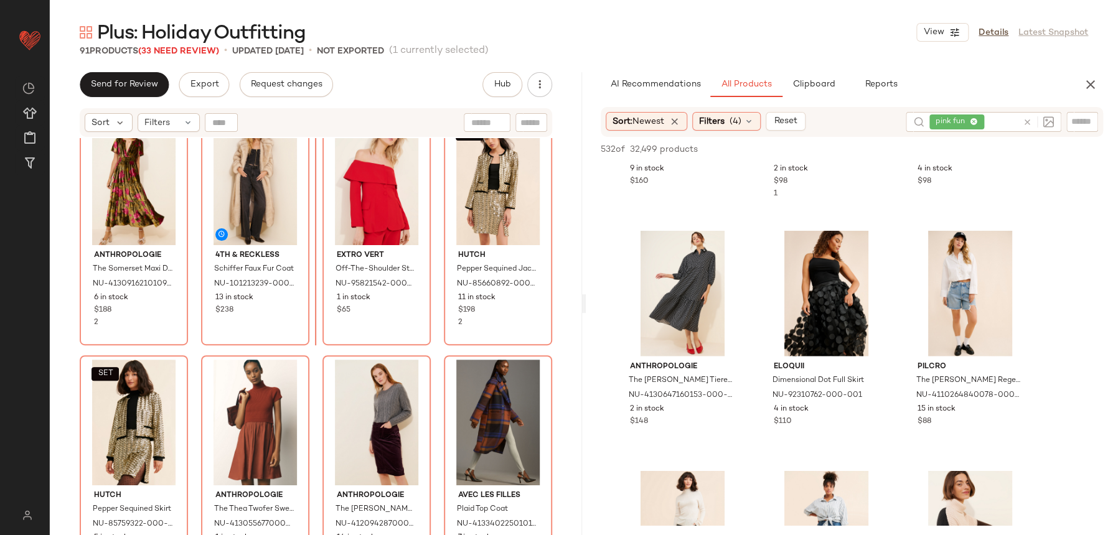
scroll to position [1428, 0]
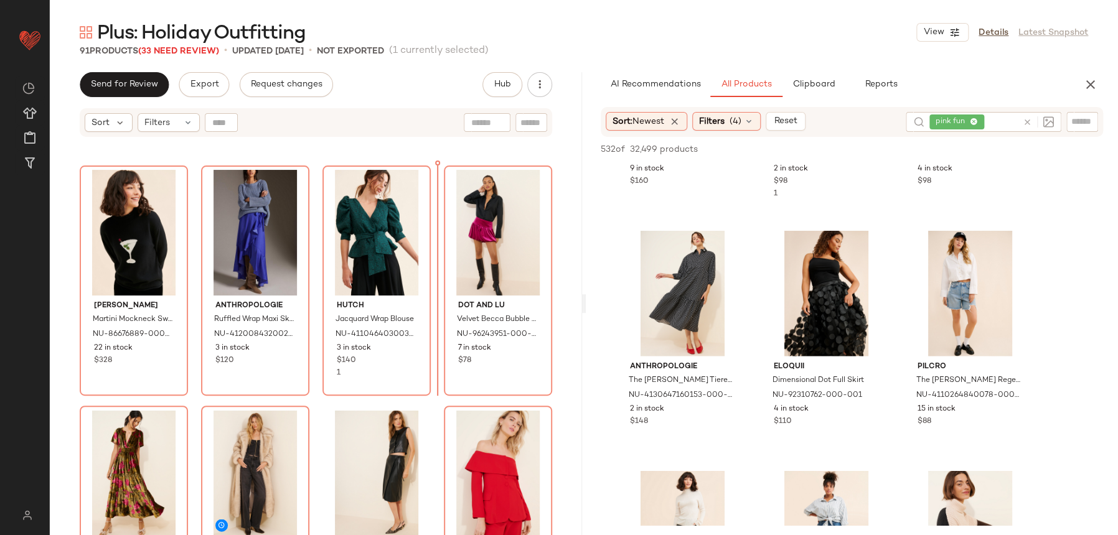
scroll to position [1184, 0]
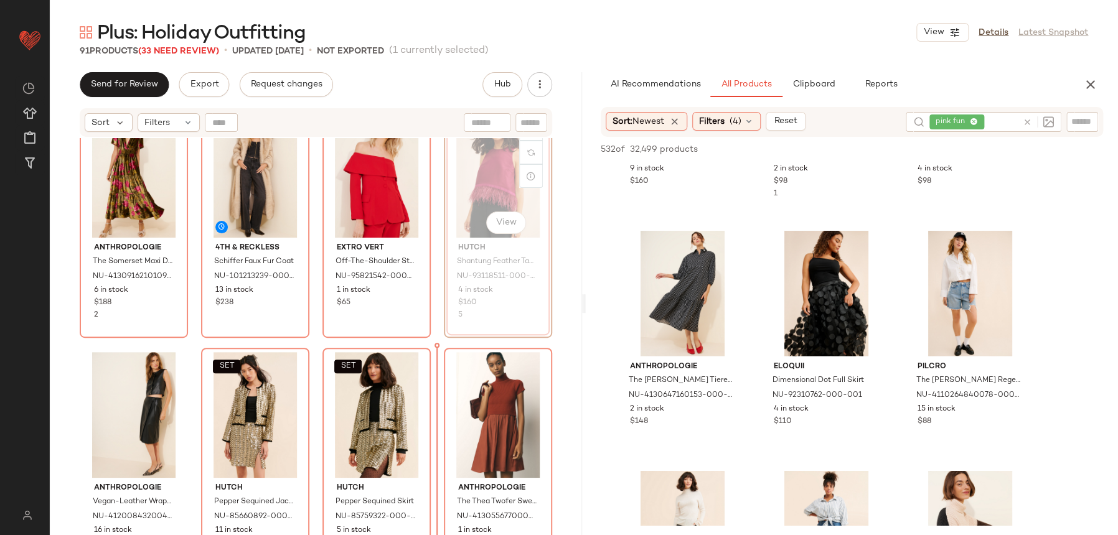
scroll to position [1540, 0]
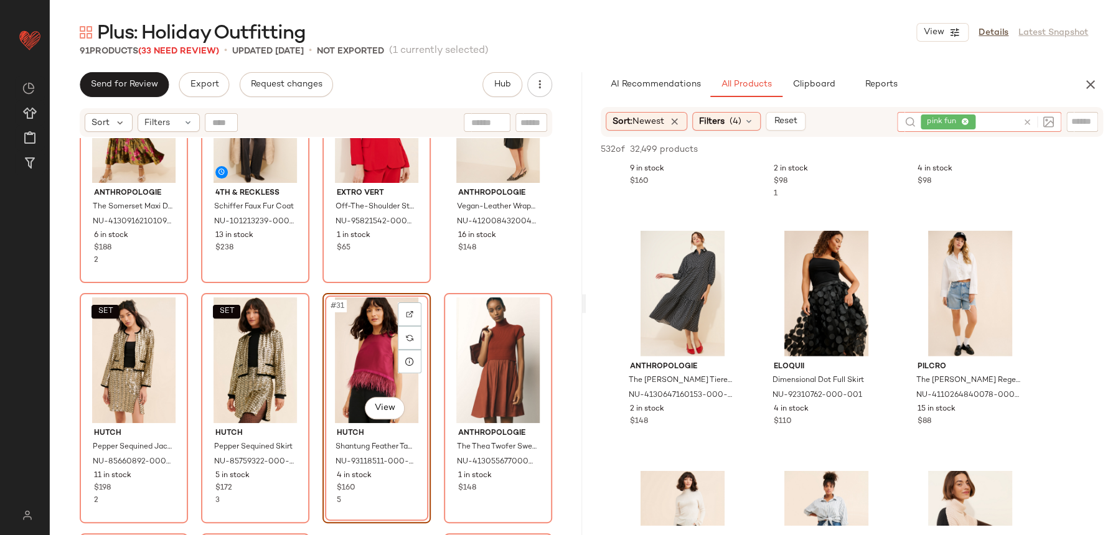
click at [1033, 128] on div at bounding box center [1036, 122] width 36 height 20
click at [1025, 123] on icon at bounding box center [1027, 122] width 9 height 9
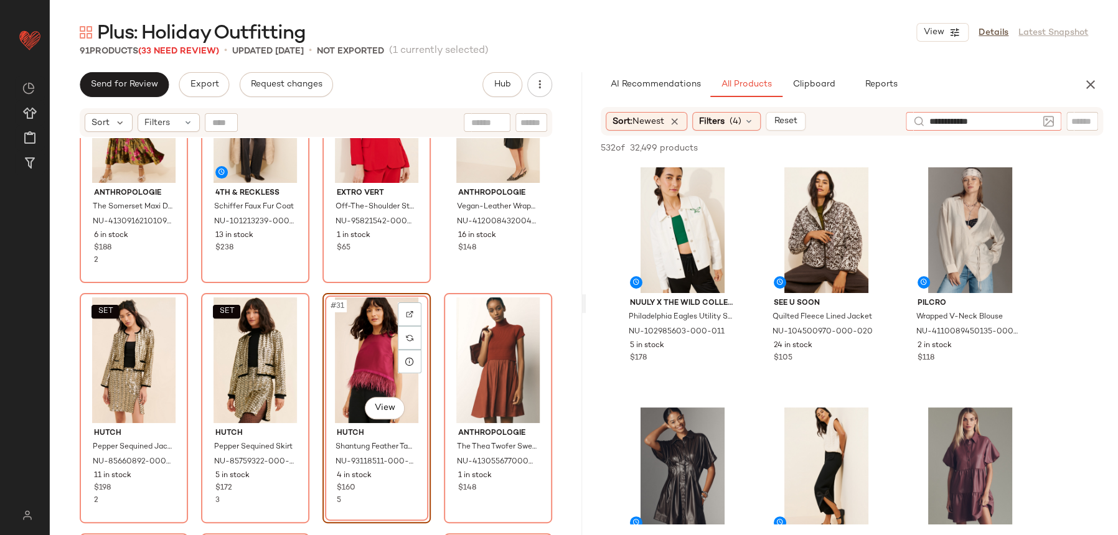
type input "**********"
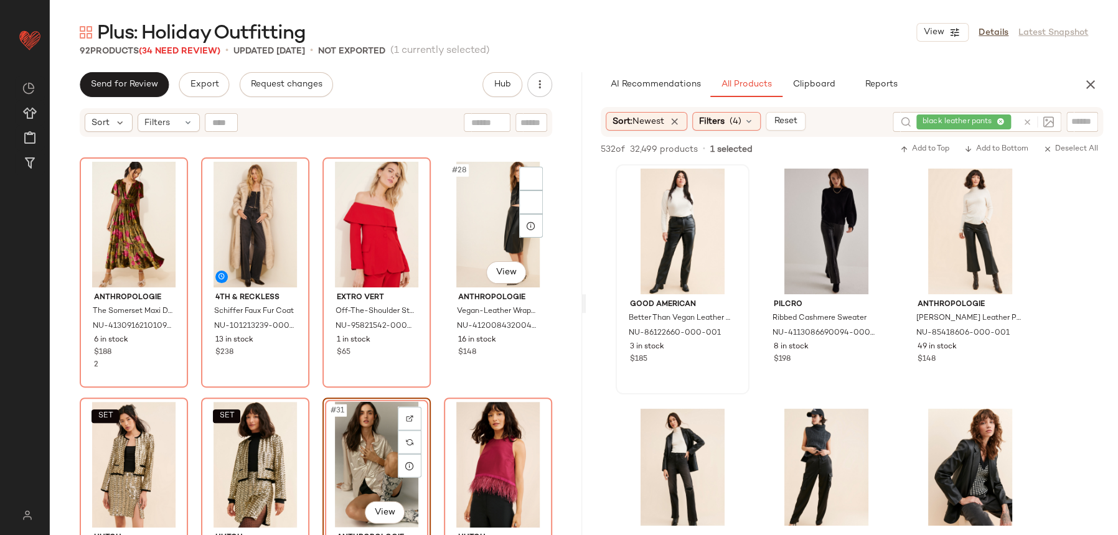
scroll to position [1373, 0]
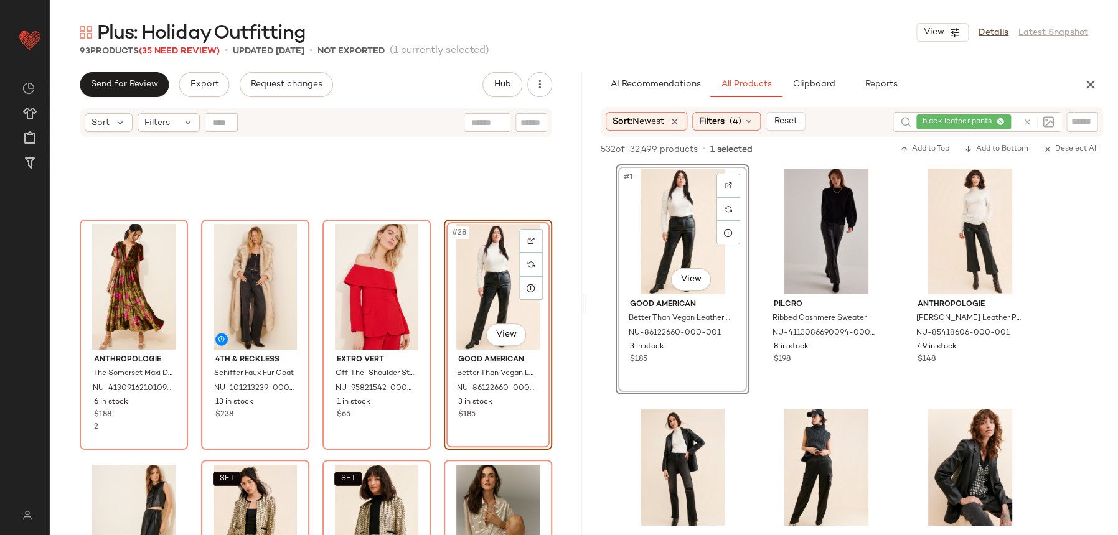
click at [444, 418] on div "#28 View Good American Better Than Vegan Leather Good Pants NU-86122660-000-001…" at bounding box center [498, 335] width 108 height 230
click at [444, 405] on div "#28 View Good American Better Than Vegan Leather Good Pants NU-86122660-000-001…" at bounding box center [498, 335] width 108 height 230
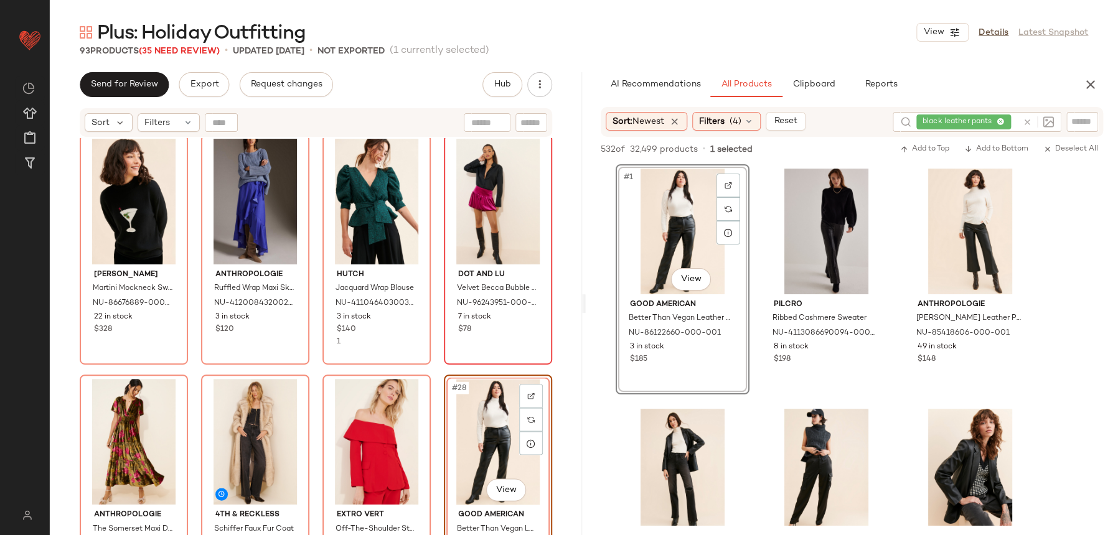
scroll to position [1217, 0]
click at [444, 379] on div "#28 View Good American Better Than Vegan Leather Good Pants NU-86122660-000-001…" at bounding box center [498, 490] width 108 height 230
click at [427, 362] on div "[PERSON_NAME] Sweater NU-86676889-000-001 22 in stock $328 Anthropologie Ruffle…" at bounding box center [316, 352] width 532 height 428
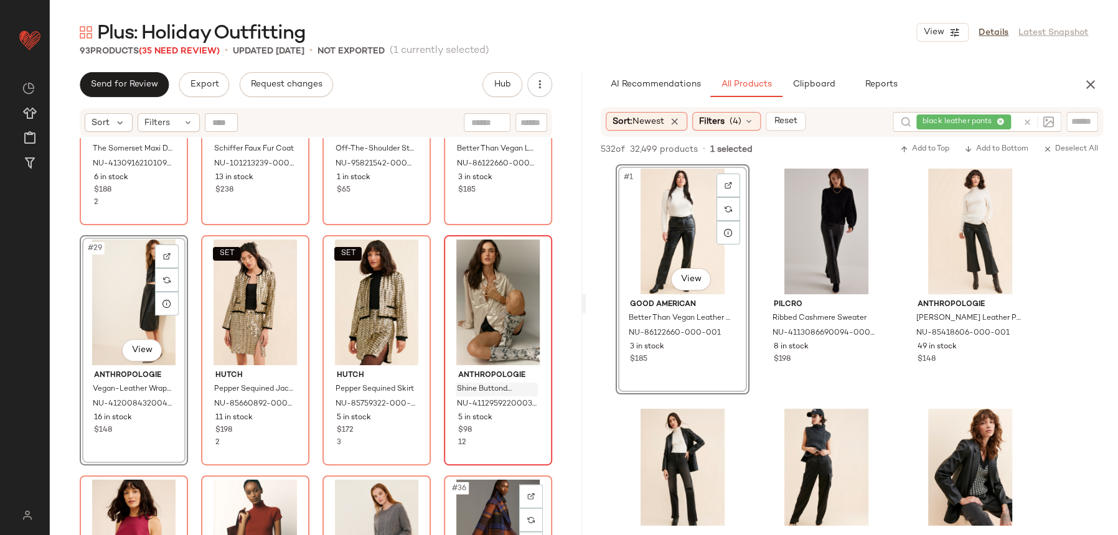
scroll to position [1516, 0]
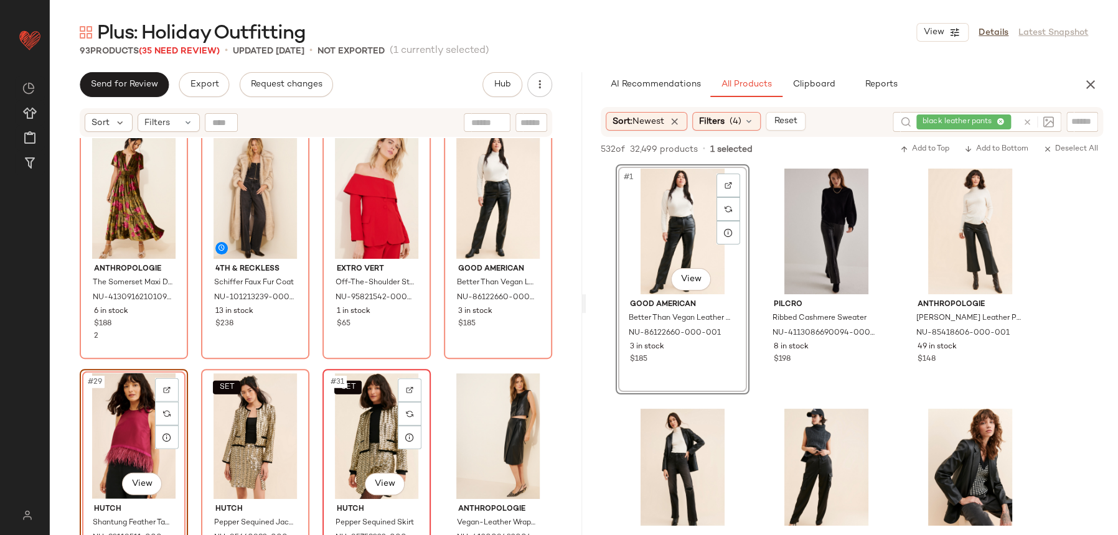
scroll to position [1509, 0]
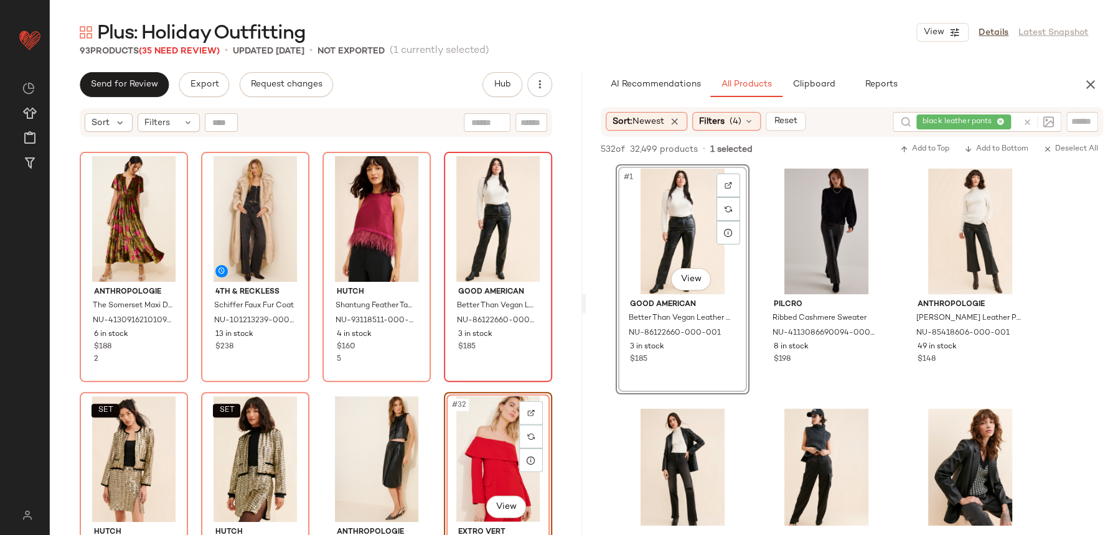
scroll to position [1254, 0]
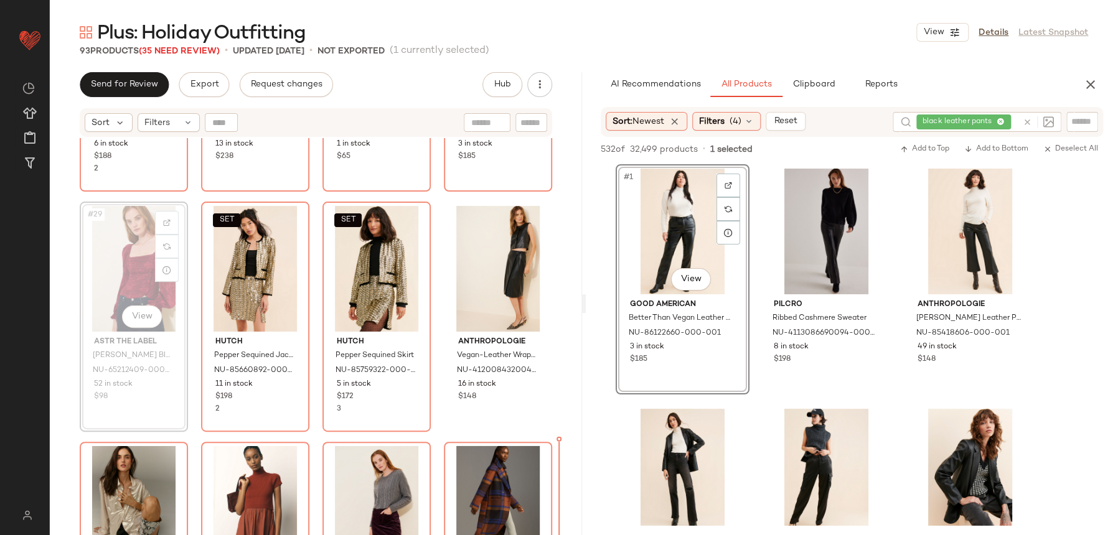
scroll to position [1653, 0]
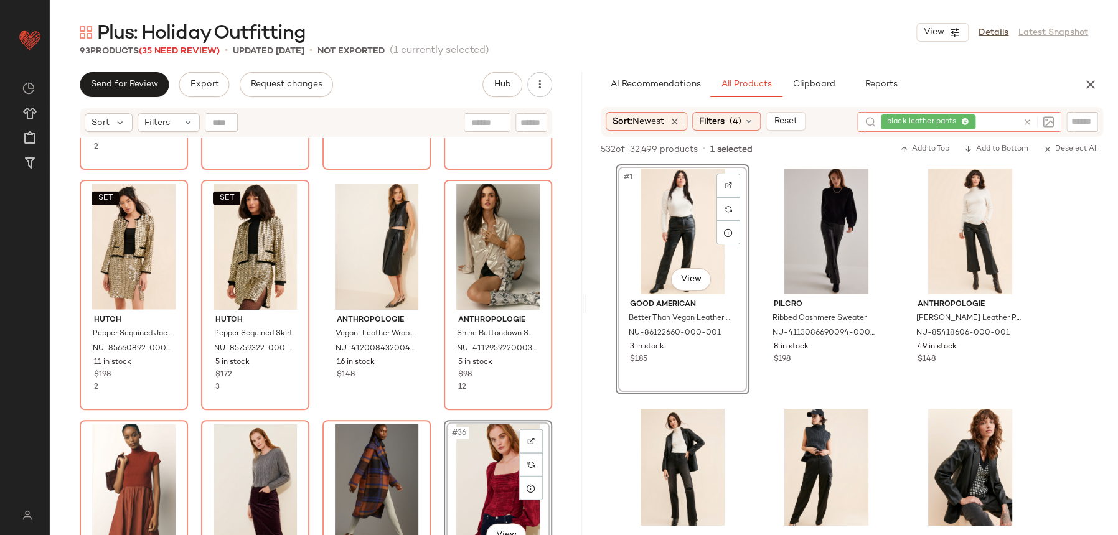
click at [1027, 120] on icon at bounding box center [1027, 122] width 9 height 9
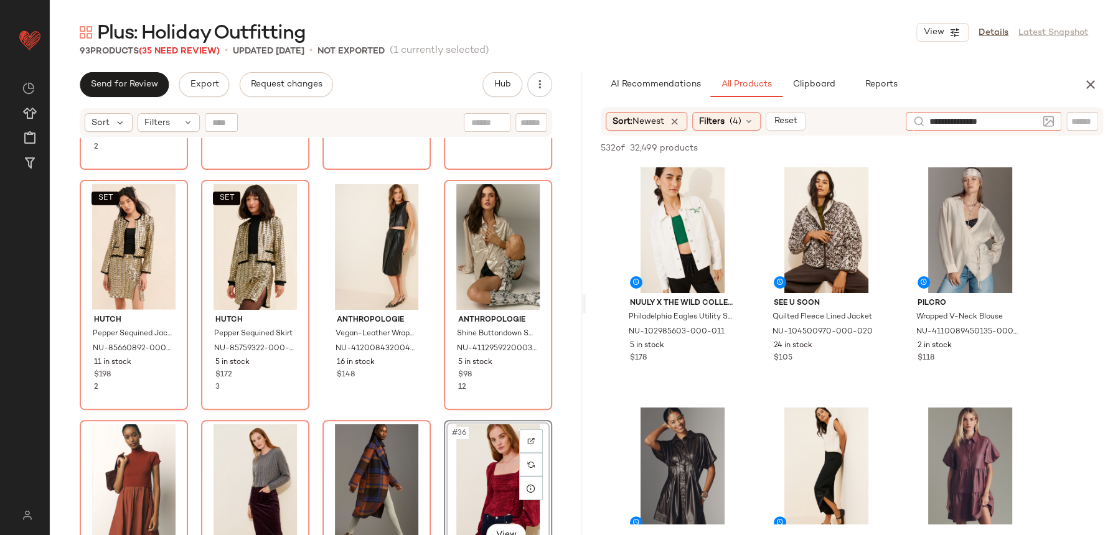
type input "**********"
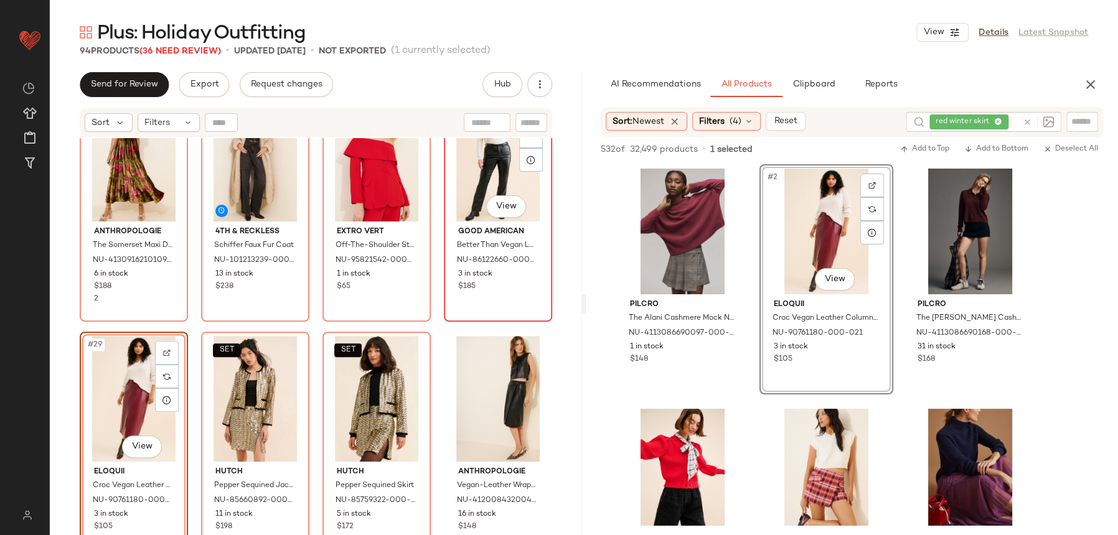
scroll to position [1493, 0]
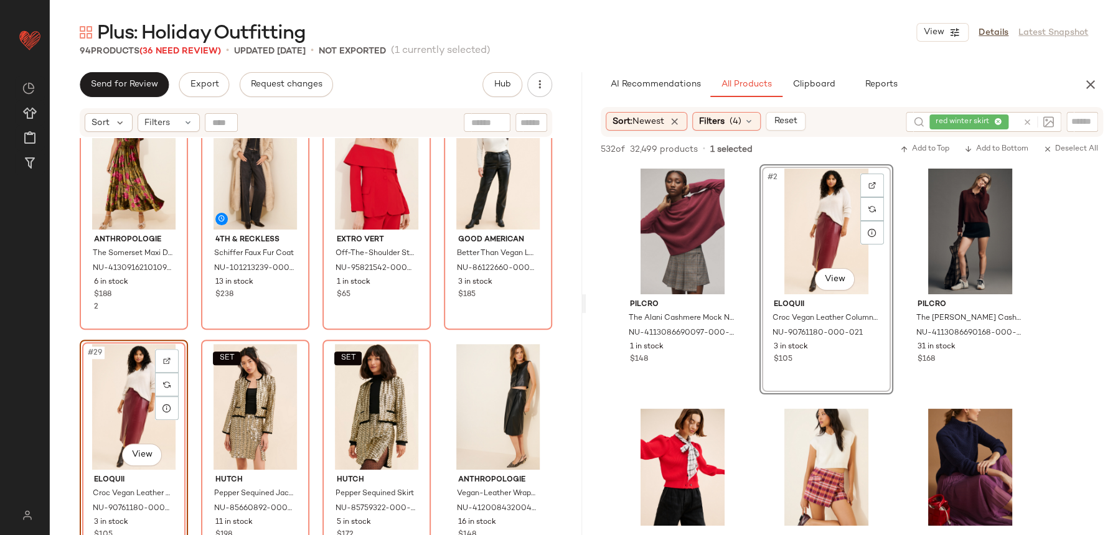
drag, startPoint x: 551, startPoint y: 333, endPoint x: 809, endPoint y: 193, distance: 293.9
click at [552, 333] on div "Anthropologie The Somerset Maxi Dress NU-4130916210109-000-038 6 in stock $188 …" at bounding box center [316, 352] width 532 height 428
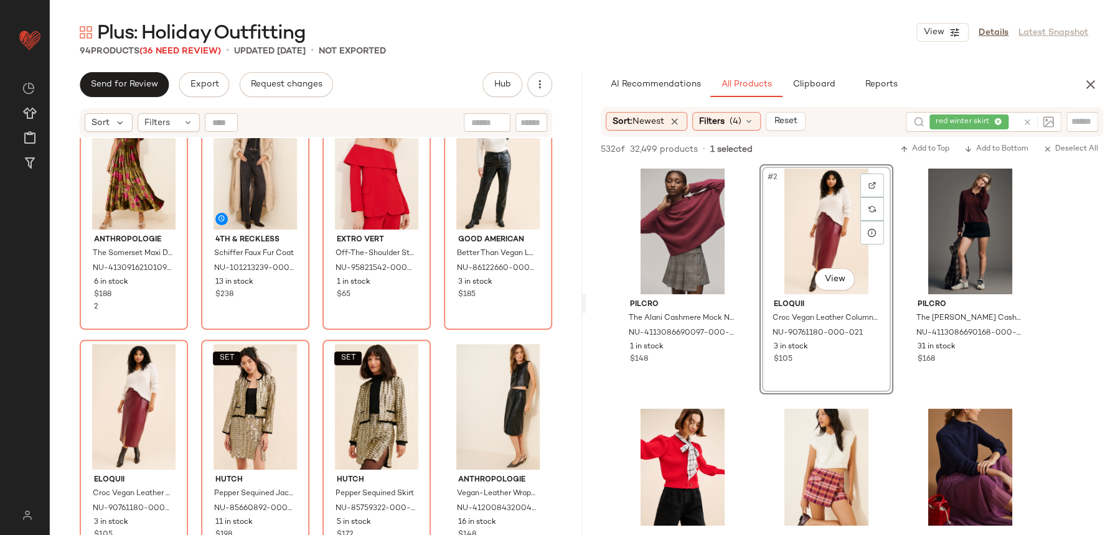
click at [1027, 123] on icon at bounding box center [1027, 122] width 9 height 9
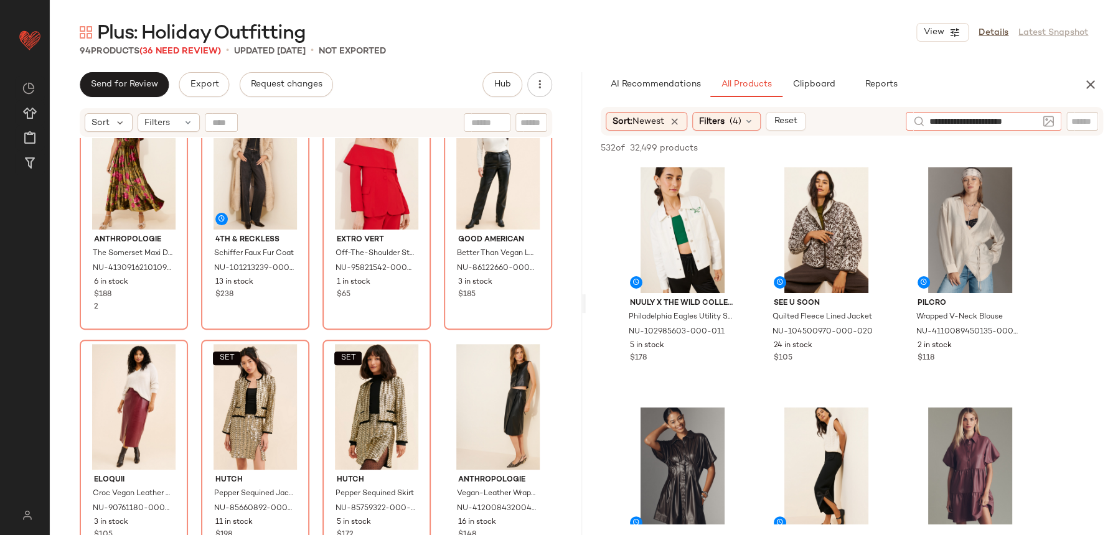
type input "**********"
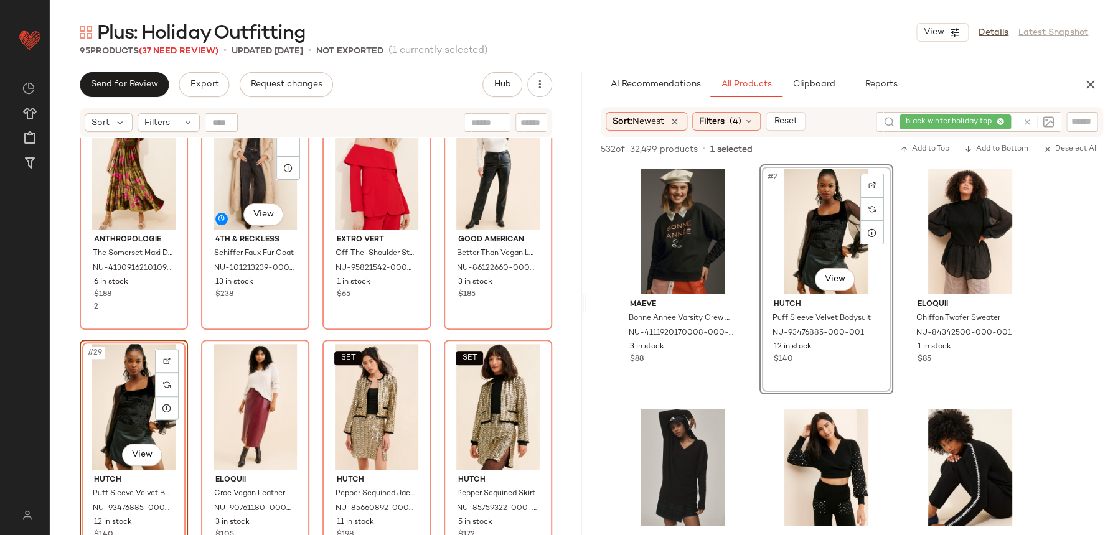
click at [311, 326] on div "Anthropologie The Somerset Maxi Dress NU-4130916210109-000-038 6 in stock $188 …" at bounding box center [316, 352] width 532 height 428
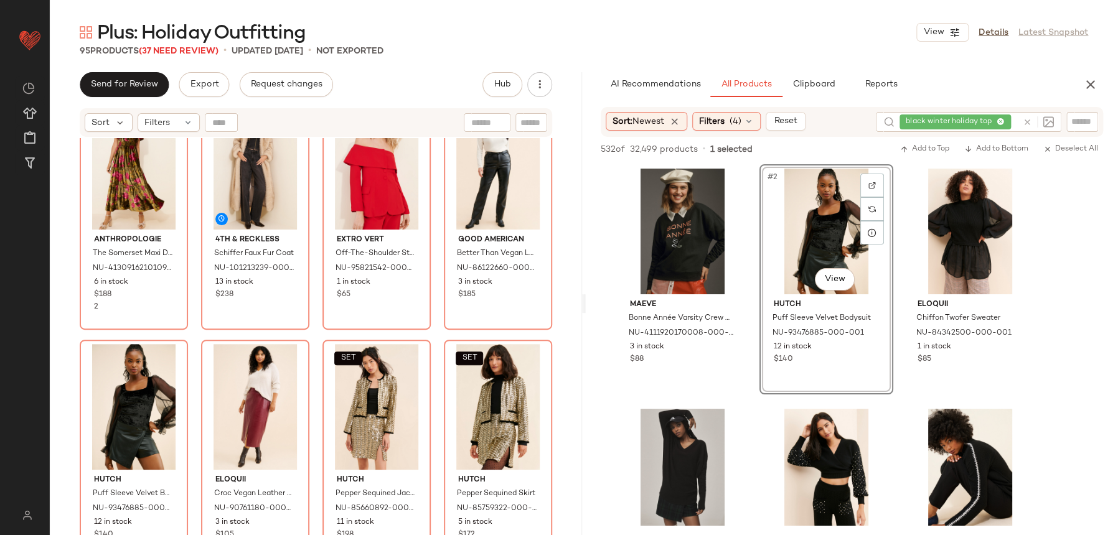
click at [309, 327] on div "Anthropologie The Somerset Maxi Dress NU-4130916210109-000-038 6 in stock $188 …" at bounding box center [316, 352] width 532 height 428
click at [435, 331] on div "Anthropologie The Somerset Maxi Dress NU-4130916210109-000-038 6 in stock $188 …" at bounding box center [316, 352] width 532 height 428
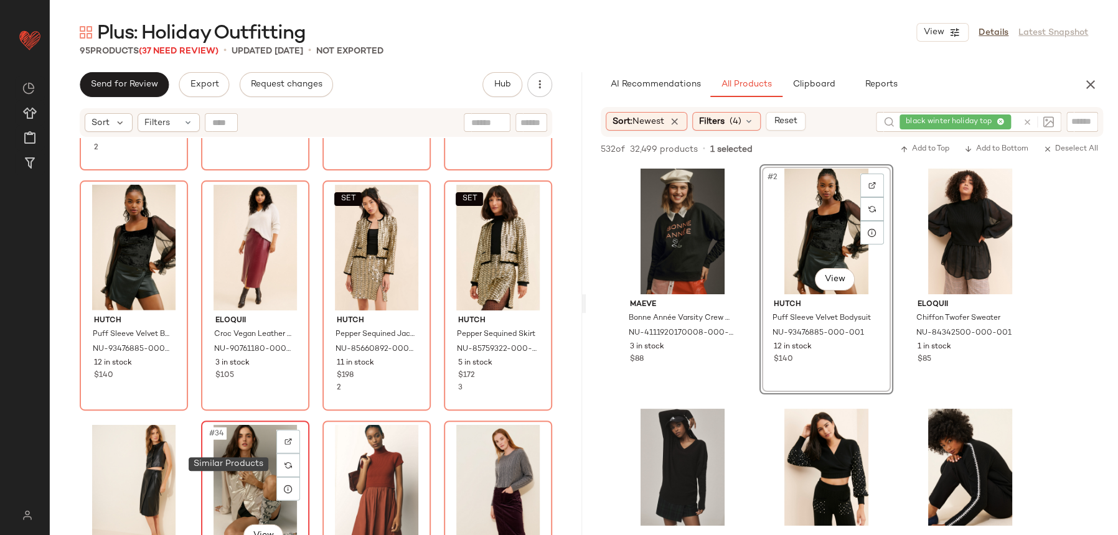
scroll to position [1656, 0]
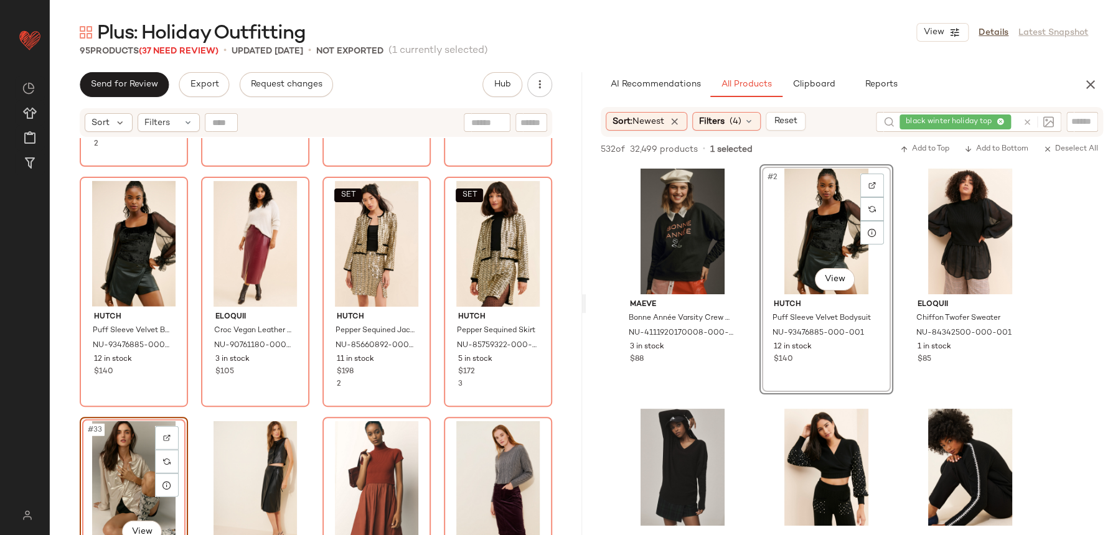
click at [298, 413] on div "Anthropologie The Somerset Maxi Dress NU-4130916210109-000-038 6 in stock $188 …" at bounding box center [316, 352] width 532 height 428
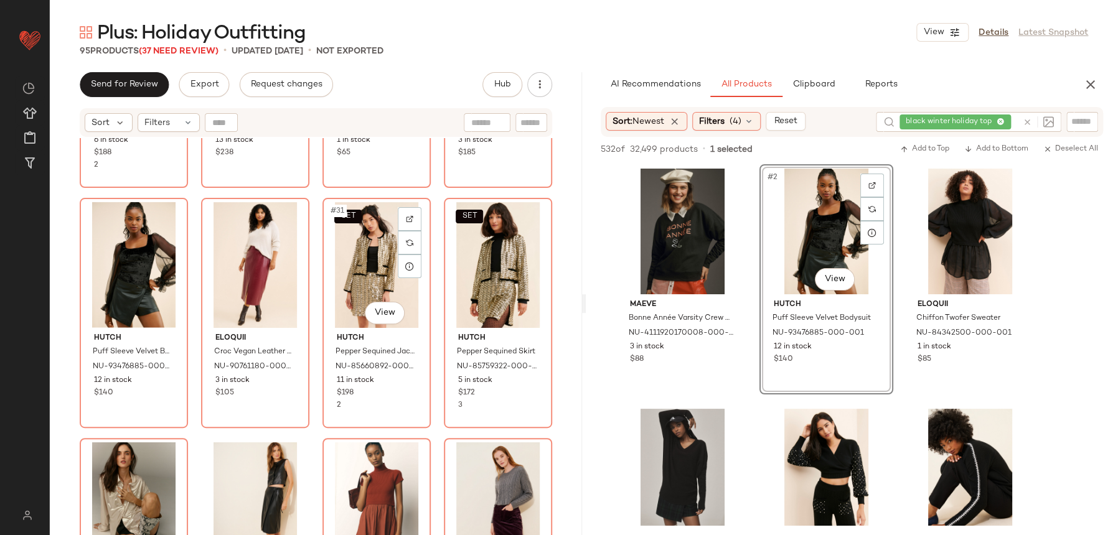
scroll to position [1650, 0]
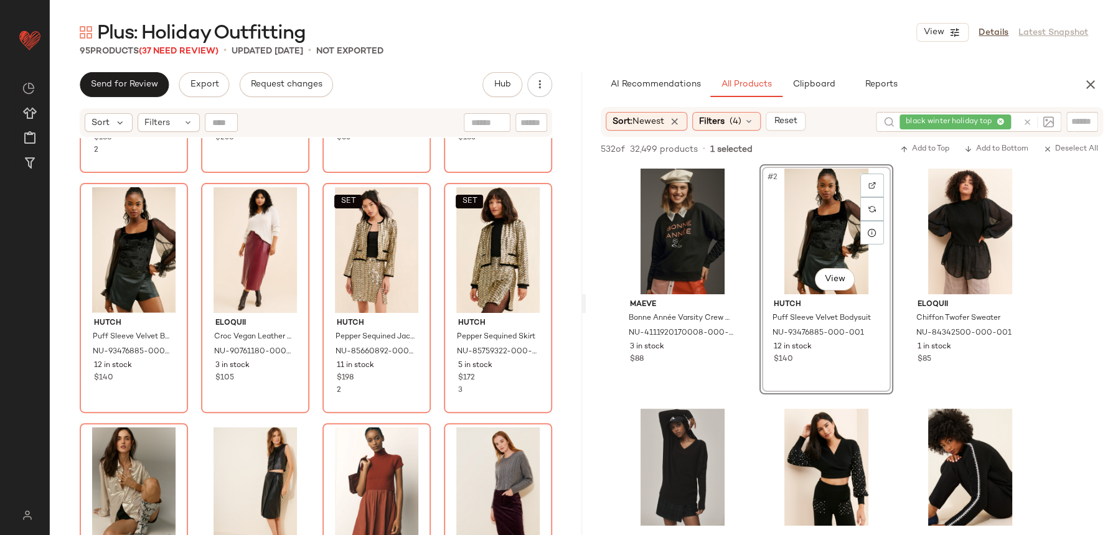
click at [1026, 127] on div at bounding box center [1038, 121] width 31 height 11
click at [1026, 123] on icon at bounding box center [1027, 122] width 9 height 9
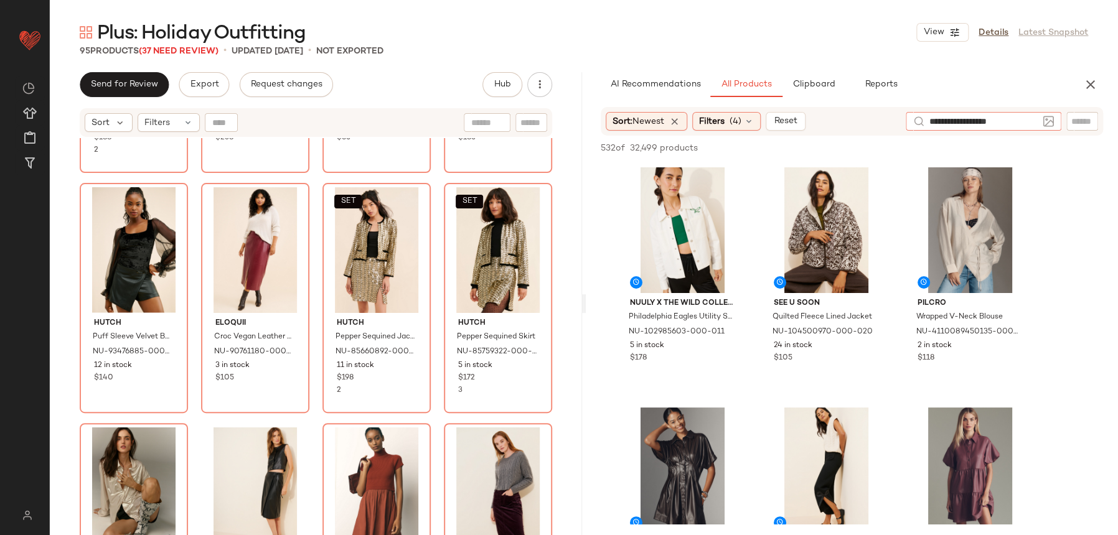
type input "**********"
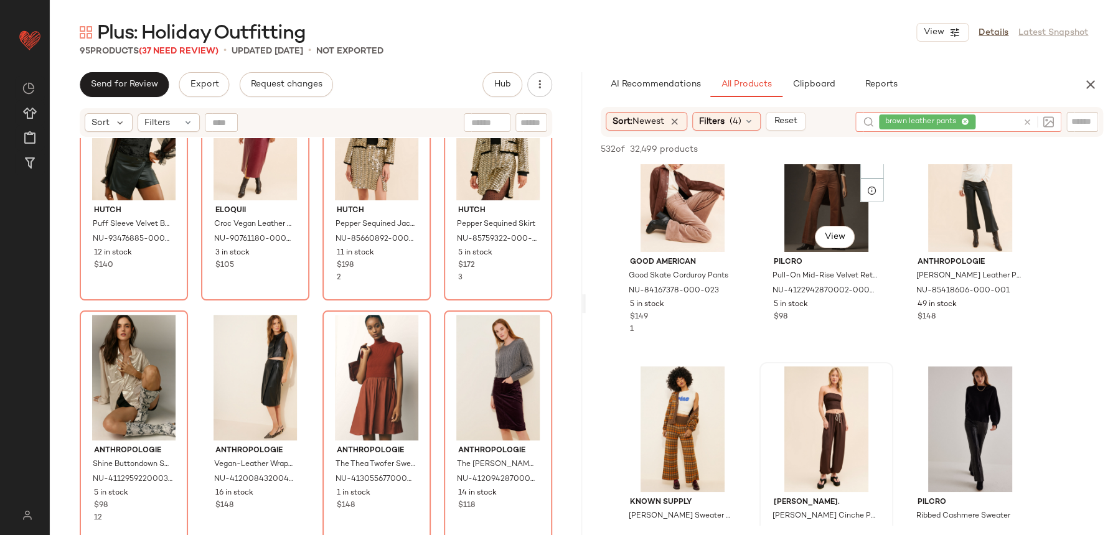
scroll to position [0, 0]
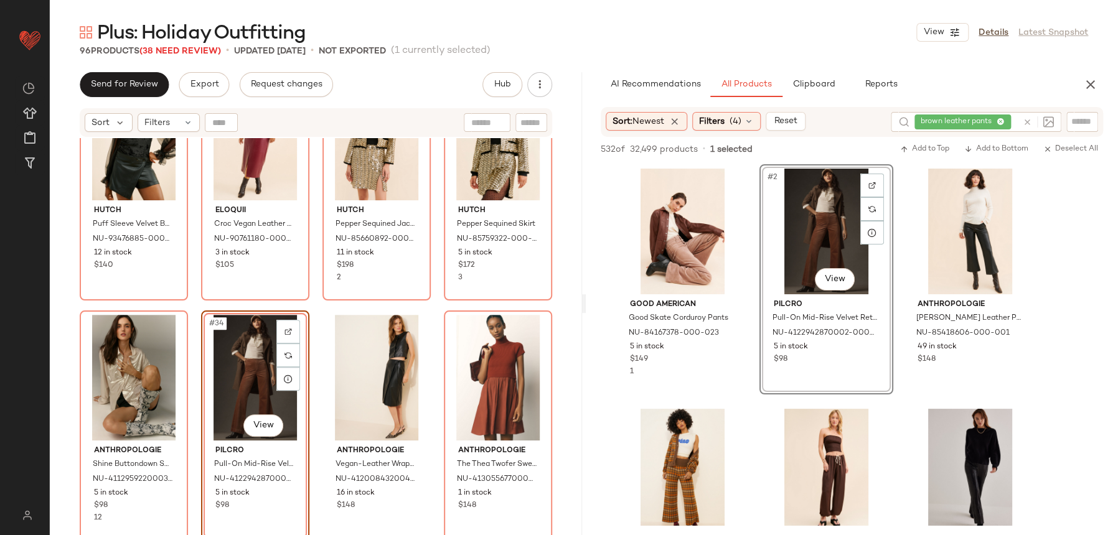
click at [311, 294] on div "Hutch Puff Sleeve Velvet Bodysuit NU-93476885-000-001 12 in stock $140 Eloquii …" at bounding box center [316, 352] width 532 height 428
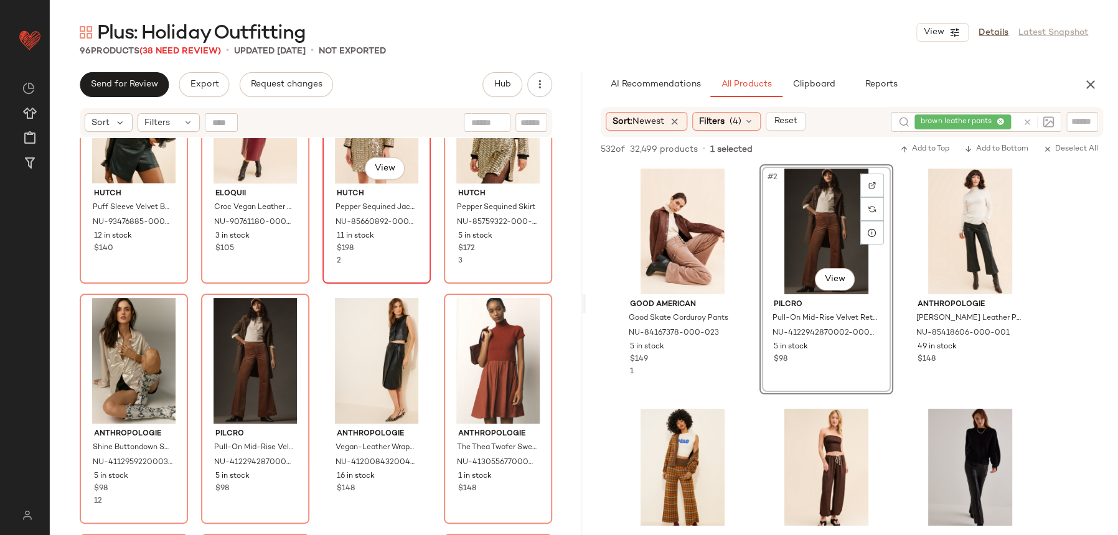
scroll to position [2026, 0]
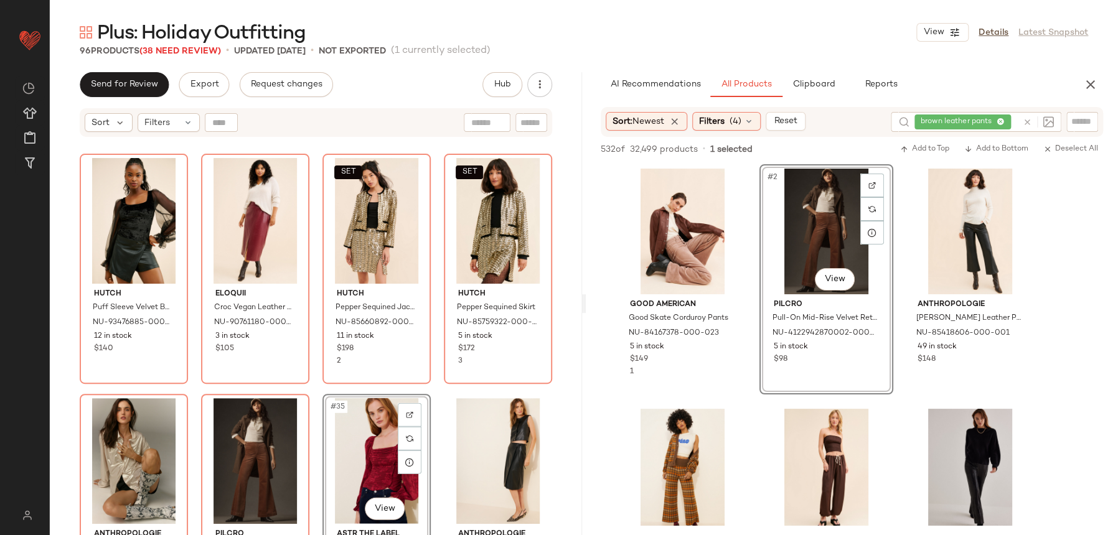
click at [326, 392] on div "Hutch Puff Sleeve Velvet Bodysuit NU-93476885-000-001 12 in stock $140 Eloquii …" at bounding box center [316, 352] width 532 height 428
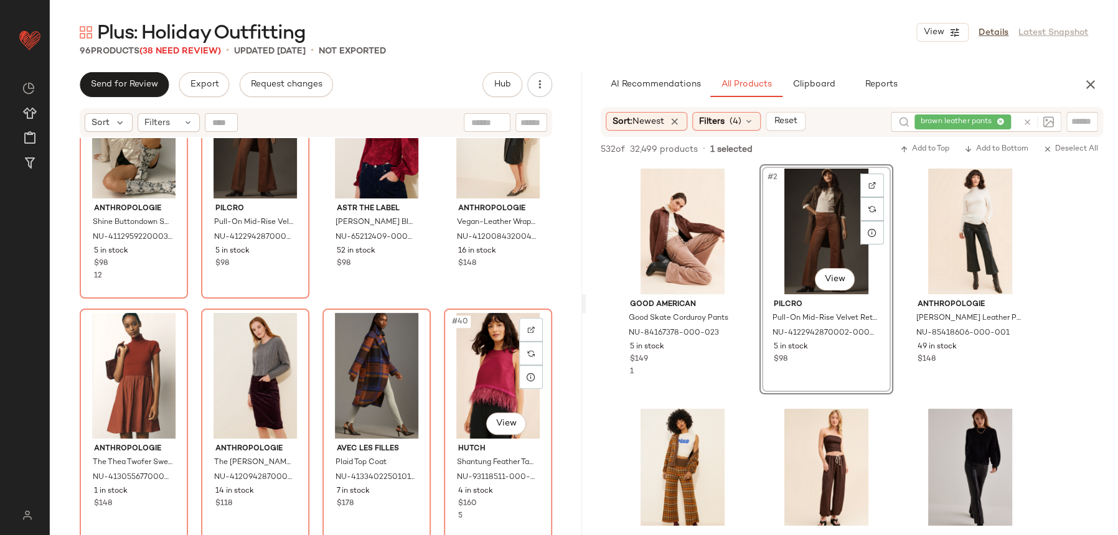
scroll to position [2014, 0]
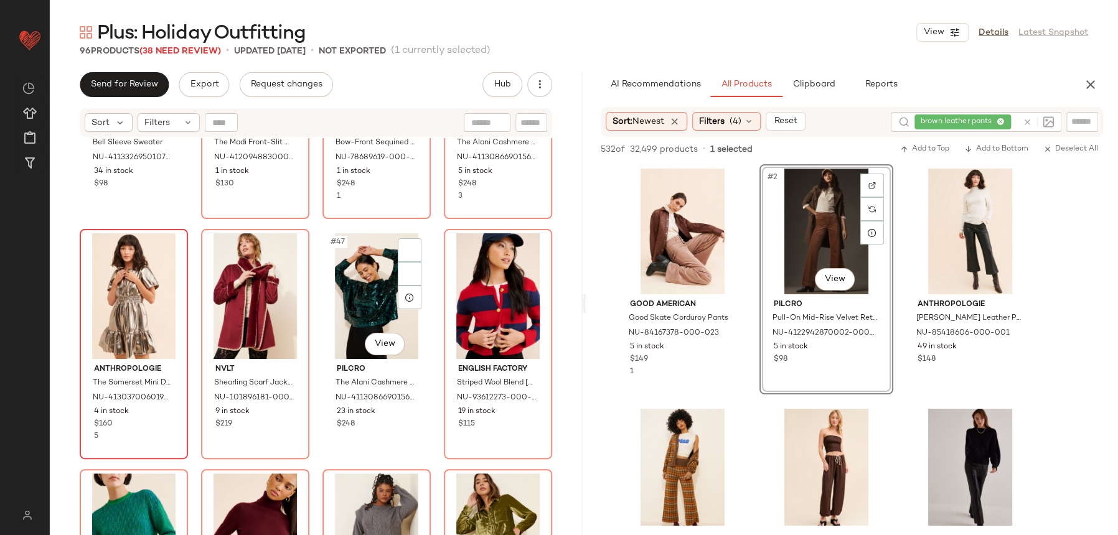
scroll to position [2528, 0]
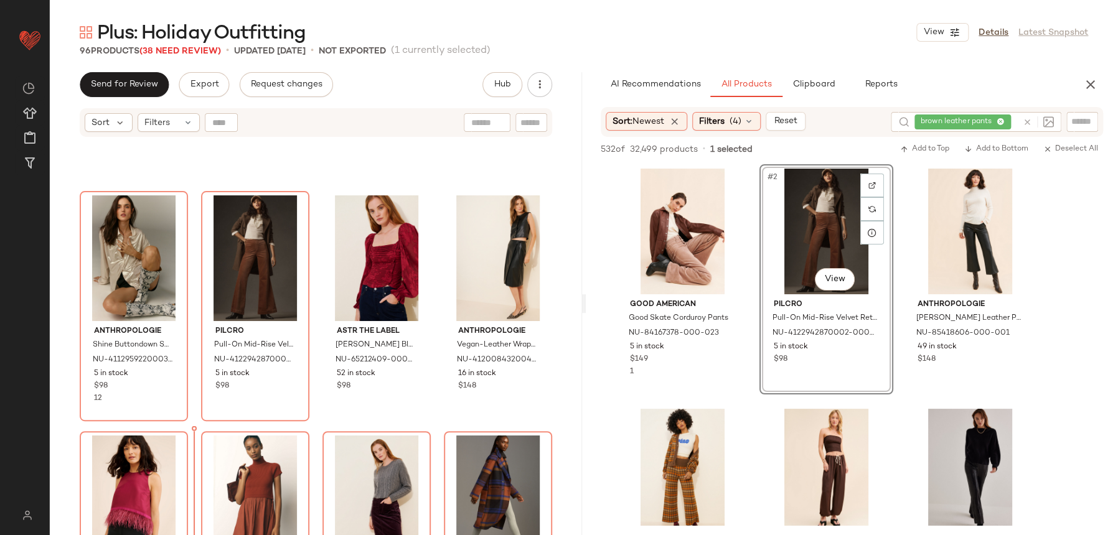
scroll to position [1886, 0]
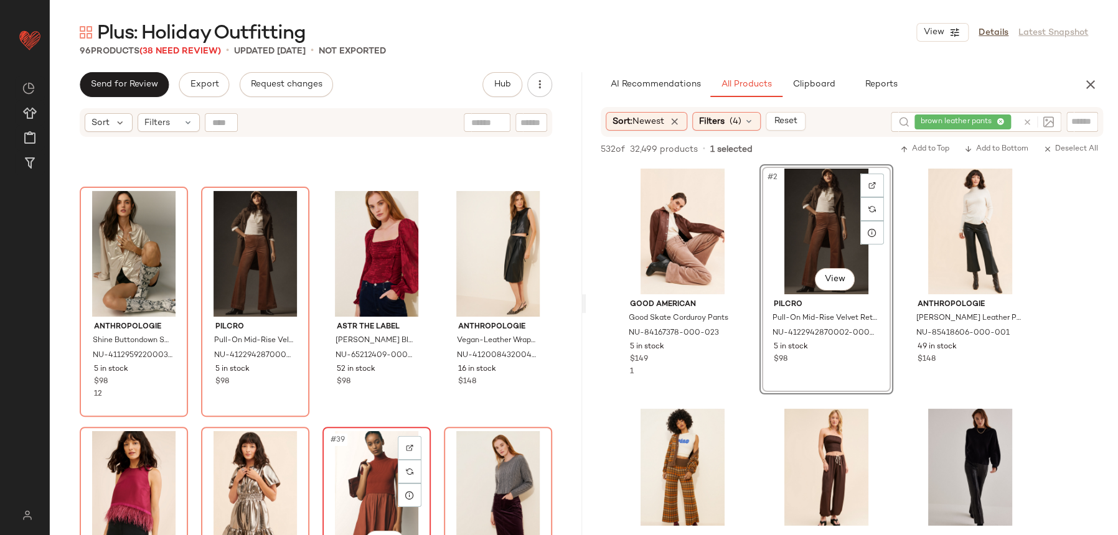
click at [324, 431] on div "#39 View Anthropologie The Thea Twofer Sweater Dress: Short-Sleeve Mini Edition…" at bounding box center [377, 542] width 106 height 228
click at [317, 422] on div "Anthropologie Shine Buttondown Shirt NU-4112959220003-000-016 5 in stock $98 12…" at bounding box center [316, 352] width 532 height 428
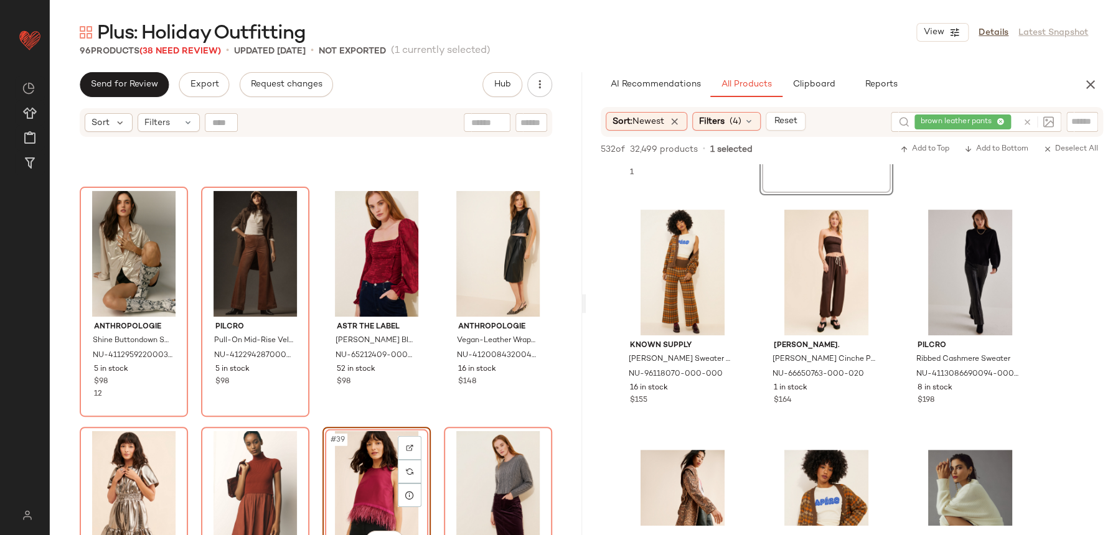
scroll to position [198, 0]
click at [1024, 117] on div at bounding box center [1038, 121] width 31 height 11
drag, startPoint x: 1026, startPoint y: 120, endPoint x: 1037, endPoint y: 116, distance: 11.8
click at [1027, 120] on icon at bounding box center [1027, 122] width 9 height 9
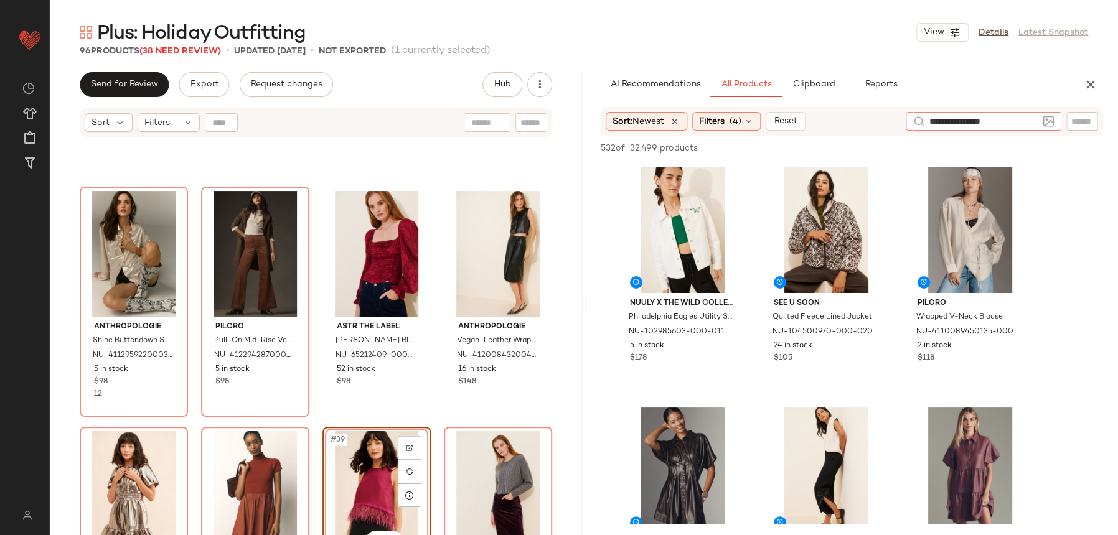
type input "**********"
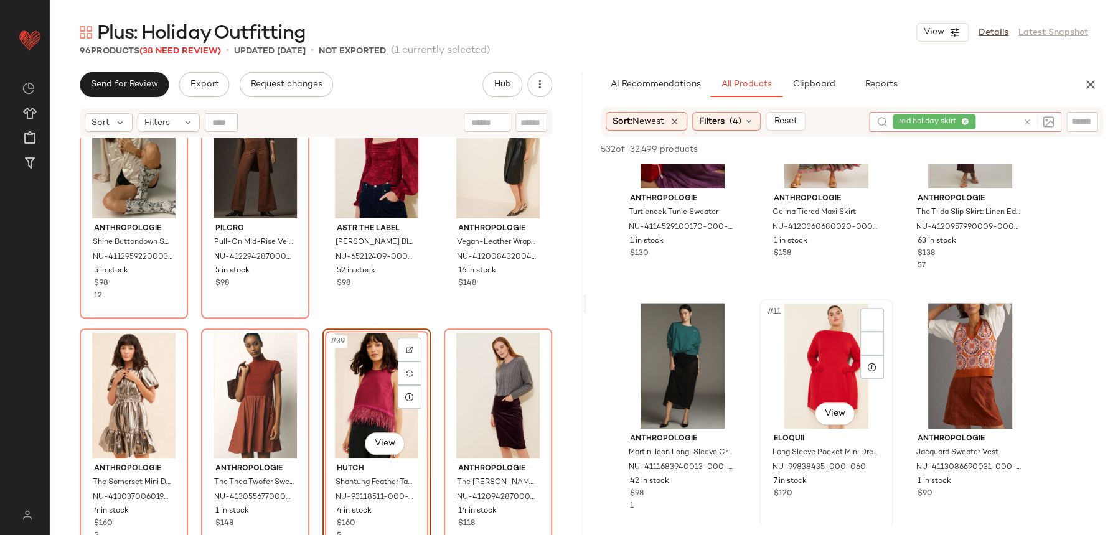
scroll to position [1991, 0]
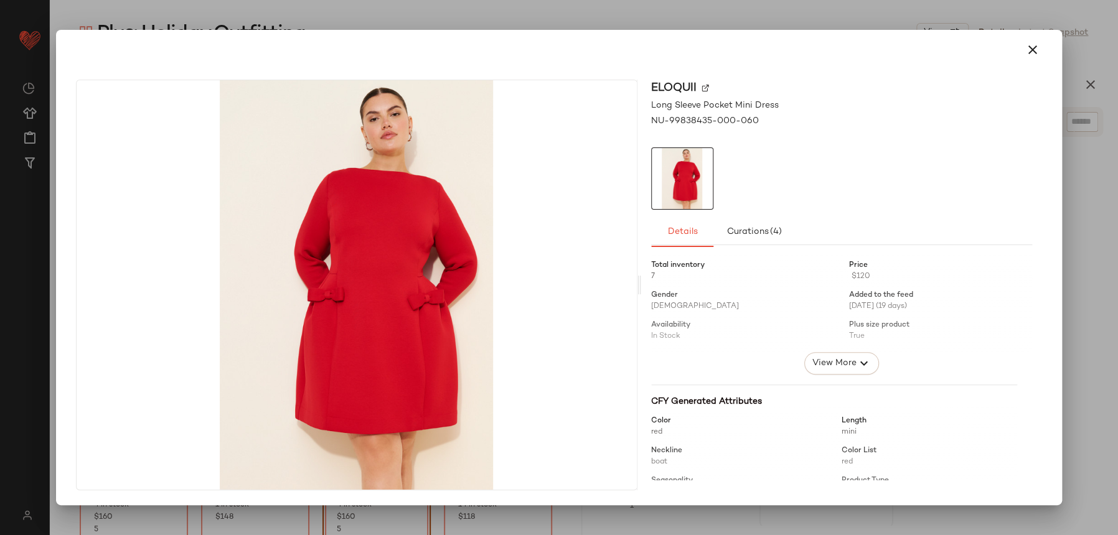
click at [1033, 16] on div at bounding box center [559, 267] width 1118 height 535
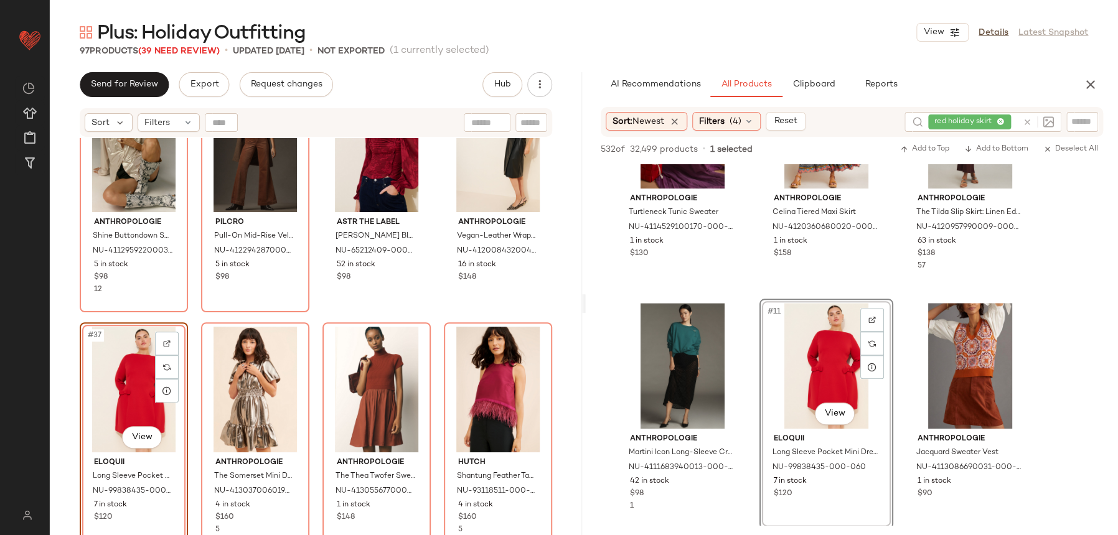
click at [316, 319] on div "Anthropologie Shine Buttondown Shirt NU-4112959220003-000-016 5 in stock $98 12…" at bounding box center [316, 352] width 532 height 428
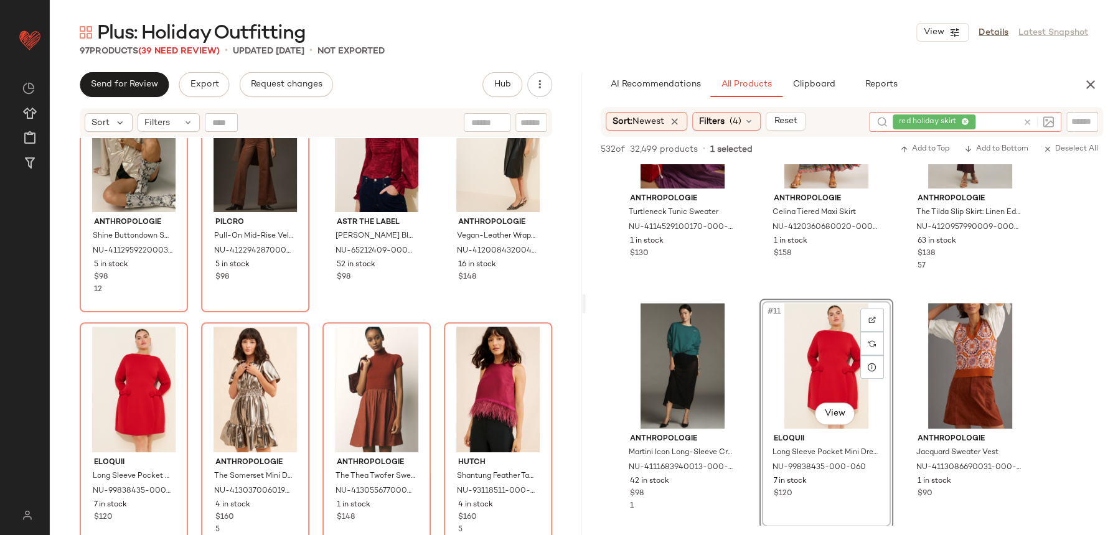
click at [1024, 122] on icon at bounding box center [1027, 122] width 9 height 9
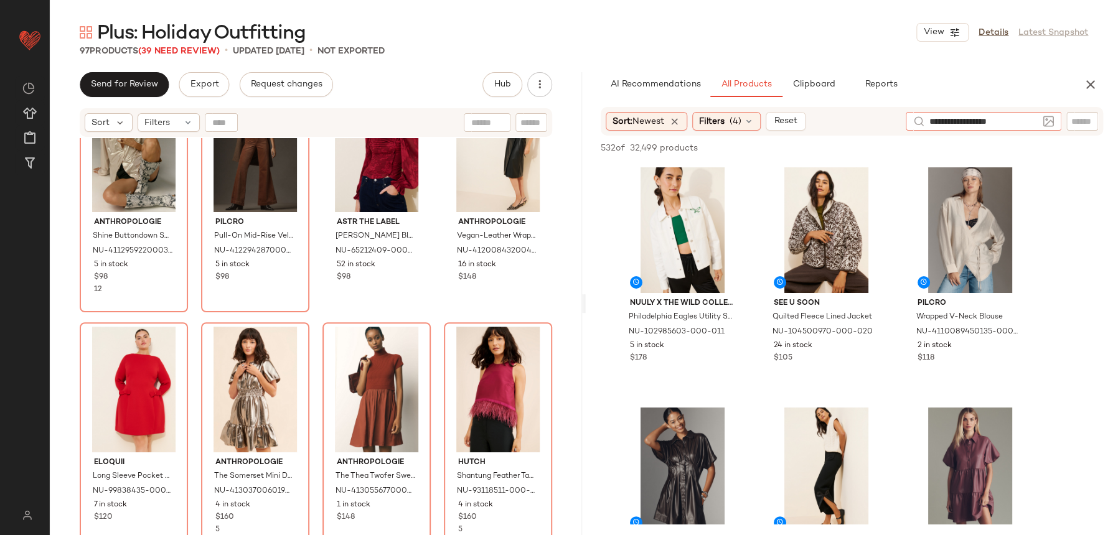
type input "**********"
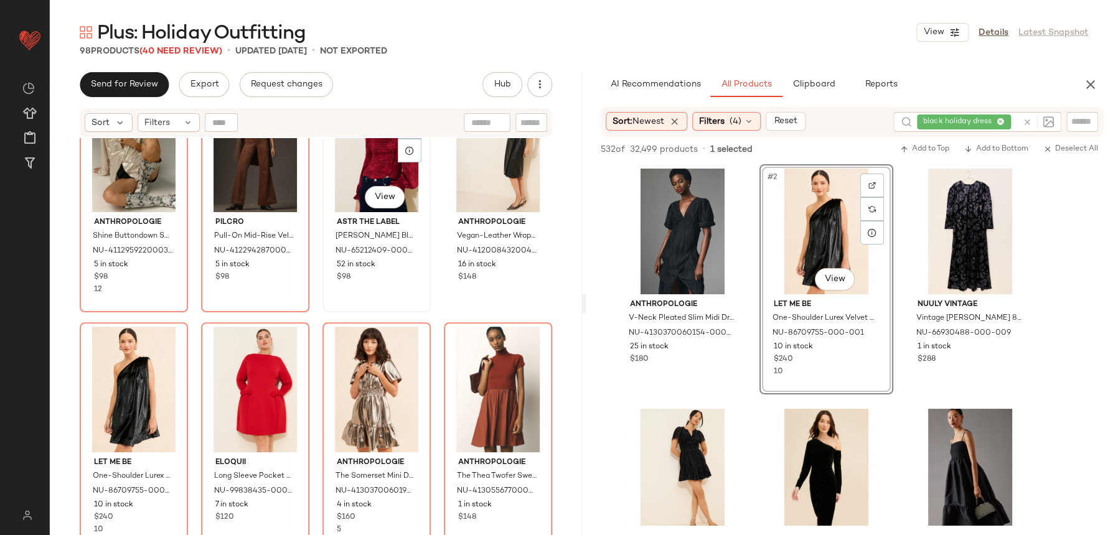
click at [339, 303] on div "#35 View ASTR The Label Tonina Ruched Blouse NU-65212409-000-061 52 in stock $98" at bounding box center [377, 197] width 106 height 228
click at [316, 315] on div "Anthropologie Shine Buttondown Shirt NU-4112959220003-000-016 5 in stock $98 12…" at bounding box center [316, 352] width 532 height 428
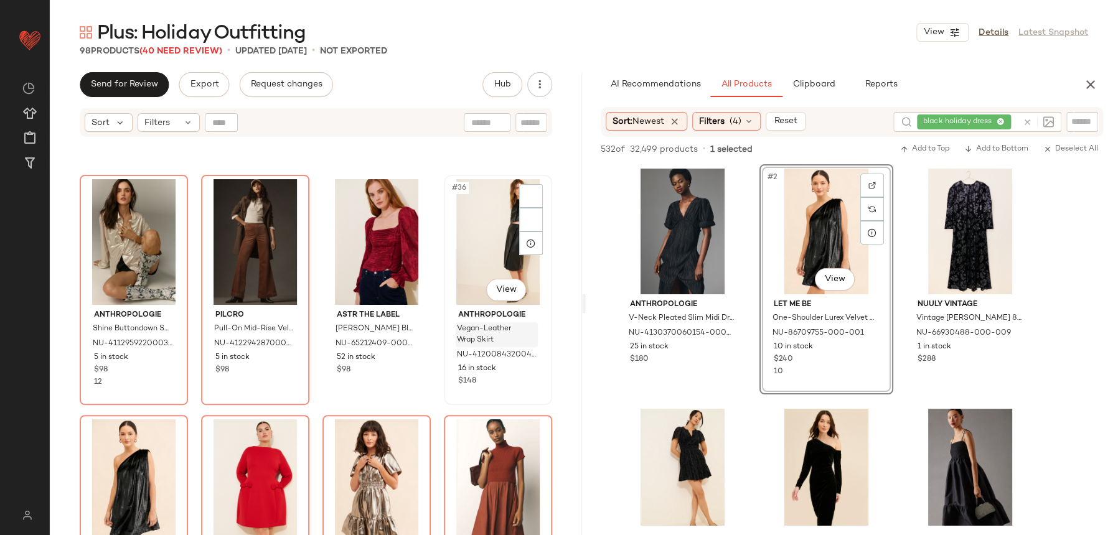
scroll to position [1888, 0]
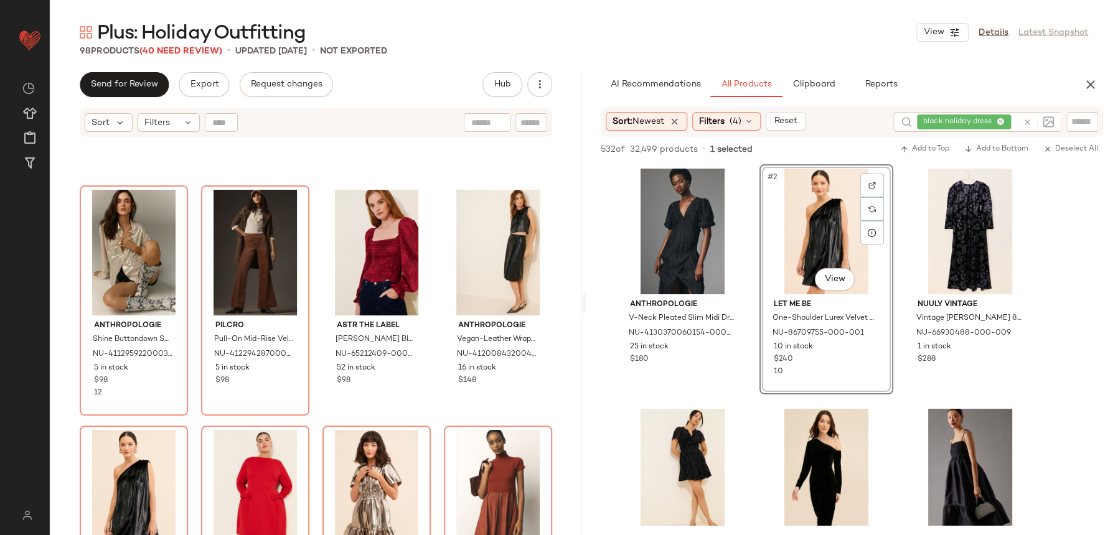
click at [433, 409] on div "Anthropologie Shine Buttondown Shirt NU-4112959220003-000-016 5 in stock $98 12…" at bounding box center [316, 352] width 532 height 428
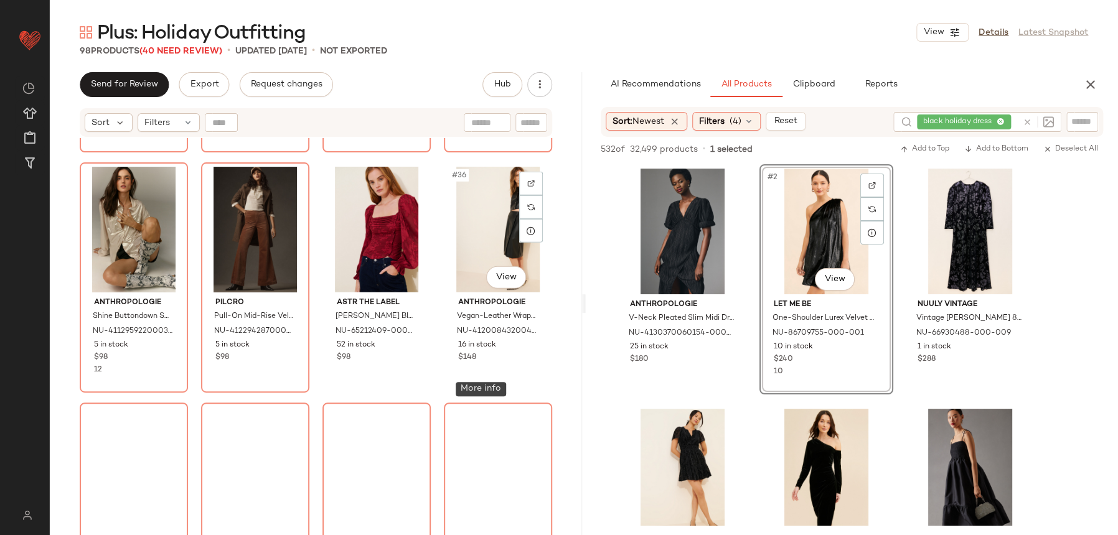
scroll to position [2111, 0]
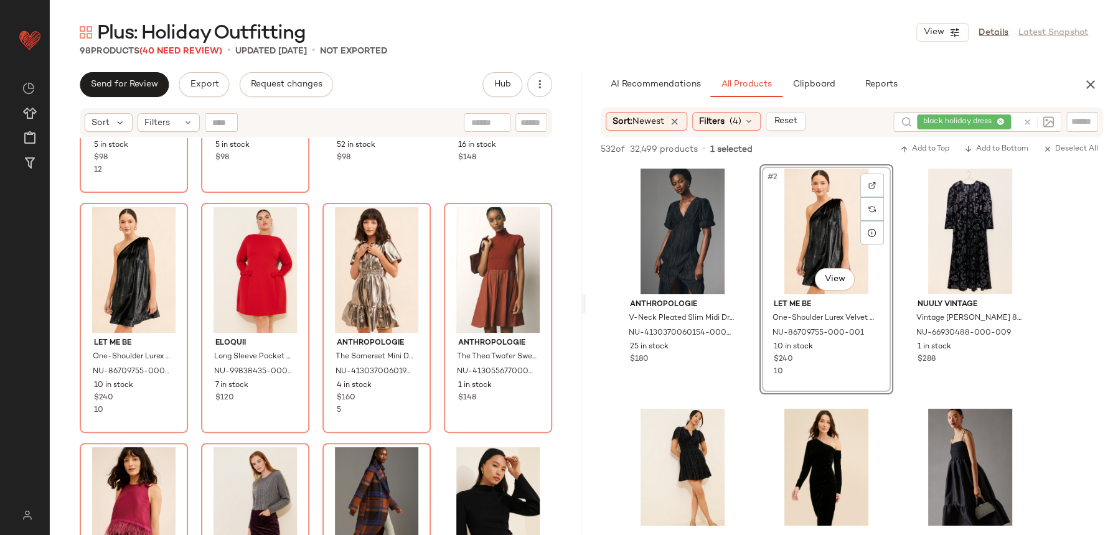
click at [1030, 128] on div at bounding box center [1036, 122] width 36 height 20
click at [1024, 123] on icon at bounding box center [1027, 122] width 9 height 9
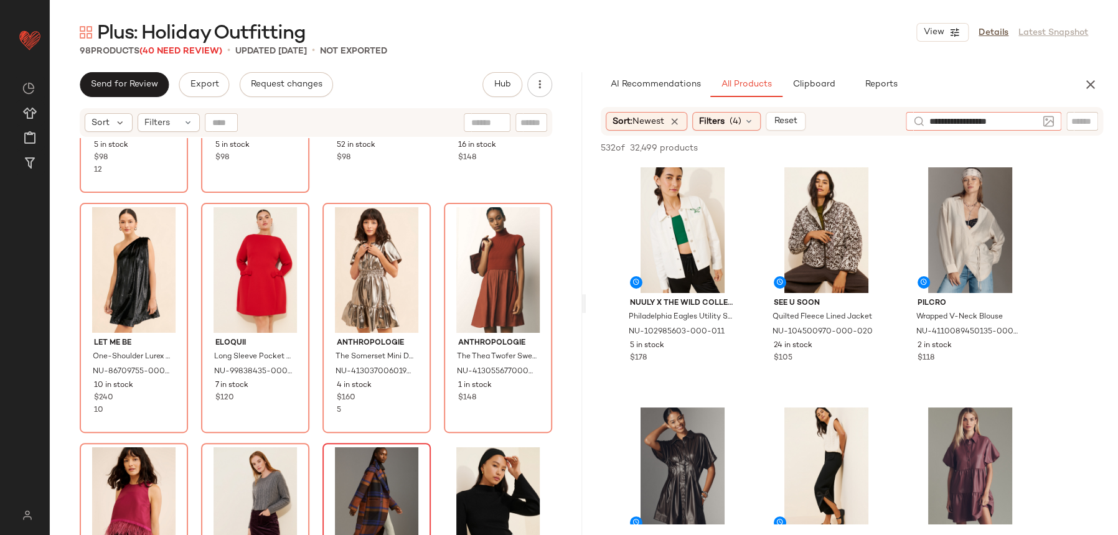
type input "**********"
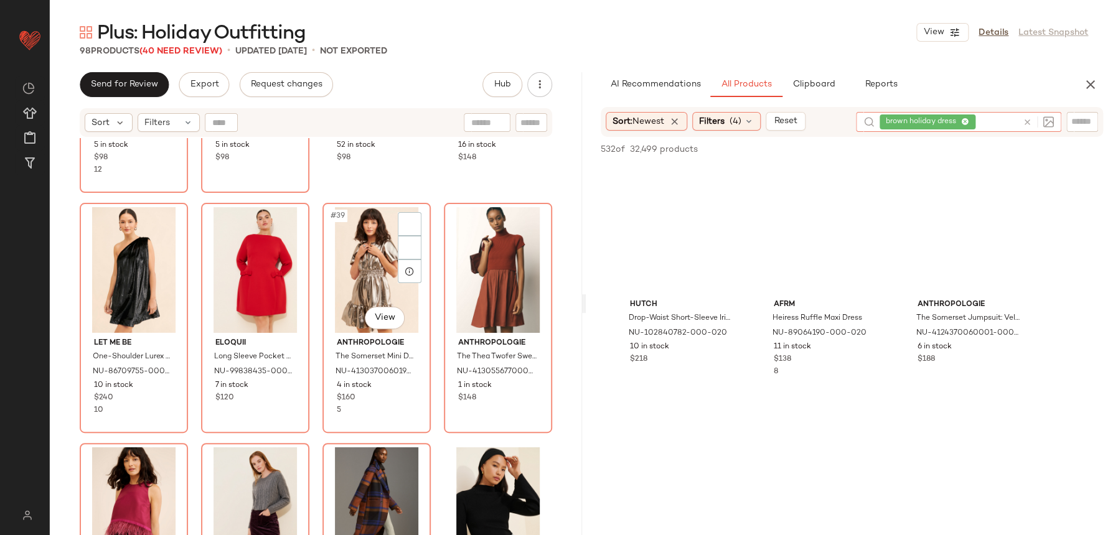
click at [435, 435] on div "Anthropologie Shine Buttondown Shirt NU-4112959220003-000-016 5 in stock $98 12…" at bounding box center [316, 352] width 532 height 428
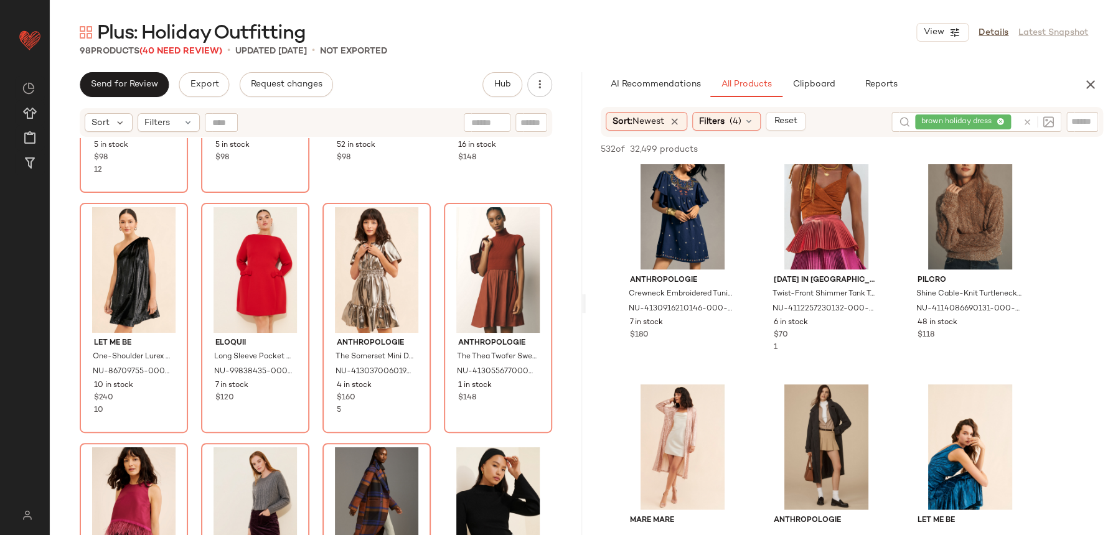
scroll to position [6263, 0]
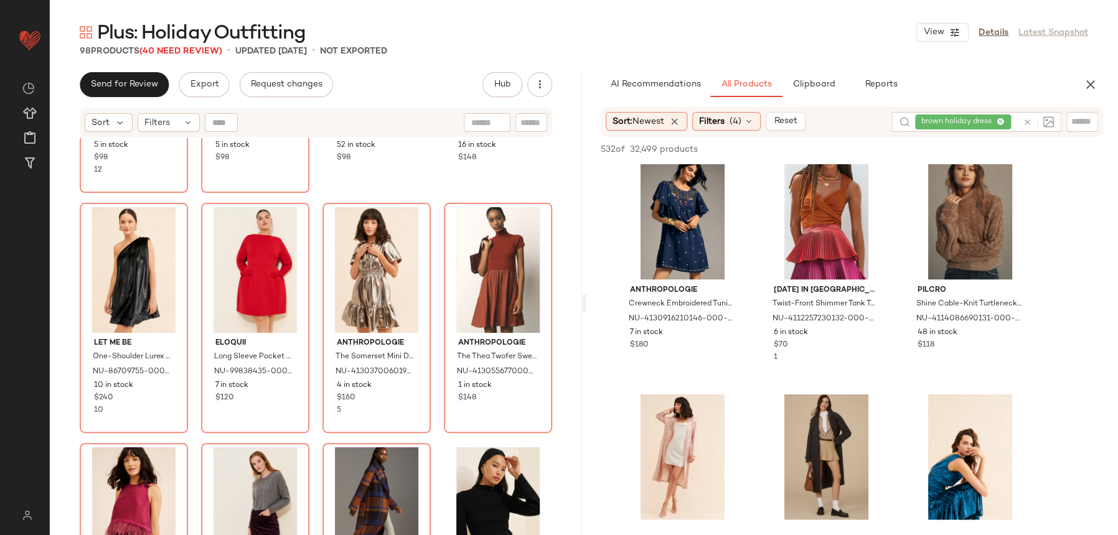
click at [548, 314] on div "Anthropologie Shine Buttondown Shirt NU-4112959220003-000-016 5 in stock $98 12…" at bounding box center [316, 352] width 532 height 428
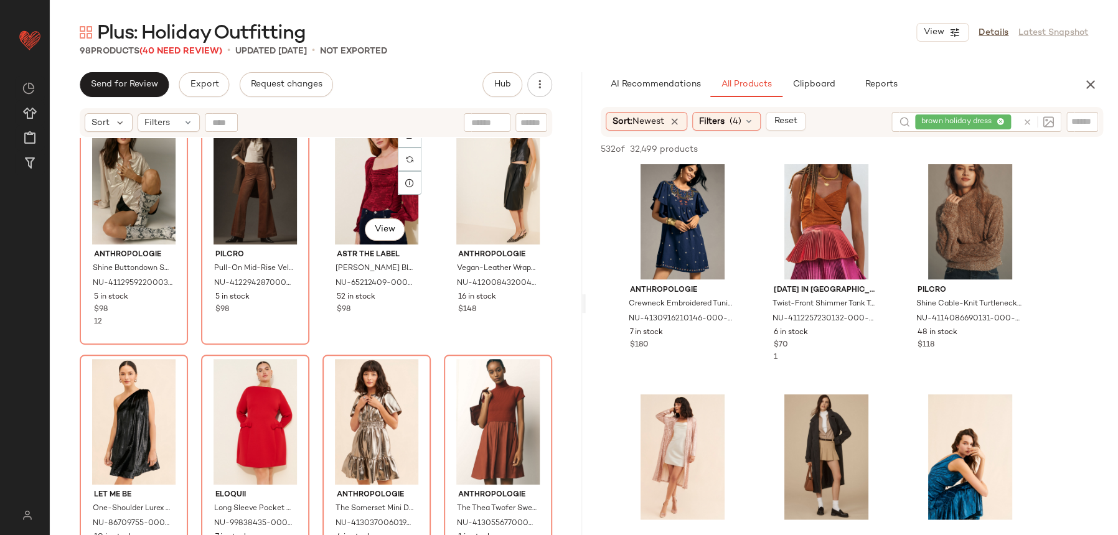
scroll to position [1953, 0]
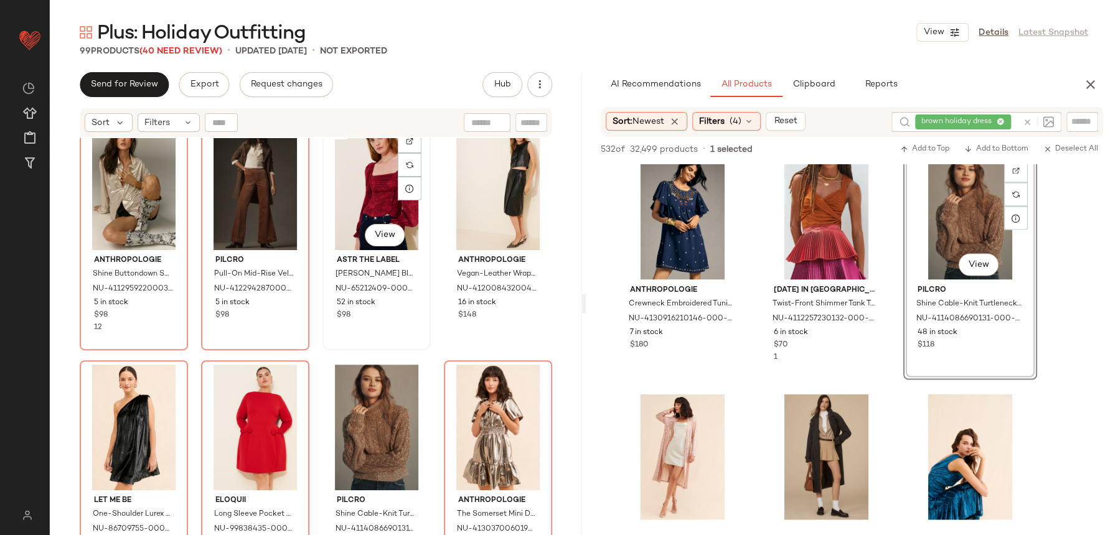
click at [324, 348] on div "#35 View ASTR The Label Tonina Ruched Blouse NU-65212409-000-061 52 in stock $98" at bounding box center [377, 235] width 106 height 228
click at [321, 351] on div "Anthropologie Shine Buttondown Shirt NU-4112959220003-000-016 5 in stock $98 12…" at bounding box center [316, 352] width 532 height 428
drag, startPoint x: 316, startPoint y: 351, endPoint x: 495, endPoint y: 311, distance: 183.2
click at [317, 351] on div "Anthropologie Shine Buttondown Shirt NU-4112959220003-000-016 5 in stock $98 12…" at bounding box center [316, 352] width 532 height 428
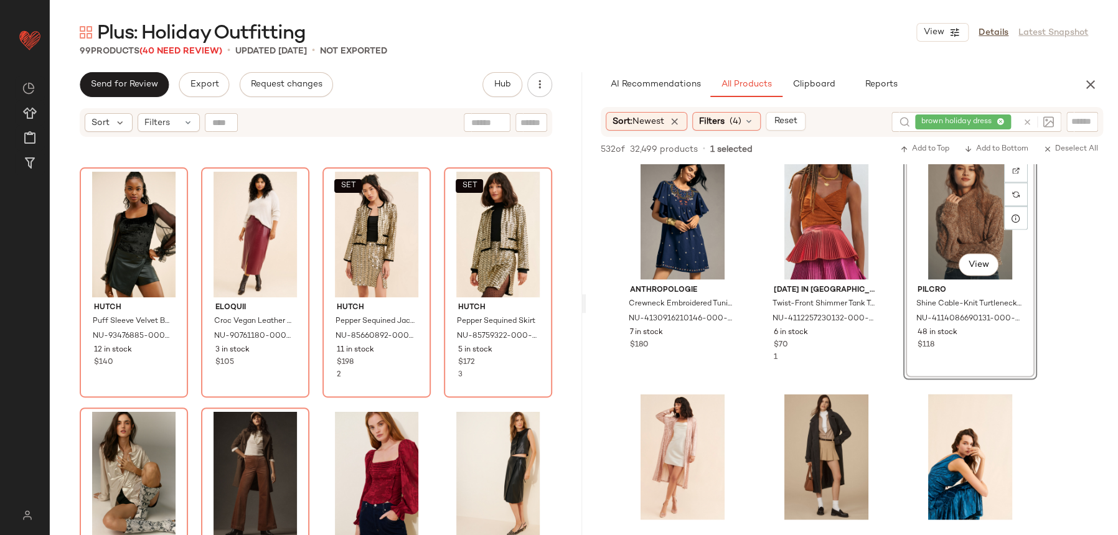
scroll to position [1882, 0]
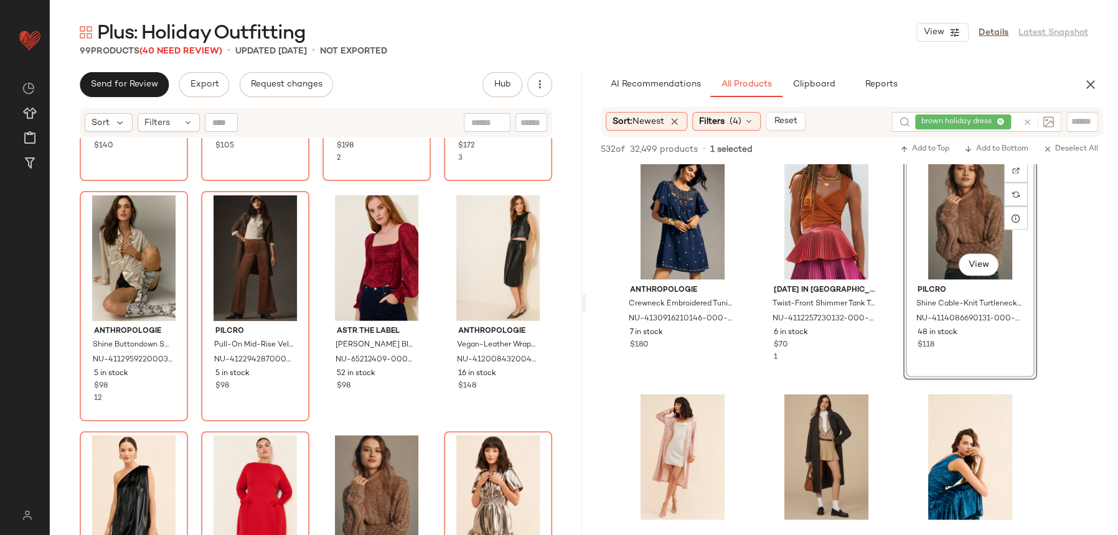
click at [1037, 138] on div "532 of 32,499 products • 1 selected Add to Top Add to Bottom Deselect All" at bounding box center [852, 150] width 532 height 27
click at [1028, 117] on div at bounding box center [1036, 122] width 36 height 20
click at [1026, 120] on icon at bounding box center [1027, 122] width 9 height 9
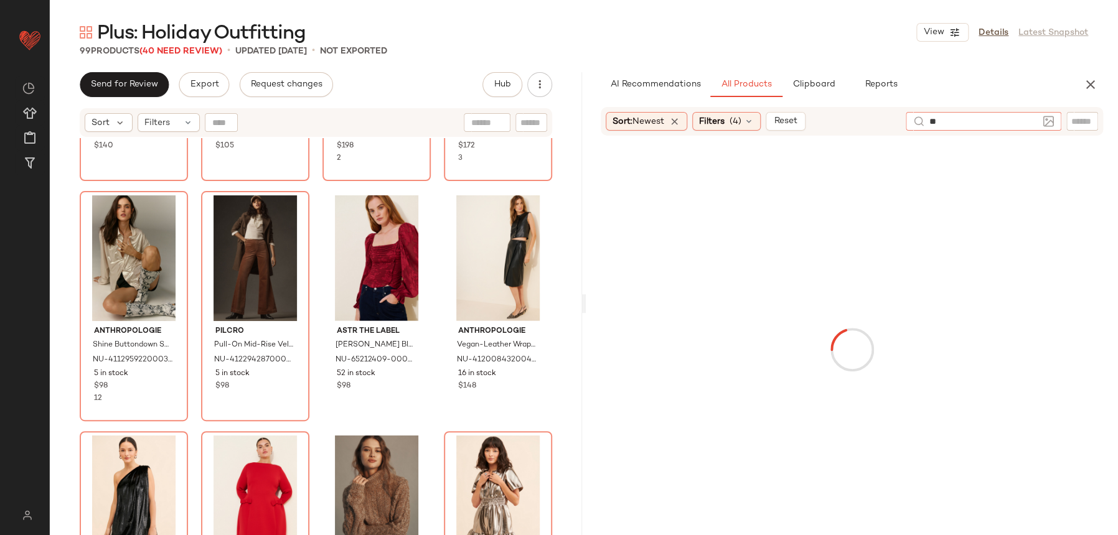
type input "*"
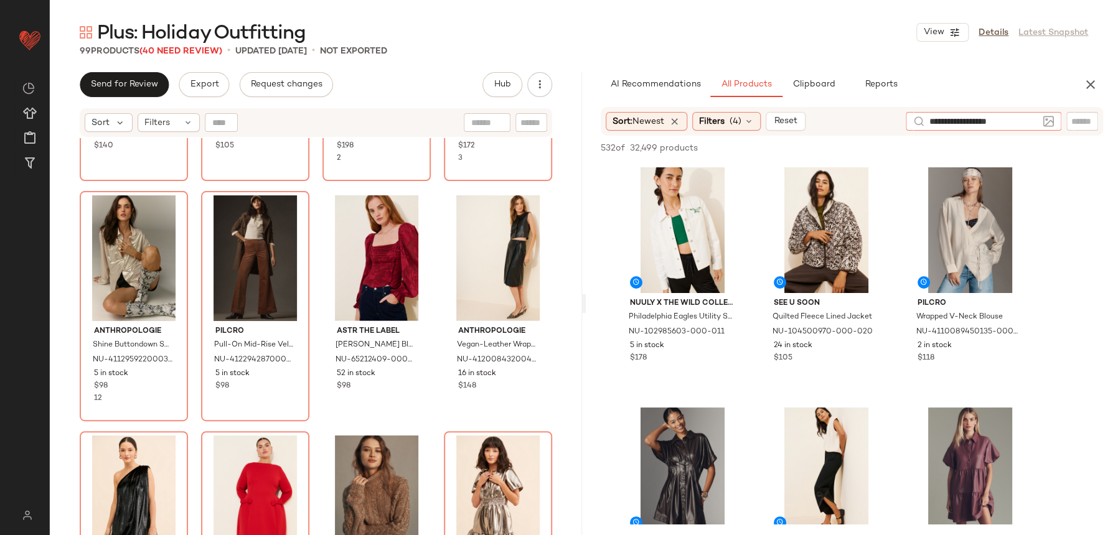
type input "**********"
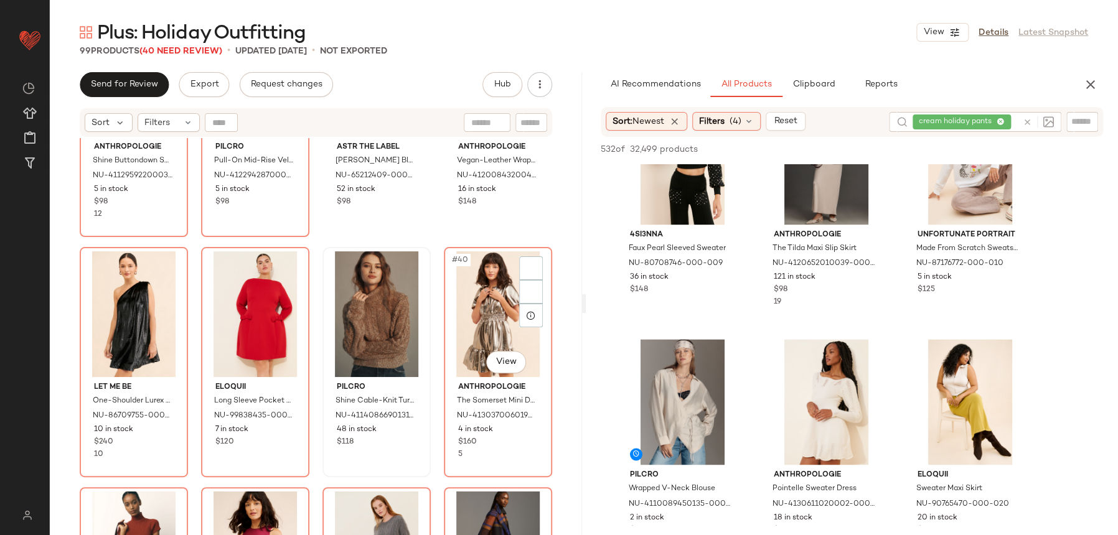
scroll to position [3424, 0]
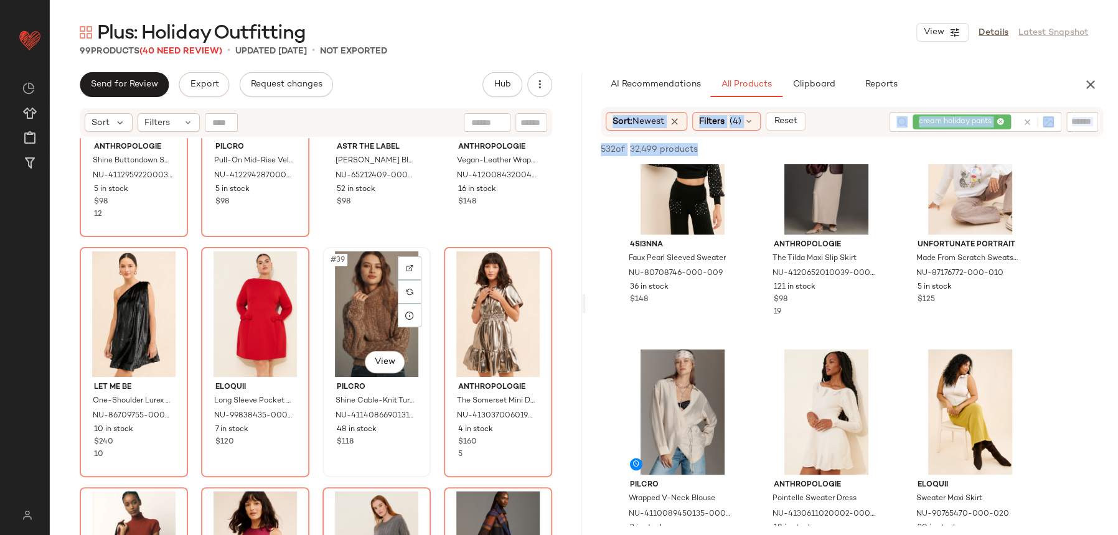
drag, startPoint x: 854, startPoint y: 162, endPoint x: 419, endPoint y: 333, distance: 466.8
click at [419, 333] on div "Send for Review Export Request changes Hub Send for Review External Review Inte…" at bounding box center [584, 303] width 1068 height 463
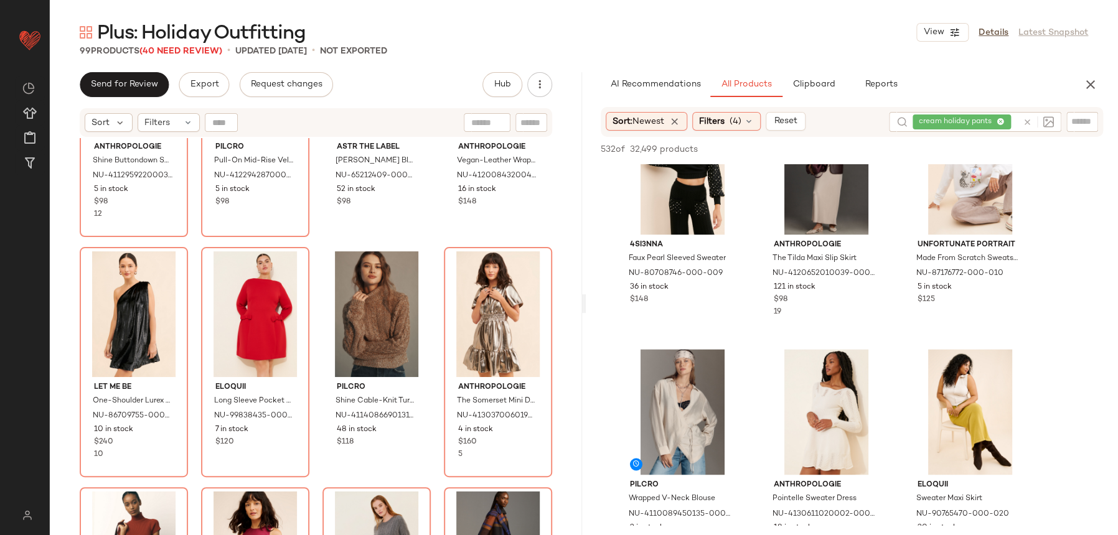
click at [832, 230] on div "#44 View" at bounding box center [826, 172] width 125 height 126
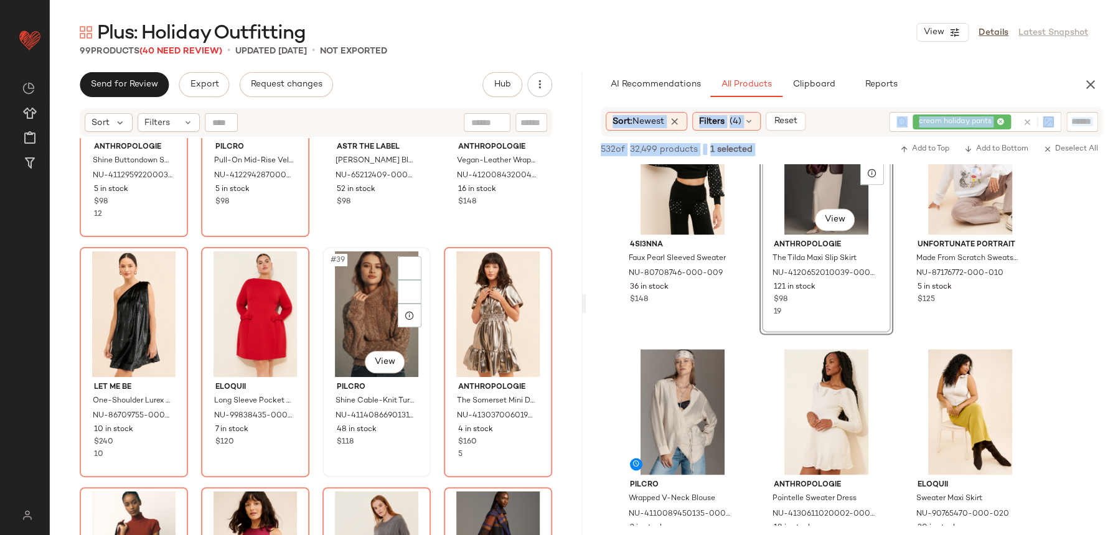
drag, startPoint x: 839, startPoint y: 162, endPoint x: 391, endPoint y: 332, distance: 478.8
click at [391, 332] on div "Send for Review Export Request changes Hub Send for Review External Review Inte…" at bounding box center [584, 303] width 1068 height 463
click at [417, 230] on div "#35 View ASTR The Label Tonina Ruched Blouse NU-65212409-000-061 52 in stock $98" at bounding box center [377, 122] width 106 height 228
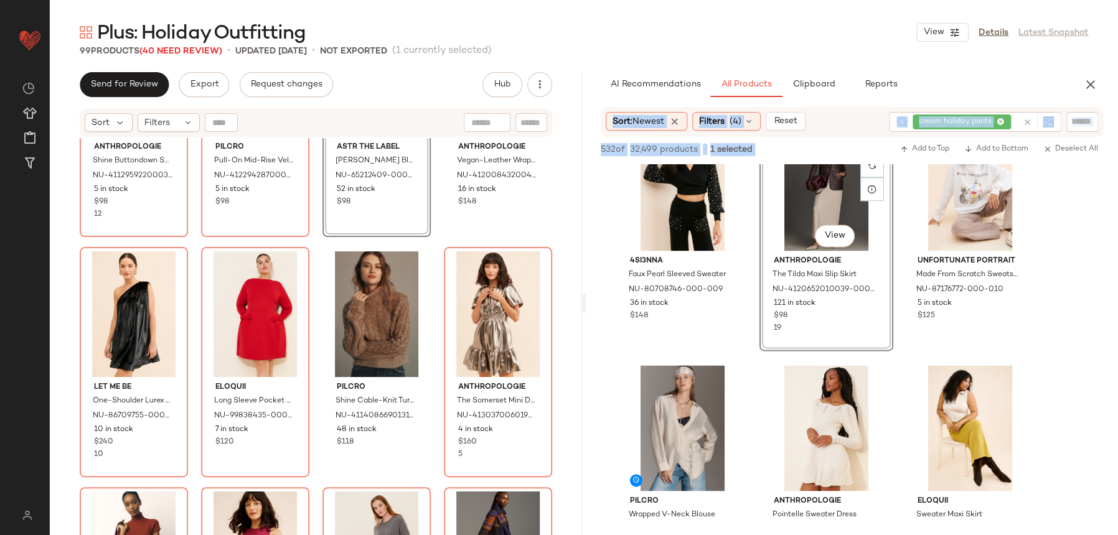
scroll to position [3306, 0]
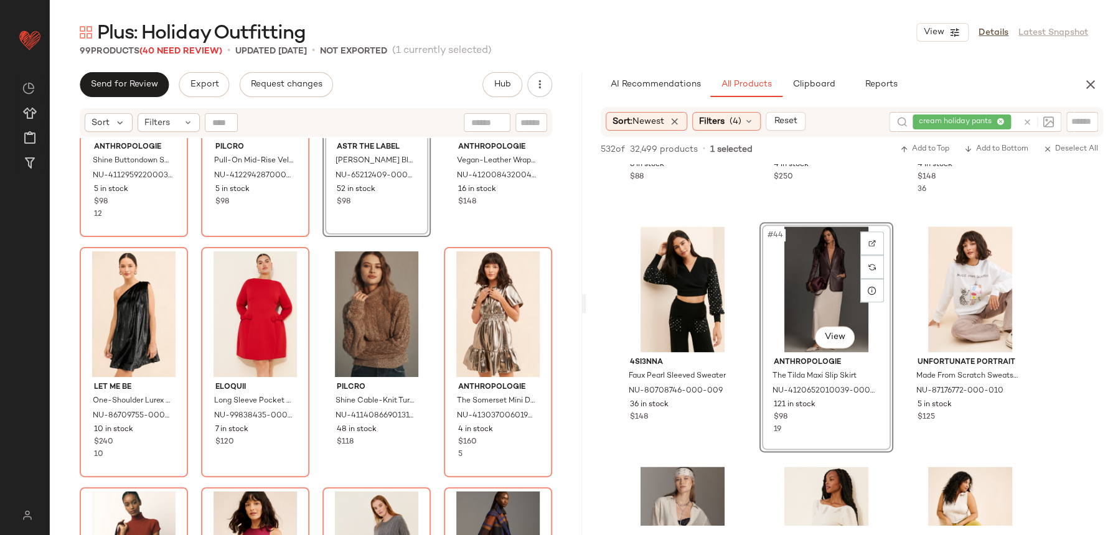
click at [431, 247] on div "Anthropologie Shine Buttondown Shirt NU-4112959220003-000-016 5 in stock $98 12…" at bounding box center [316, 352] width 532 height 428
click at [430, 247] on div "Anthropologie Shine Buttondown Shirt NU-4112959220003-000-016 5 in stock $98 12…" at bounding box center [316, 352] width 532 height 428
drag, startPoint x: 430, startPoint y: 247, endPoint x: 441, endPoint y: 244, distance: 12.2
click at [429, 247] on div "Anthropologie Shine Buttondown Shirt NU-4112959220003-000-016 5 in stock $98 12…" at bounding box center [316, 352] width 532 height 428
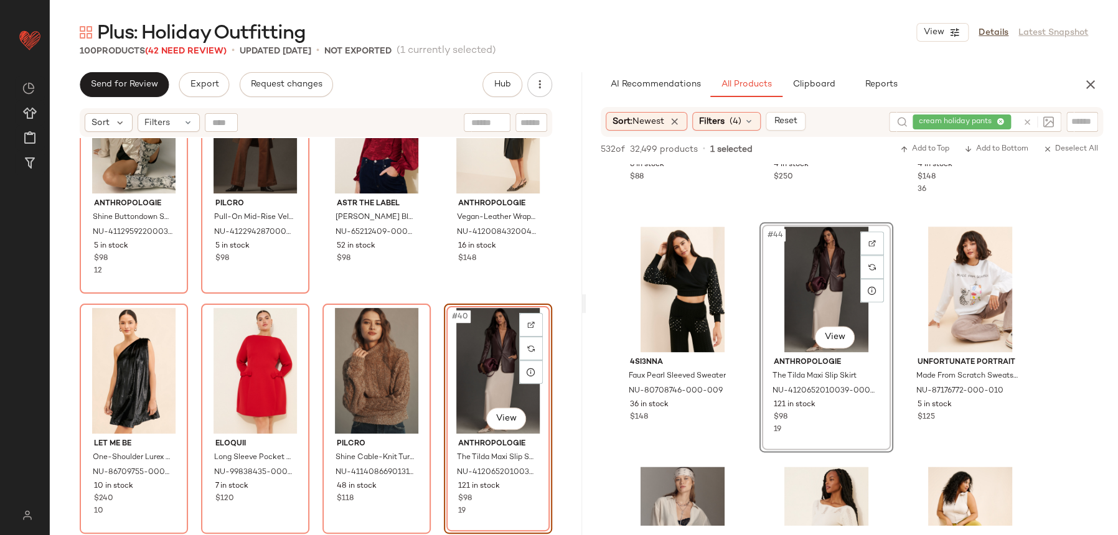
click at [430, 299] on div "Anthropologie Shine Buttondown Shirt NU-4112959220003-000-016 5 in stock $98 12…" at bounding box center [316, 352] width 532 height 428
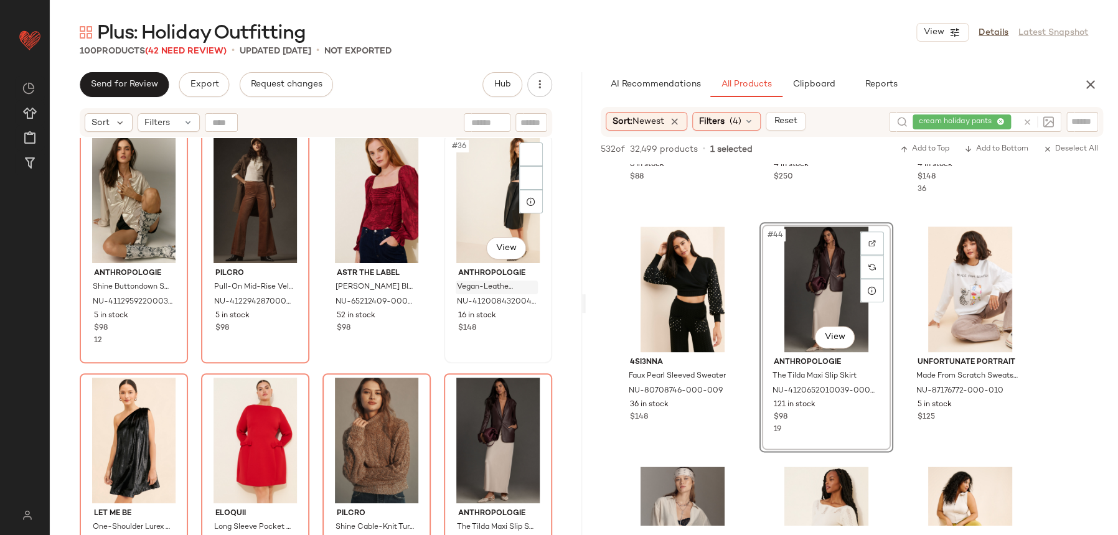
scroll to position [1914, 0]
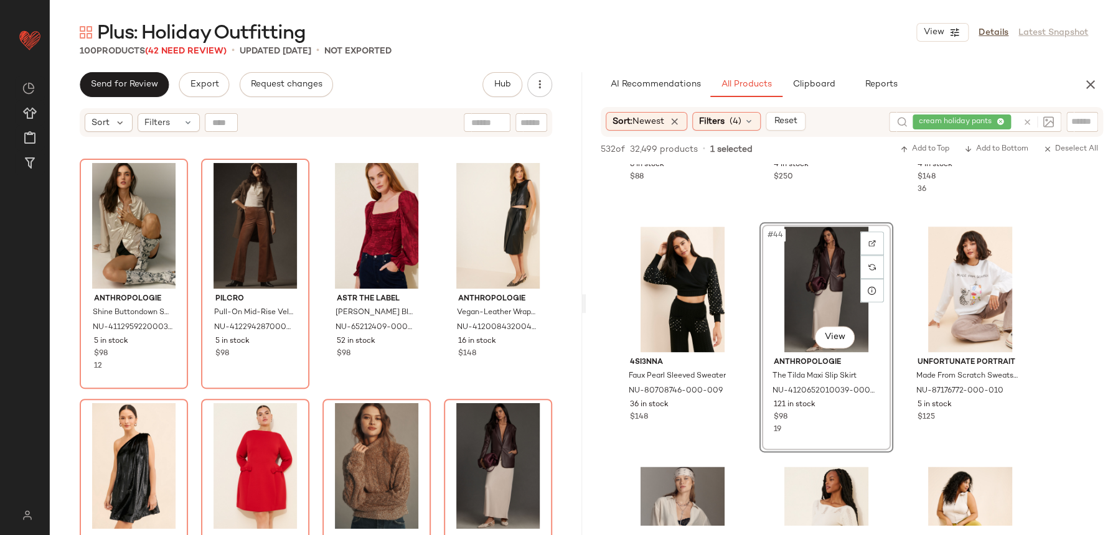
click at [552, 380] on div "Anthropologie Shine Buttondown Shirt NU-4112959220003-000-016 5 in stock $98 12…" at bounding box center [316, 352] width 532 height 428
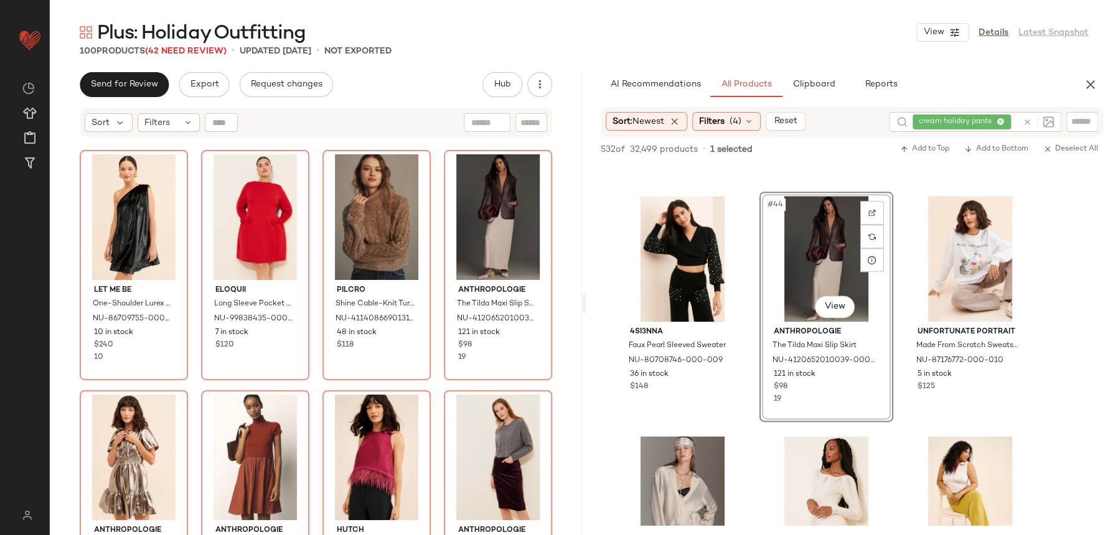
scroll to position [3343, 0]
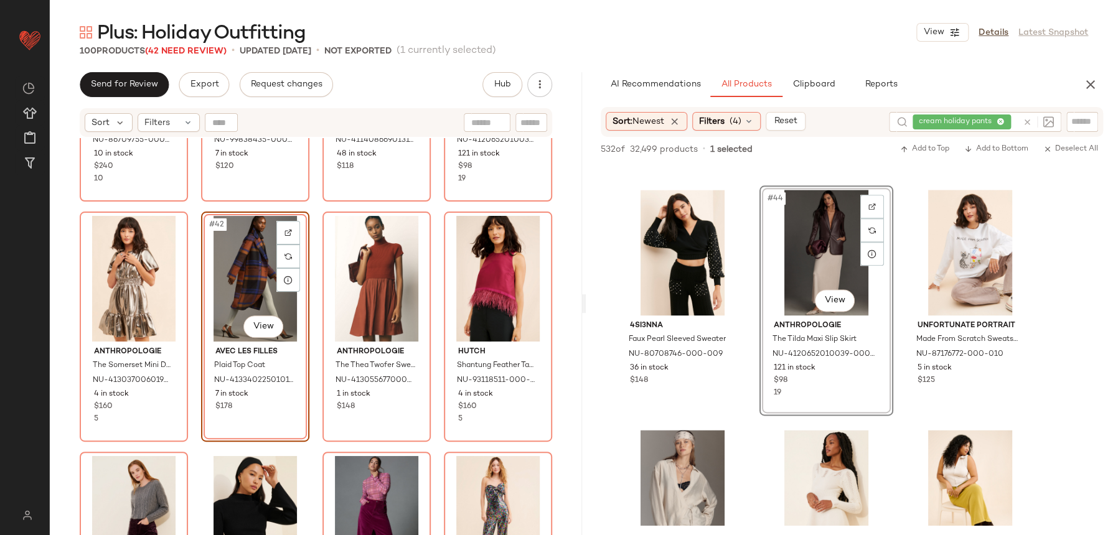
scroll to position [2155, 0]
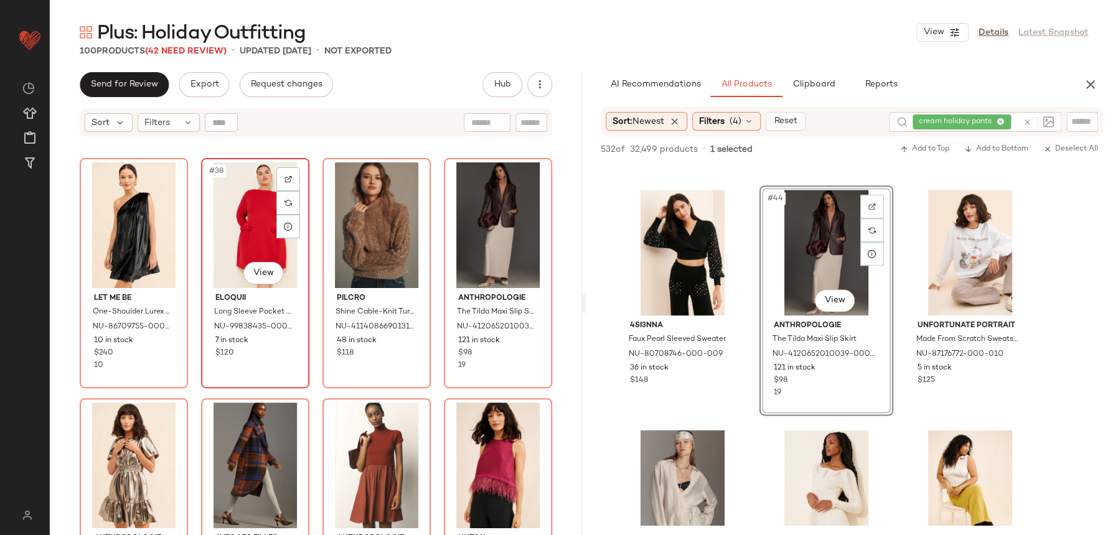
click at [303, 376] on div "#38 View Eloquii Long Sleeve Pocket Mini Dress NU-99838435-000-060 7 in stock $…" at bounding box center [255, 273] width 106 height 228
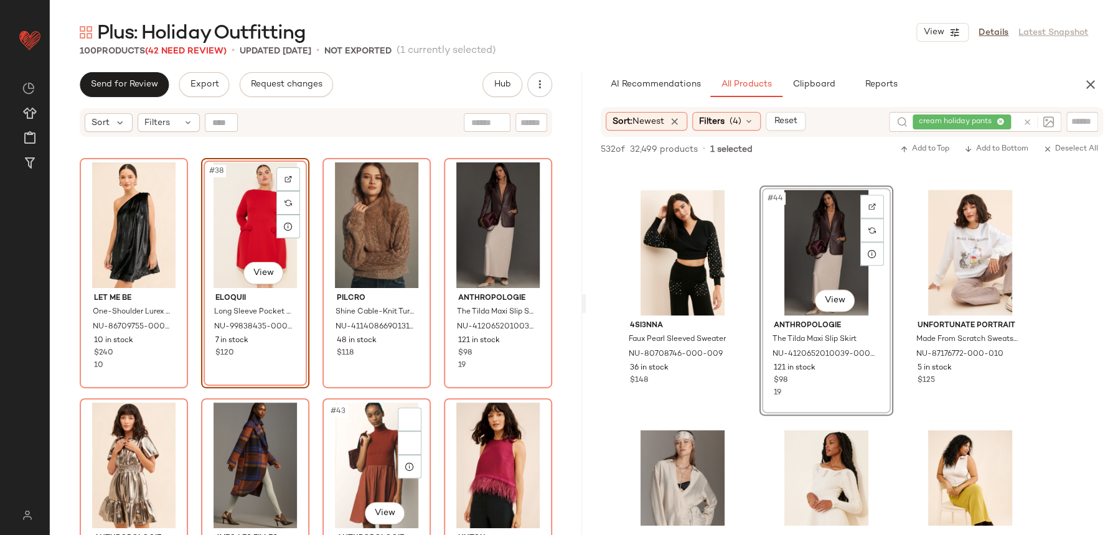
click at [328, 398] on div "#43 View Anthropologie The Thea Twofer Sweater Dress: Short-Sleeve Mini Edition…" at bounding box center [376, 513] width 108 height 230
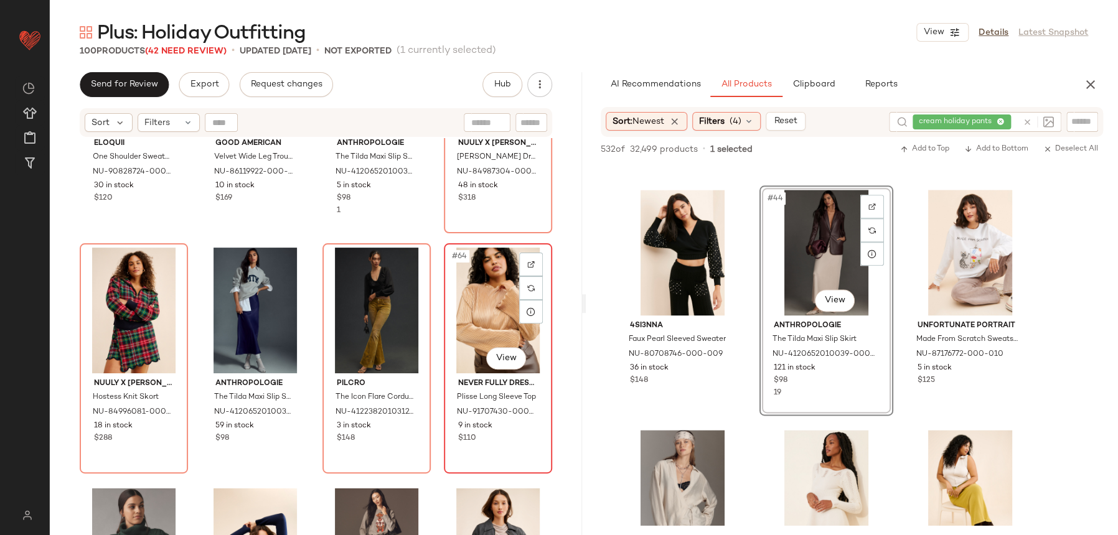
scroll to position [3530, 0]
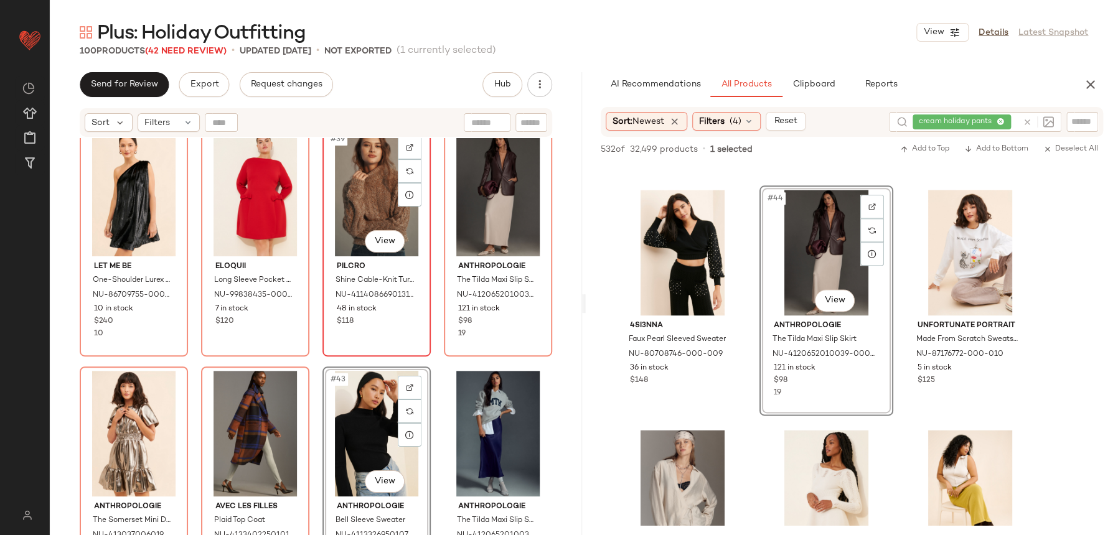
scroll to position [2164, 0]
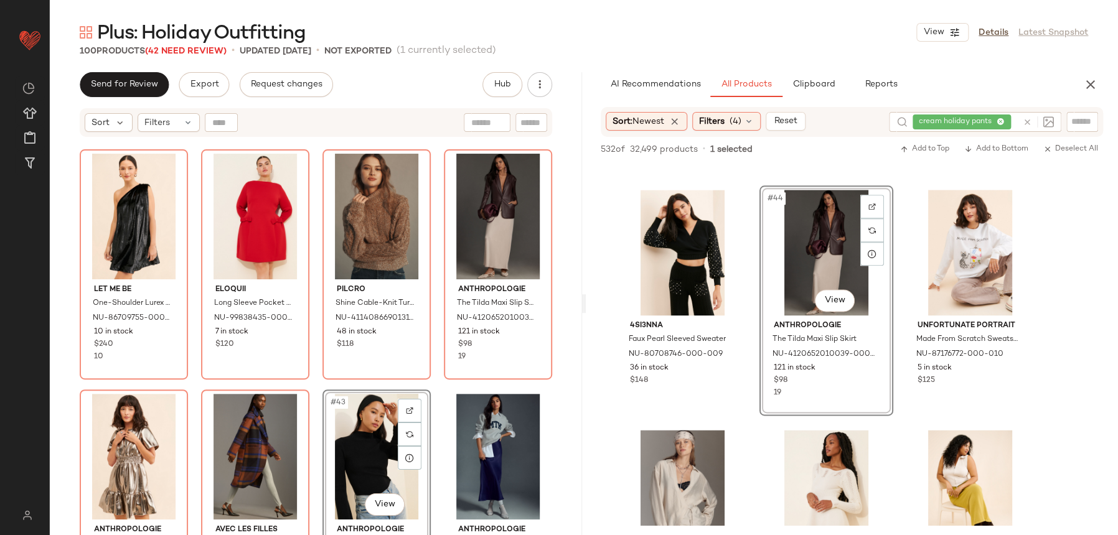
click at [309, 389] on div "Let Me Be One-Shoulder Lurex Velvet Dress NU-86709755-000-001 10 in stock $240 …" at bounding box center [316, 352] width 532 height 428
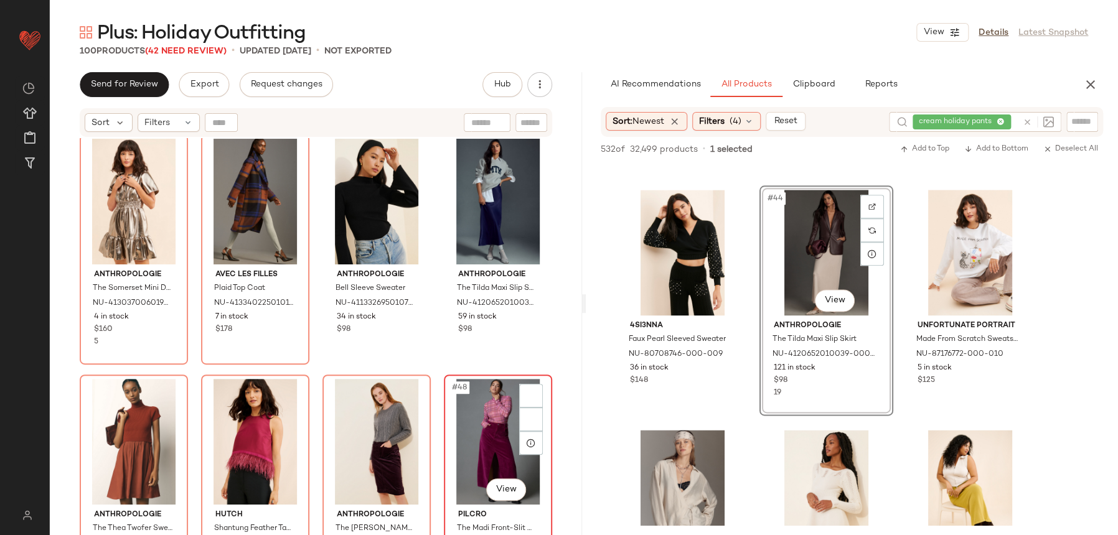
scroll to position [2437, 0]
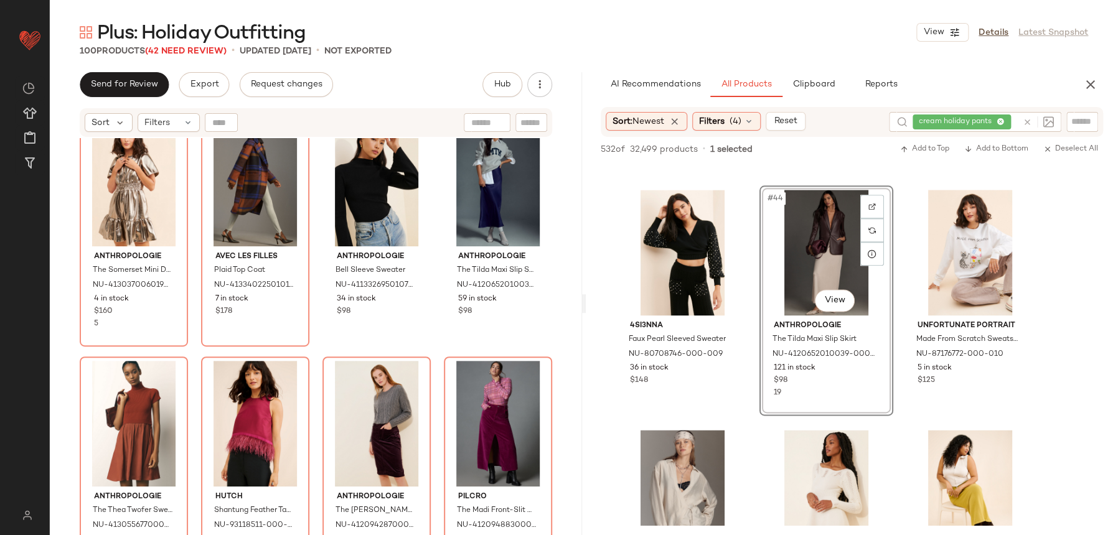
click at [550, 359] on div "Let Me Be One-Shoulder Lurex Velvet Dress NU-86709755-000-001 10 in stock $240 …" at bounding box center [316, 352] width 532 height 428
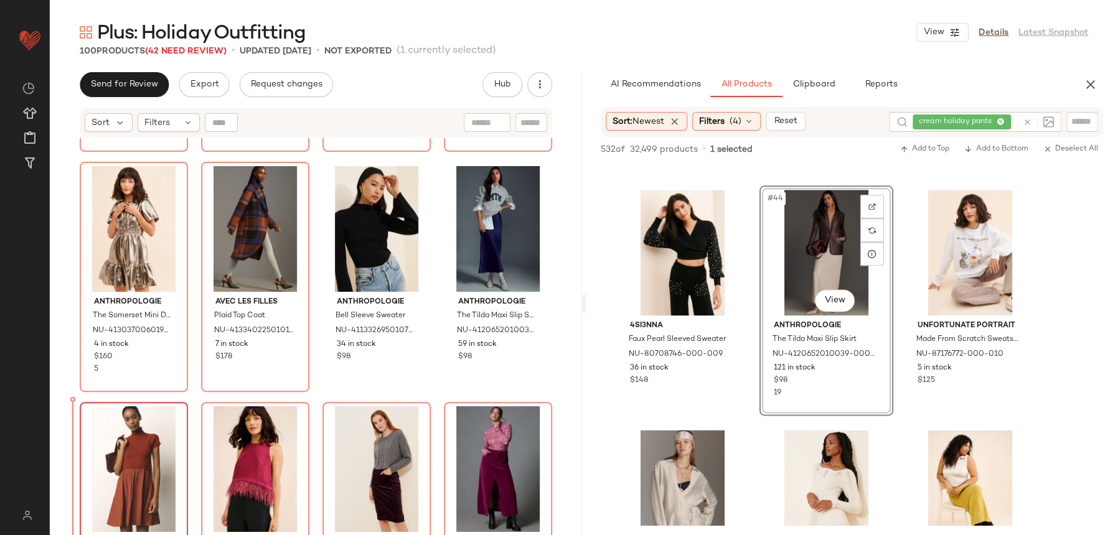
scroll to position [2400, 0]
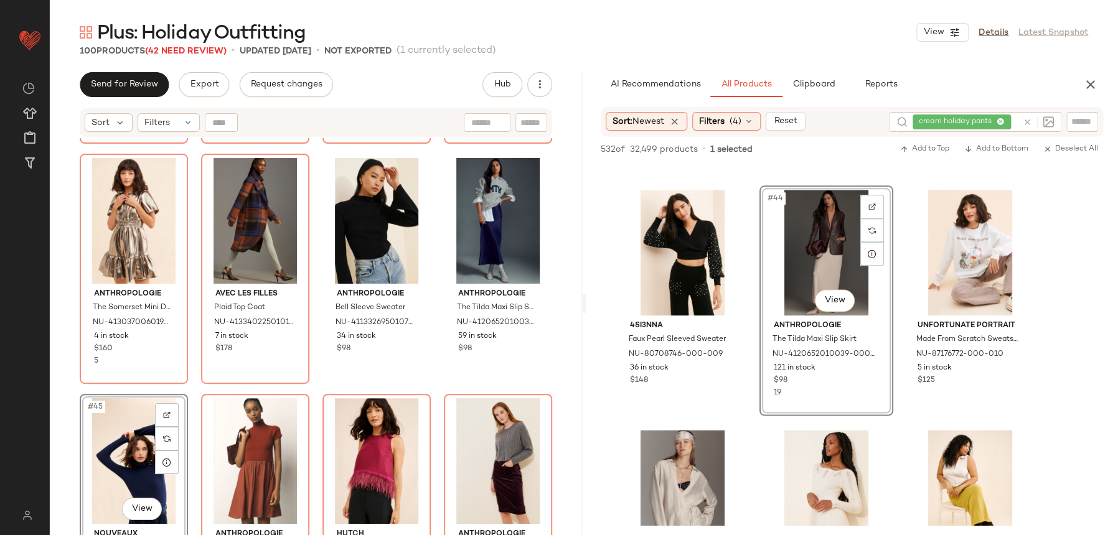
click at [309, 399] on div "Let Me Be One-Shoulder Lurex Velvet Dress NU-86709755-000-001 10 in stock $240 …" at bounding box center [316, 352] width 532 height 428
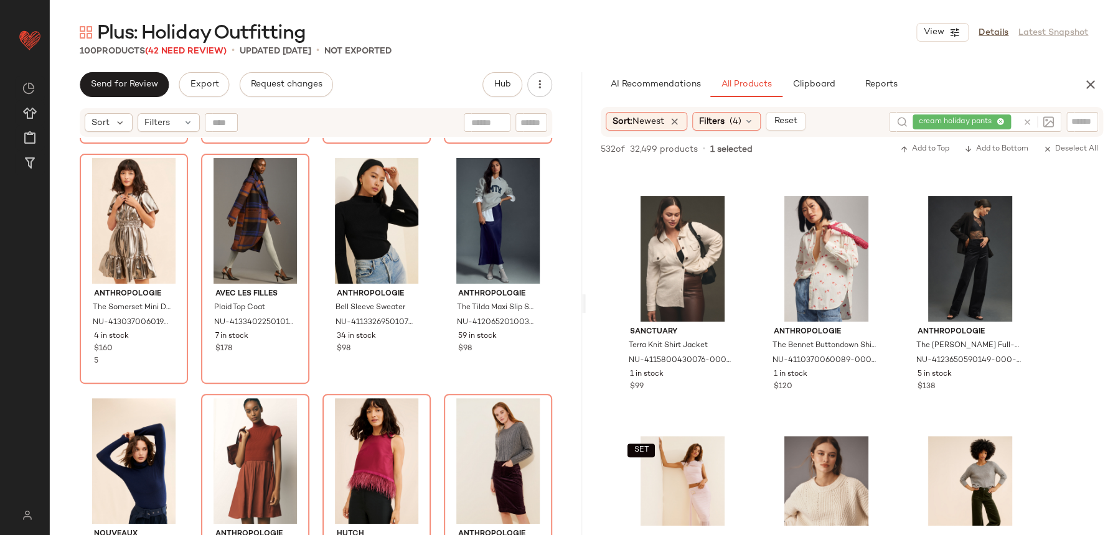
scroll to position [2358, 0]
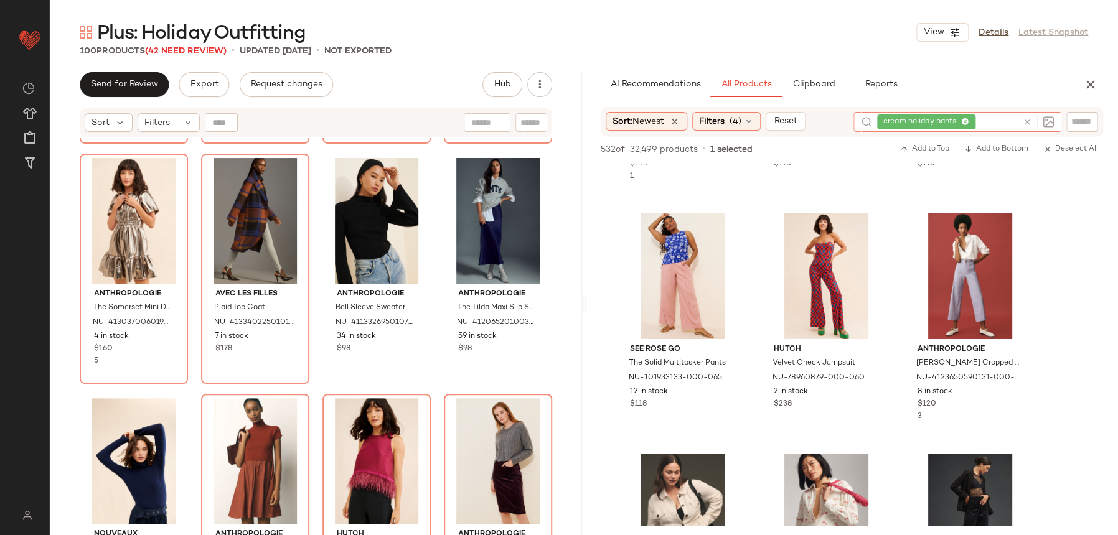
click at [1019, 120] on div at bounding box center [1036, 122] width 36 height 20
click at [1026, 123] on icon at bounding box center [1027, 122] width 9 height 9
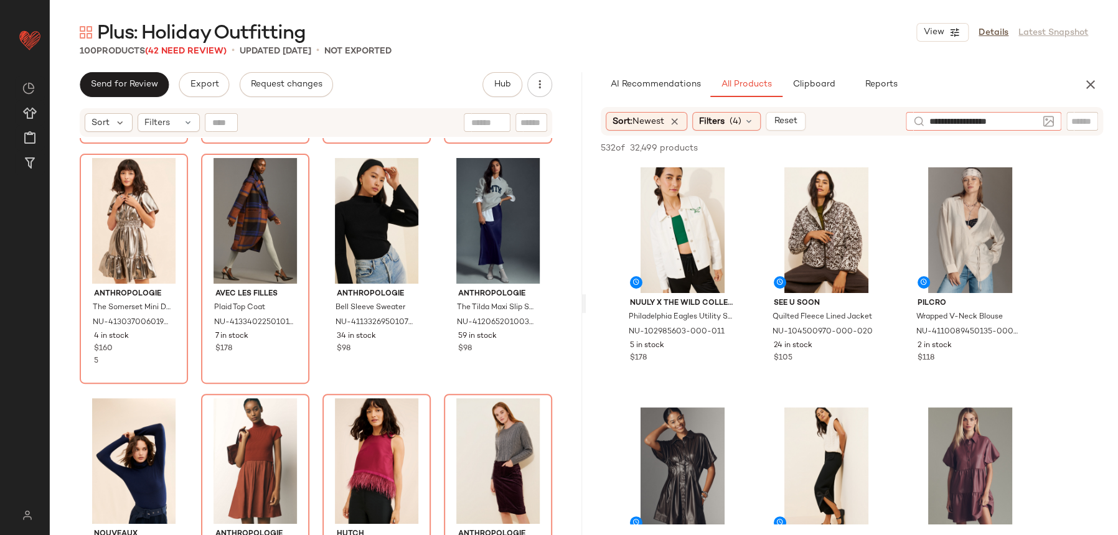
type input "**********"
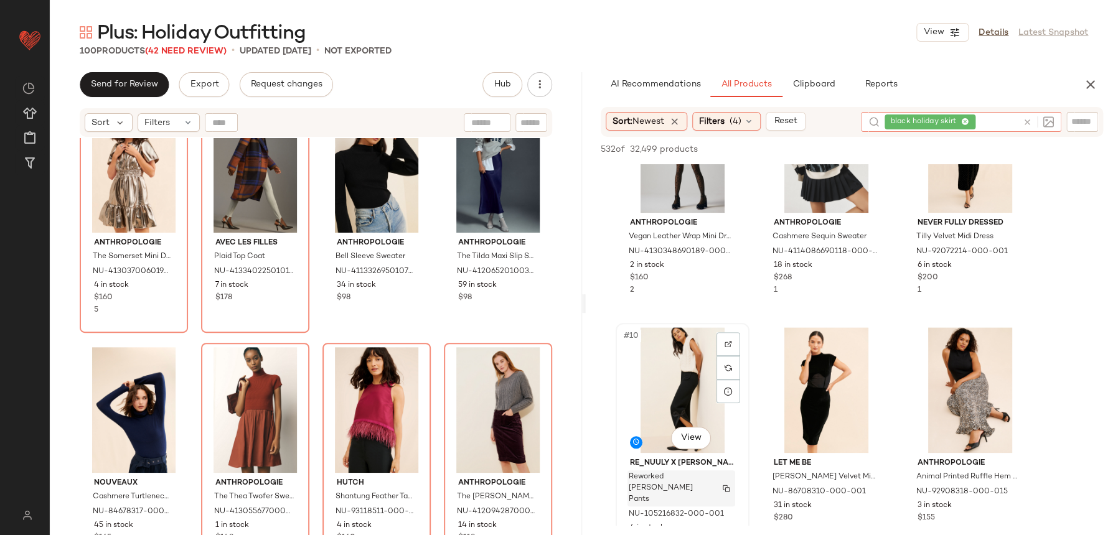
scroll to position [590, 0]
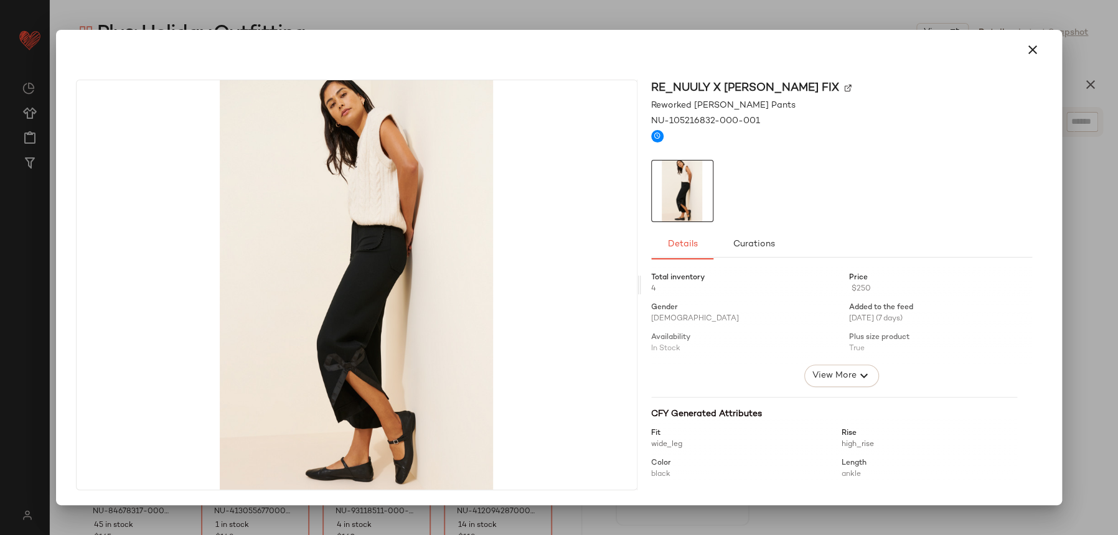
click at [1020, 73] on div "Re_Nuuly x Tricia Fix Reworked Colette Ponte Pants NU-105216832-000-001 Details…" at bounding box center [559, 288] width 996 height 436
click at [1037, 52] on icon "button" at bounding box center [1032, 49] width 15 height 15
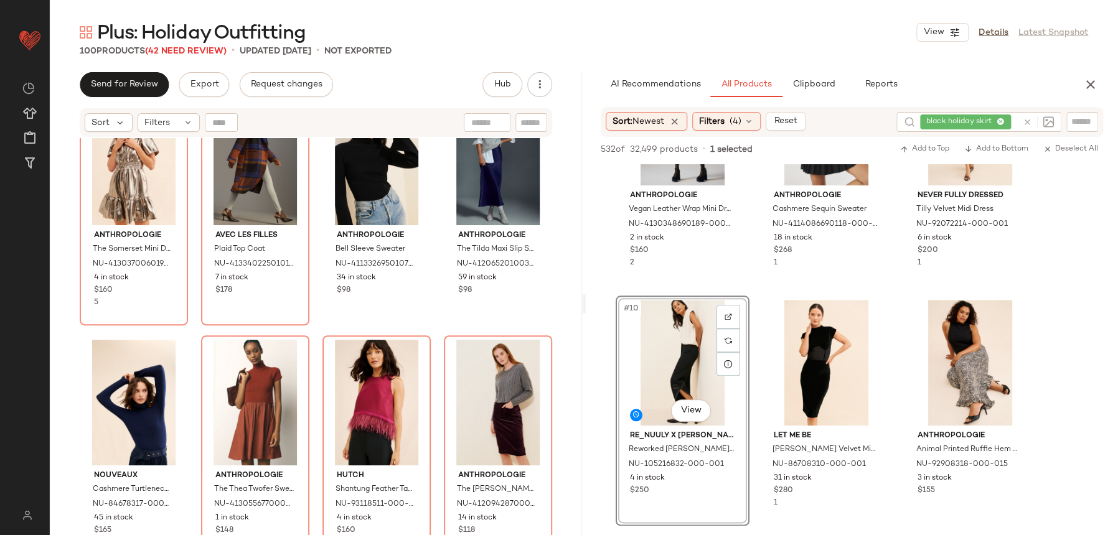
scroll to position [2461, 0]
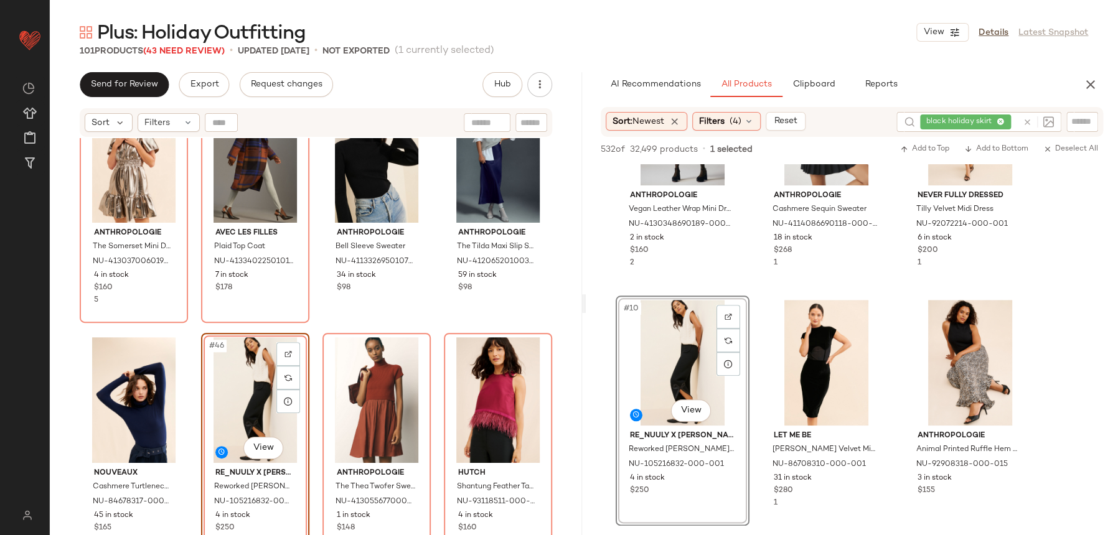
click at [308, 313] on div "Anthropologie The Somerset Mini Dress: Plus Metallic Edition NU-4130370060198-0…" at bounding box center [316, 352] width 532 height 428
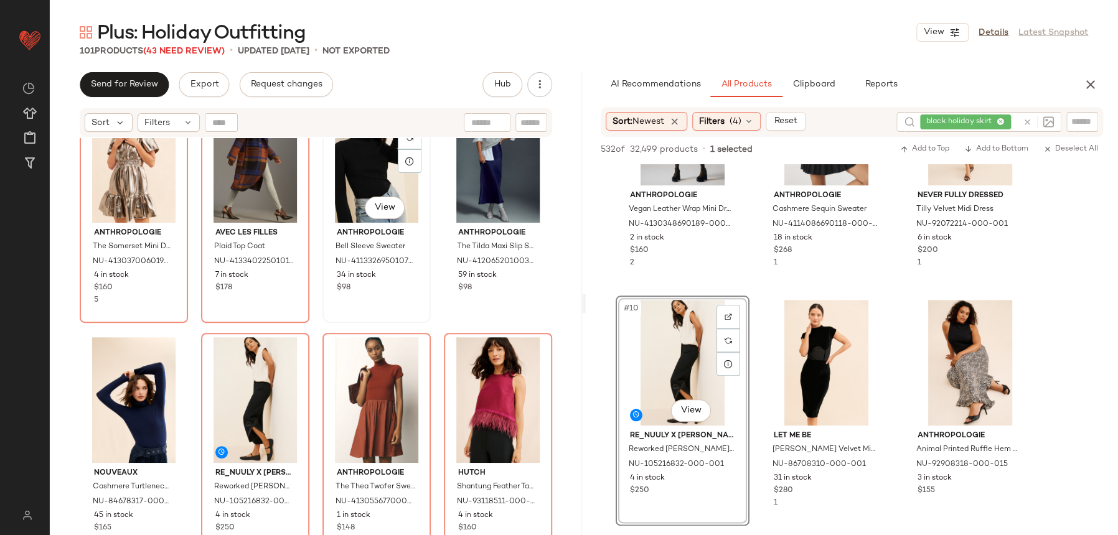
click at [412, 312] on div "#43 View Anthropologie Bell Sleeve Sweater NU-4113326950107-000-001 34 in stock…" at bounding box center [377, 208] width 106 height 228
click at [446, 310] on div "#44 View Anthropologie The Tilda Maxi Slip Skirt NU-4120652010039-000-041 59 in…" at bounding box center [498, 208] width 106 height 228
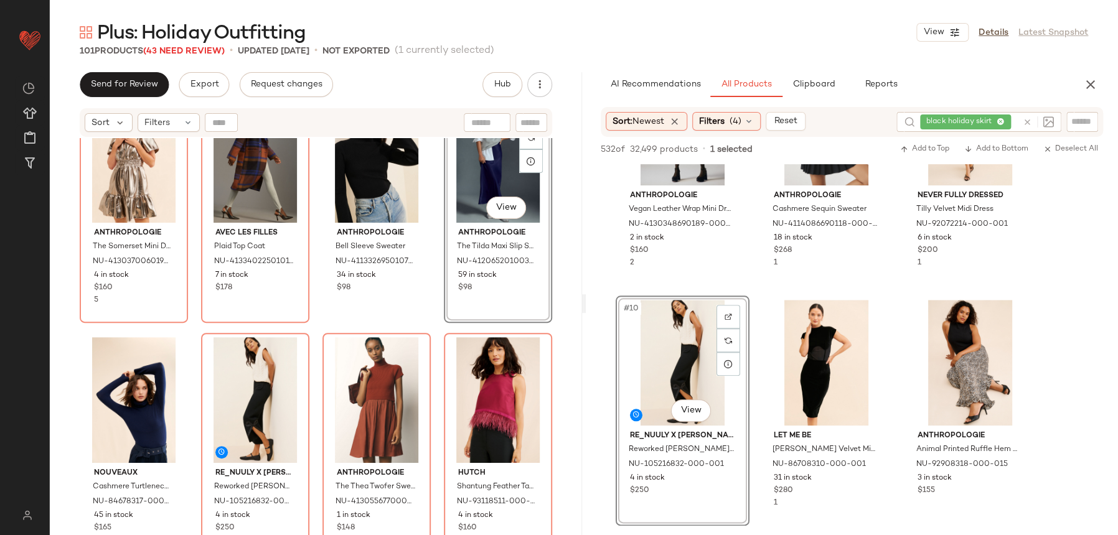
click at [448, 320] on div "#44 View Anthropologie The Tilda Maxi Slip Skirt NU-4120652010039-000-041 59 in…" at bounding box center [498, 208] width 108 height 230
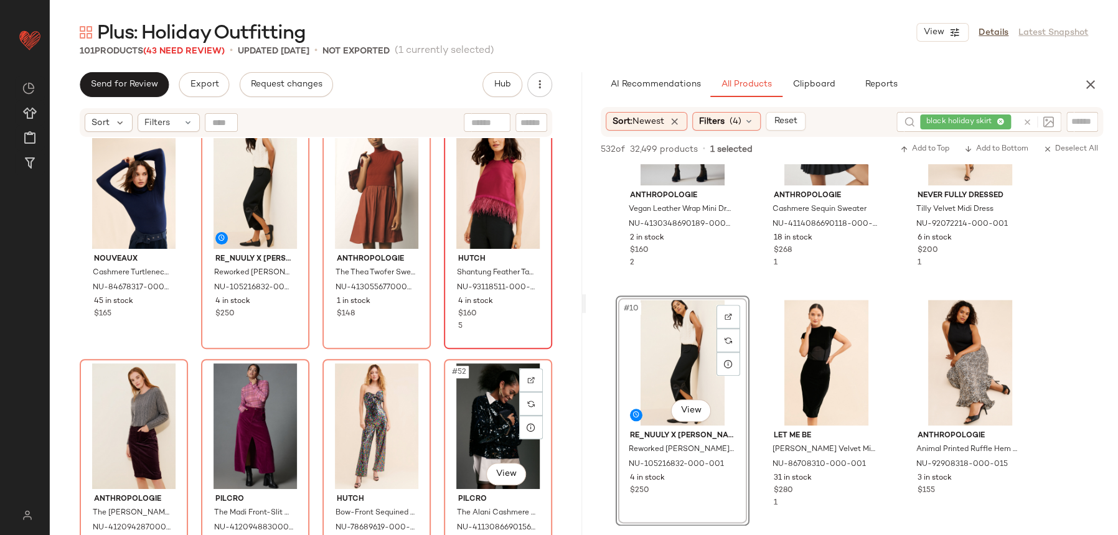
scroll to position [2452, 0]
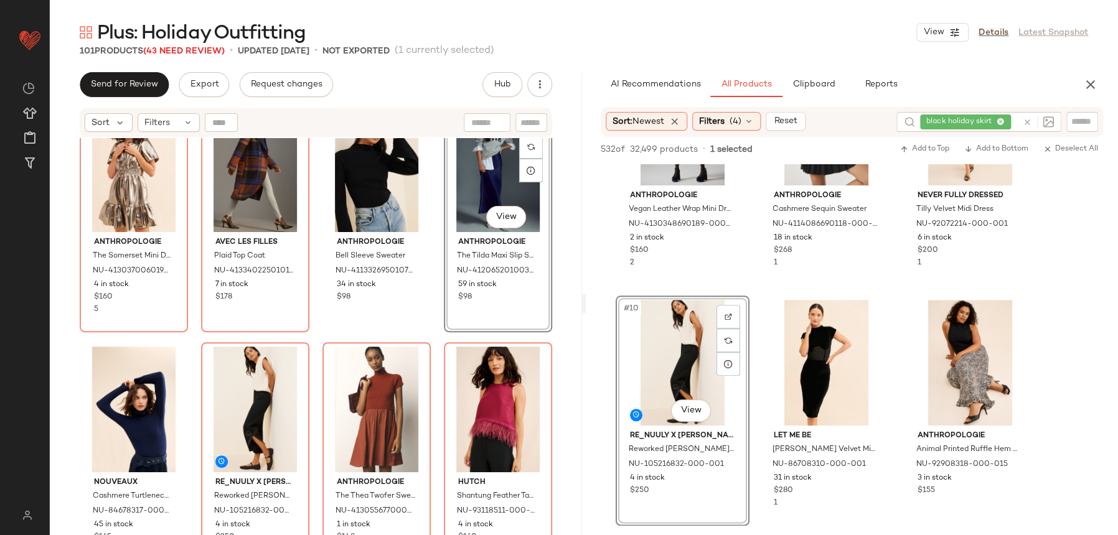
drag, startPoint x: 1023, startPoint y: 120, endPoint x: 1019, endPoint y: 125, distance: 6.6
click at [1020, 122] on div at bounding box center [1036, 122] width 36 height 20
click at [1019, 125] on div at bounding box center [1036, 122] width 36 height 20
click at [1027, 125] on icon at bounding box center [1027, 122] width 9 height 9
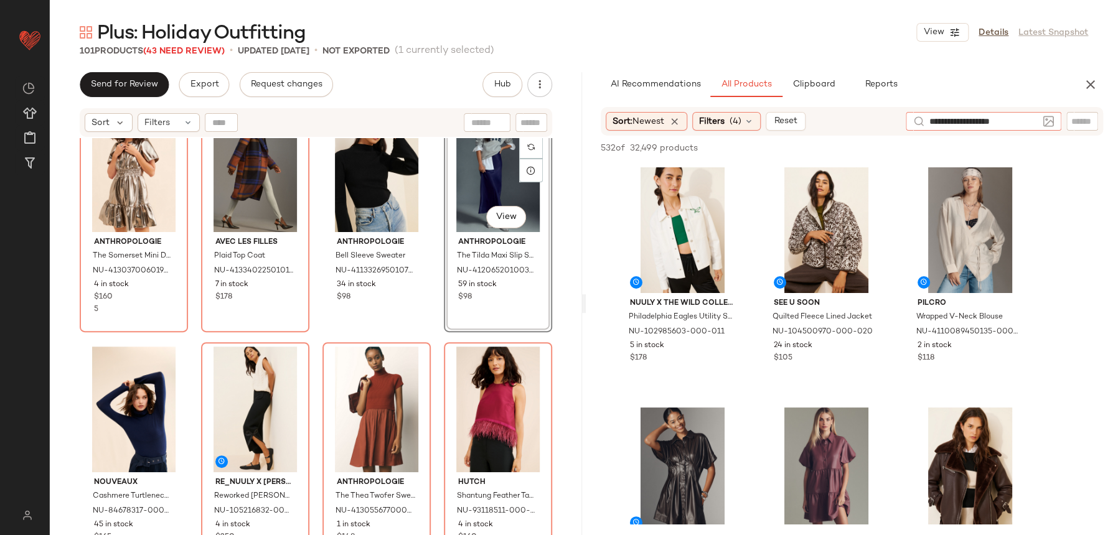
type input "**********"
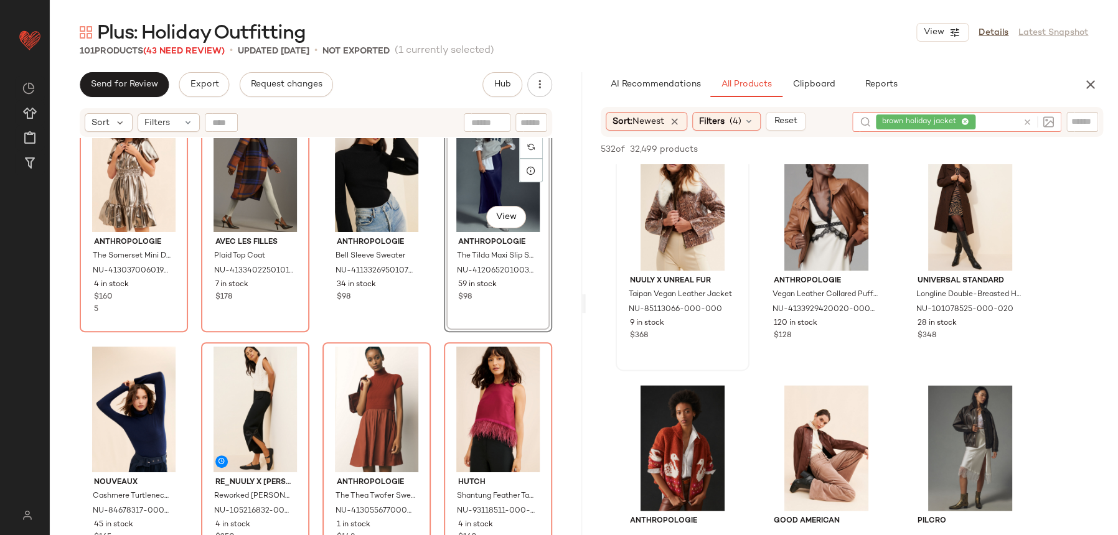
scroll to position [738, 0]
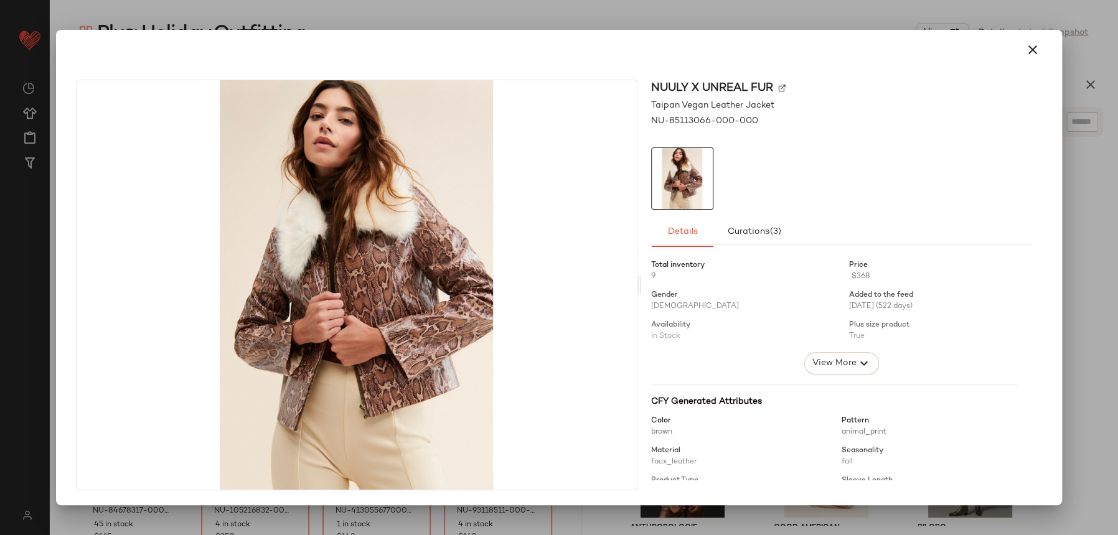
click at [1024, 72] on div "Nuuly x Unreal Fur Taipan Vegan Leather Jacket NU-85113066-000-000 Details Cura…" at bounding box center [559, 288] width 996 height 436
click at [1021, 62] on div at bounding box center [559, 50] width 976 height 30
click at [1038, 36] on button "button" at bounding box center [1032, 50] width 30 height 30
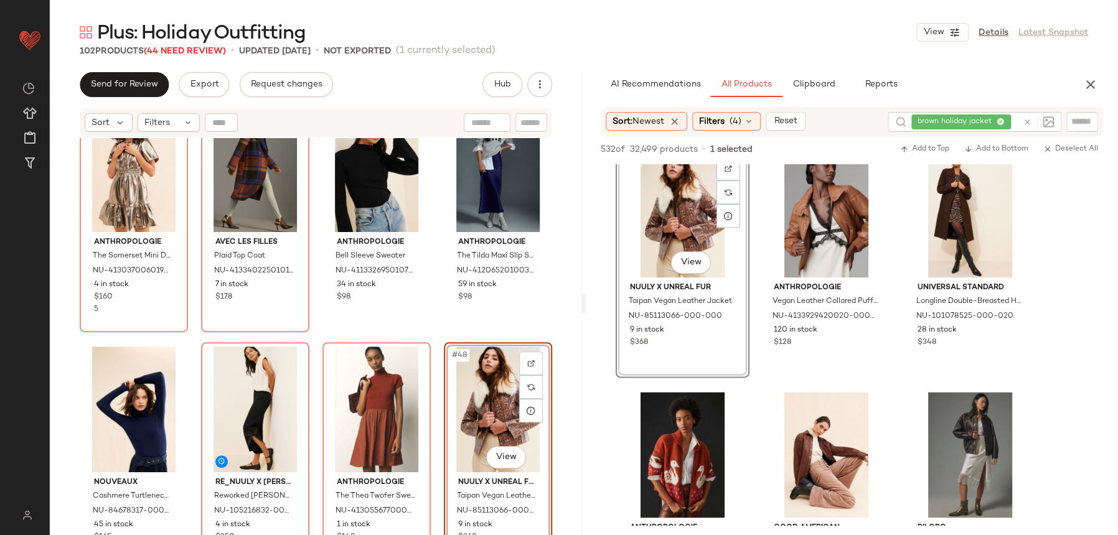
click at [431, 329] on div "Anthropologie The Somerset Mini Dress: Plus Metallic Edition NU-4130370060198-0…" at bounding box center [316, 352] width 532 height 428
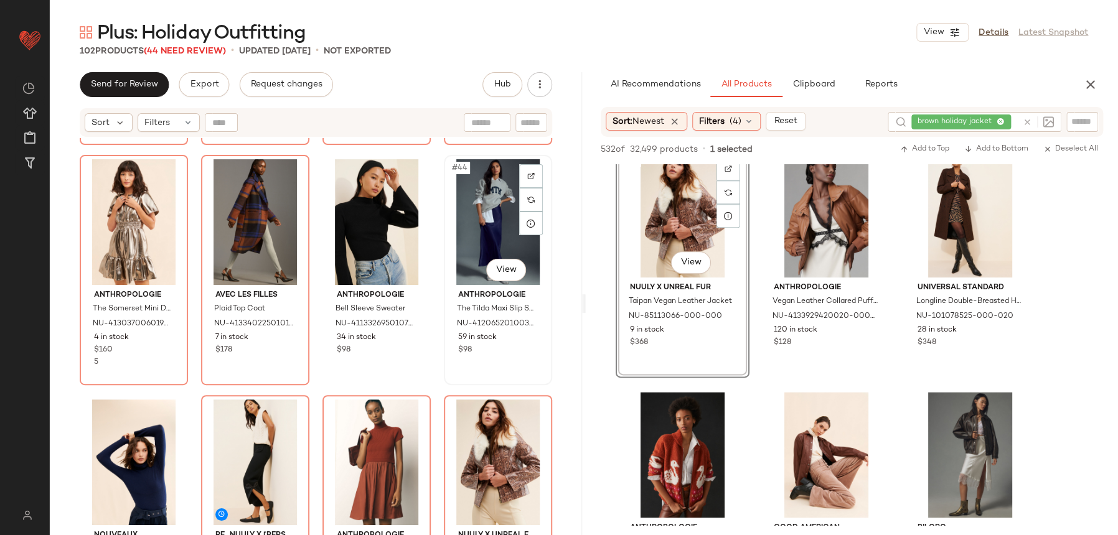
click at [540, 377] on div "#44 View Anthropologie The Tilda Maxi Slip Skirt NU-4120652010039-000-041 59 in…" at bounding box center [498, 270] width 106 height 228
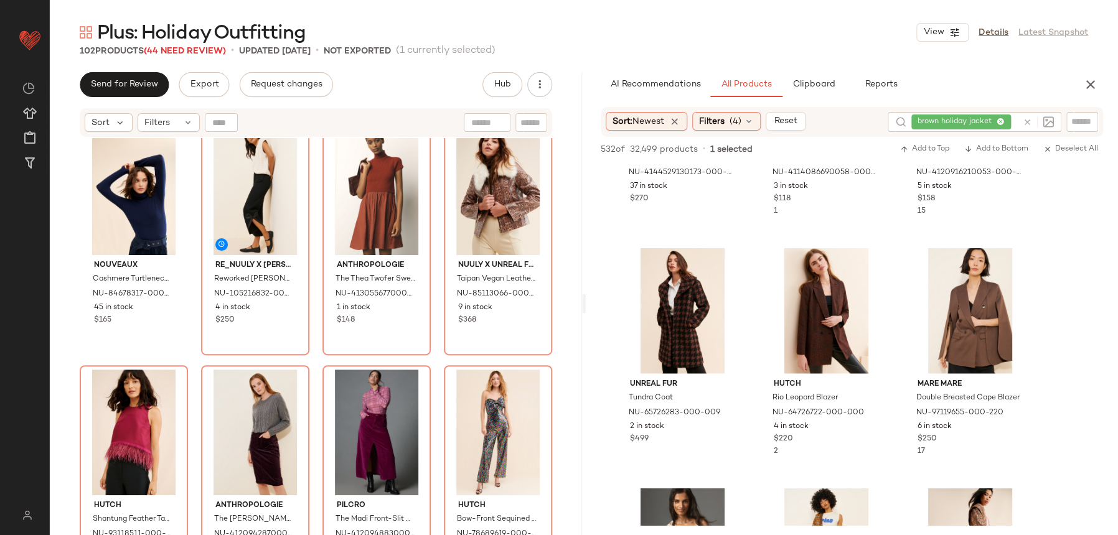
scroll to position [1363, 0]
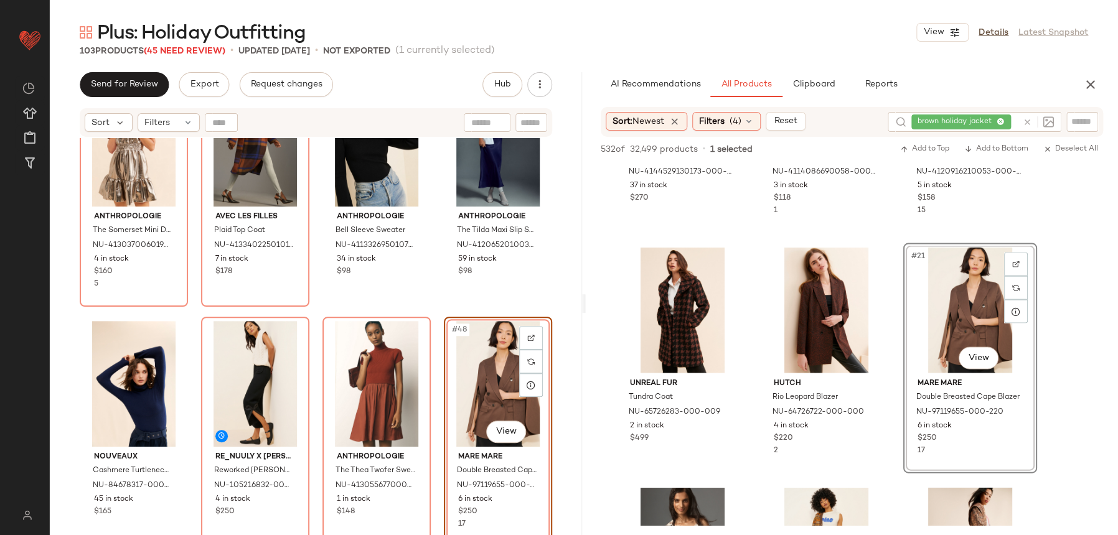
click at [435, 299] on div "Anthropologie The Somerset Mini Dress: Plus Metallic Edition NU-4130370060198-0…" at bounding box center [316, 352] width 532 height 428
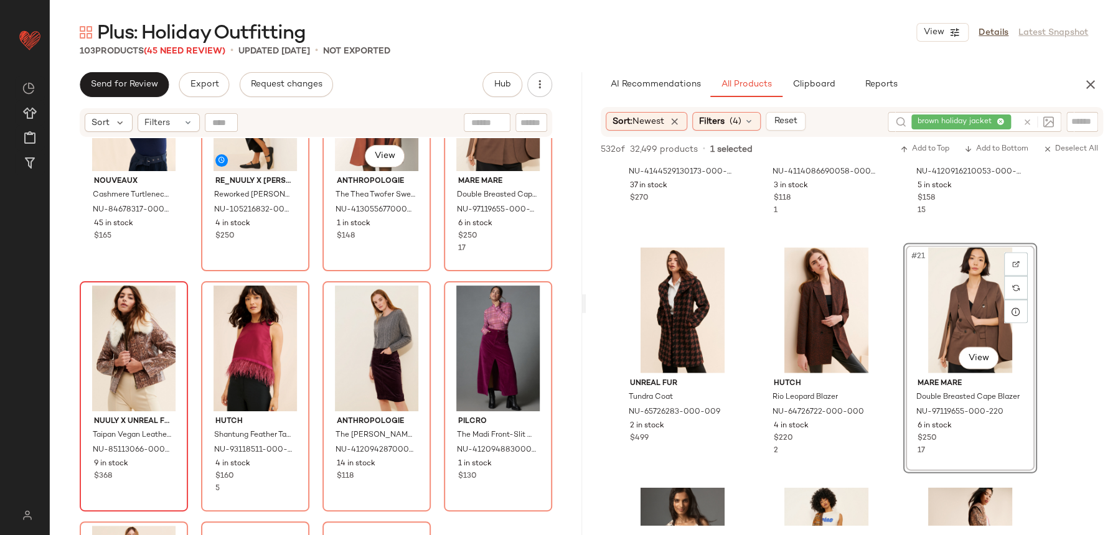
scroll to position [2774, 0]
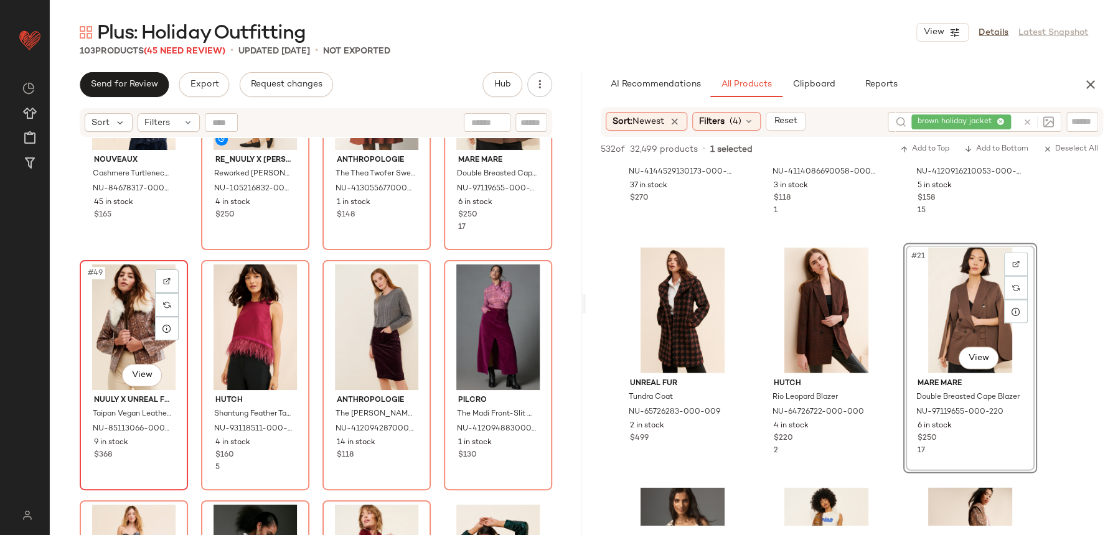
click at [112, 315] on div "#49 View" at bounding box center [134, 328] width 100 height 126
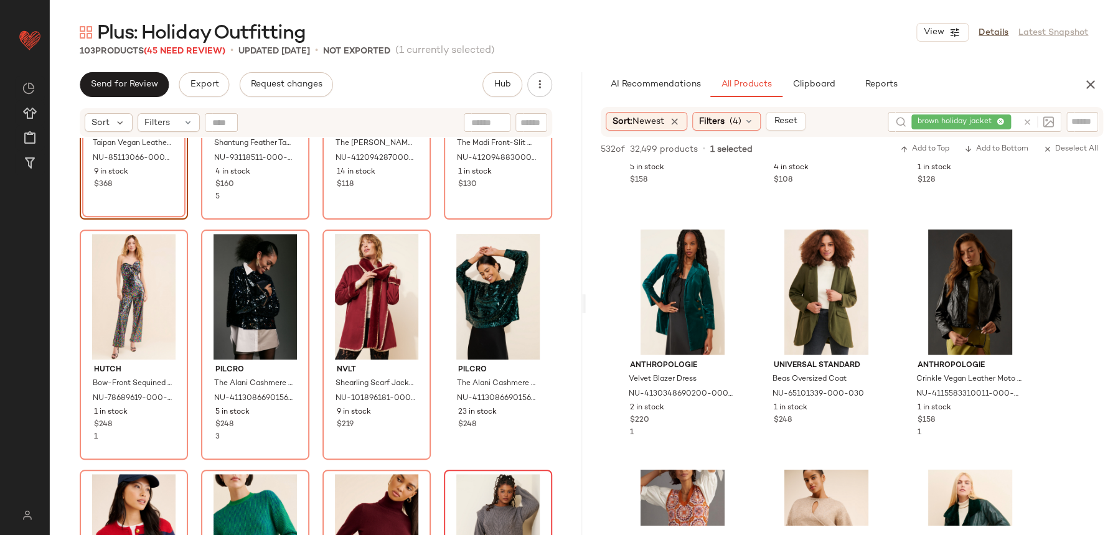
scroll to position [3428, 0]
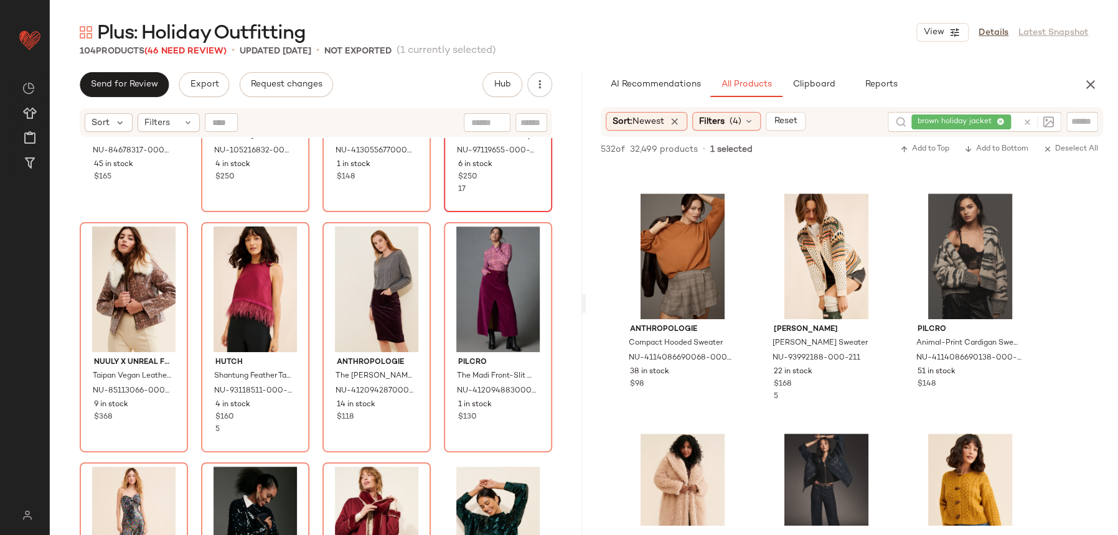
scroll to position [5500, 0]
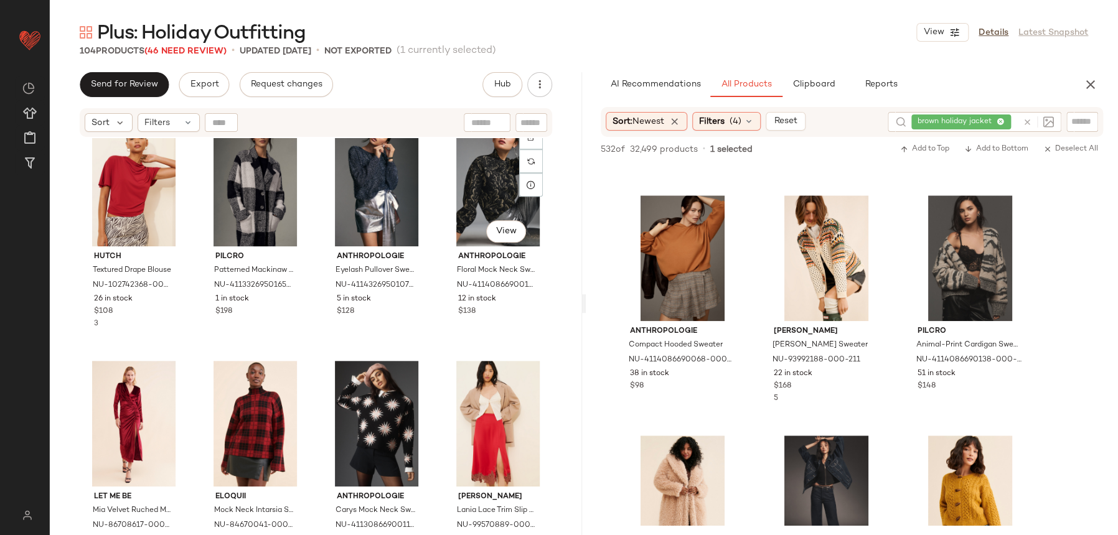
scroll to position [5631, 0]
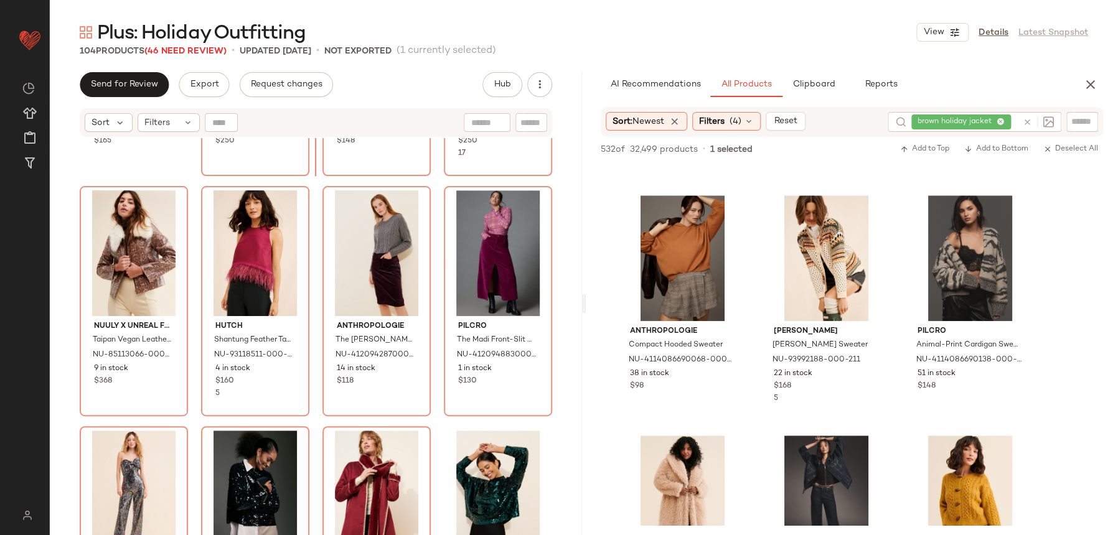
scroll to position [2737, 0]
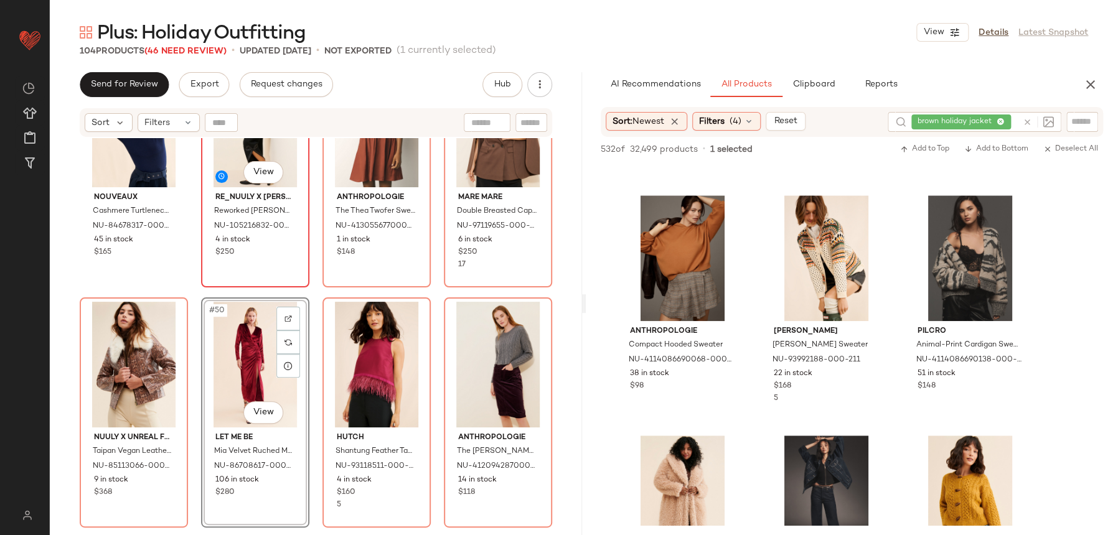
click at [299, 282] on div "#46 View Re_Nuuly x Tricia Fix Reworked Colette Ponte Pants NU-105216832-000-00…" at bounding box center [255, 173] width 106 height 228
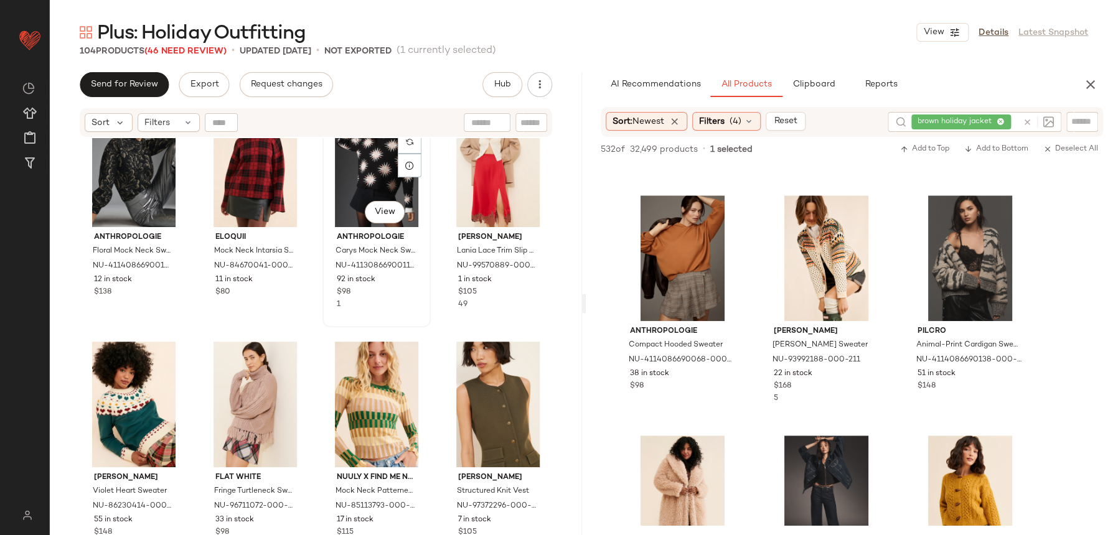
scroll to position [5822, 0]
click at [1027, 125] on icon at bounding box center [1027, 122] width 9 height 9
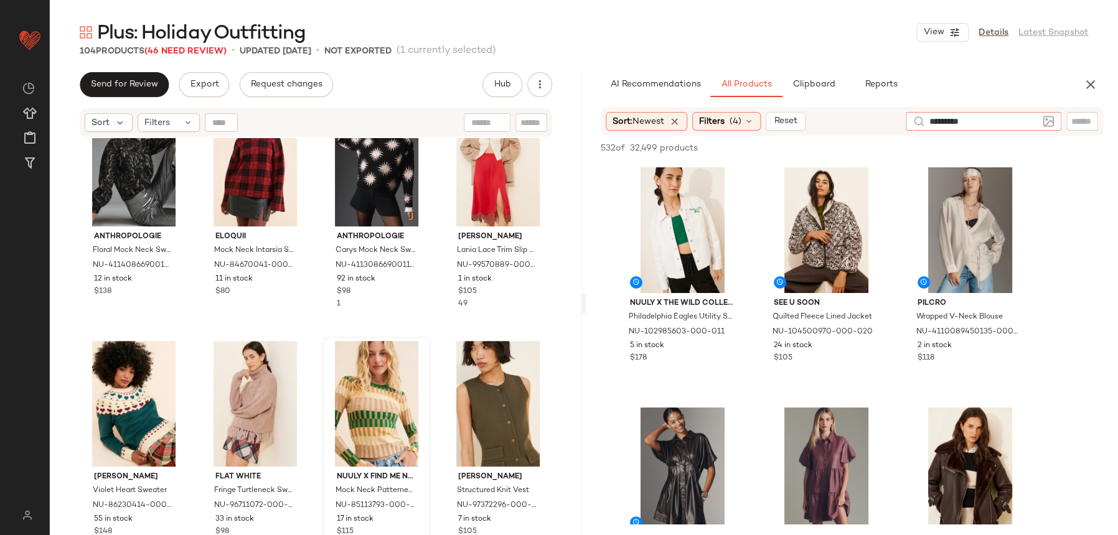
type input "**********"
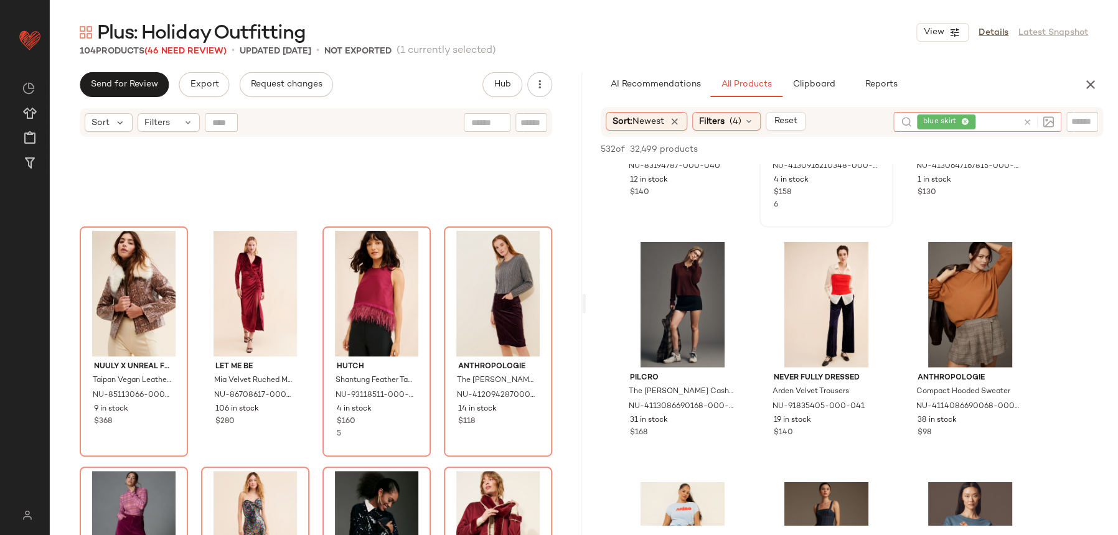
scroll to position [2807, 0]
click at [748, 119] on icon at bounding box center [749, 121] width 10 height 10
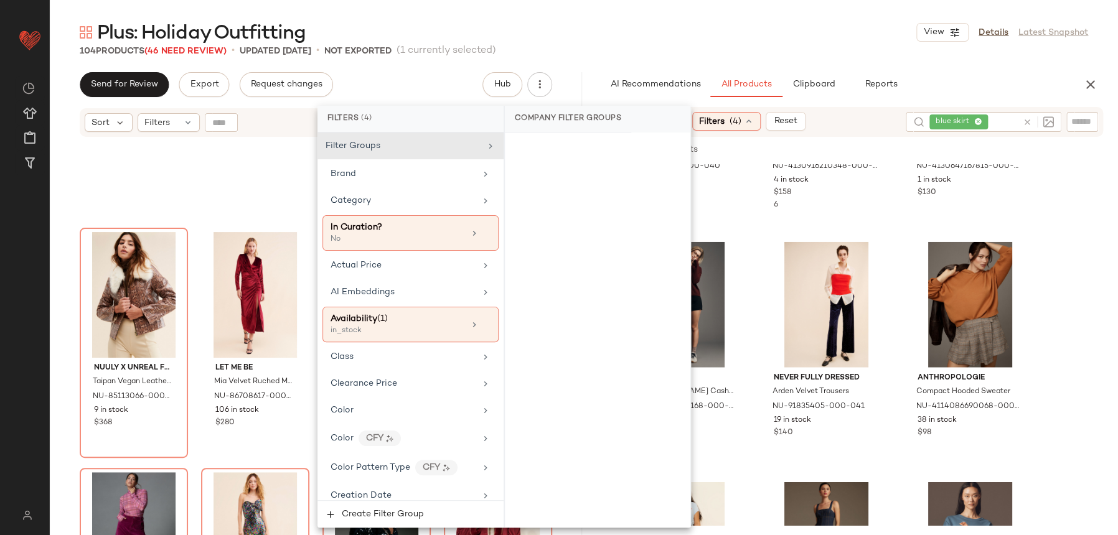
drag, startPoint x: 1061, startPoint y: 296, endPoint x: 1056, endPoint y: 301, distance: 6.6
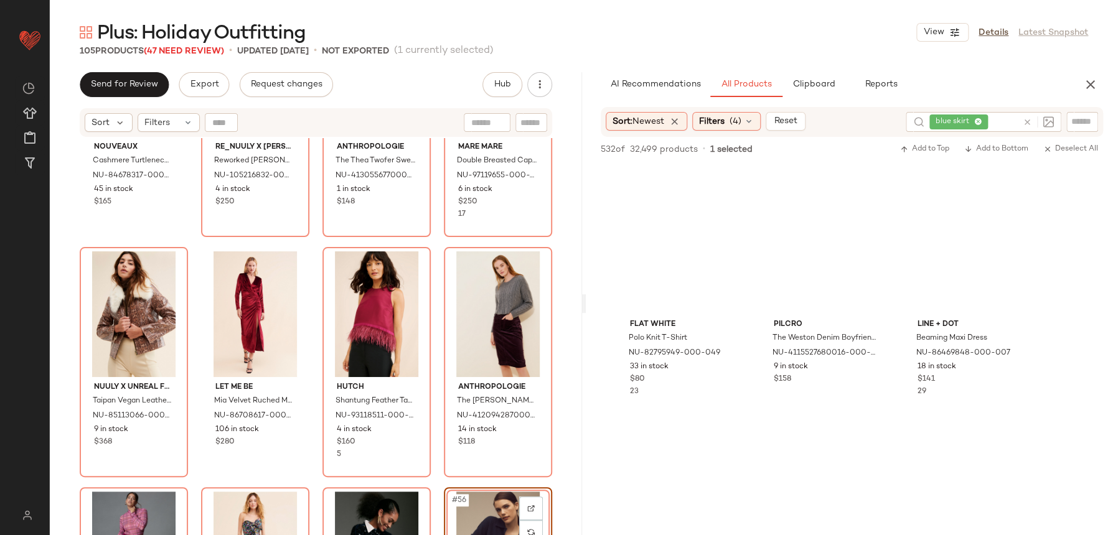
scroll to position [8395, 0]
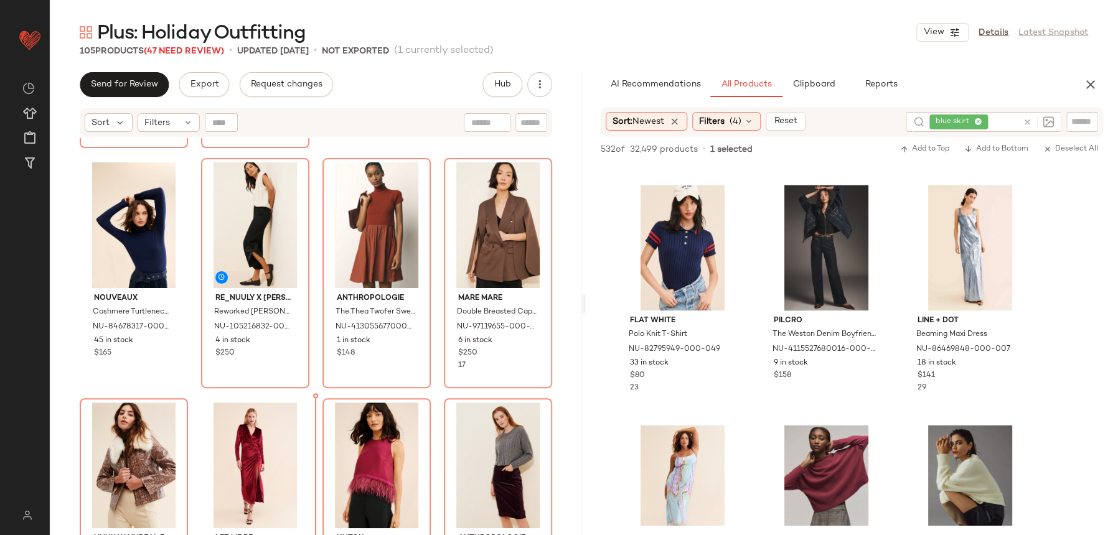
scroll to position [2636, 0]
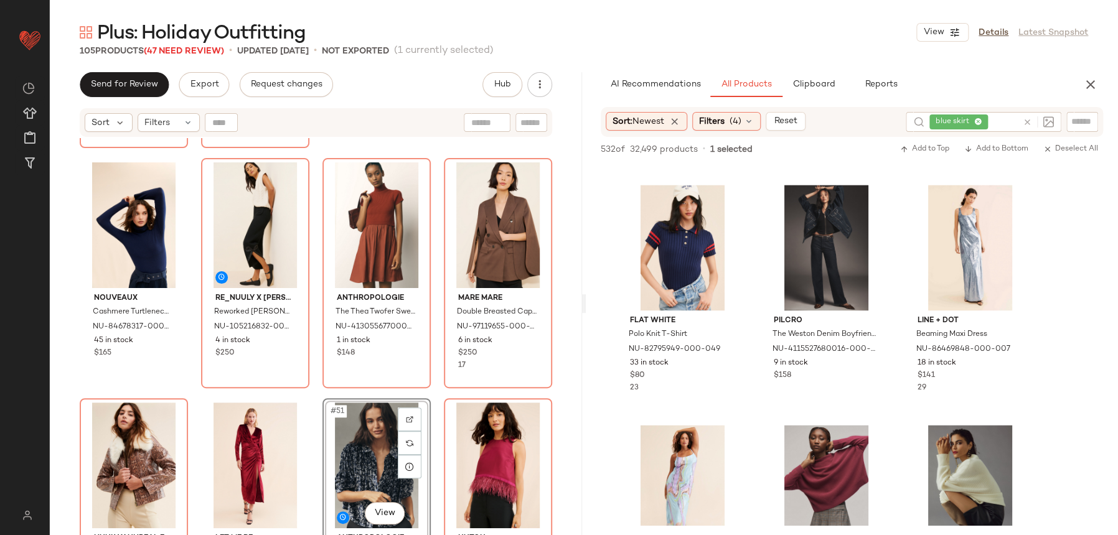
click at [313, 404] on div "Anthropologie The Somerset Mini Dress: Plus Metallic Edition NU-4130370060198-0…" at bounding box center [316, 352] width 532 height 428
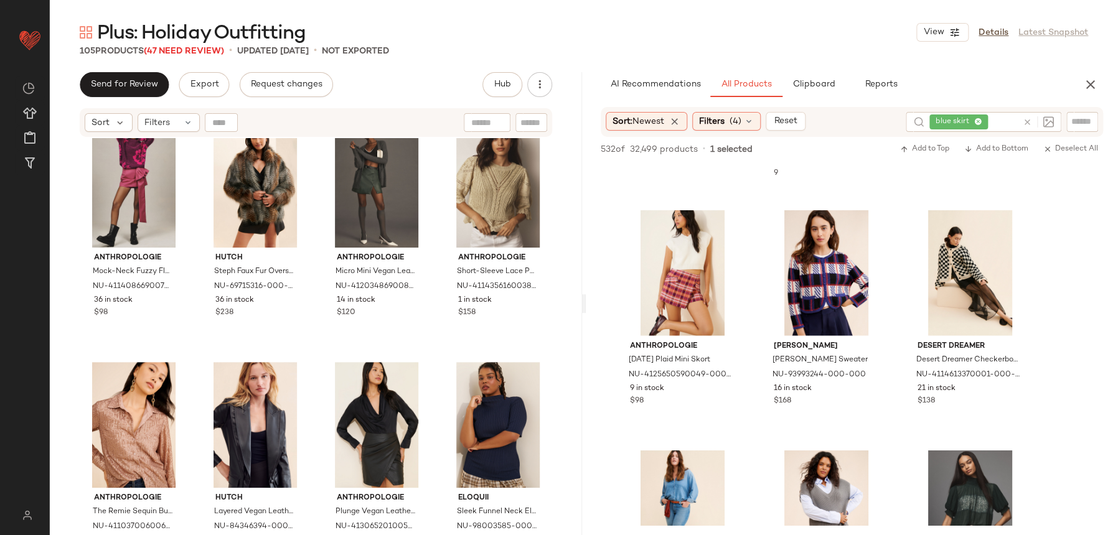
scroll to position [9310, 0]
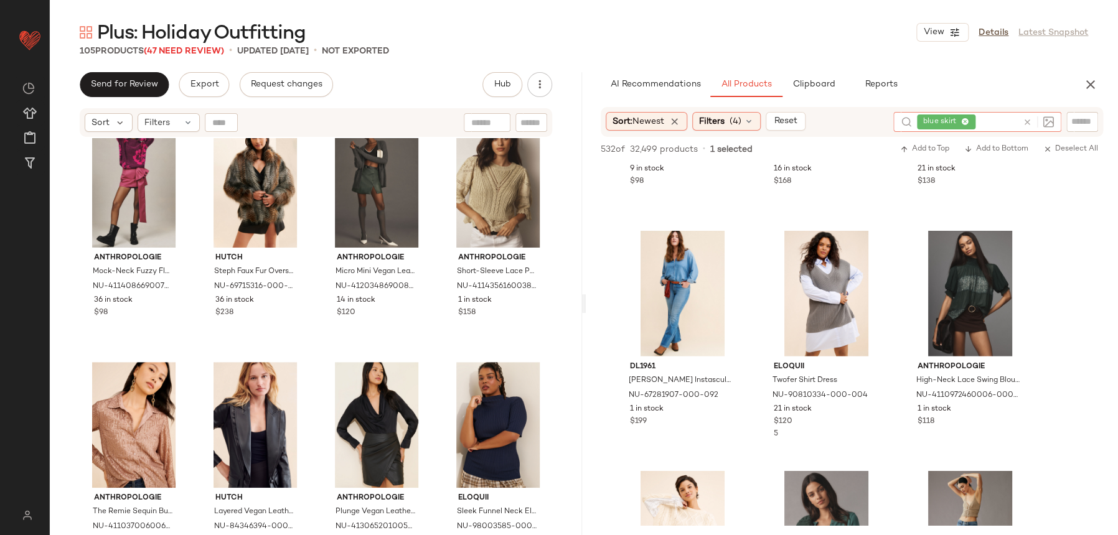
click at [1030, 121] on icon at bounding box center [1027, 122] width 9 height 9
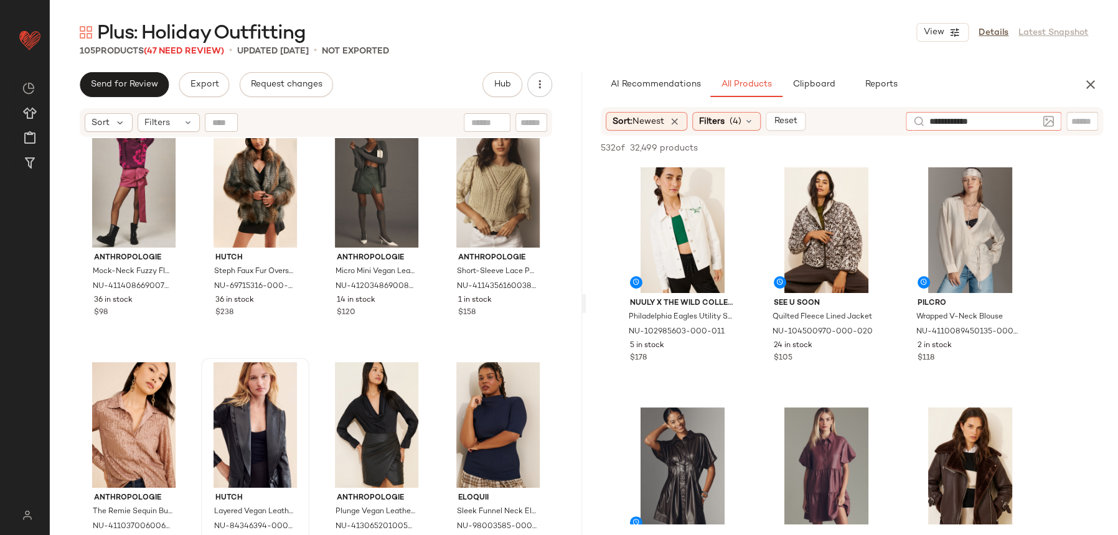
type input "**********"
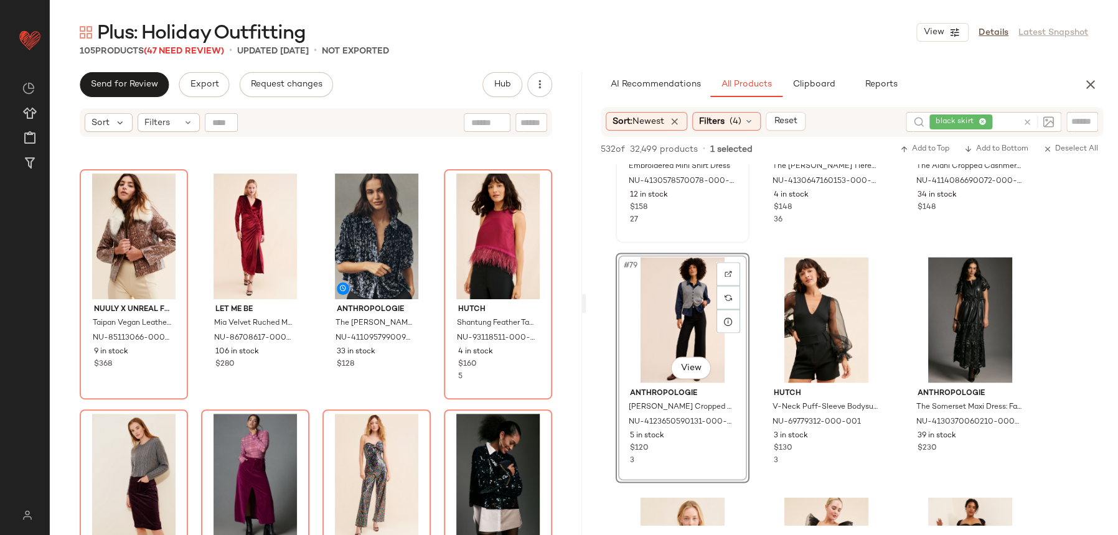
scroll to position [5950, 0]
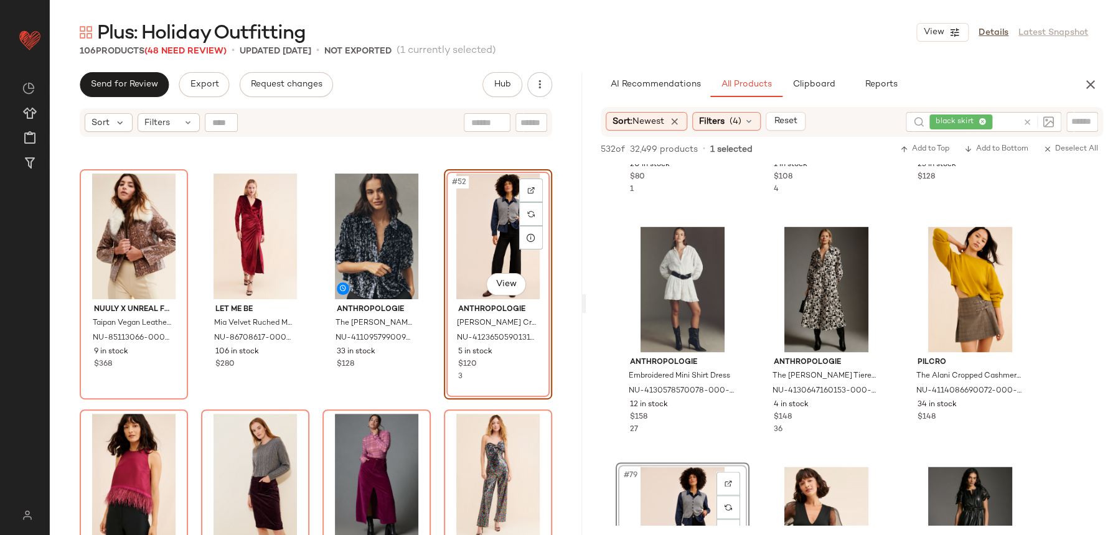
click at [444, 392] on div "#52 View Anthropologie Colette Cropped Wide-Leg Pants NU-4123650590131-000-001 …" at bounding box center [498, 284] width 108 height 230
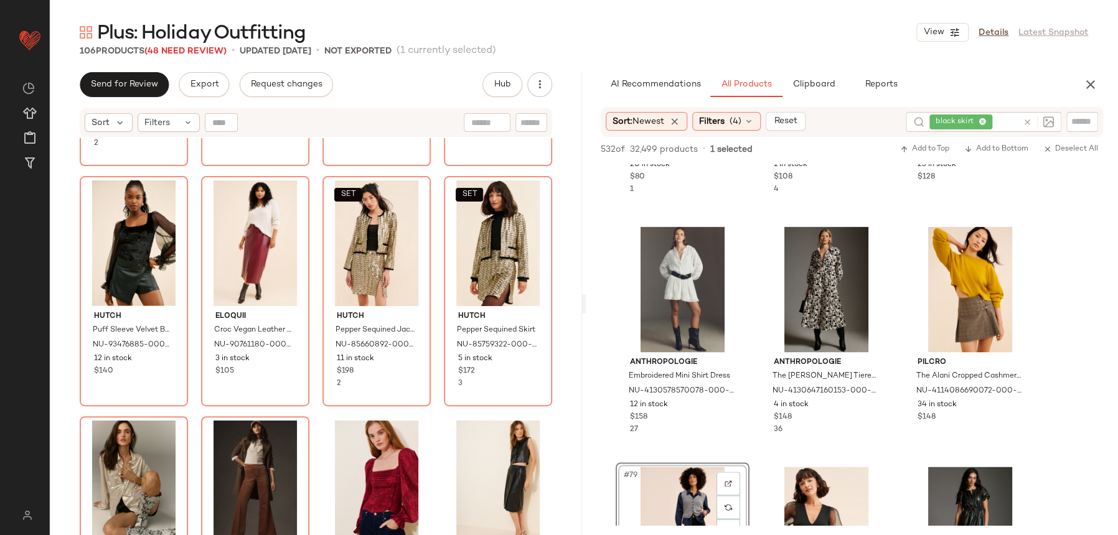
scroll to position [1668, 0]
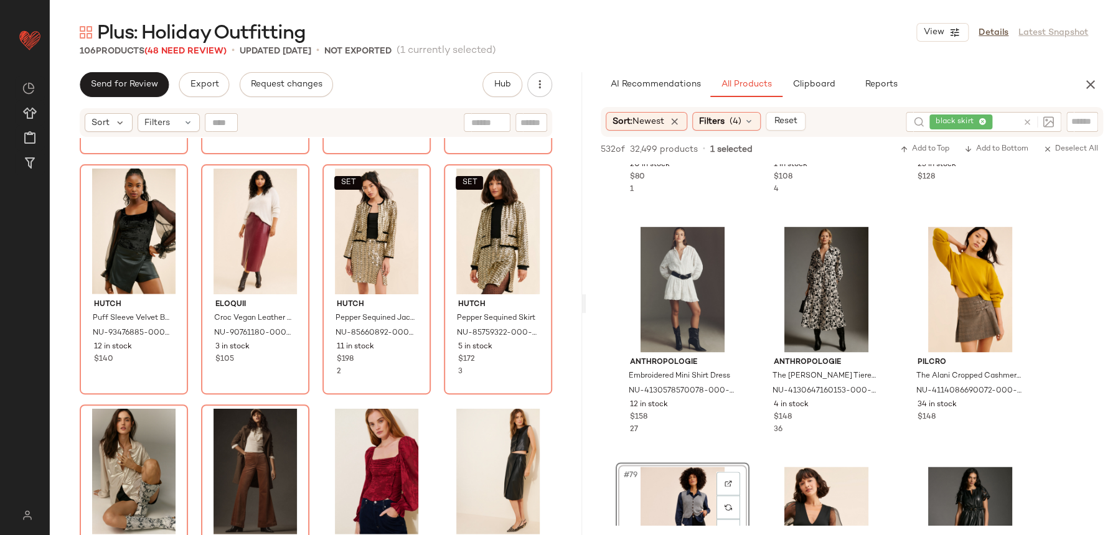
click at [573, 432] on div "Anthropologie The Somerset Maxi Dress NU-4130916210109-000-038 6 in stock $188 …" at bounding box center [316, 352] width 532 height 428
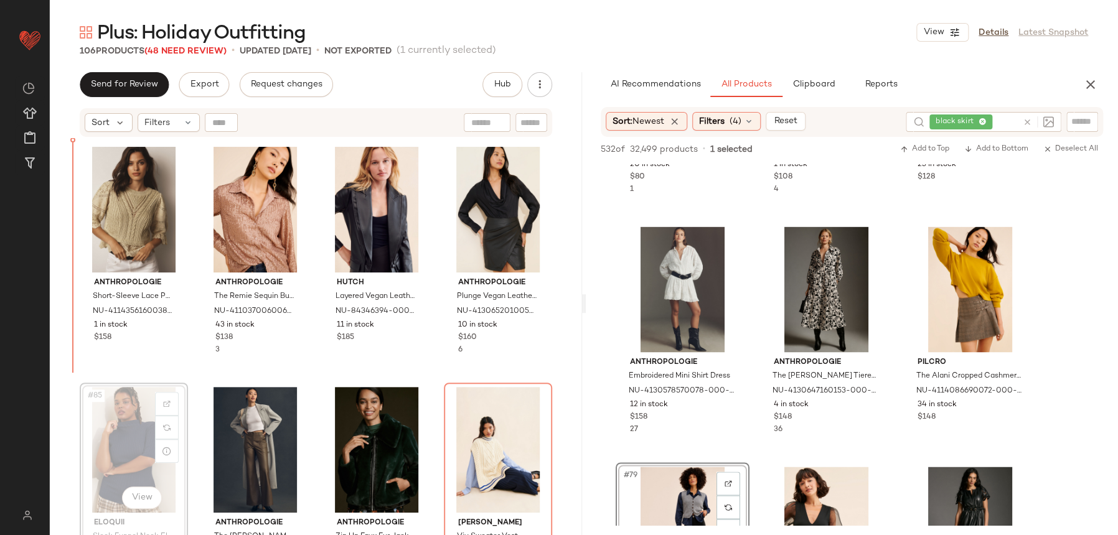
scroll to position [4848, 0]
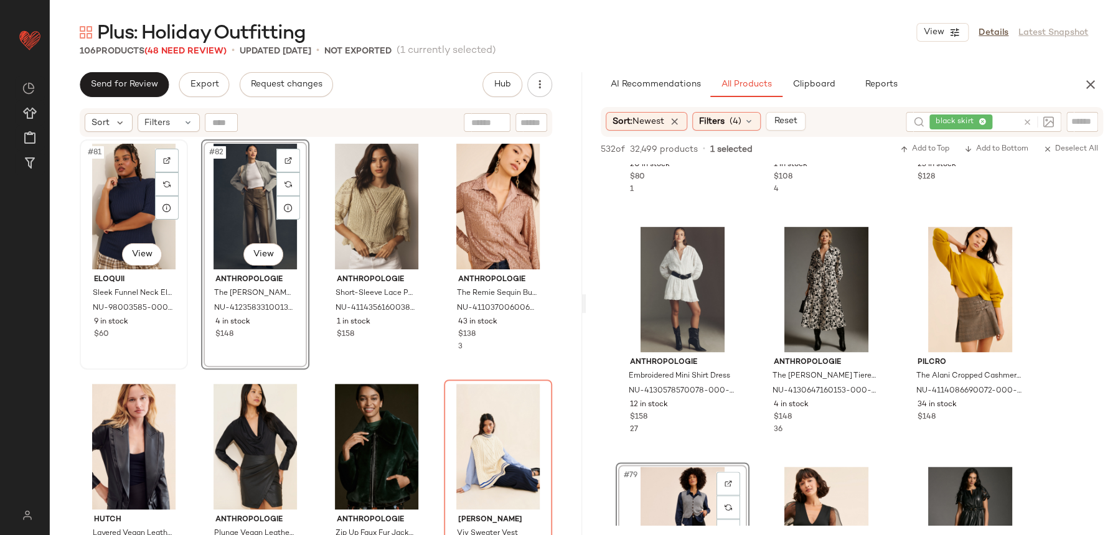
scroll to position [4809, 0]
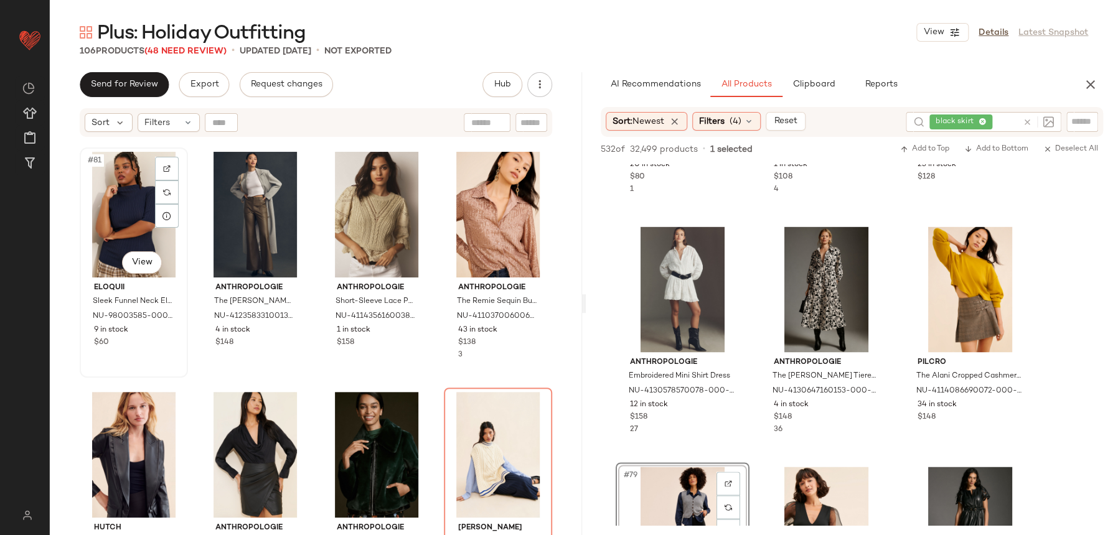
click at [125, 214] on div "#81 View" at bounding box center [134, 215] width 100 height 126
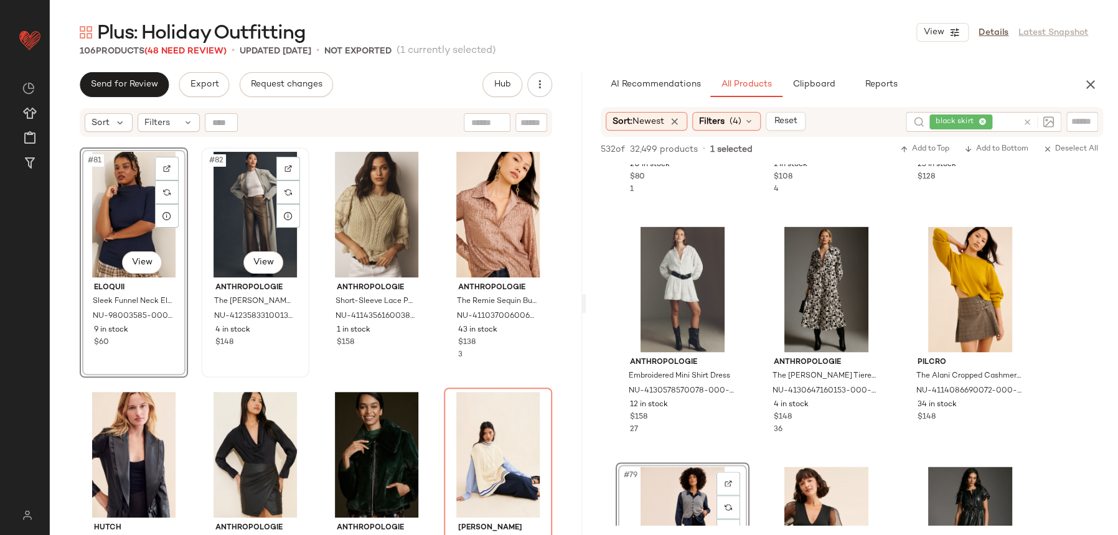
click at [255, 231] on div "#82 View" at bounding box center [255, 215] width 100 height 126
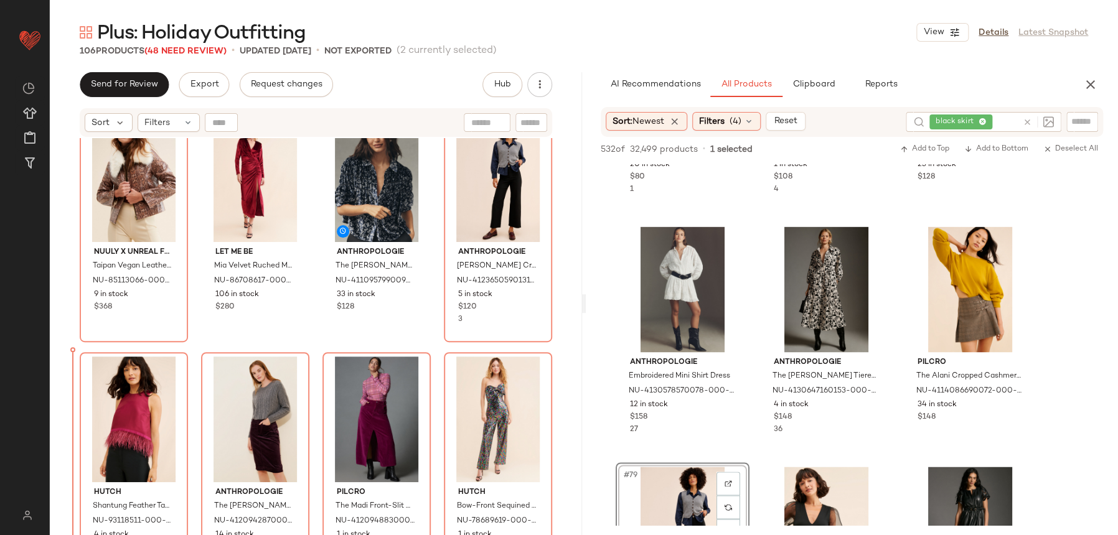
scroll to position [2926, 0]
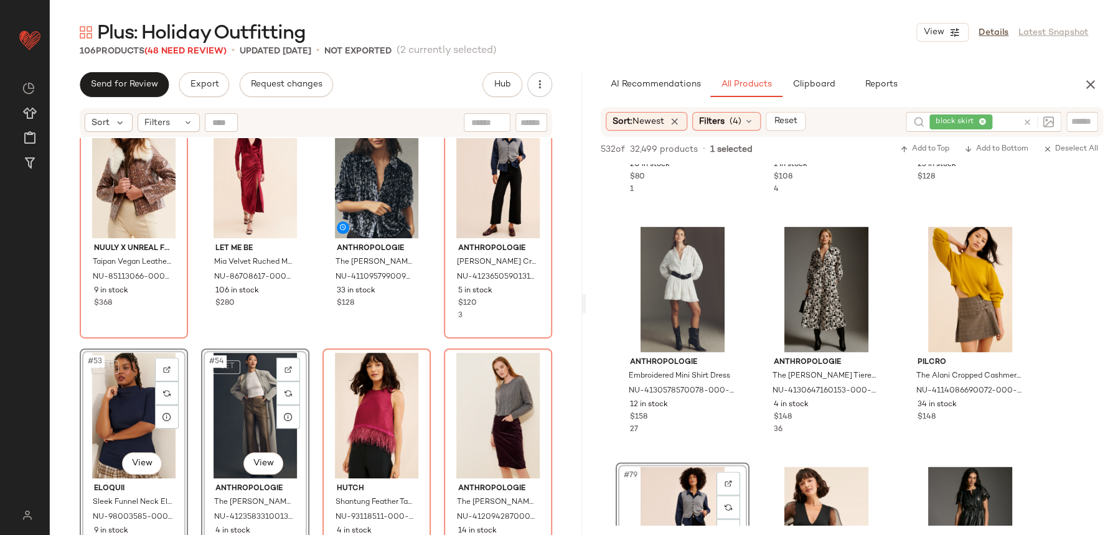
click at [316, 326] on div "Nuuly x Unreal Fur Taipan Vegan Leather Jacket NU-85113066-000-000 9 in stock $…" at bounding box center [316, 352] width 532 height 428
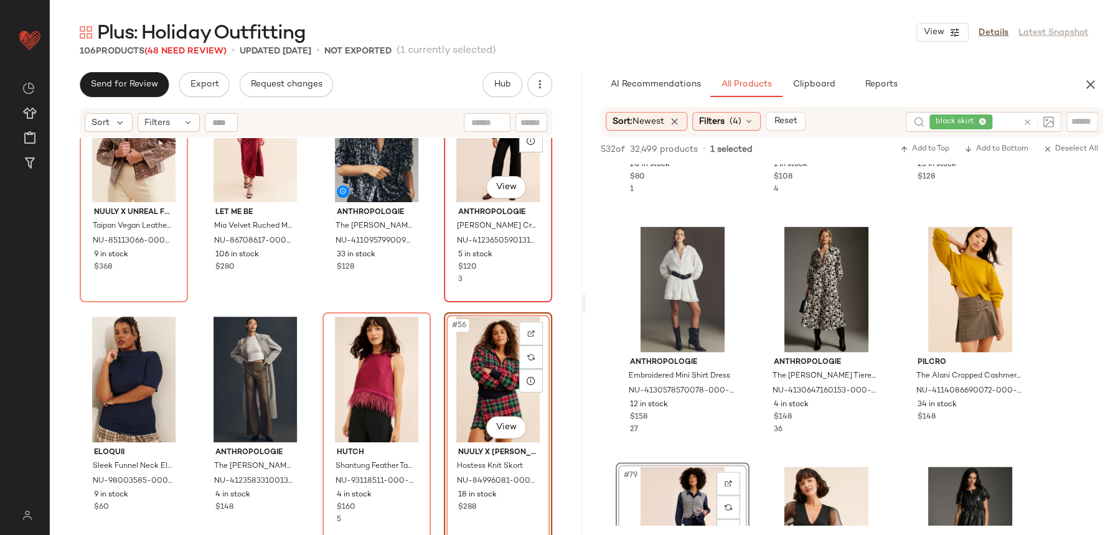
scroll to position [2925, 0]
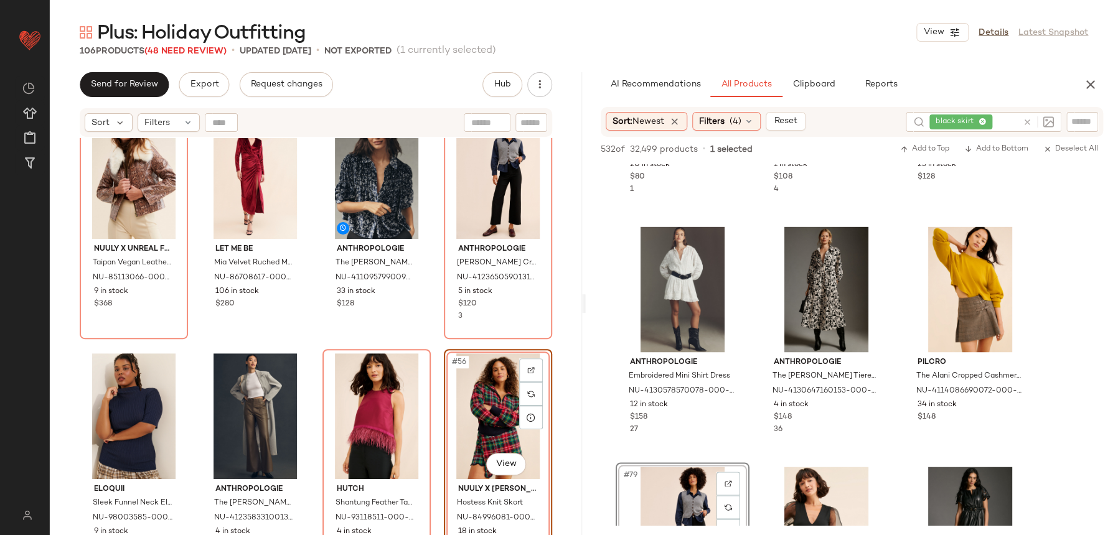
click at [440, 347] on div "Nuuly x Unreal Fur Taipan Vegan Leather Jacket NU-85113066-000-000 9 in stock $…" at bounding box center [316, 352] width 532 height 428
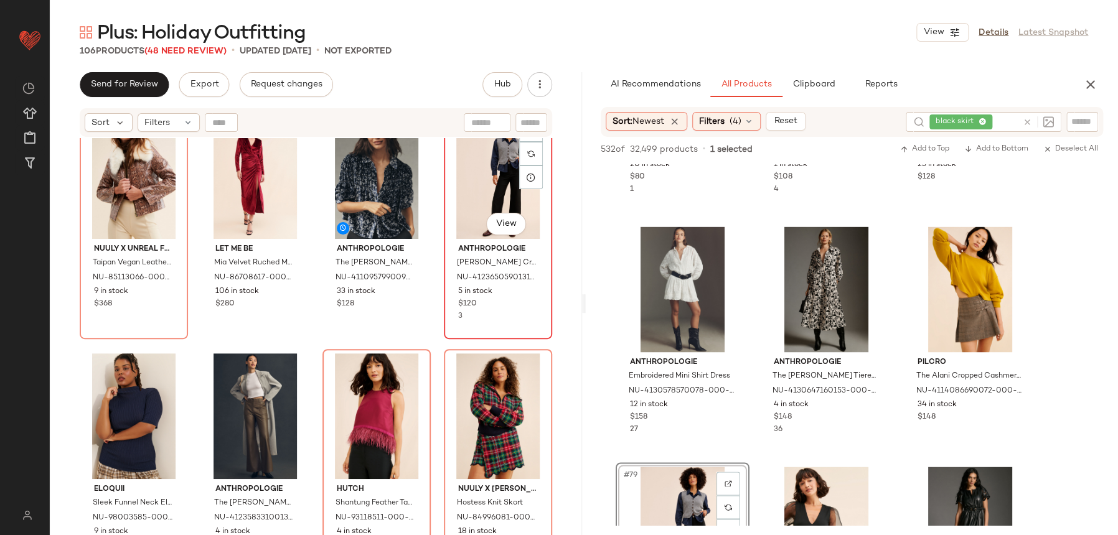
click at [445, 336] on div "#52 View Anthropologie Colette Cropped Wide-Leg Pants NU-4123650590131-000-001 …" at bounding box center [498, 224] width 106 height 228
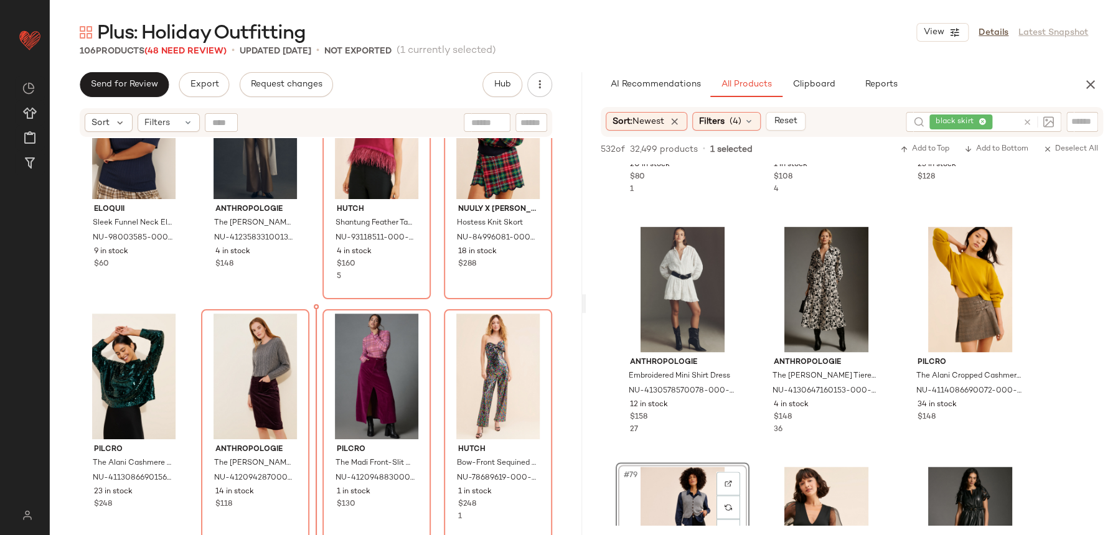
scroll to position [3194, 0]
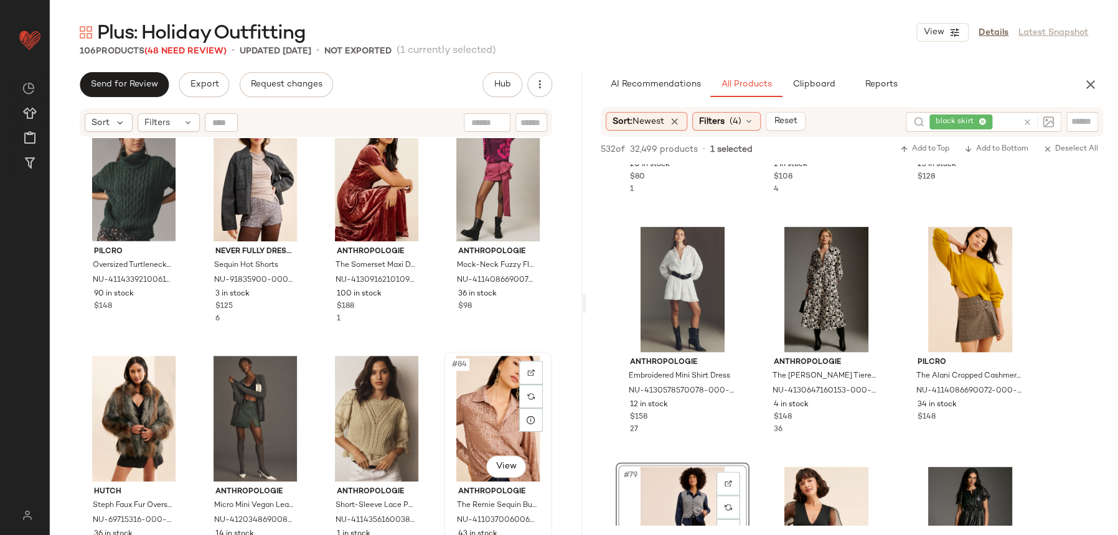
scroll to position [4608, 0]
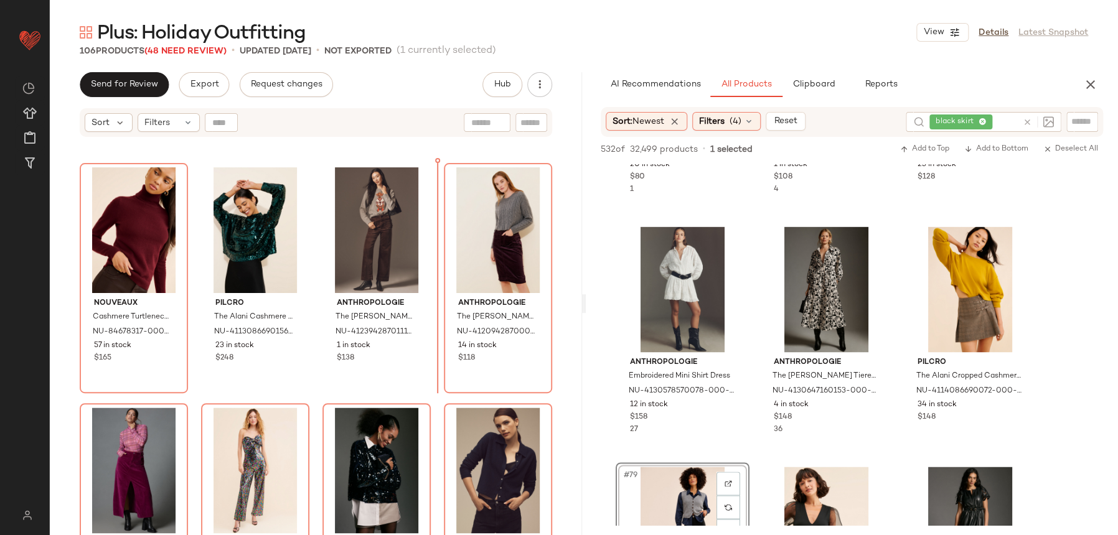
scroll to position [3243, 0]
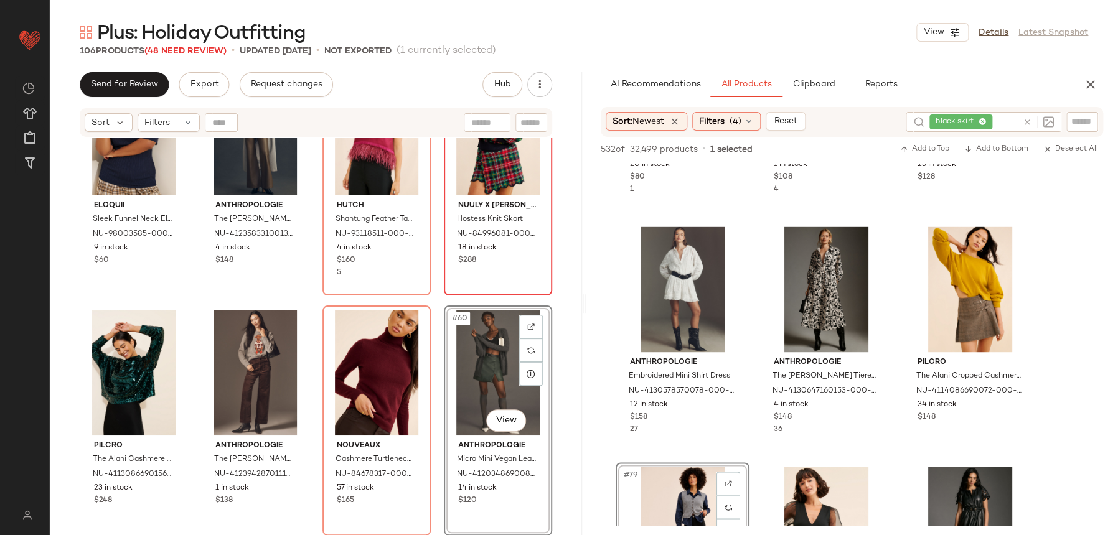
scroll to position [3118, 0]
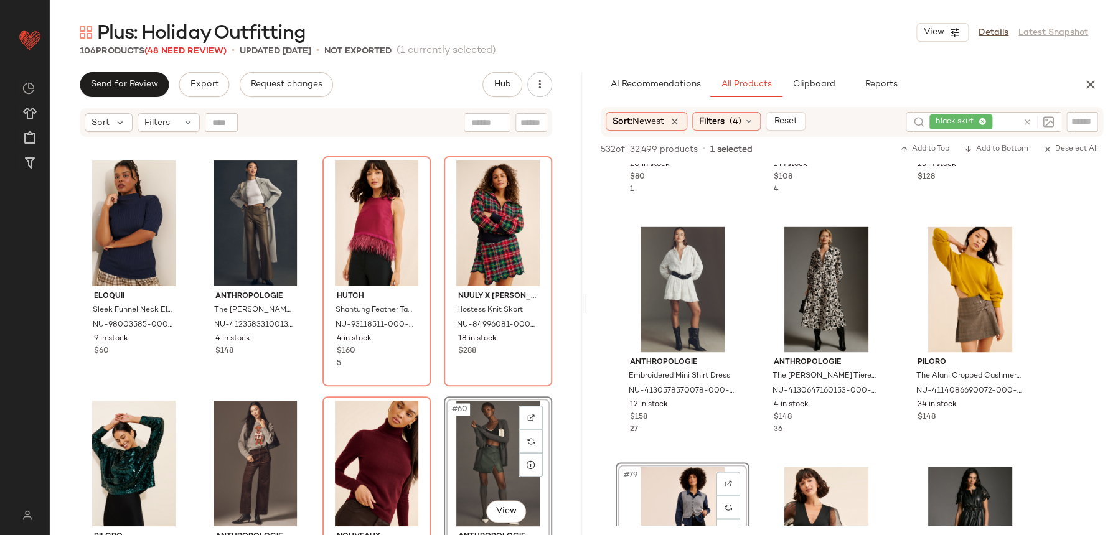
click at [435, 384] on div "Eloquii Sleek Funnel Neck Elbow Sweater NU-98003585-000-041 9 in stock $60 Anth…" at bounding box center [316, 352] width 532 height 428
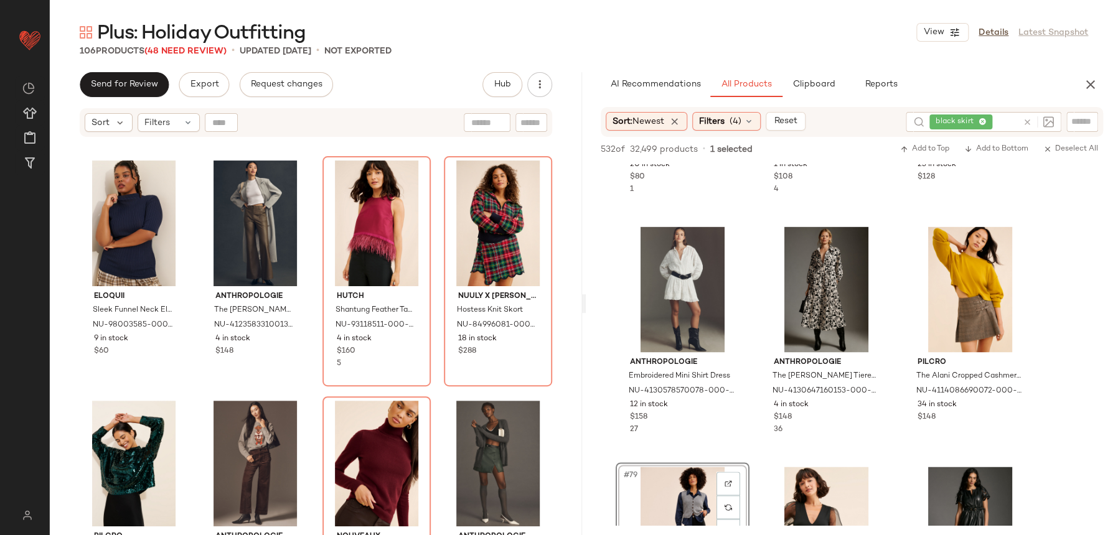
click at [437, 393] on div "Eloquii Sleek Funnel Neck Elbow Sweater NU-98003585-000-041 9 in stock $60 Anth…" at bounding box center [316, 352] width 532 height 428
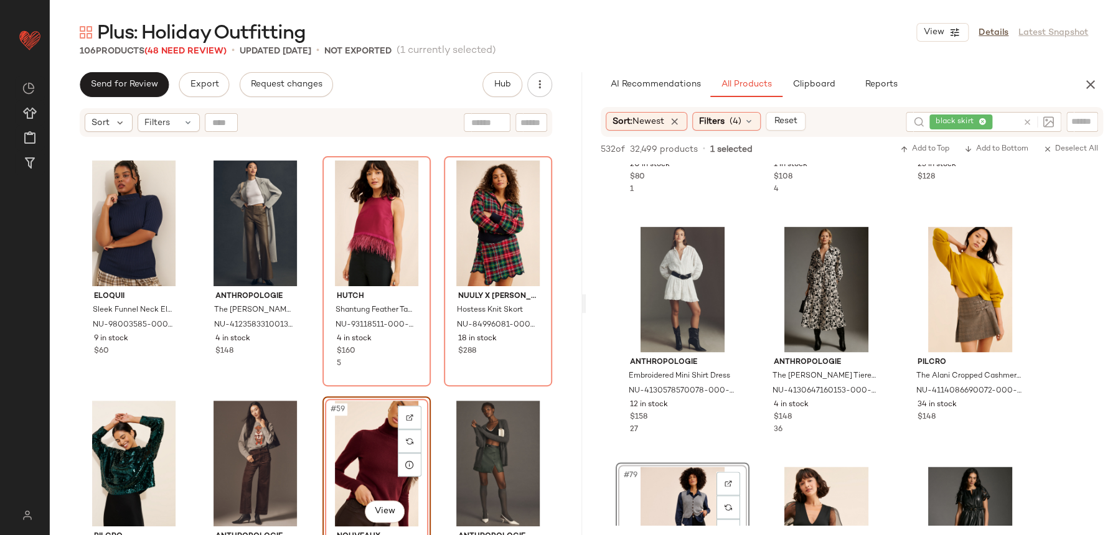
click at [301, 388] on div "Eloquii Sleek Funnel Neck Elbow Sweater NU-98003585-000-041 9 in stock $60 Anth…" at bounding box center [316, 352] width 532 height 428
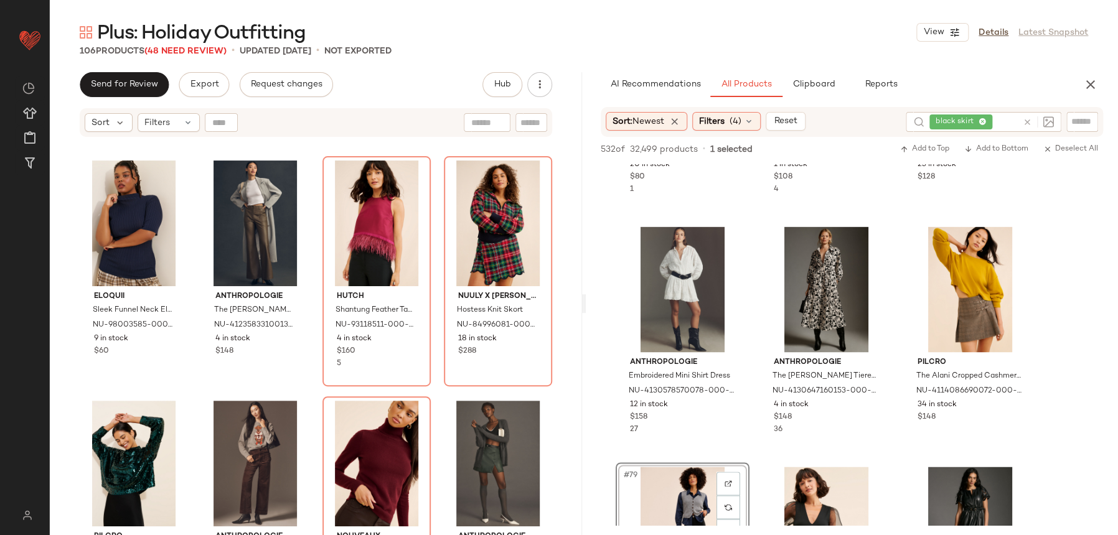
click at [311, 397] on div "Eloquii Sleek Funnel Neck Elbow Sweater NU-98003585-000-041 9 in stock $60 Anth…" at bounding box center [316, 352] width 532 height 428
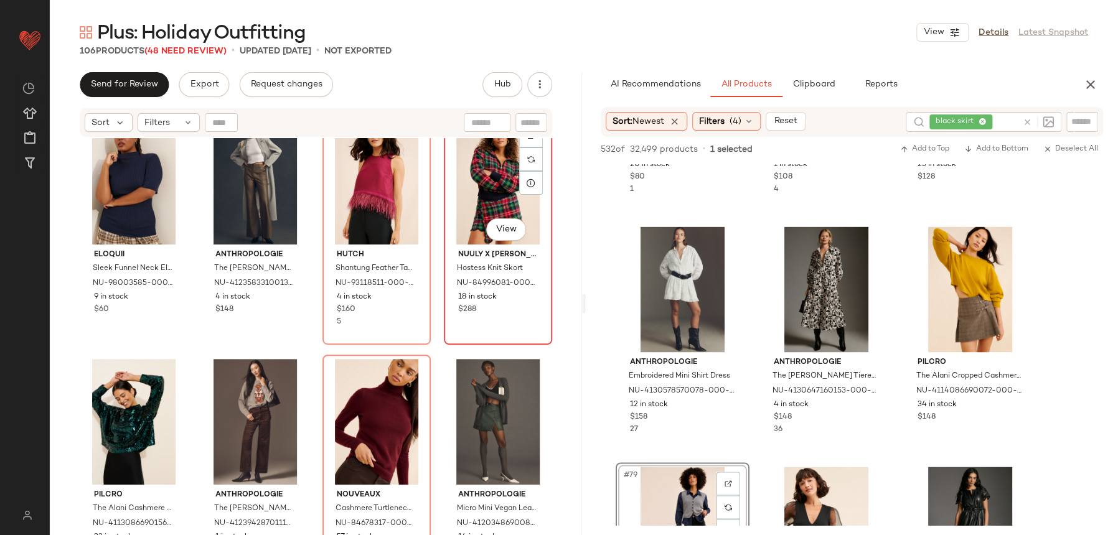
scroll to position [3207, 0]
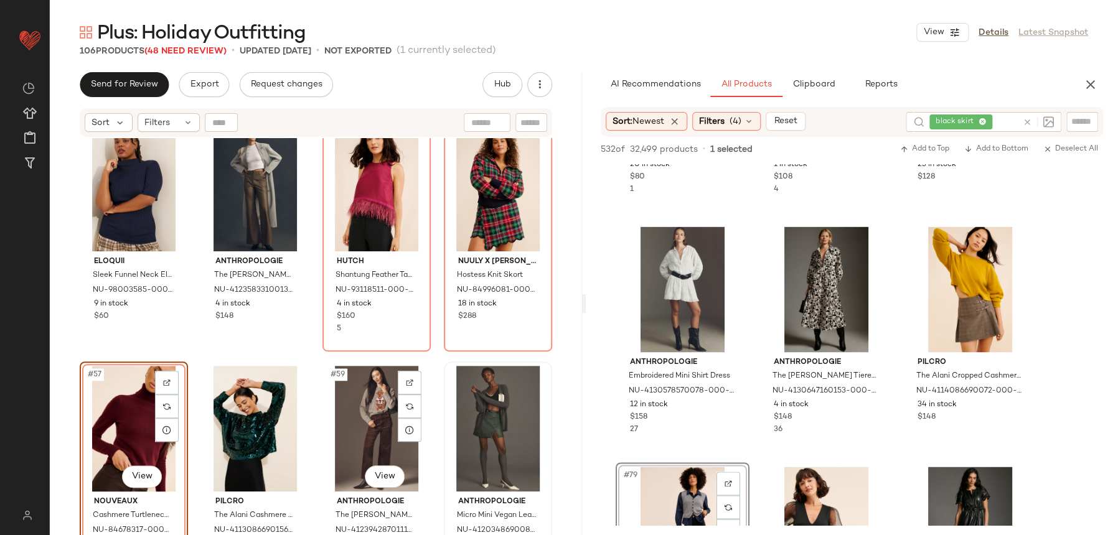
scroll to position [3128, 0]
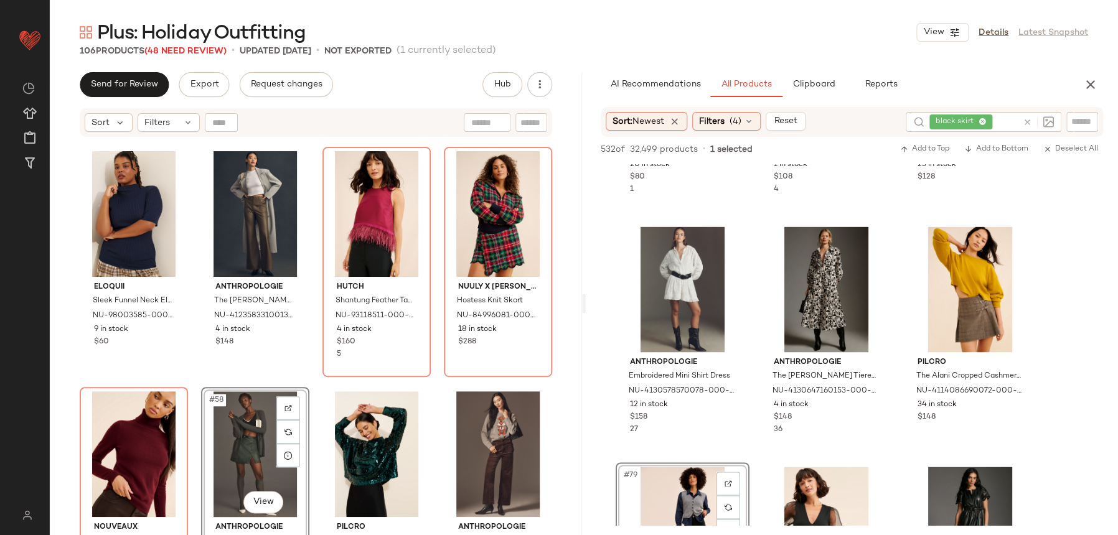
click at [315, 374] on div "Eloquii Sleek Funnel Neck Elbow Sweater NU-98003585-000-041 9 in stock $60 Anth…" at bounding box center [316, 352] width 532 height 428
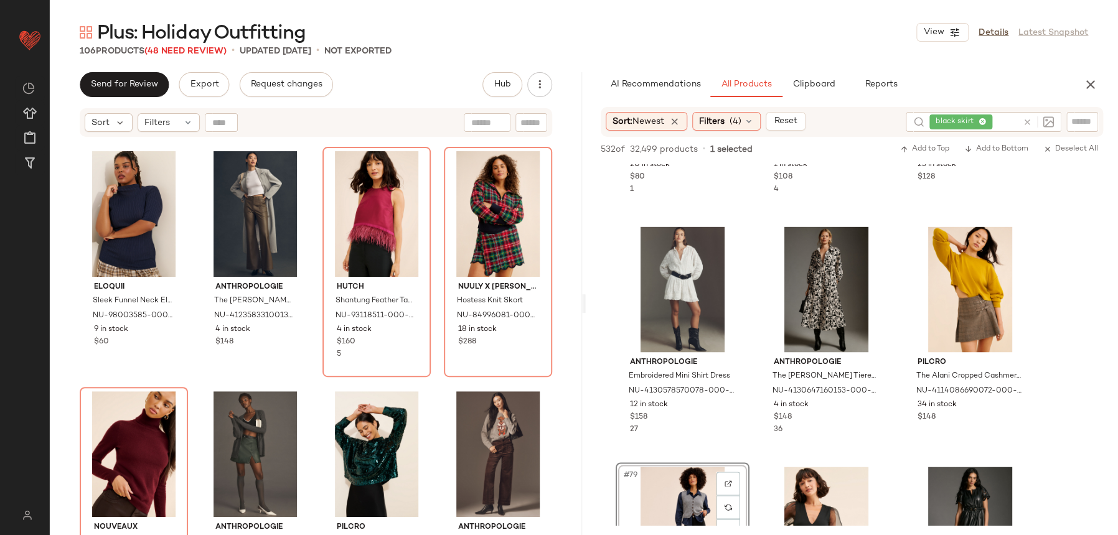
click at [308, 381] on div "Eloquii Sleek Funnel Neck Elbow Sweater NU-98003585-000-041 9 in stock $60 Anth…" at bounding box center [316, 352] width 532 height 428
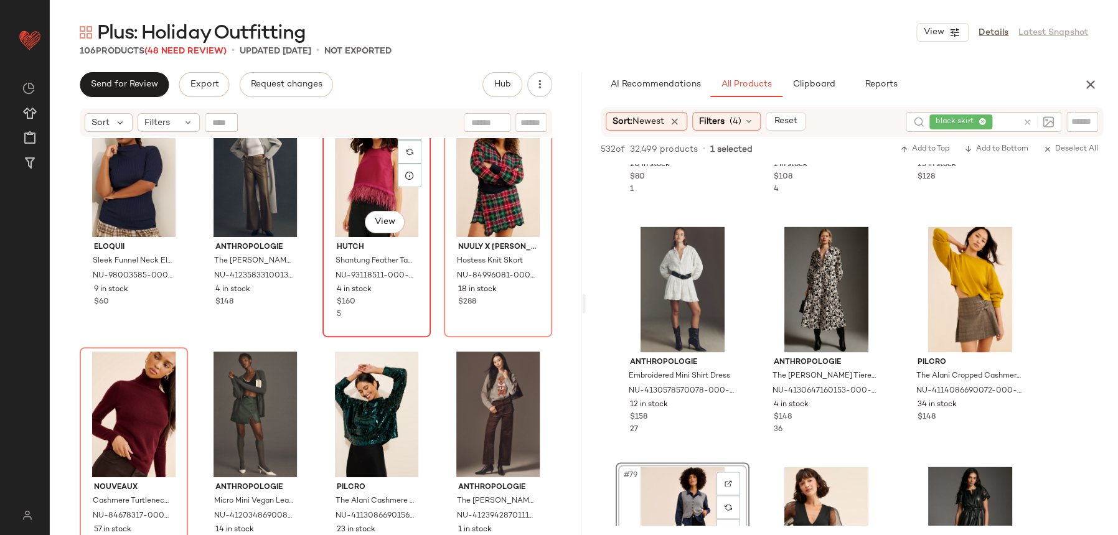
scroll to position [3160, 0]
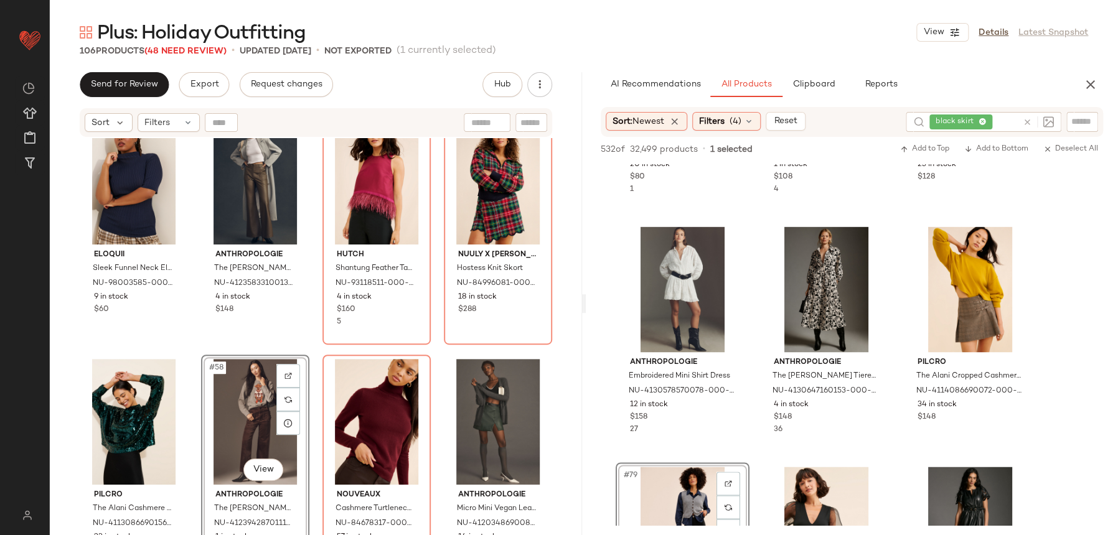
click at [298, 349] on div "Eloquii Sleek Funnel Neck Elbow Sweater NU-98003585-000-041 9 in stock $60 Anth…" at bounding box center [316, 352] width 532 height 428
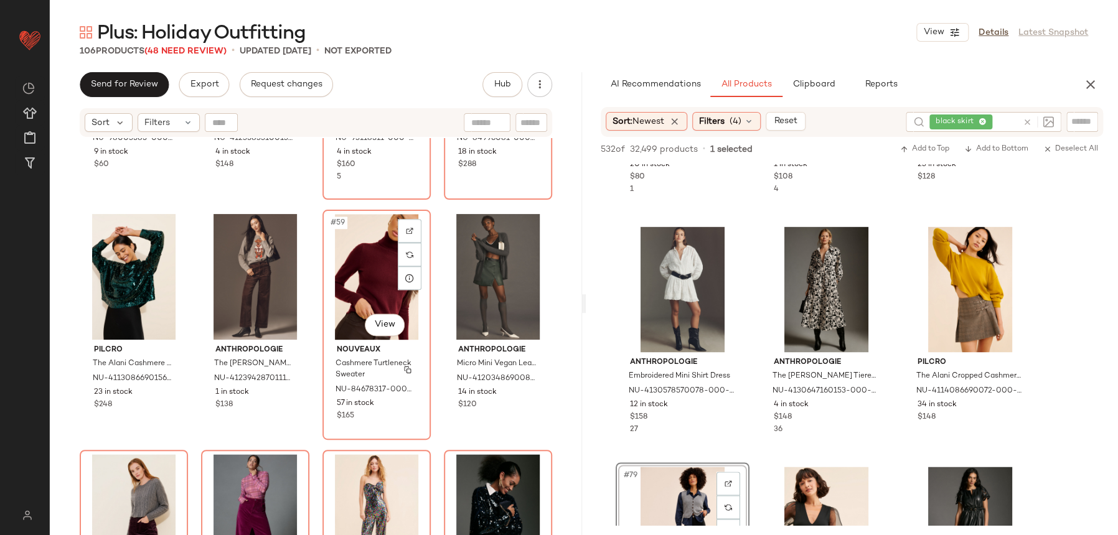
scroll to position [3326, 0]
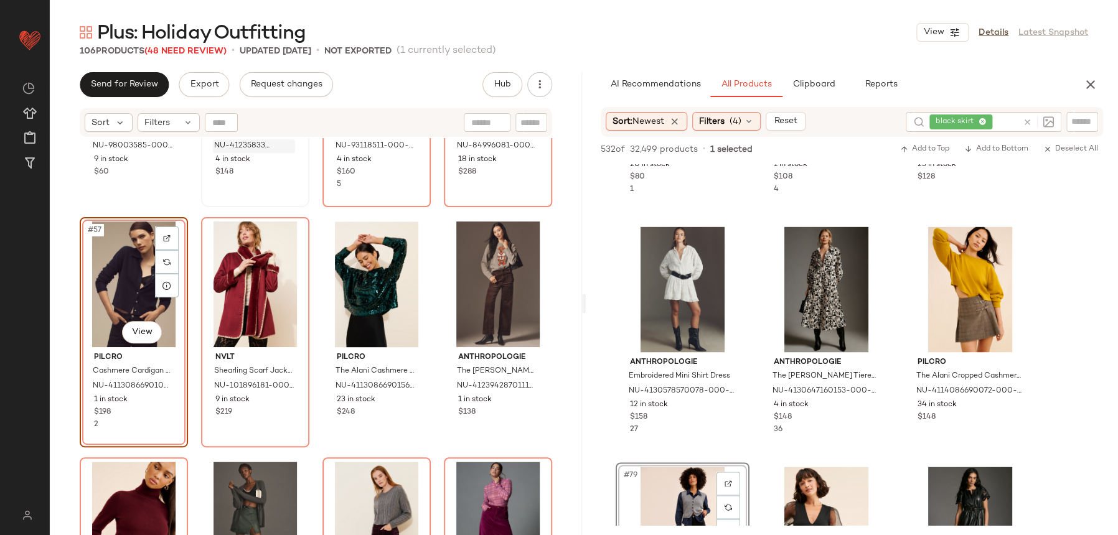
scroll to position [3084, 0]
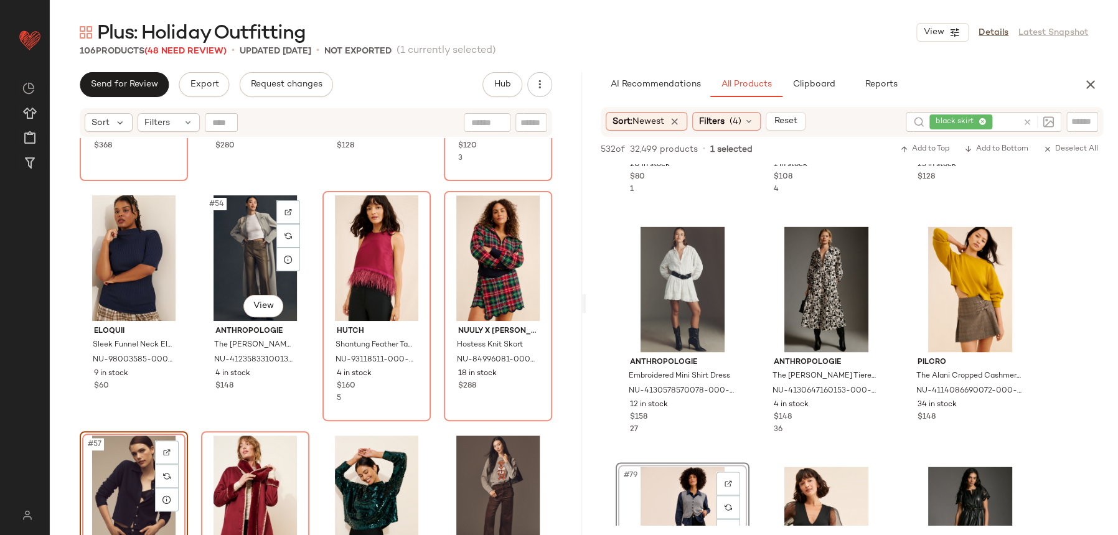
click at [308, 438] on div "Nuuly x Unreal Fur Taipan Vegan Leather Jacket NU-85113066-000-000 9 in stock $…" at bounding box center [316, 352] width 532 height 428
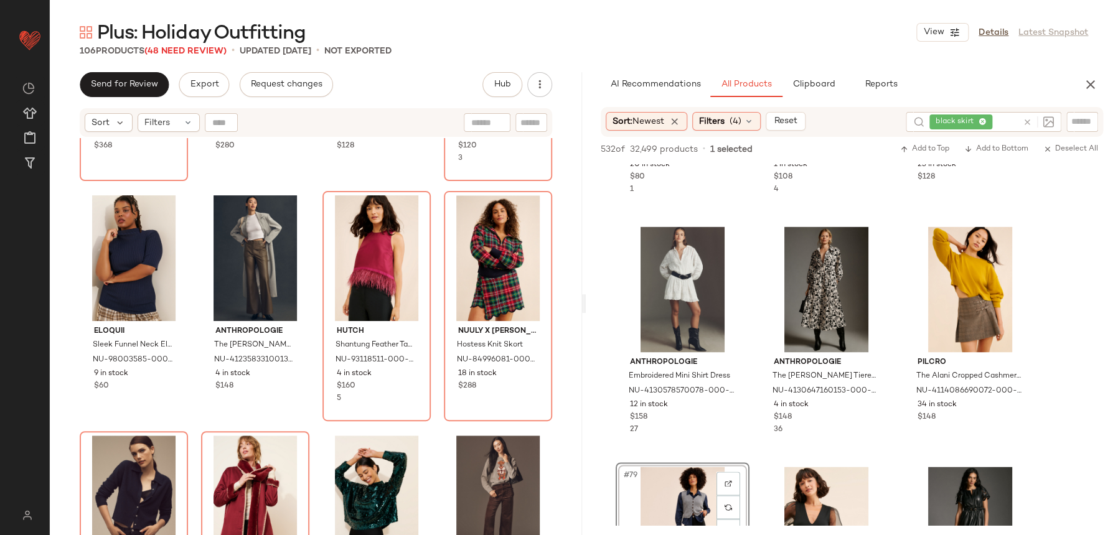
click at [314, 421] on div "Nuuly x Unreal Fur Taipan Vegan Leather Jacket NU-85113066-000-000 9 in stock $…" at bounding box center [316, 352] width 532 height 428
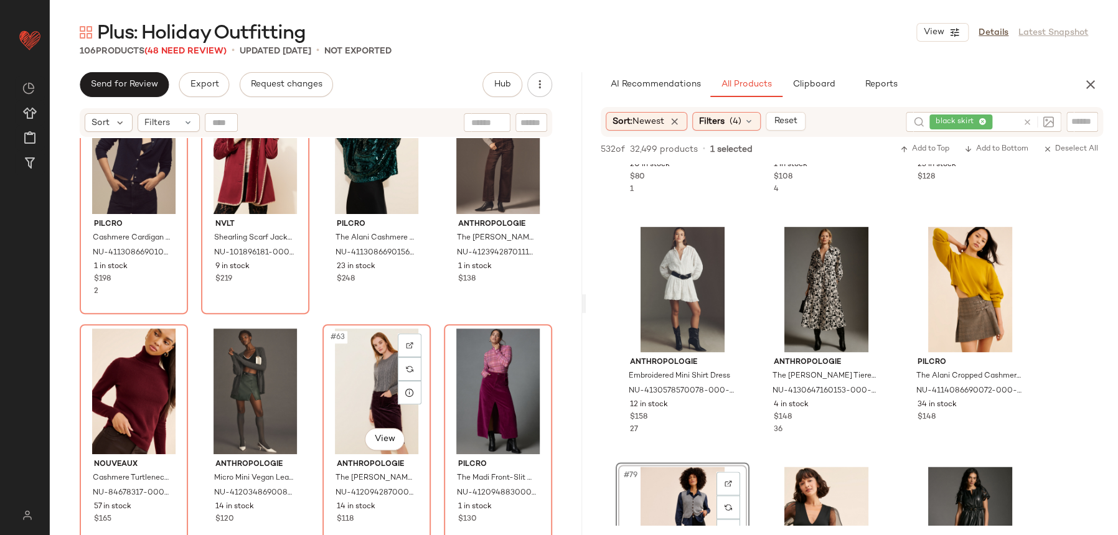
scroll to position [3425, 0]
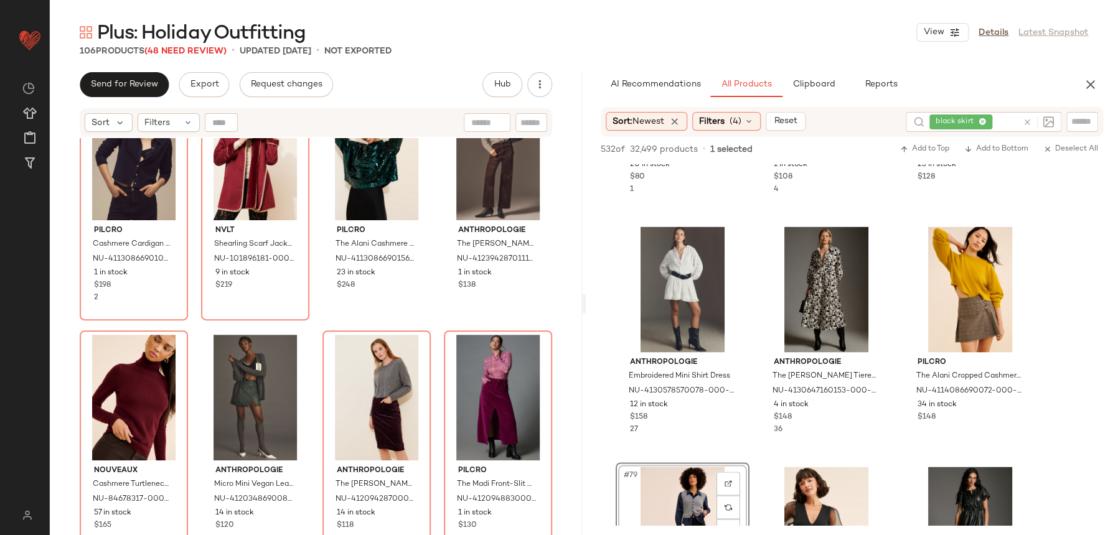
click at [319, 321] on div "Pilcro Cashmere Cardigan Sweater NU-4113086690108-000-041 1 in stock $198 2 NVL…" at bounding box center [316, 352] width 532 height 428
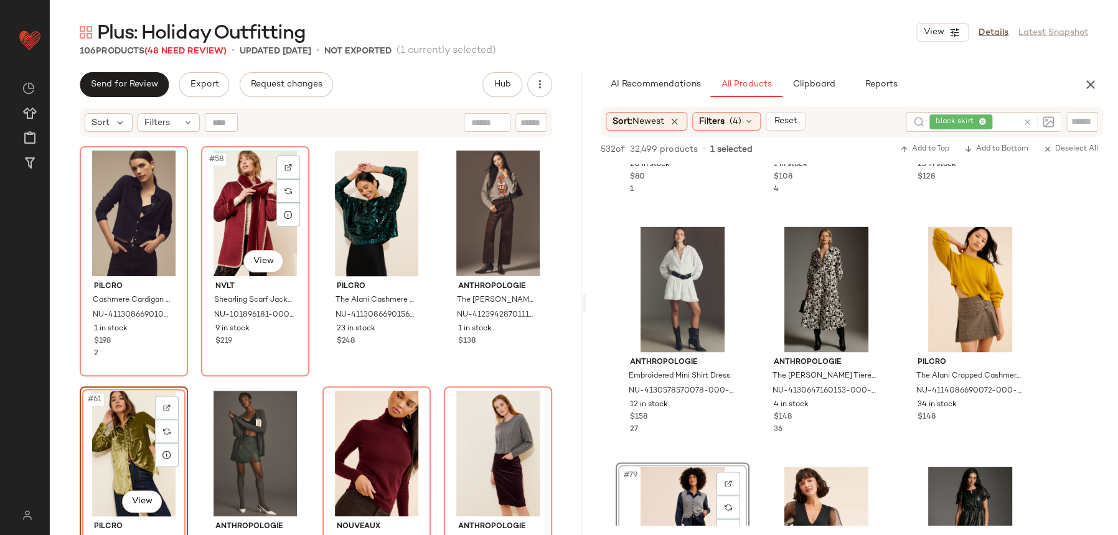
scroll to position [3329, 0]
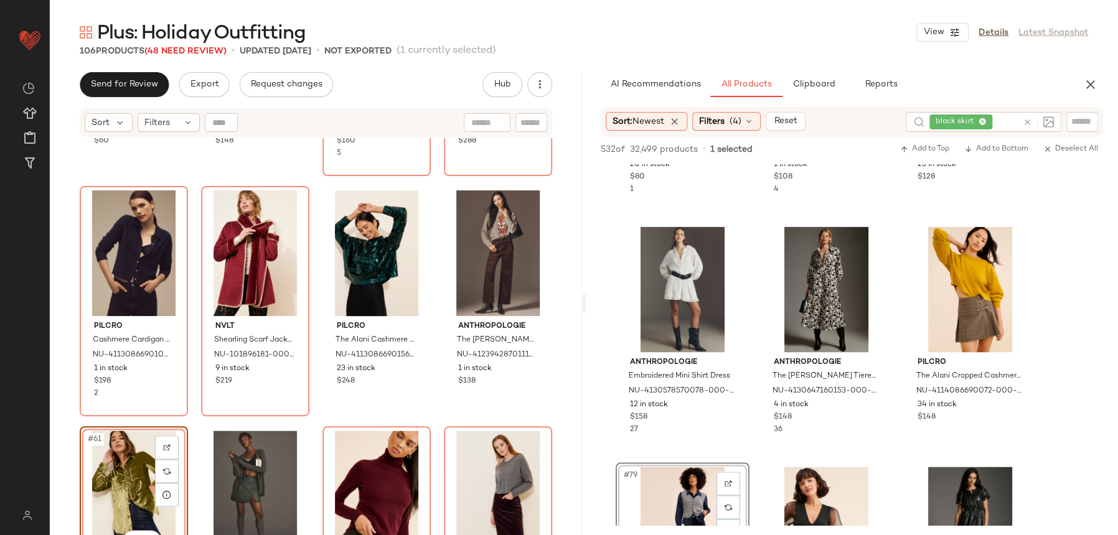
click at [313, 445] on div "Eloquii Sleek Funnel Neck Elbow Sweater NU-98003585-000-041 9 in stock $60 Anth…" at bounding box center [316, 352] width 532 height 428
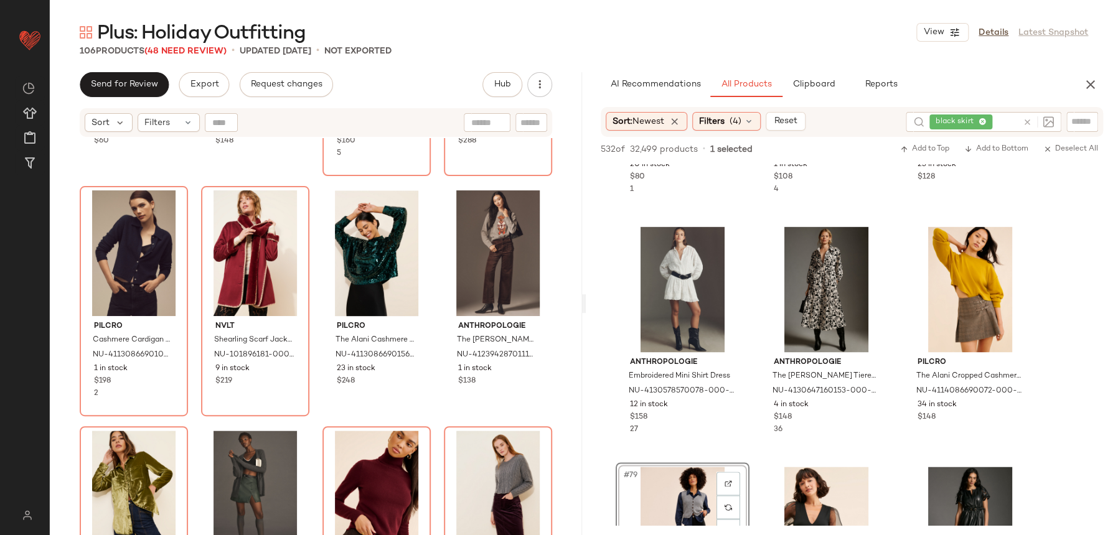
click at [310, 429] on div "Eloquii Sleek Funnel Neck Elbow Sweater NU-98003585-000-041 9 in stock $60 Anth…" at bounding box center [316, 352] width 532 height 428
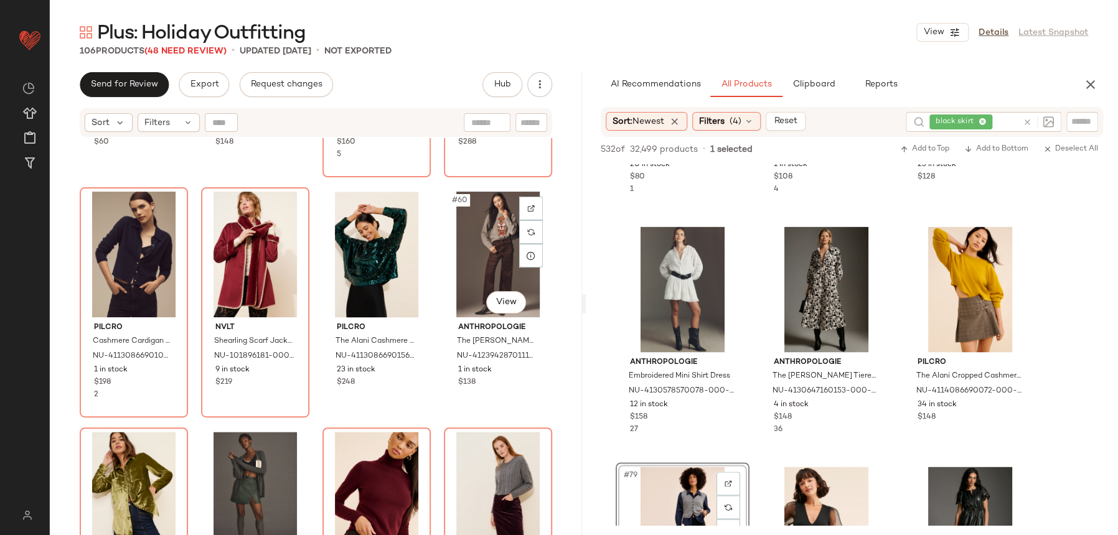
scroll to position [3387, 0]
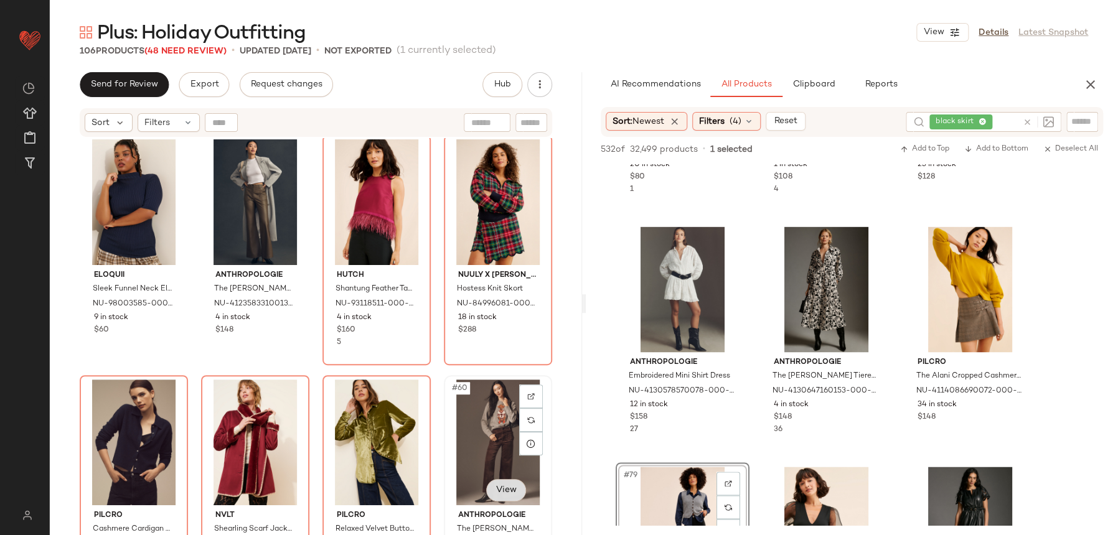
scroll to position [3158, 0]
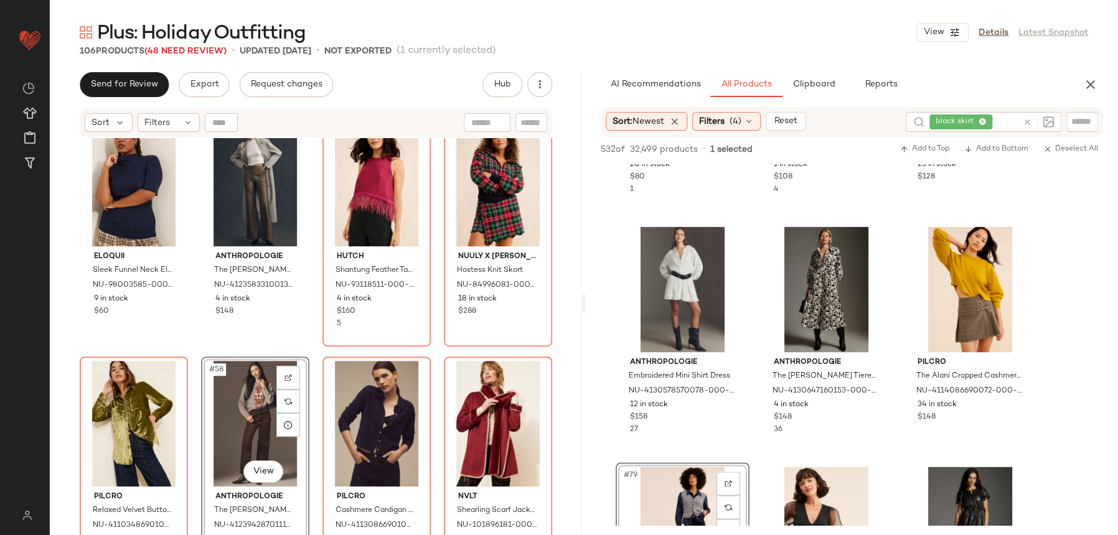
click at [318, 351] on div "Eloquii Sleek Funnel Neck Elbow Sweater NU-98003585-000-041 9 in stock $60 Anth…" at bounding box center [316, 352] width 532 height 428
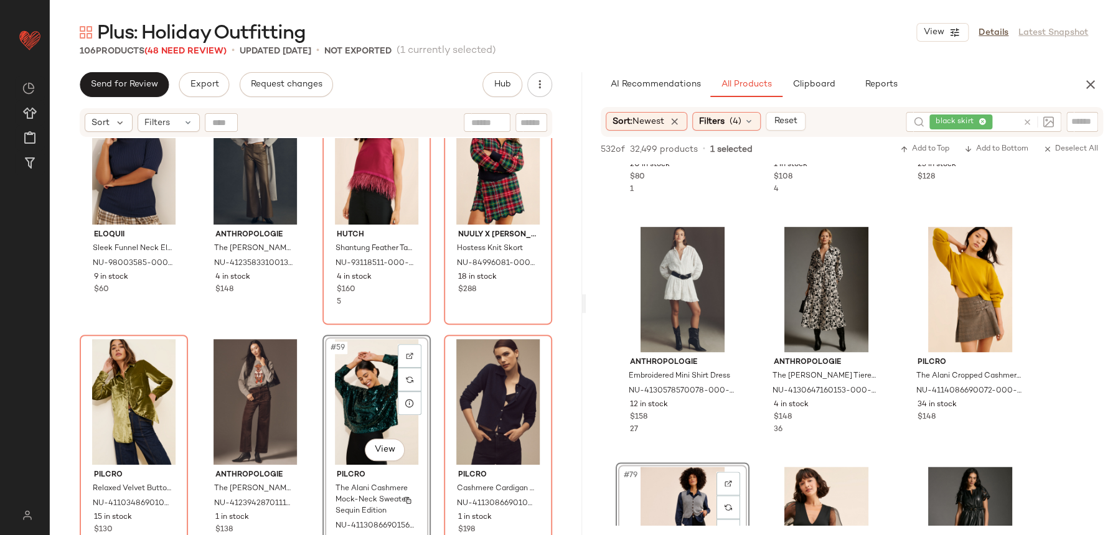
scroll to position [3147, 0]
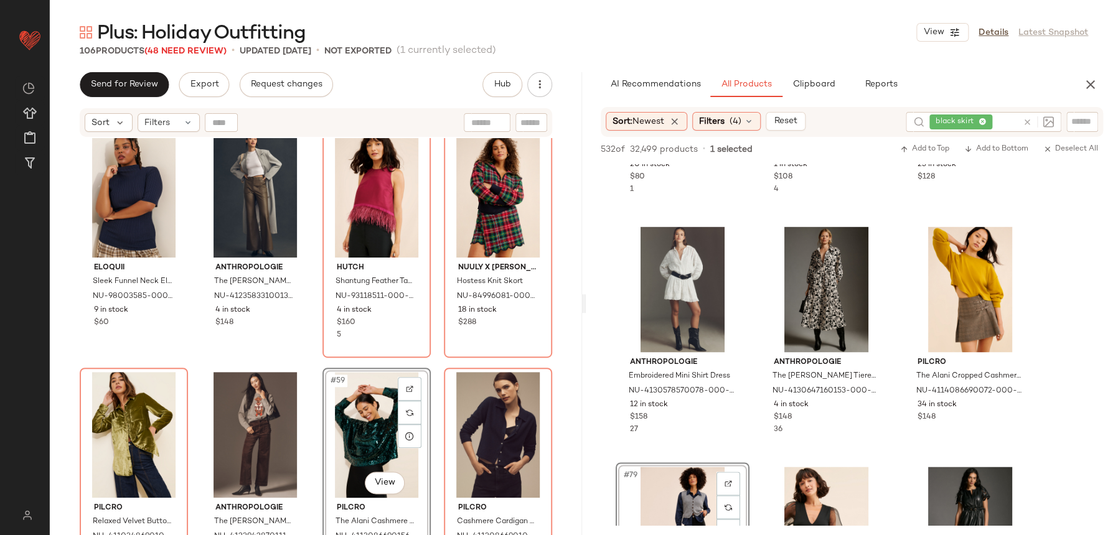
click at [325, 357] on div "Eloquii Sleek Funnel Neck Elbow Sweater NU-98003585-000-041 9 in stock $60 Anth…" at bounding box center [316, 352] width 532 height 428
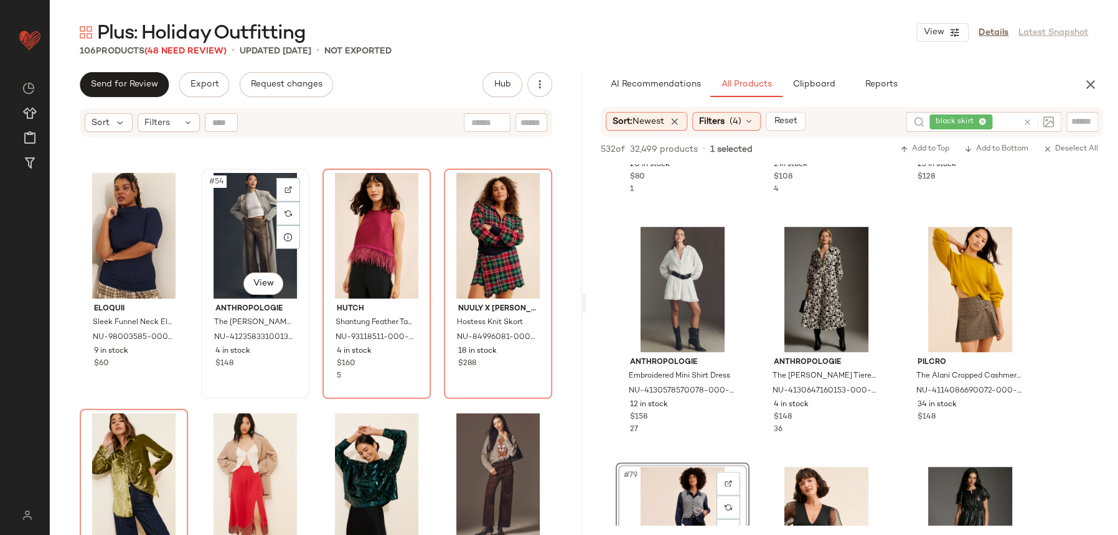
click at [297, 390] on div "#54 View Anthropologie The Naomi Vegan Leather Wide-Leg Flare Pants NU-41235833…" at bounding box center [255, 284] width 106 height 228
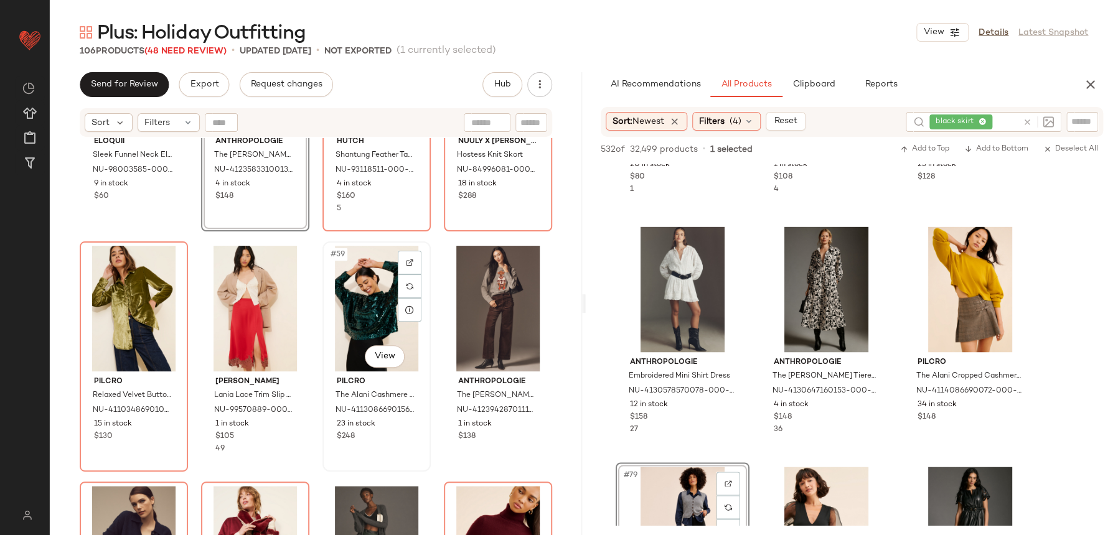
scroll to position [3128, 0]
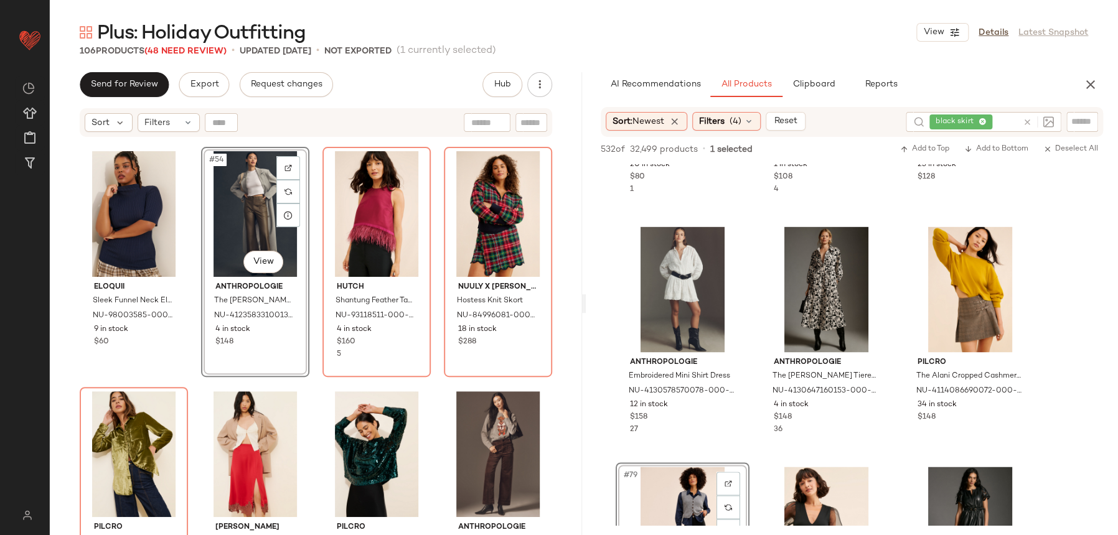
click at [298, 364] on div "#54 View Anthropologie The Naomi Vegan Leather Wide-Leg Flare Pants NU-41235833…" at bounding box center [255, 262] width 108 height 230
click at [316, 375] on div "Eloquii Sleek Funnel Neck Elbow Sweater NU-98003585-000-041 9 in stock $60 #54 …" at bounding box center [316, 352] width 532 height 428
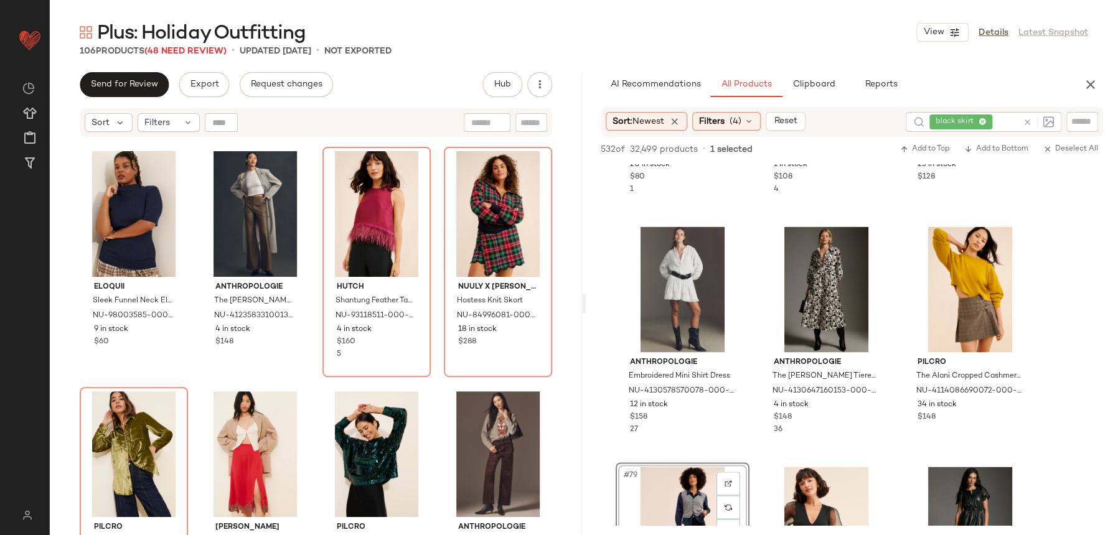
click at [562, 382] on div "Eloquii Sleek Funnel Neck Elbow Sweater NU-98003585-000-041 9 in stock $60 Anth…" at bounding box center [316, 352] width 532 height 428
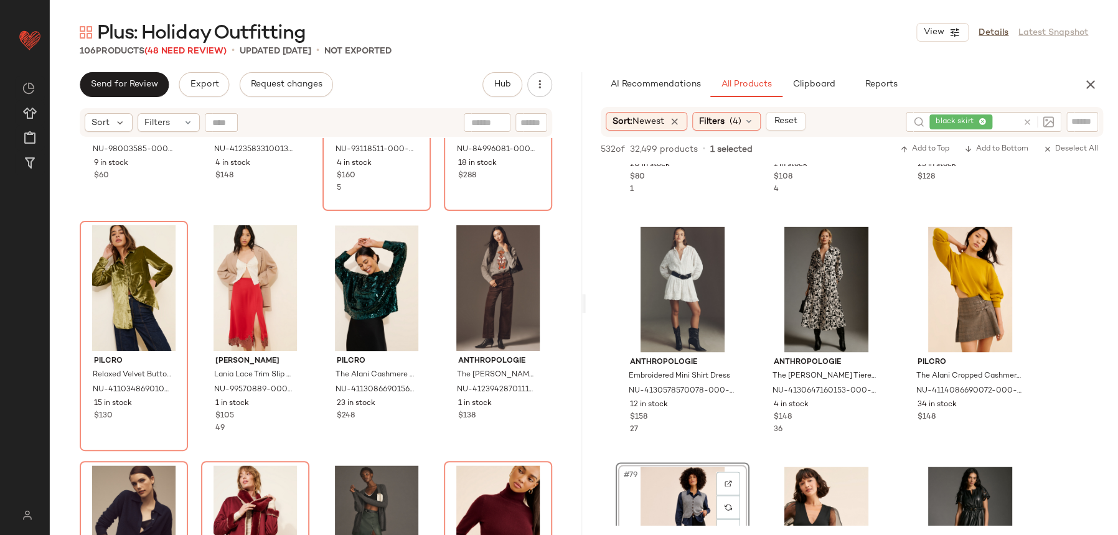
scroll to position [3323, 0]
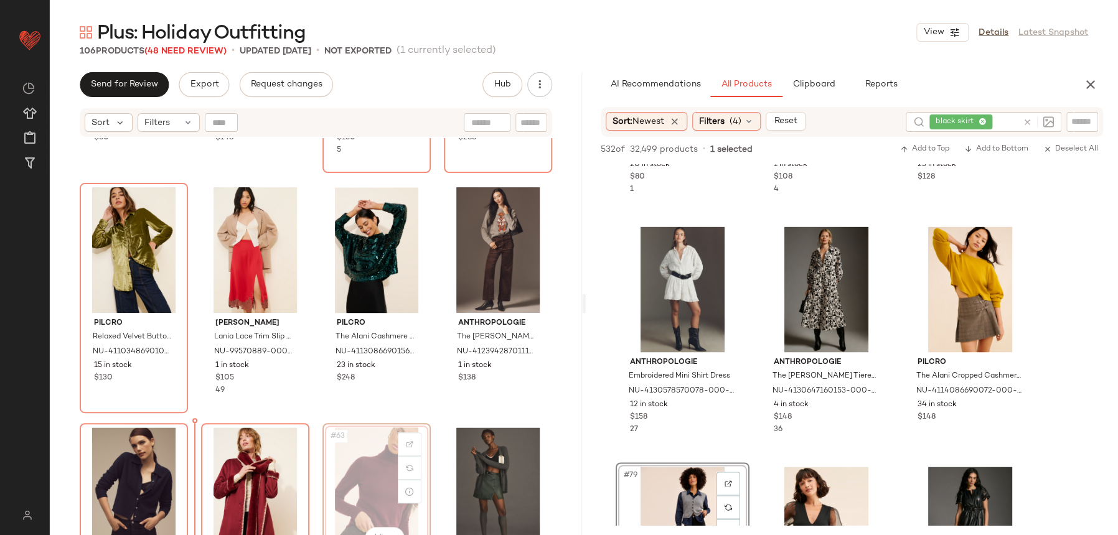
scroll to position [3335, 0]
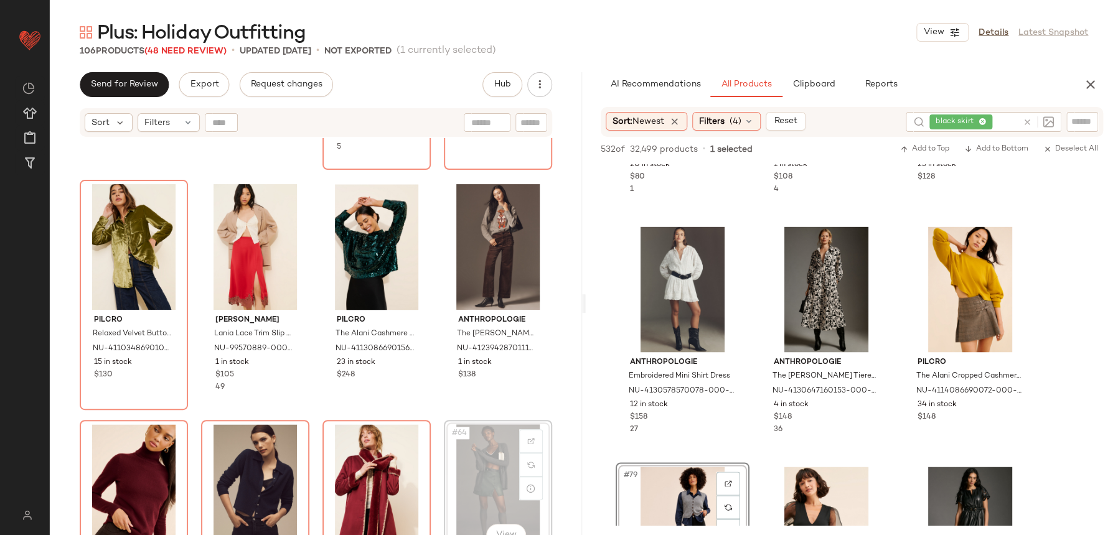
scroll to position [3343, 0]
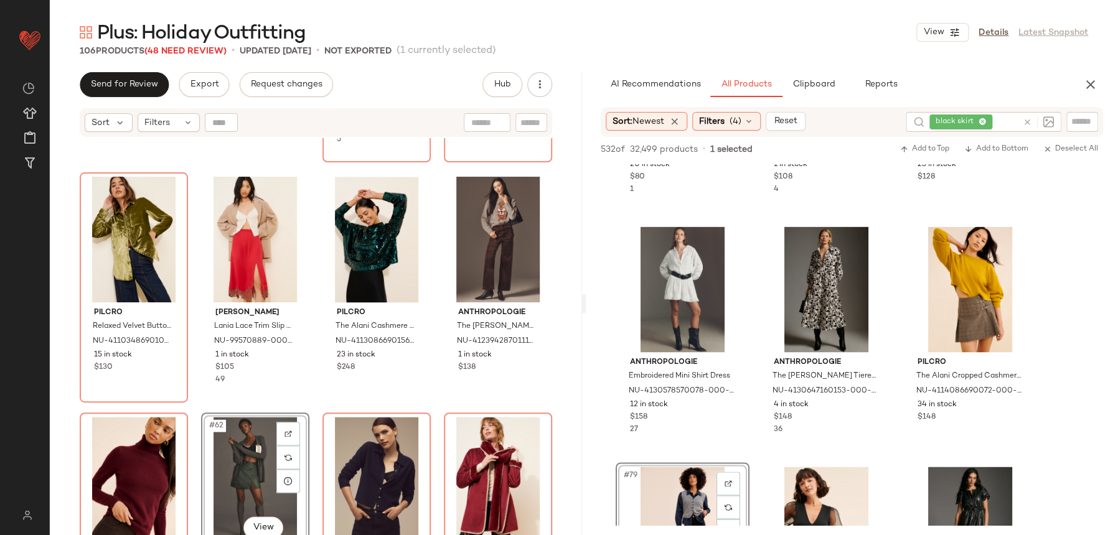
click at [309, 406] on div "Eloquii Sleek Funnel Neck Elbow Sweater NU-98003585-000-041 9 in stock $60 Anth…" at bounding box center [316, 352] width 532 height 428
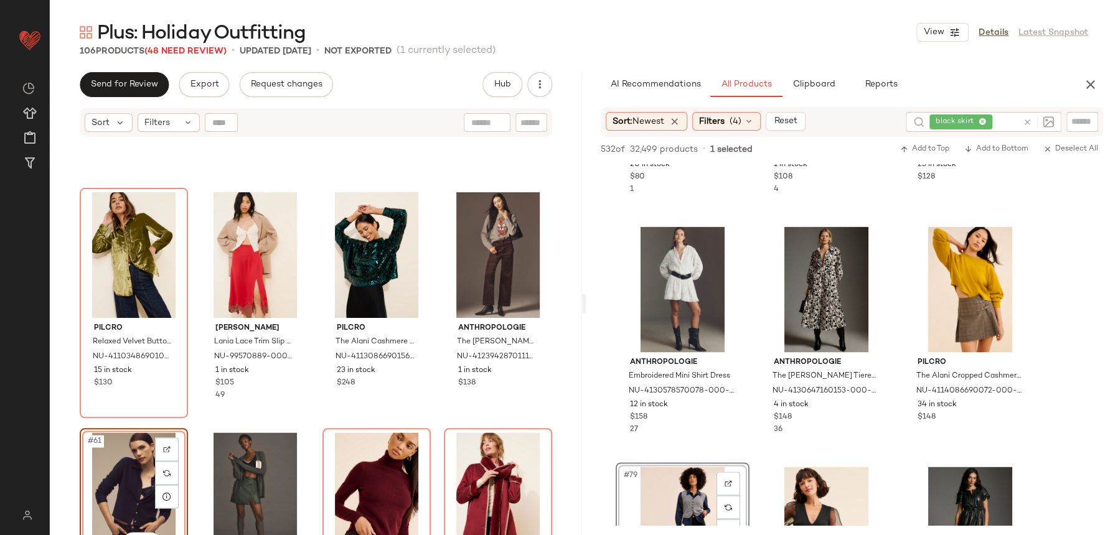
click at [283, 424] on div "Pilcro Relaxed Velvet Buttondown Shirt NU-4110348690103-000-031 15 in stock $13…" at bounding box center [316, 352] width 532 height 428
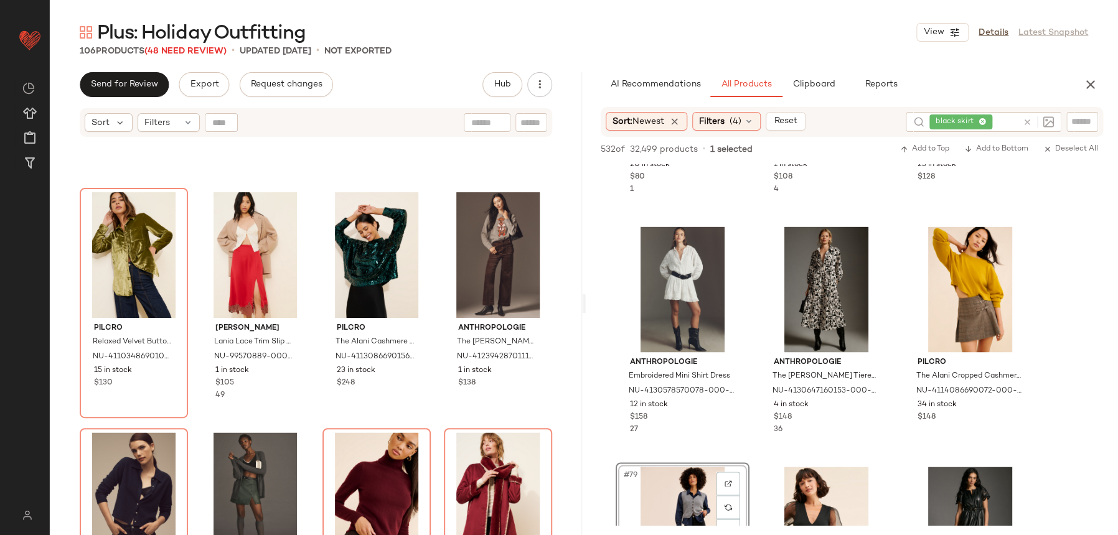
click at [299, 423] on div "Pilcro Relaxed Velvet Buttondown Shirt NU-4110348690103-000-031 15 in stock $13…" at bounding box center [316, 352] width 532 height 428
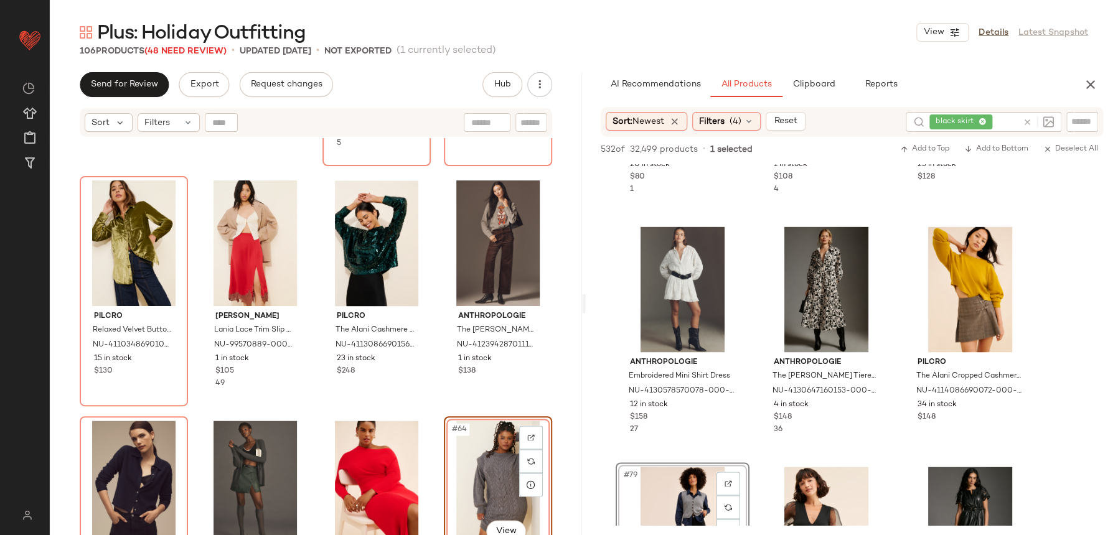
click at [445, 418] on div "#64 View Eloquii Long-Sleeve Mini Sweater Dress NU-92437649-000-862 28 in stock…" at bounding box center [498, 532] width 106 height 228
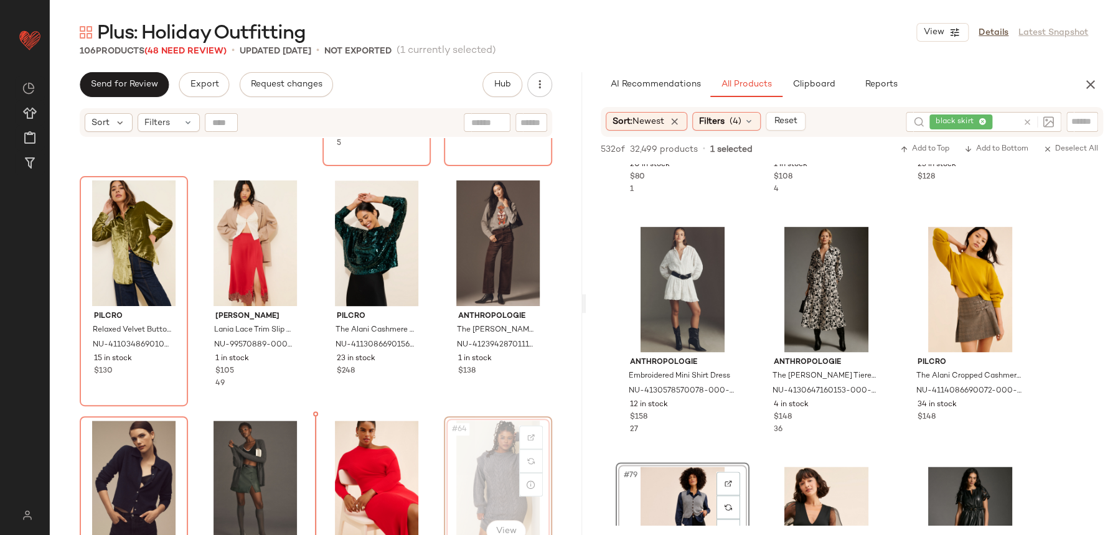
scroll to position [3343, 0]
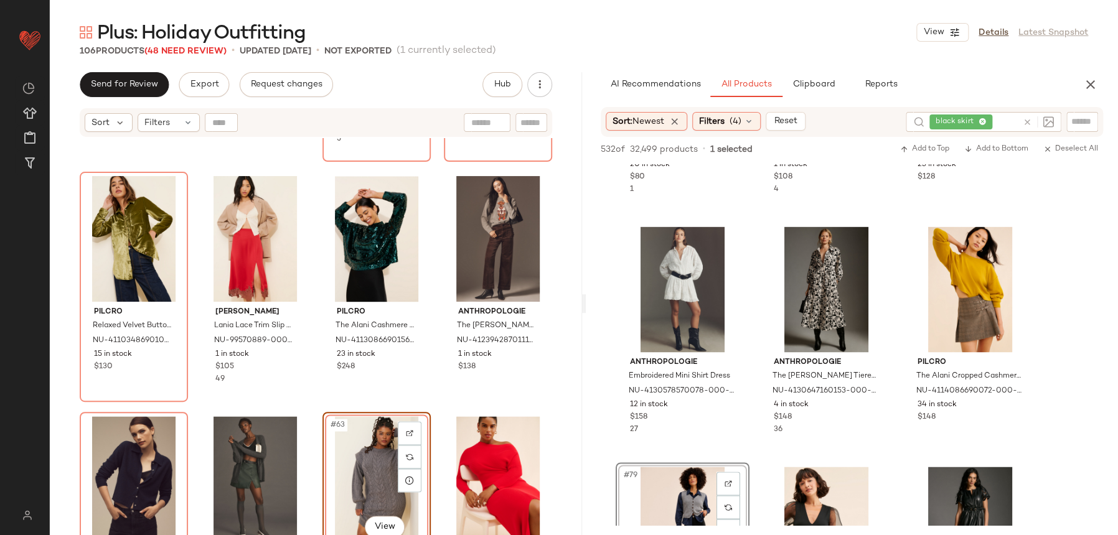
click at [419, 405] on div "Eloquii Sleek Funnel Neck Elbow Sweater NU-98003585-000-041 9 in stock $60 Anth…" at bounding box center [316, 352] width 532 height 428
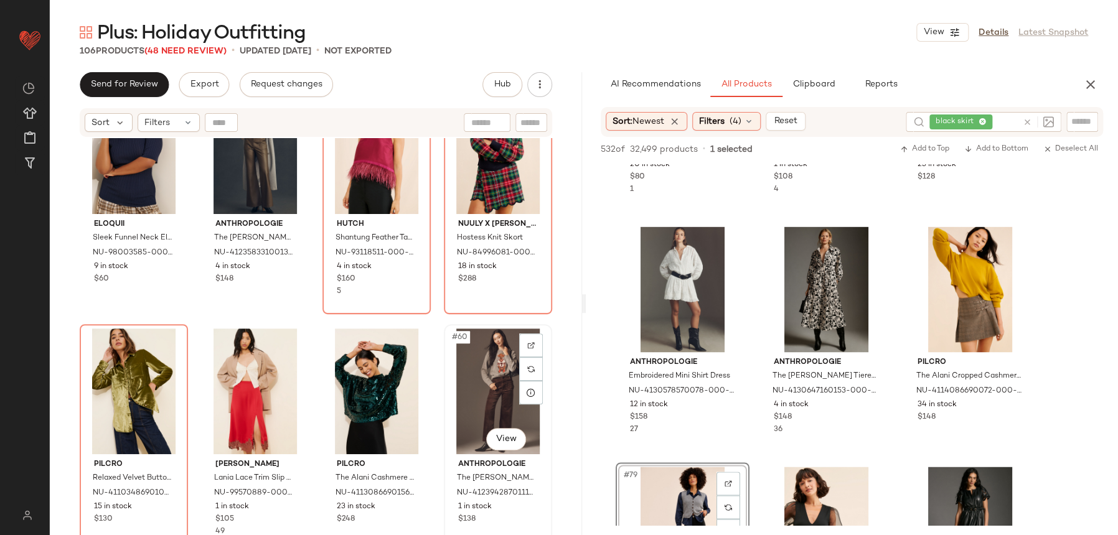
scroll to position [3099, 0]
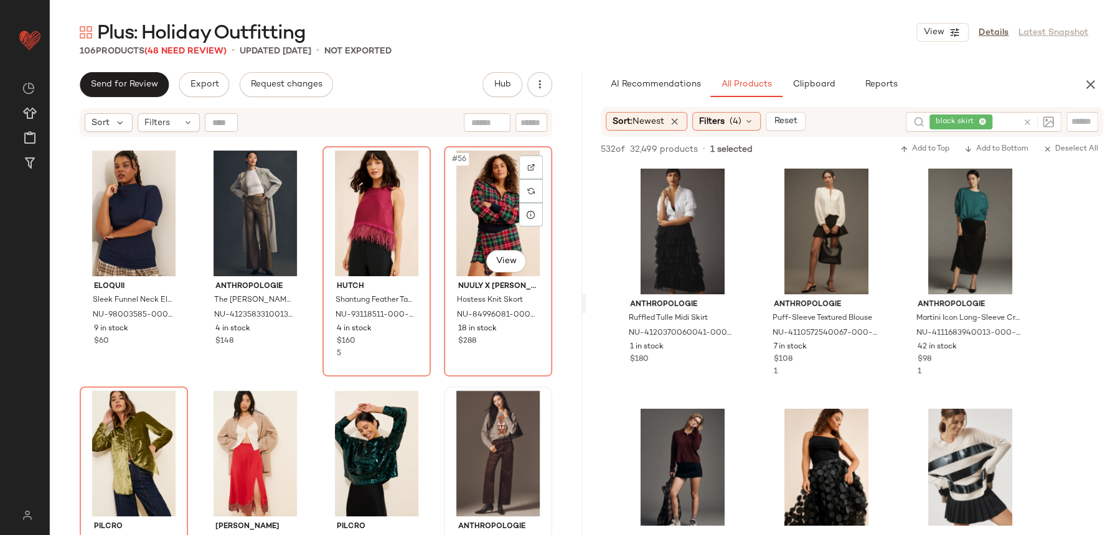
scroll to position [3290, 0]
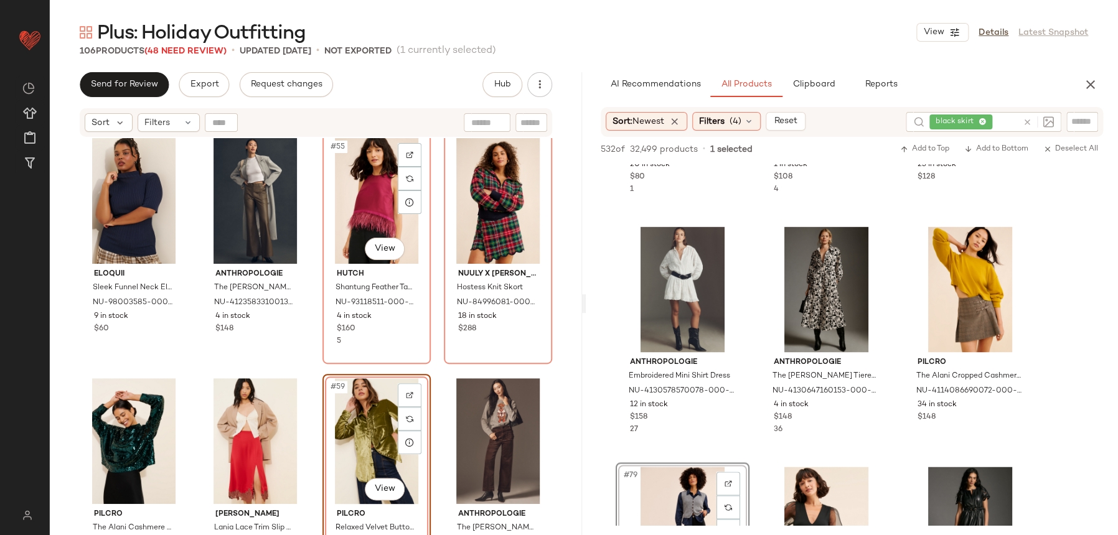
scroll to position [3148, 0]
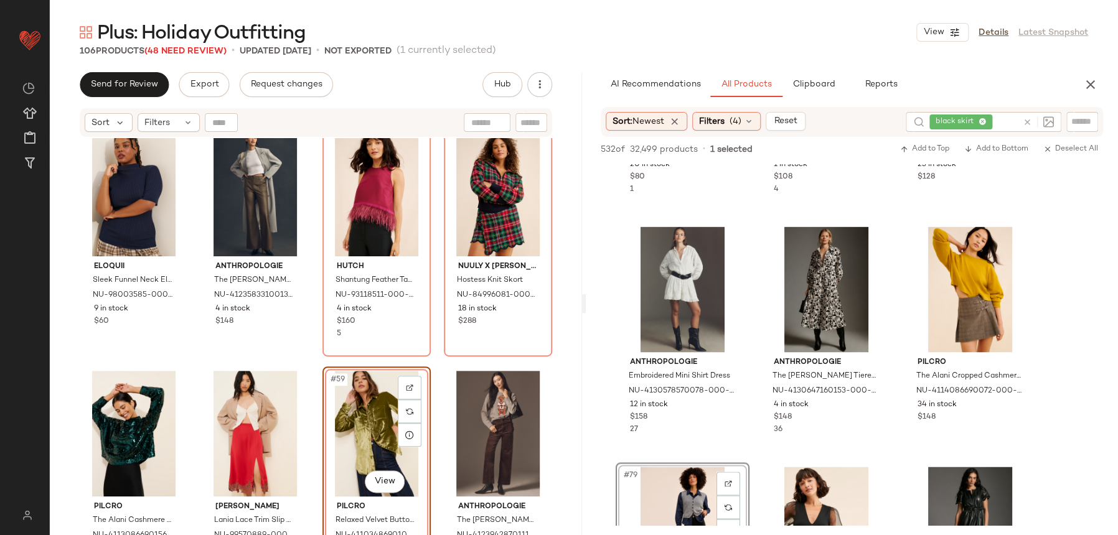
click at [309, 354] on div "Eloquii Sleek Funnel Neck Elbow Sweater NU-98003585-000-041 9 in stock $60 Anth…" at bounding box center [316, 352] width 532 height 428
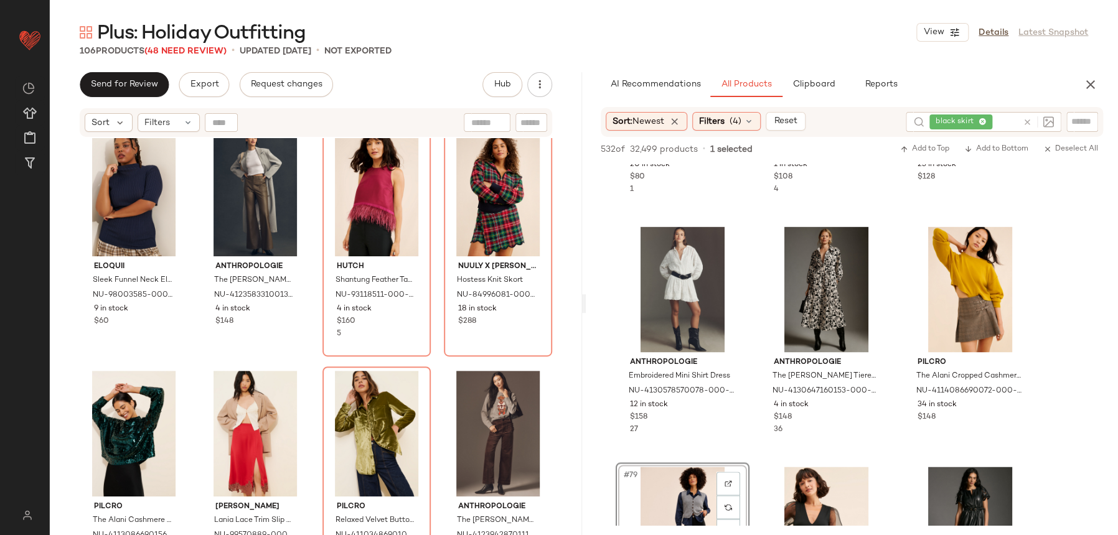
click at [551, 360] on div "Eloquii Sleek Funnel Neck Elbow Sweater NU-98003585-000-041 9 in stock $60 Anth…" at bounding box center [316, 352] width 532 height 428
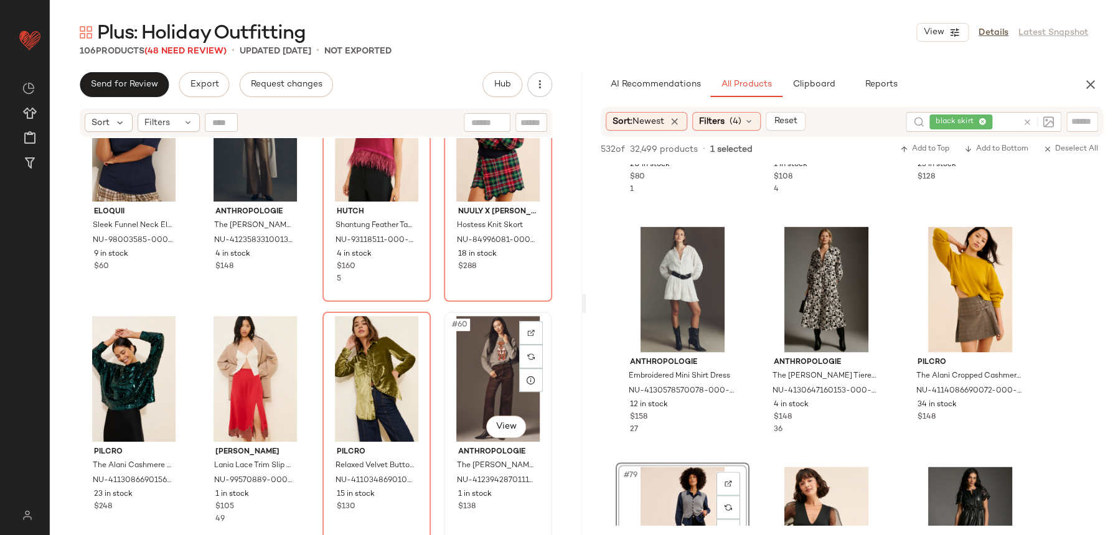
scroll to position [3134, 0]
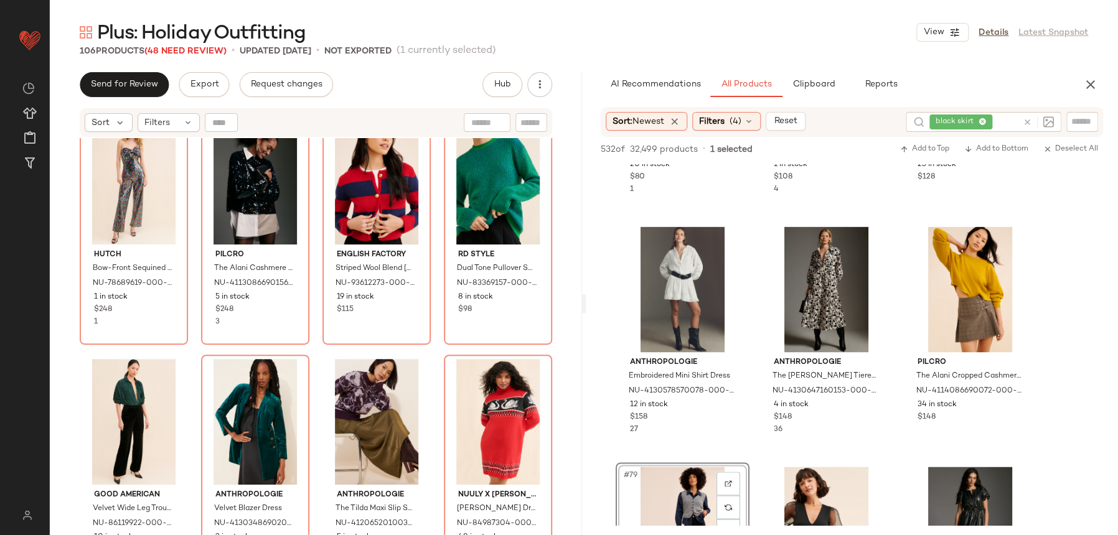
click at [316, 412] on div "Hutch Bow-Front Sequined Jumpsuit NU-78689619-000-009 1 in stock $248 1 Pilcro …" at bounding box center [316, 352] width 532 height 428
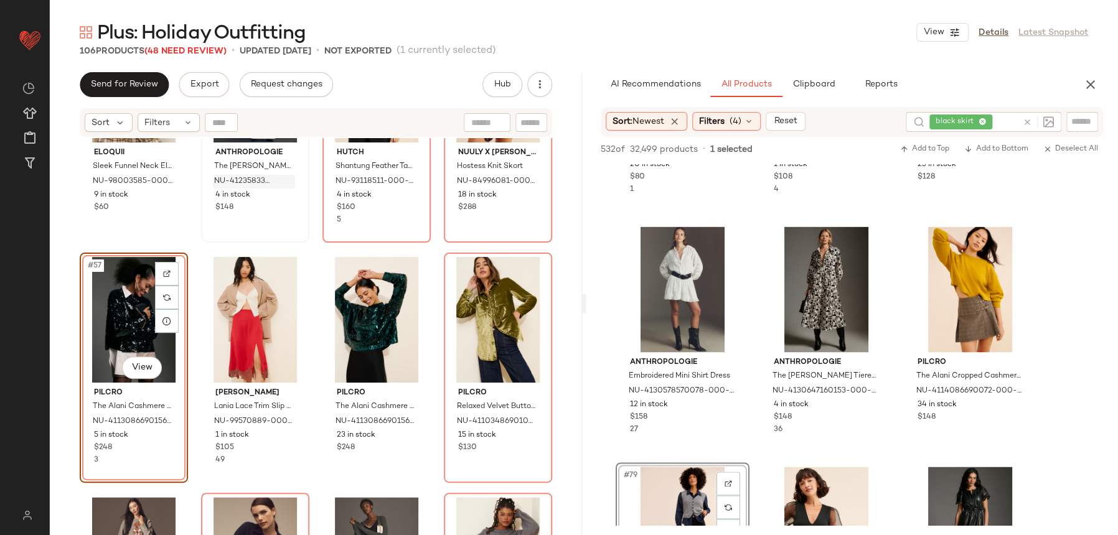
scroll to position [3120, 0]
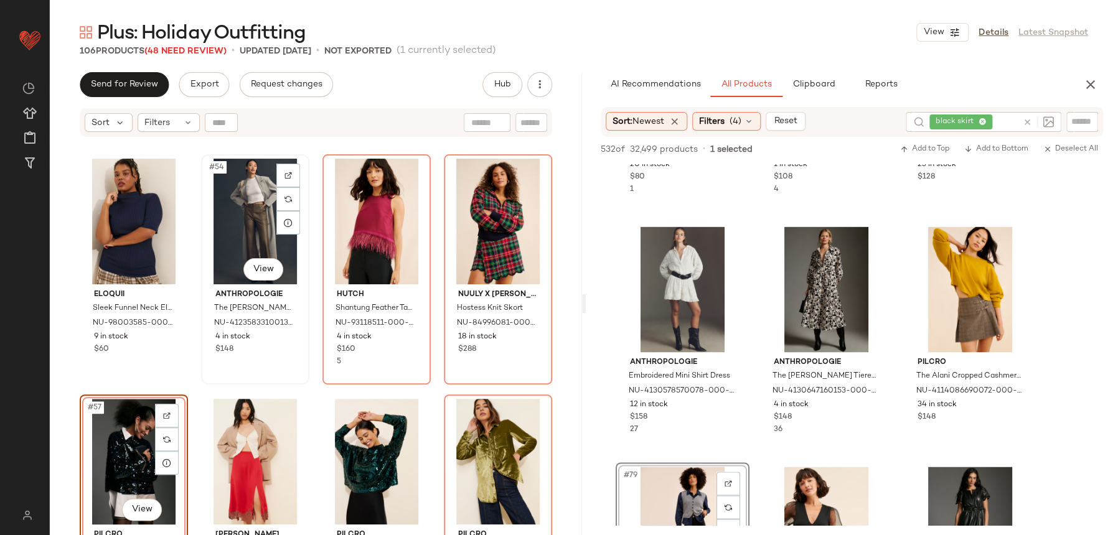
click at [305, 378] on div "#54 View Anthropologie The Naomi Vegan Leather Wide-Leg Flare Pants NU-41235833…" at bounding box center [255, 269] width 108 height 230
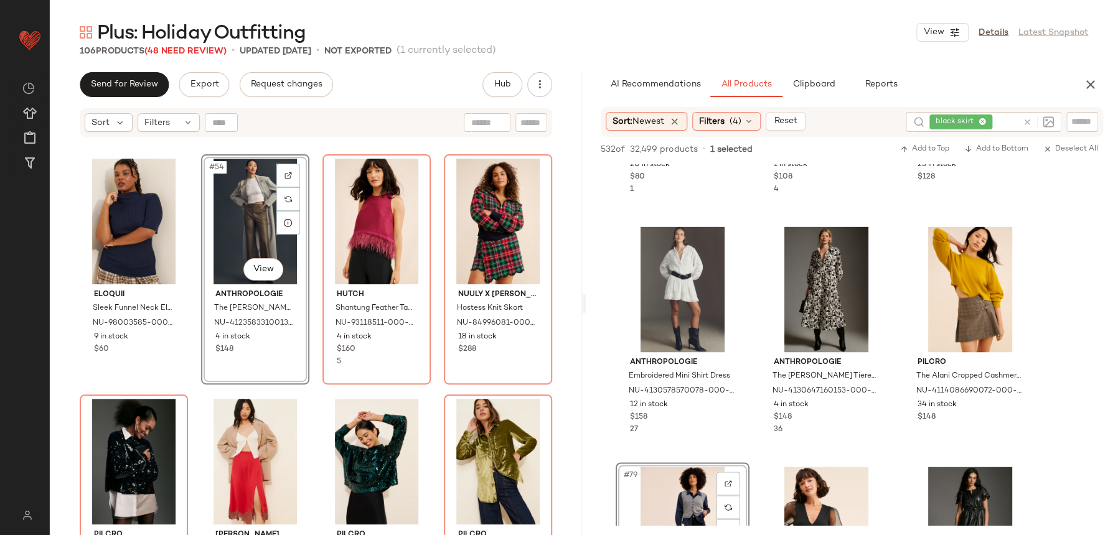
click at [306, 390] on div "Eloquii Sleek Funnel Neck Elbow Sweater NU-98003585-000-041 9 in stock $60 #54 …" at bounding box center [316, 352] width 532 height 428
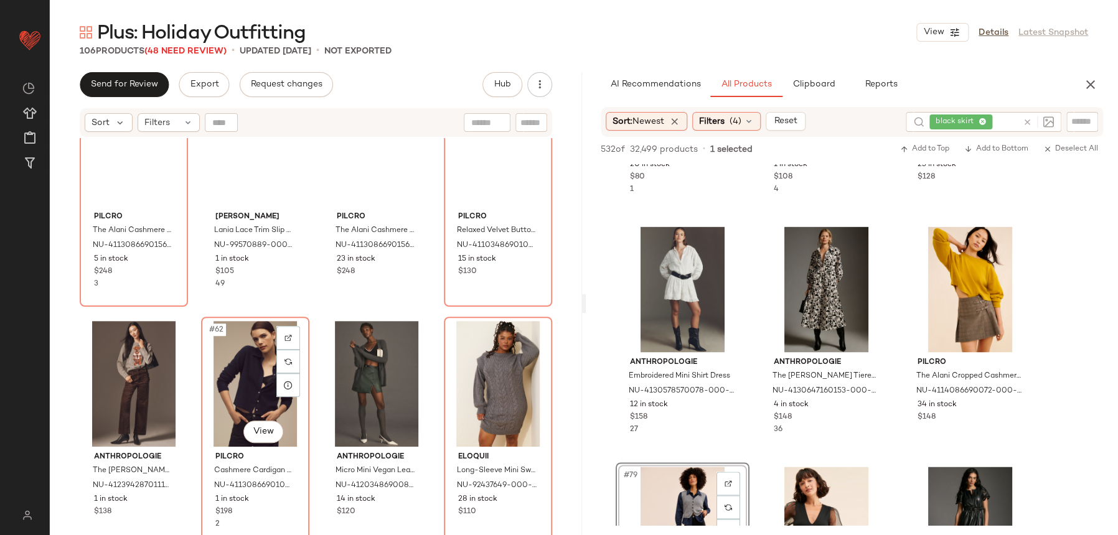
scroll to position [3420, 0]
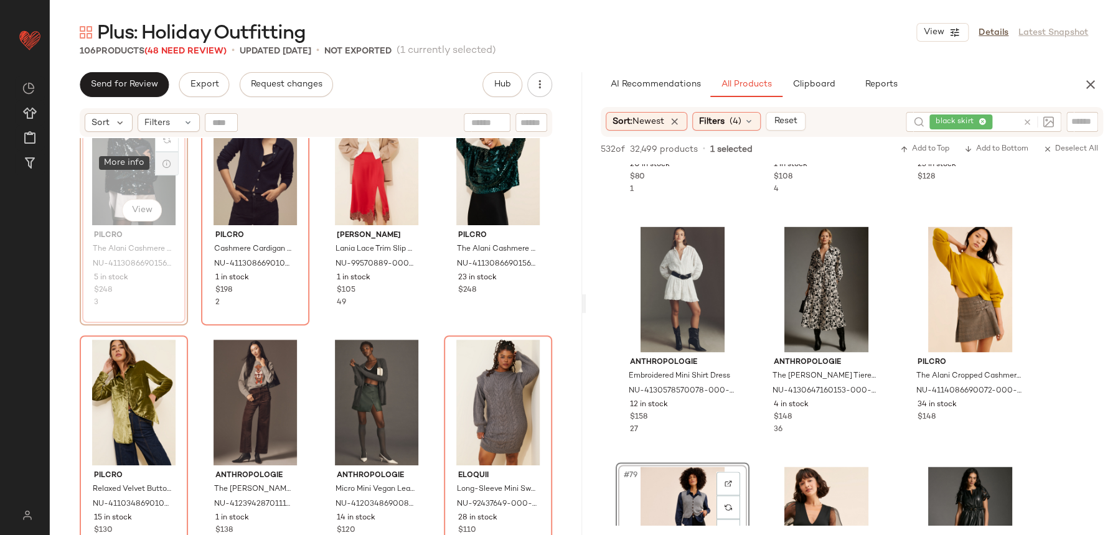
scroll to position [3414, 0]
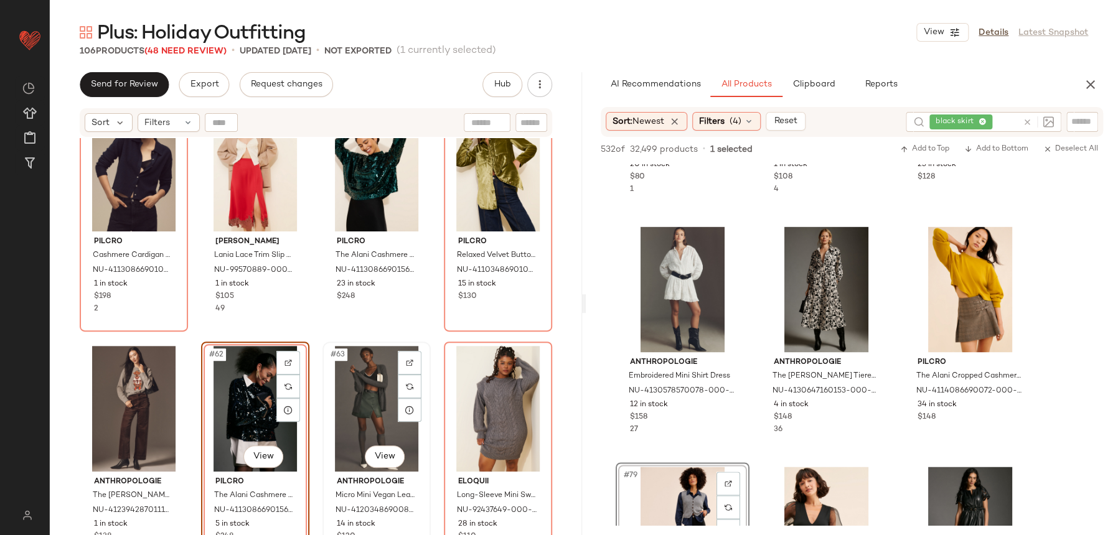
click at [397, 343] on div "#63 View Anthropologie Micro Mini Vegan Leather Skirt NU-4120348690082-000-037 …" at bounding box center [377, 457] width 106 height 228
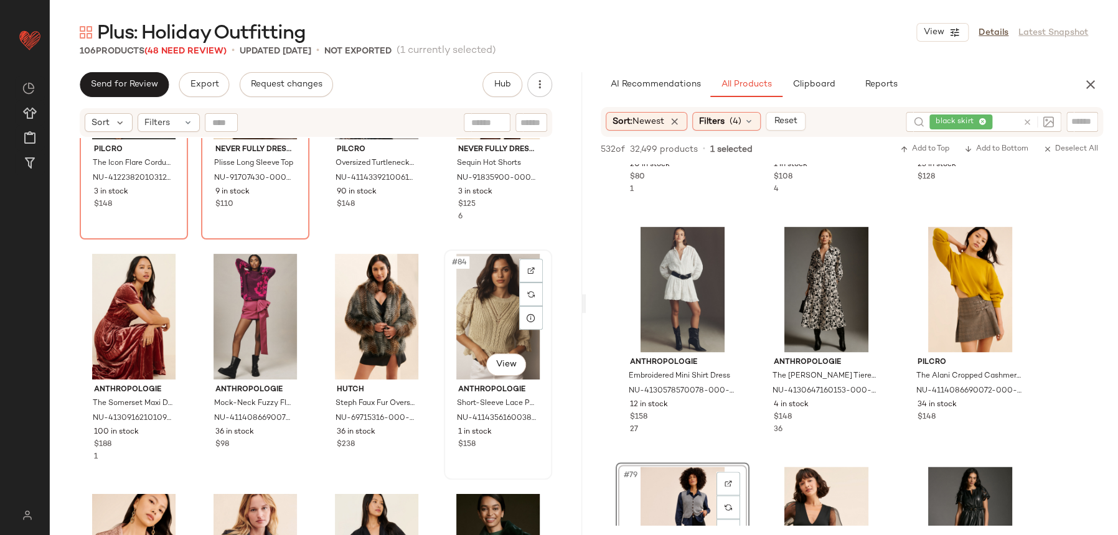
scroll to position [4961, 0]
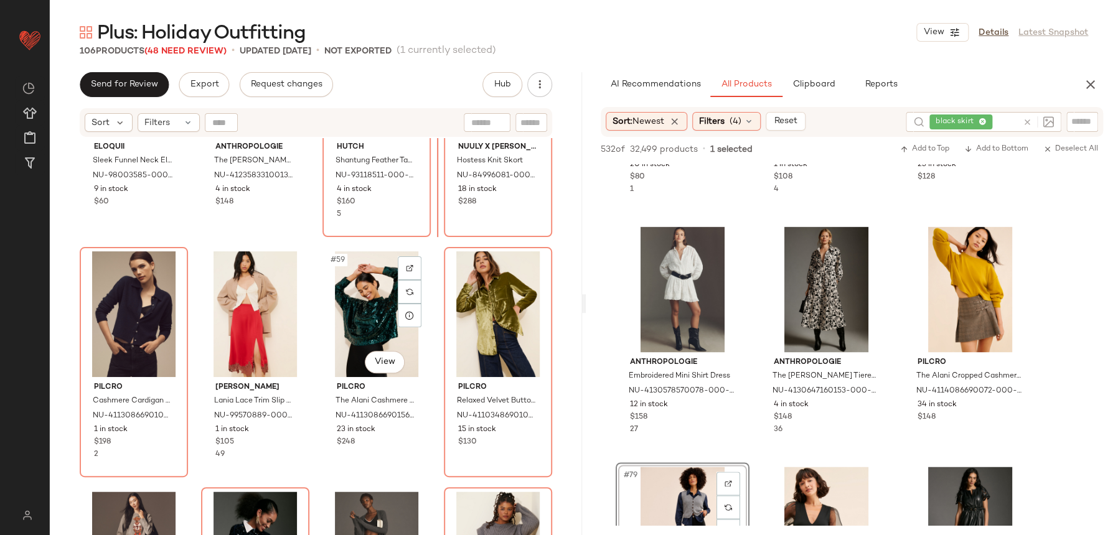
scroll to position [3202, 0]
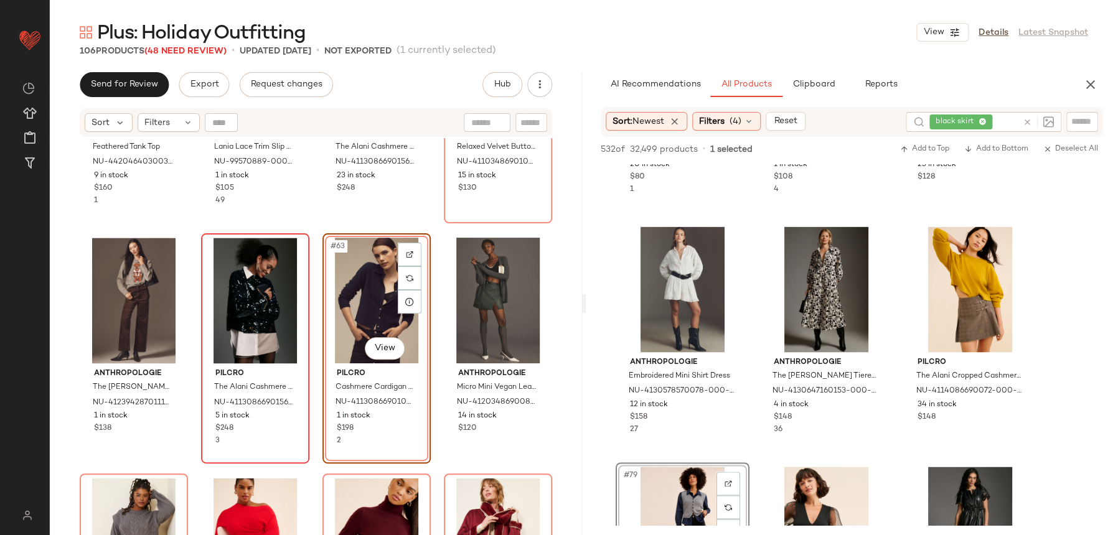
scroll to position [3556, 0]
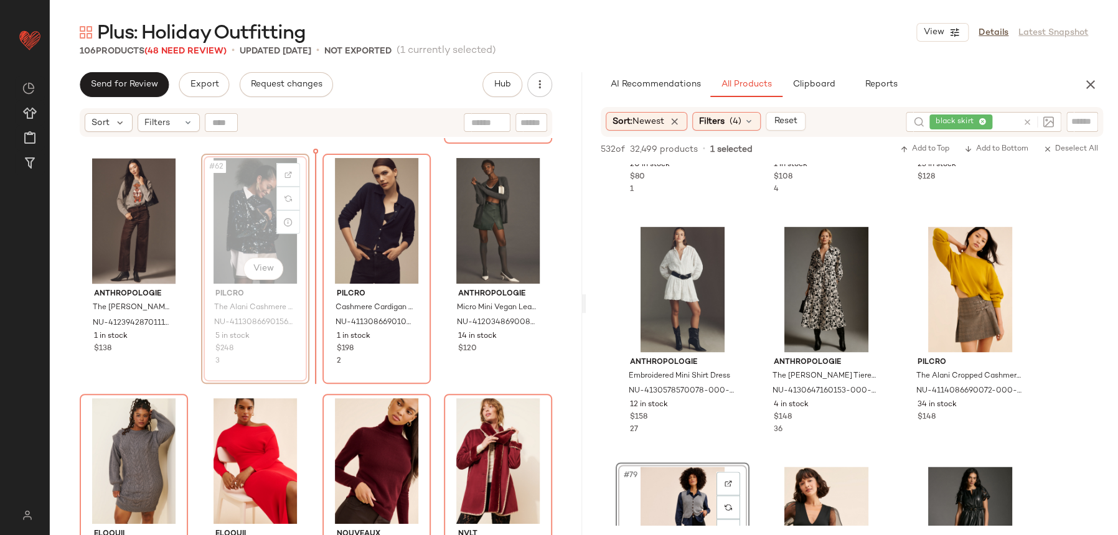
scroll to position [3601, 0]
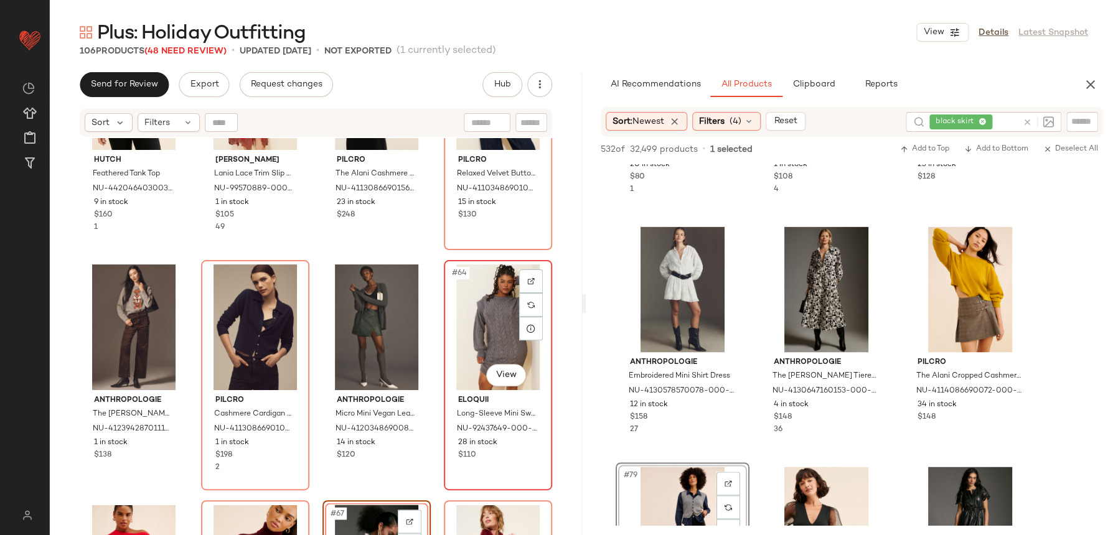
scroll to position [3602, 0]
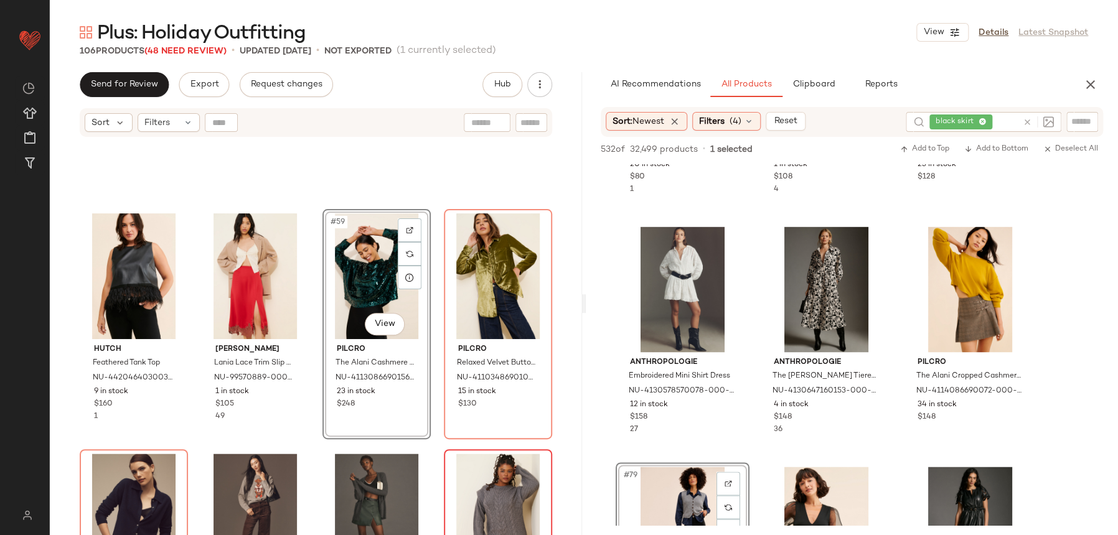
click at [315, 423] on div "Hutch Feathered Tank Top NU-4420464030033-000-001 9 in stock $160 1 Bl-nk Lania…" at bounding box center [316, 352] width 532 height 428
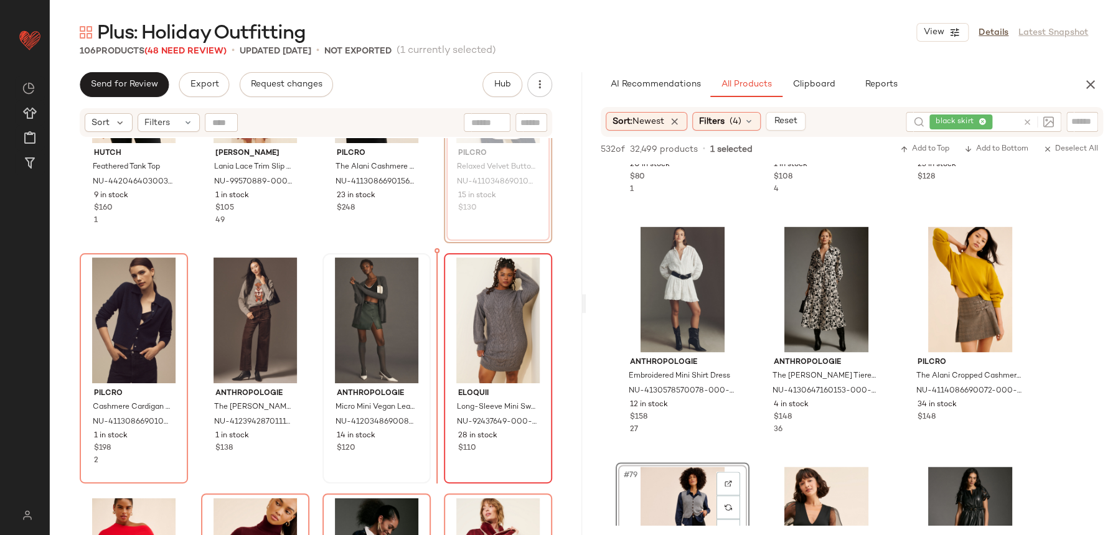
scroll to position [3521, 0]
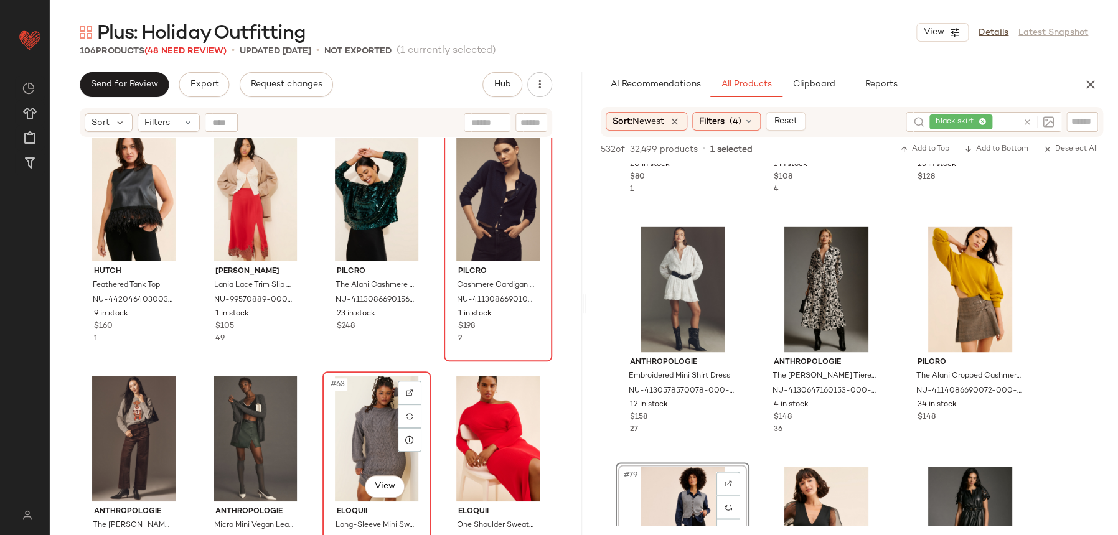
scroll to position [3377, 0]
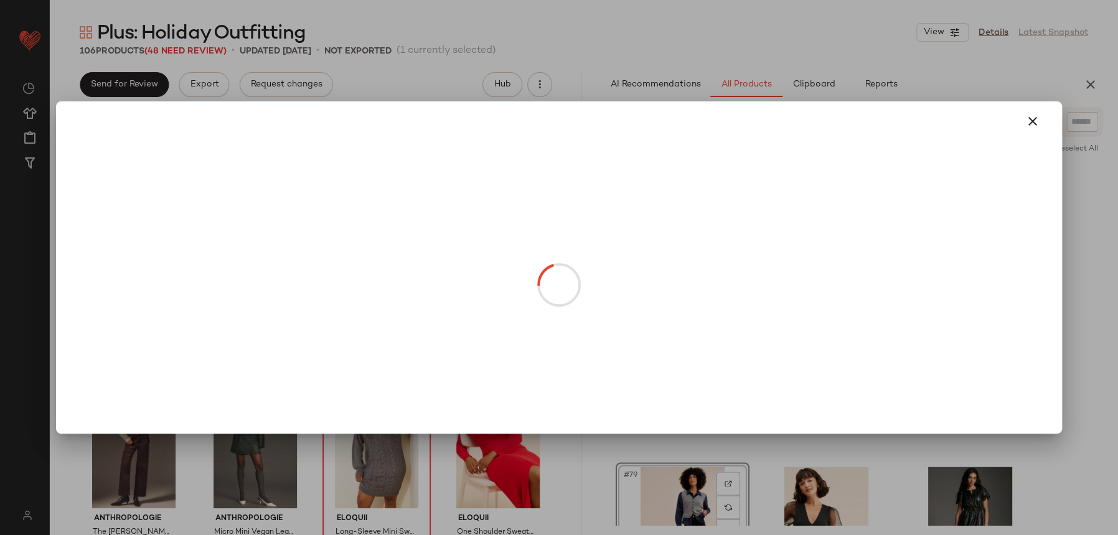
drag, startPoint x: 494, startPoint y: 241, endPoint x: 464, endPoint y: 482, distance: 242.8
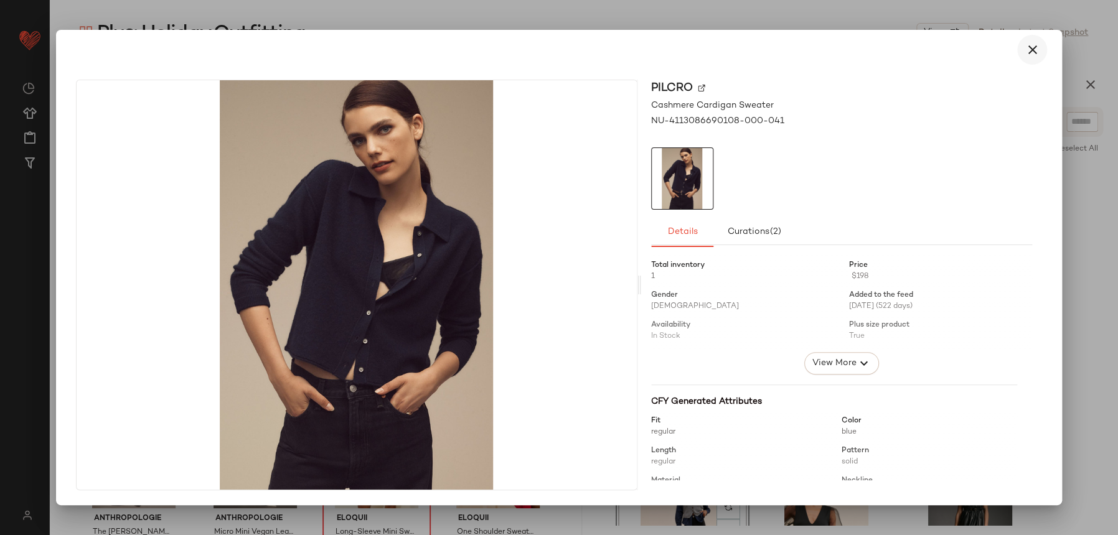
click at [1032, 50] on icon "button" at bounding box center [1032, 49] width 15 height 15
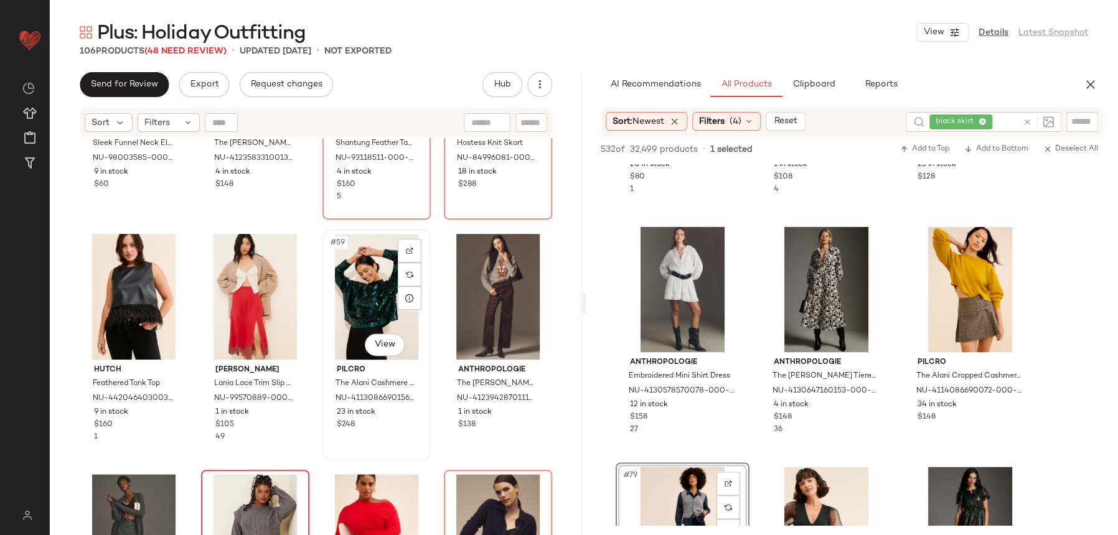
click at [415, 458] on div "#59 View Pilcro The Alani Cashmere Mock-Neck Sweater: Sequin Edition NU-4113086…" at bounding box center [376, 345] width 108 height 230
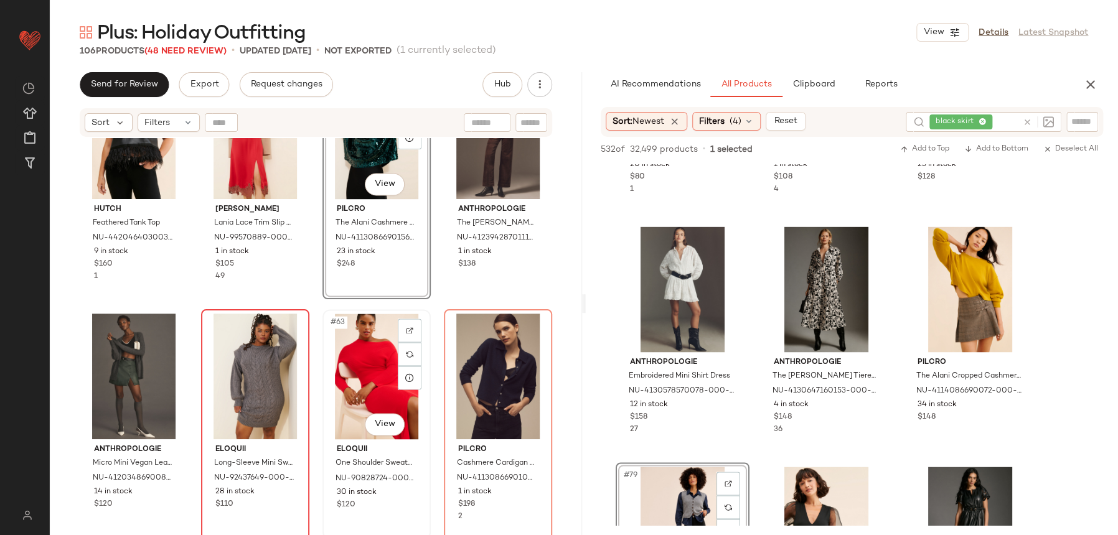
scroll to position [3524, 0]
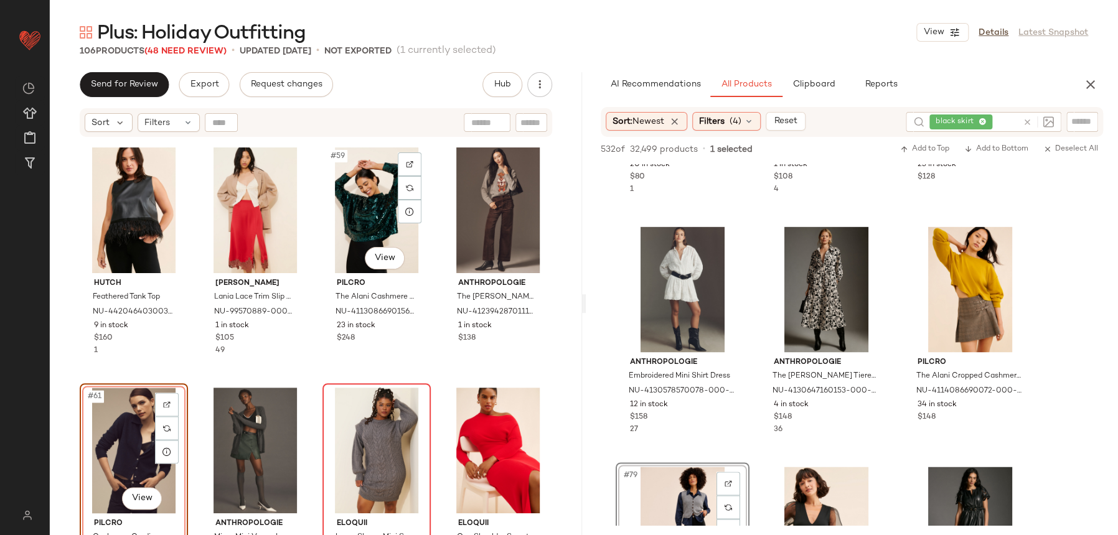
click at [324, 376] on div "Hutch Feathered Tank Top NU-4420464030033-000-001 9 in stock $160 1 Bl-nk Lania…" at bounding box center [316, 352] width 532 height 428
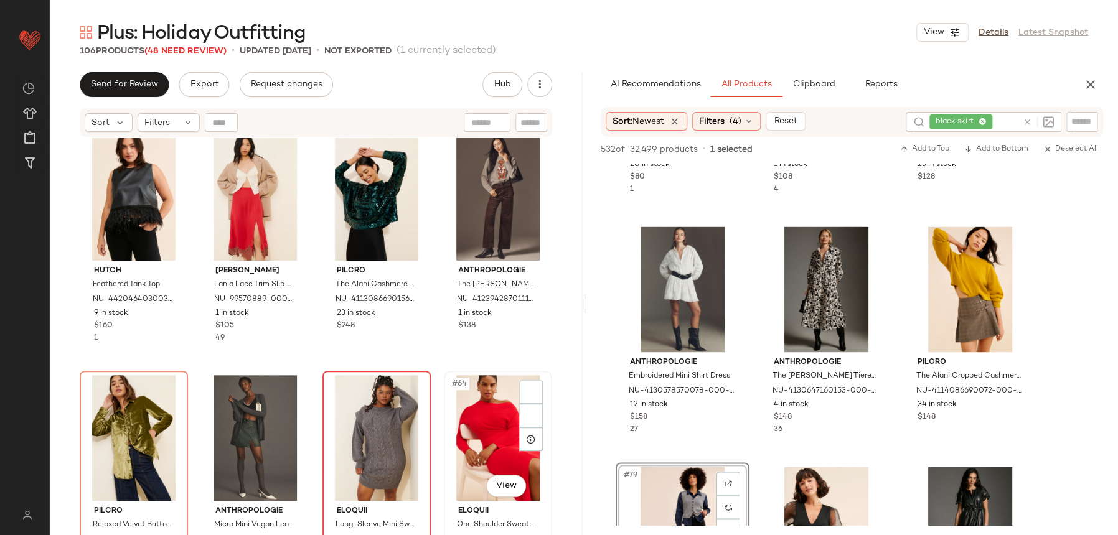
scroll to position [3386, 0]
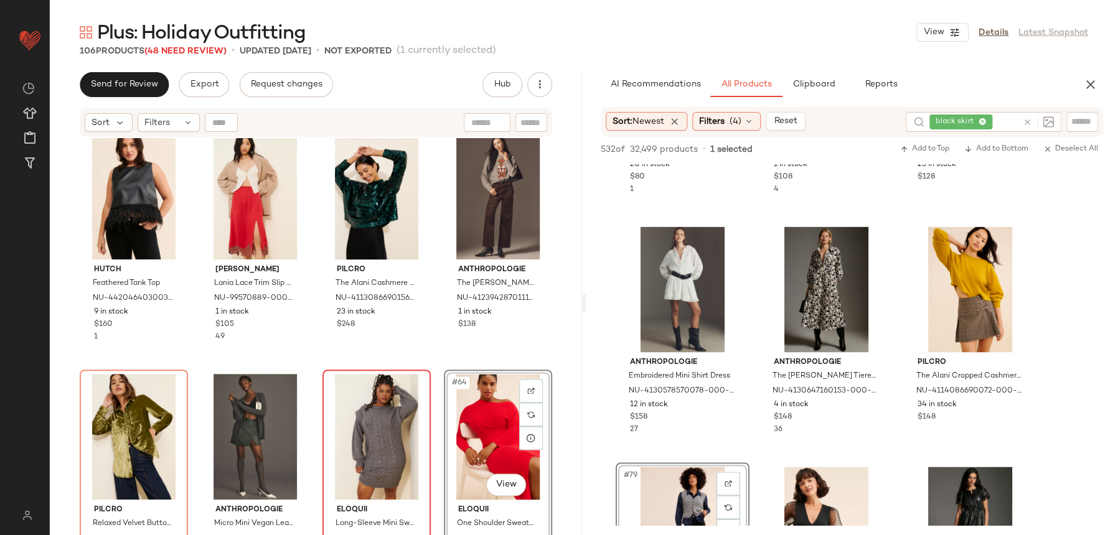
click at [446, 369] on div "Eloquii Sleek Funnel Neck Elbow Sweater NU-98003585-000-041 9 in stock $60 Anth…" at bounding box center [316, 352] width 532 height 428
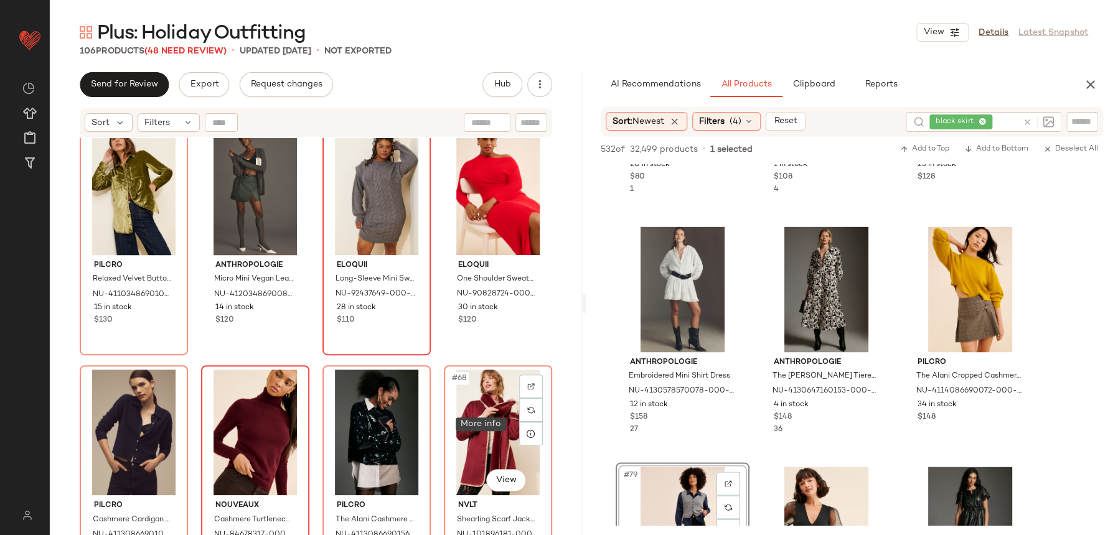
scroll to position [3656, 0]
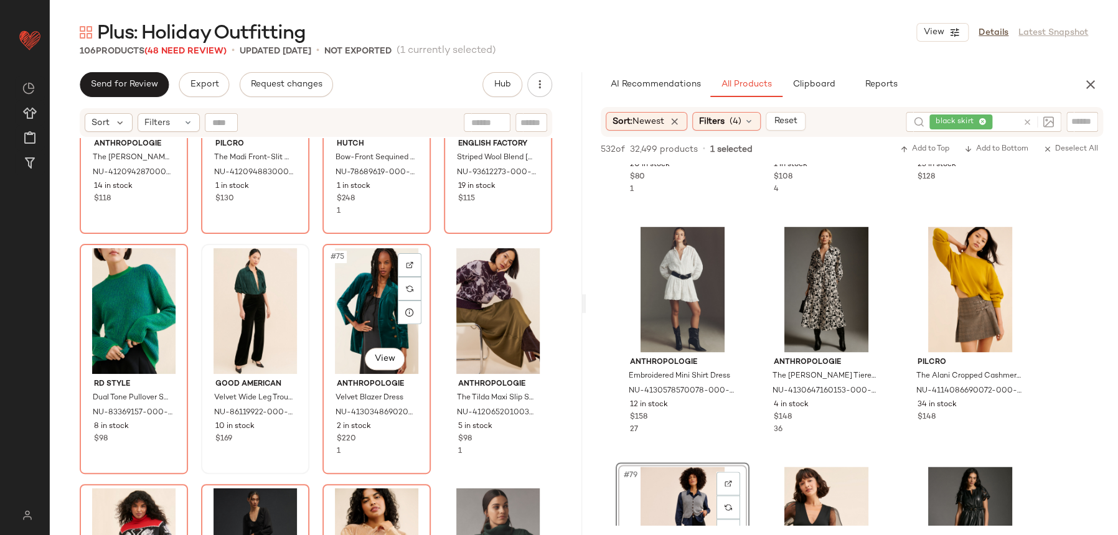
scroll to position [4233, 0]
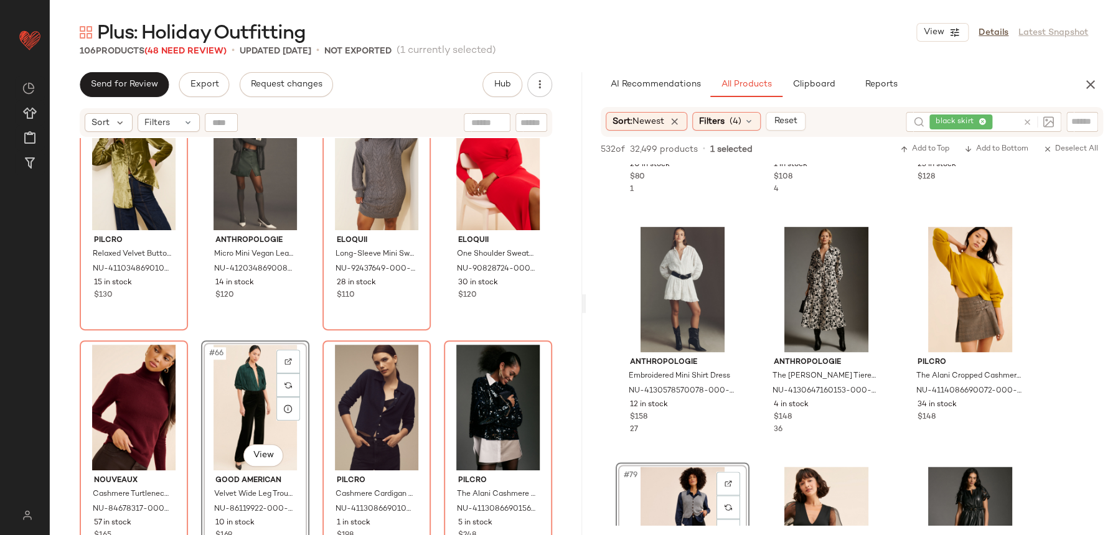
click at [302, 339] on div "Pilcro Relaxed Velvet Buttondown Shirt NU-4110348690103-000-031 15 in stock $13…" at bounding box center [316, 352] width 532 height 428
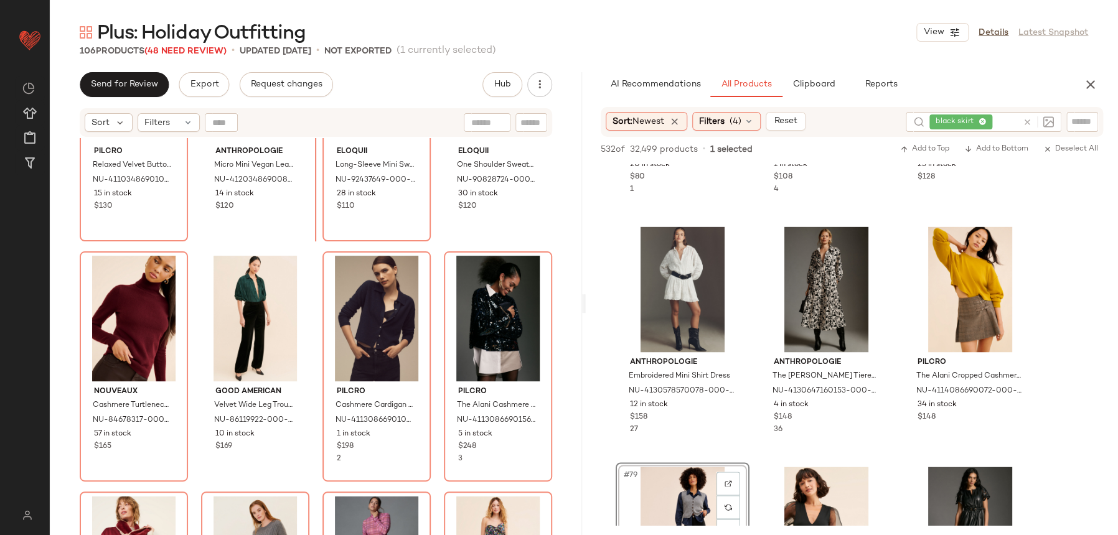
scroll to position [3739, 0]
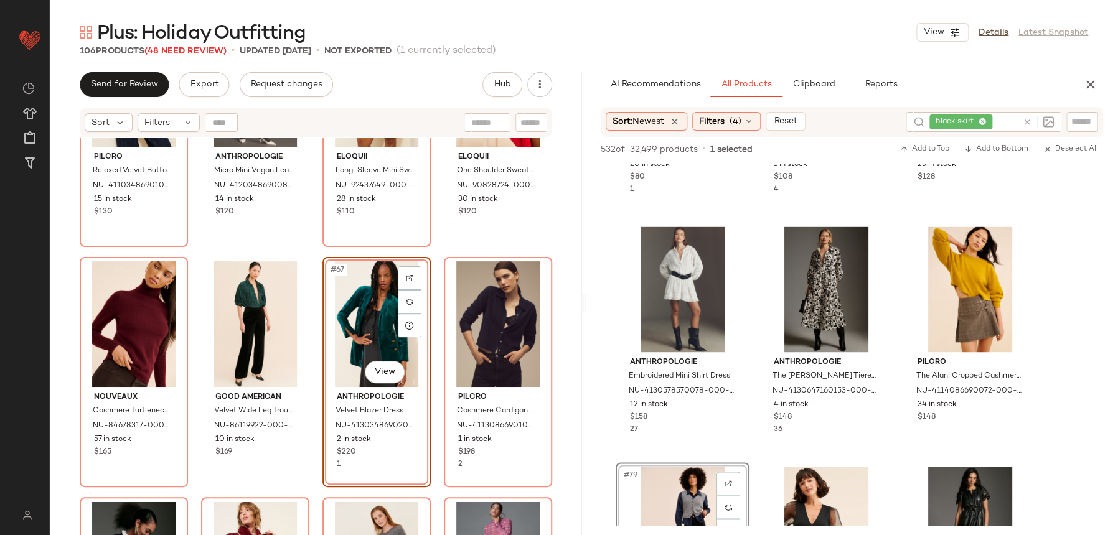
click at [319, 252] on div "Pilcro Relaxed Velvet Buttondown Shirt NU-4110348690103-000-031 15 in stock $13…" at bounding box center [316, 352] width 532 height 428
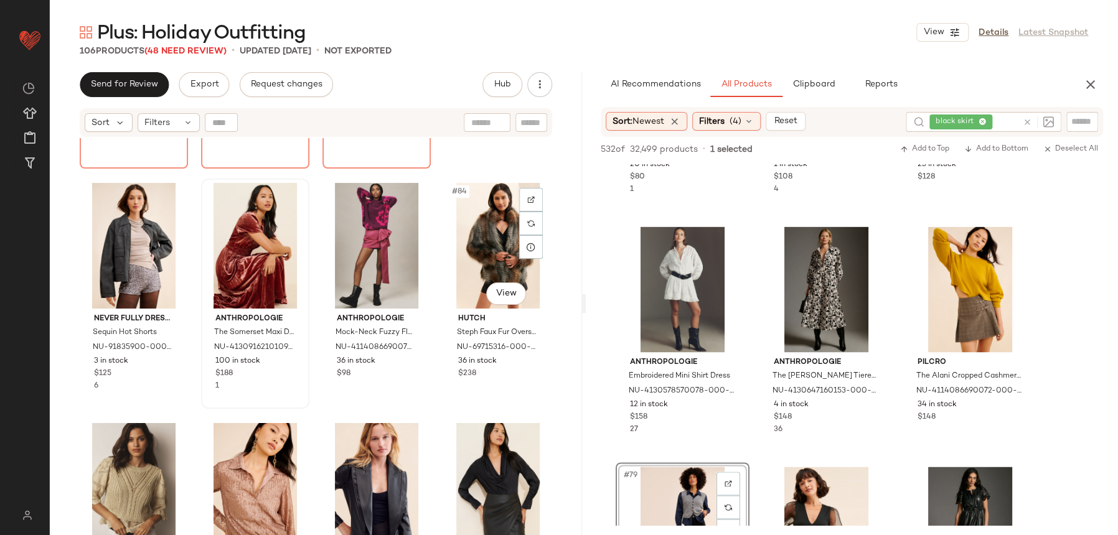
scroll to position [4799, 0]
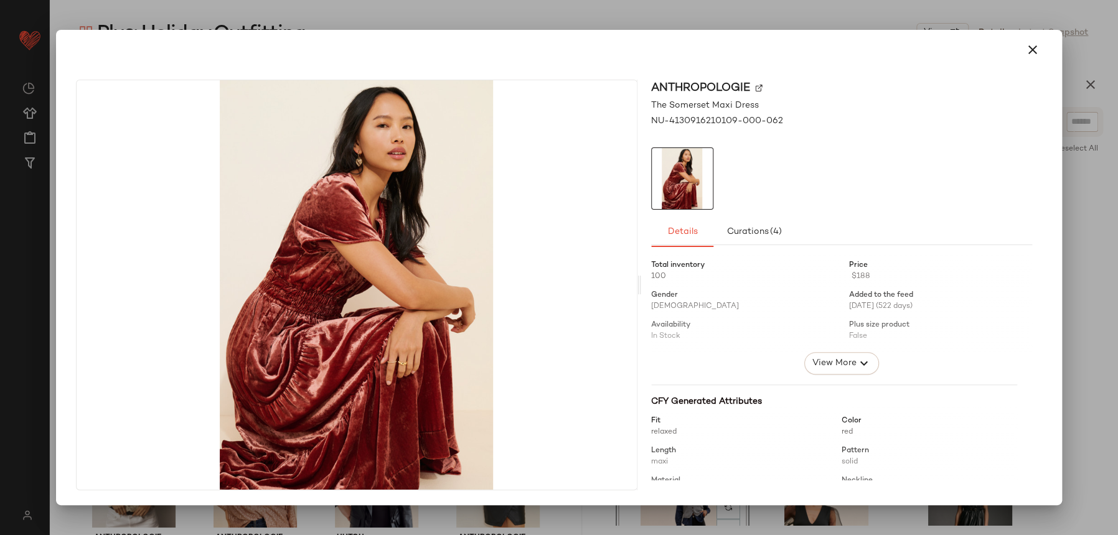
drag, startPoint x: 257, startPoint y: 255, endPoint x: 542, endPoint y: 189, distance: 292.8
drag, startPoint x: 1028, startPoint y: 50, endPoint x: 956, endPoint y: 99, distance: 87.4
click at [1028, 50] on icon "button" at bounding box center [1032, 49] width 15 height 15
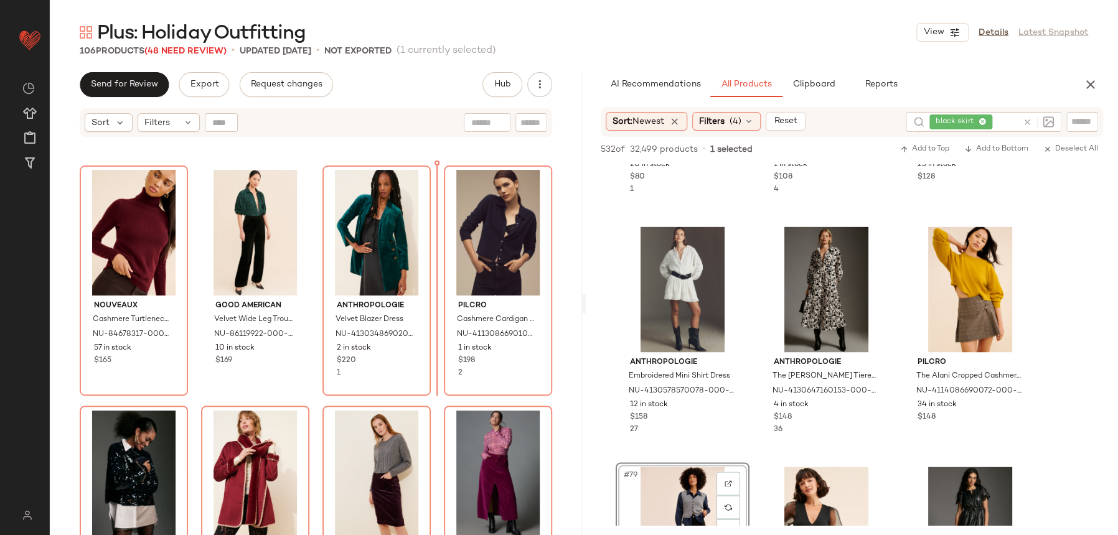
scroll to position [3737, 0]
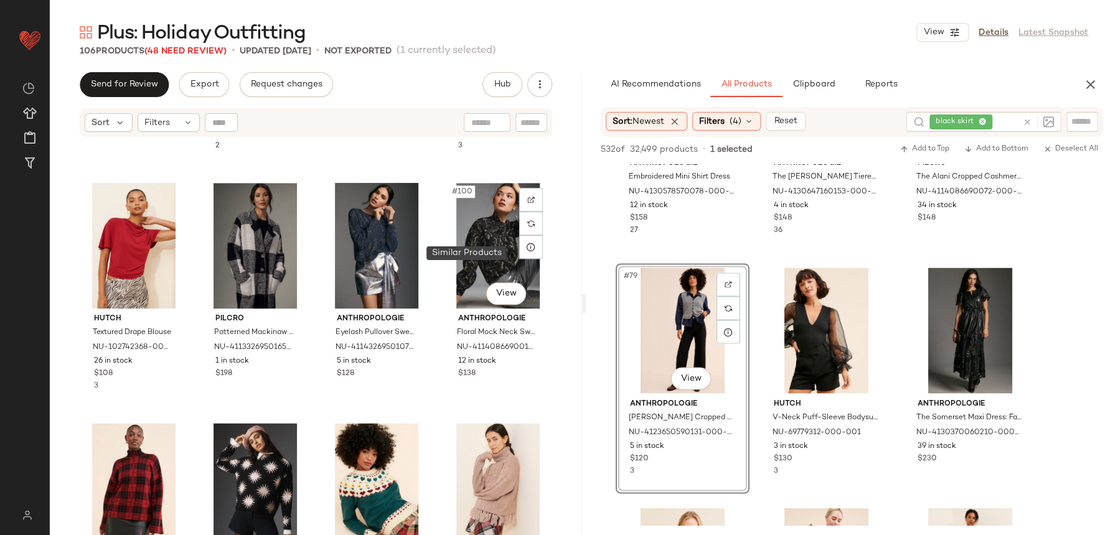
scroll to position [5709, 0]
